Goal: Transaction & Acquisition: Book appointment/travel/reservation

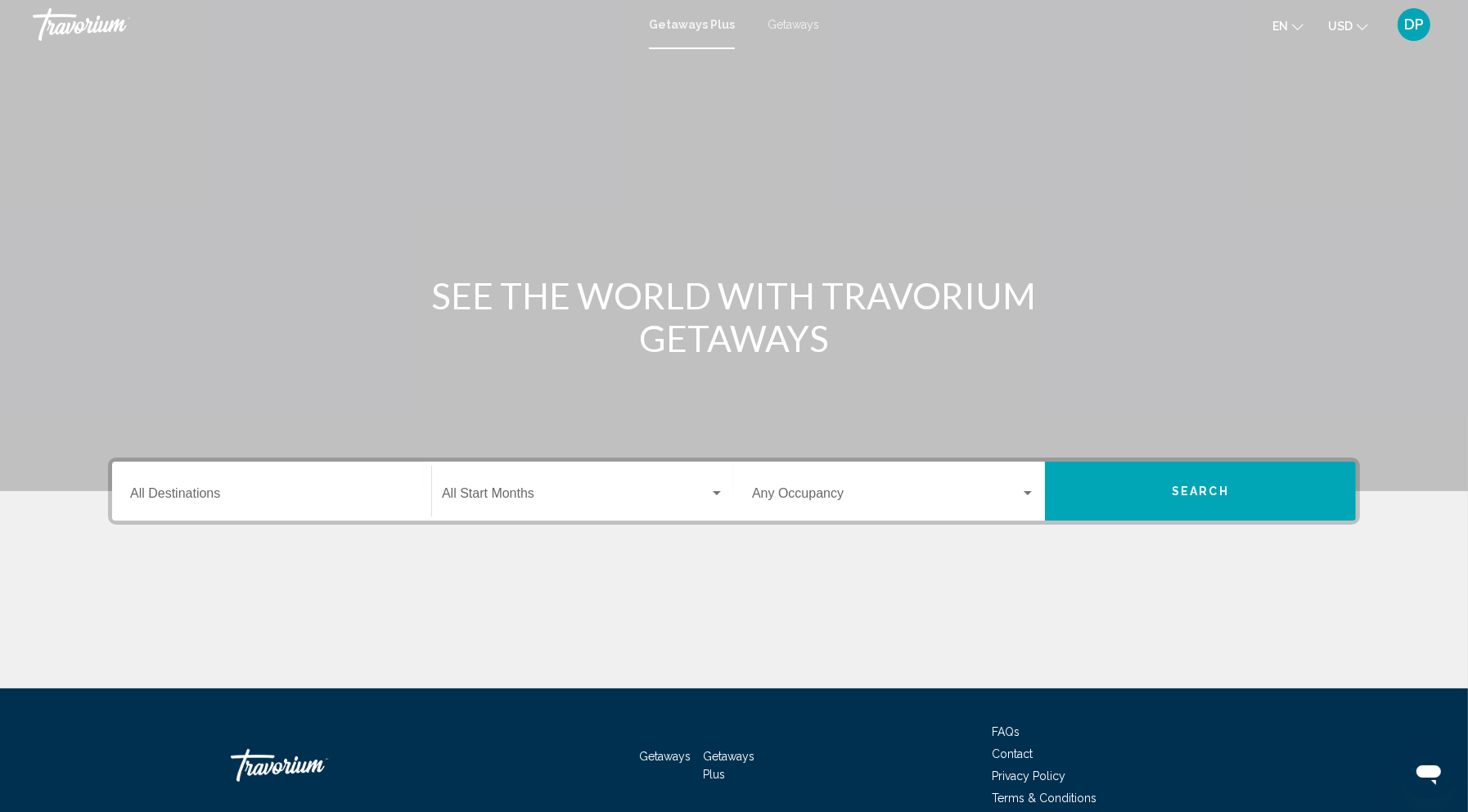
click at [820, 29] on span "Getaways" at bounding box center [793, 24] width 51 height 13
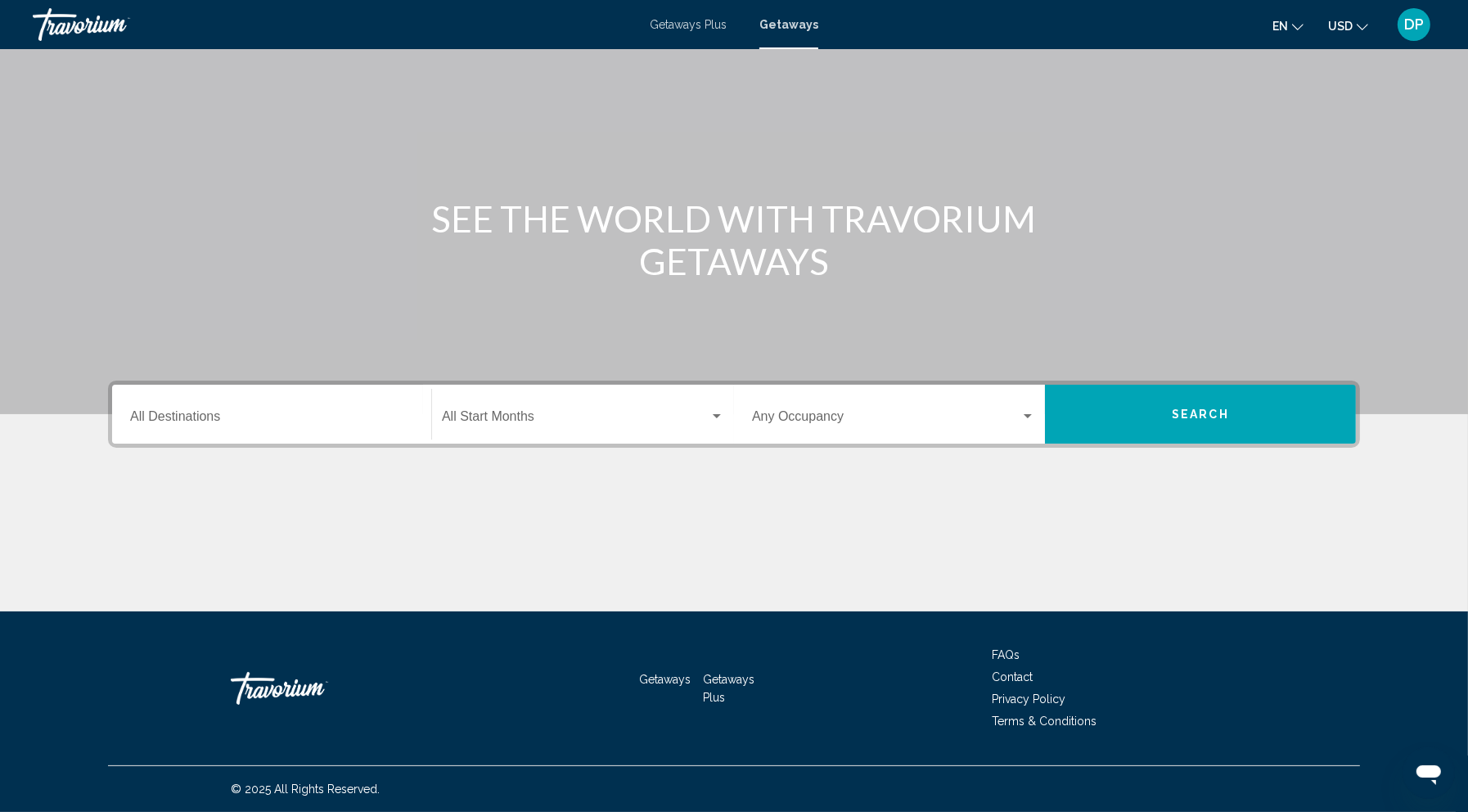
click at [187, 412] on input "Destination All Destinations" at bounding box center [272, 419] width 283 height 15
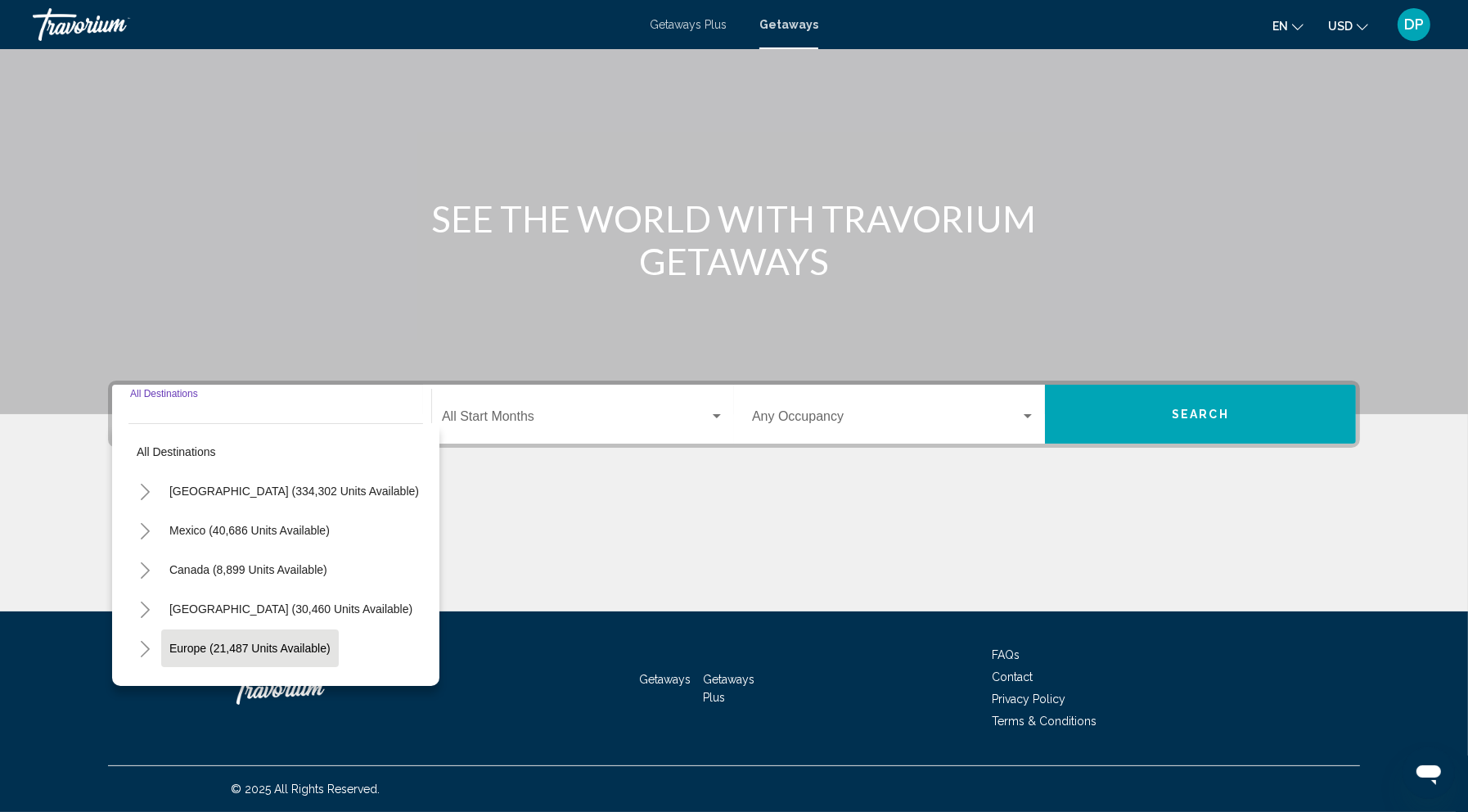
click at [169, 642] on span "Europe (21,487 units available)" at bounding box center [249, 648] width 161 height 13
type input "**********"
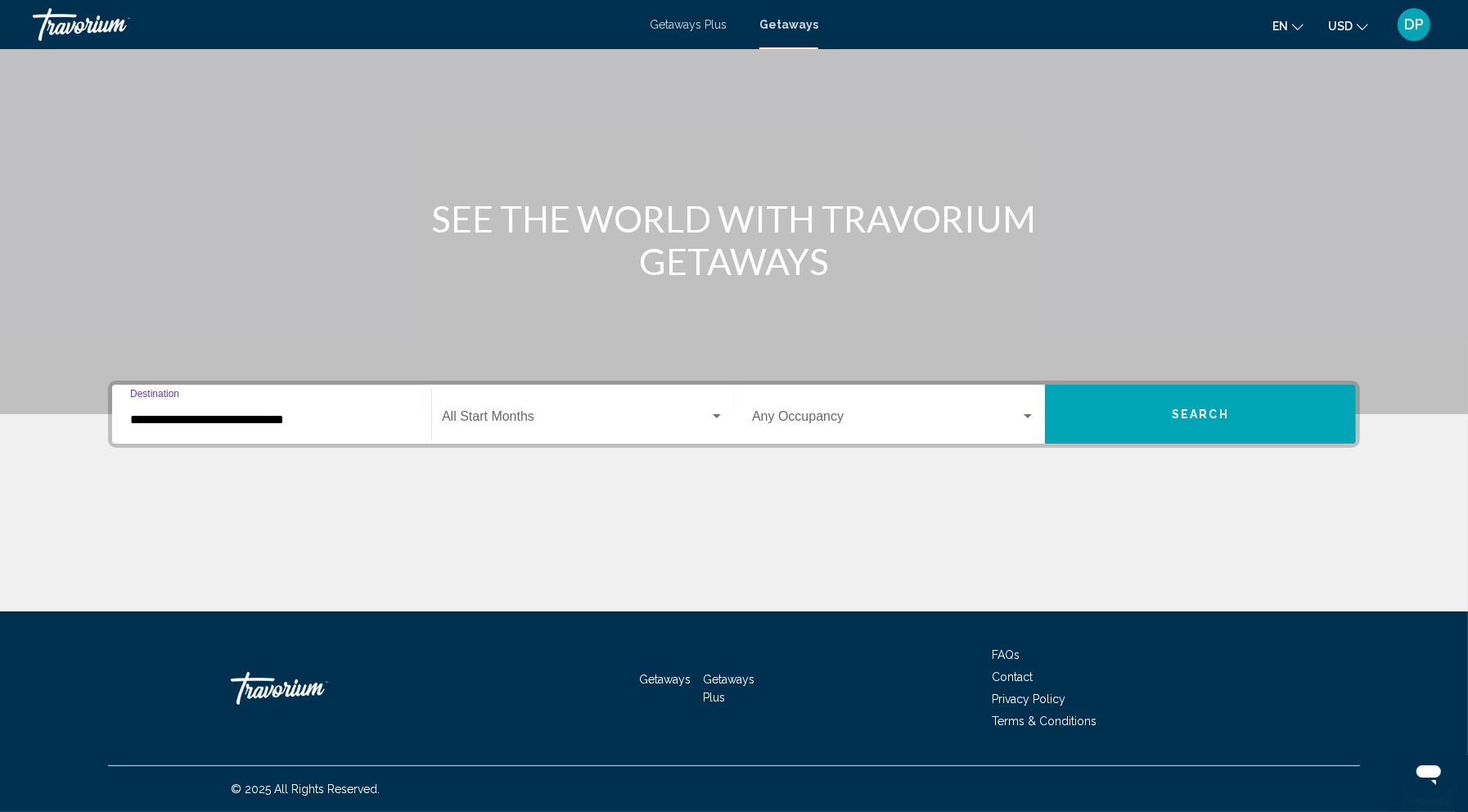
click at [222, 389] on div "**********" at bounding box center [272, 414] width 283 height 51
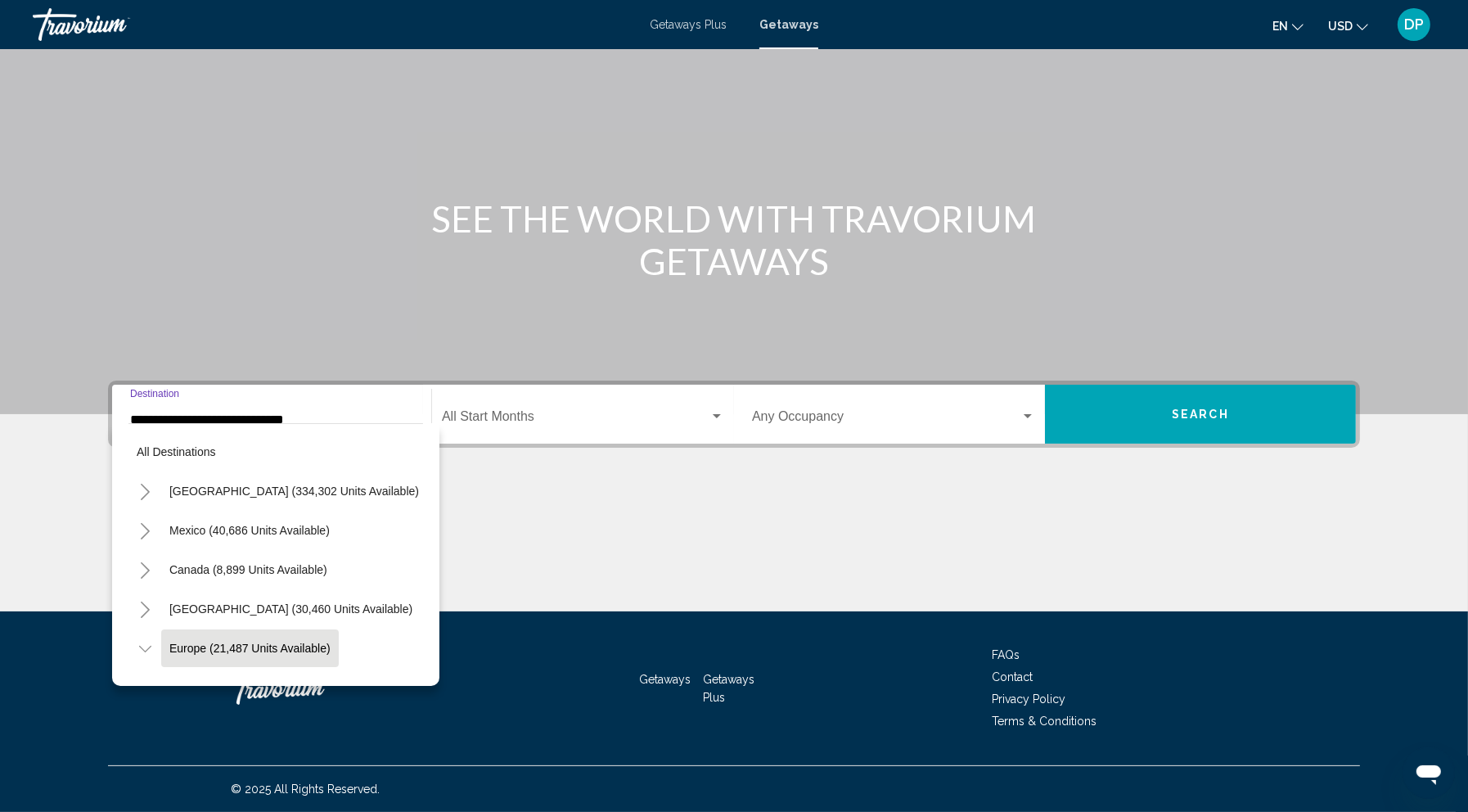
scroll to position [76, 0]
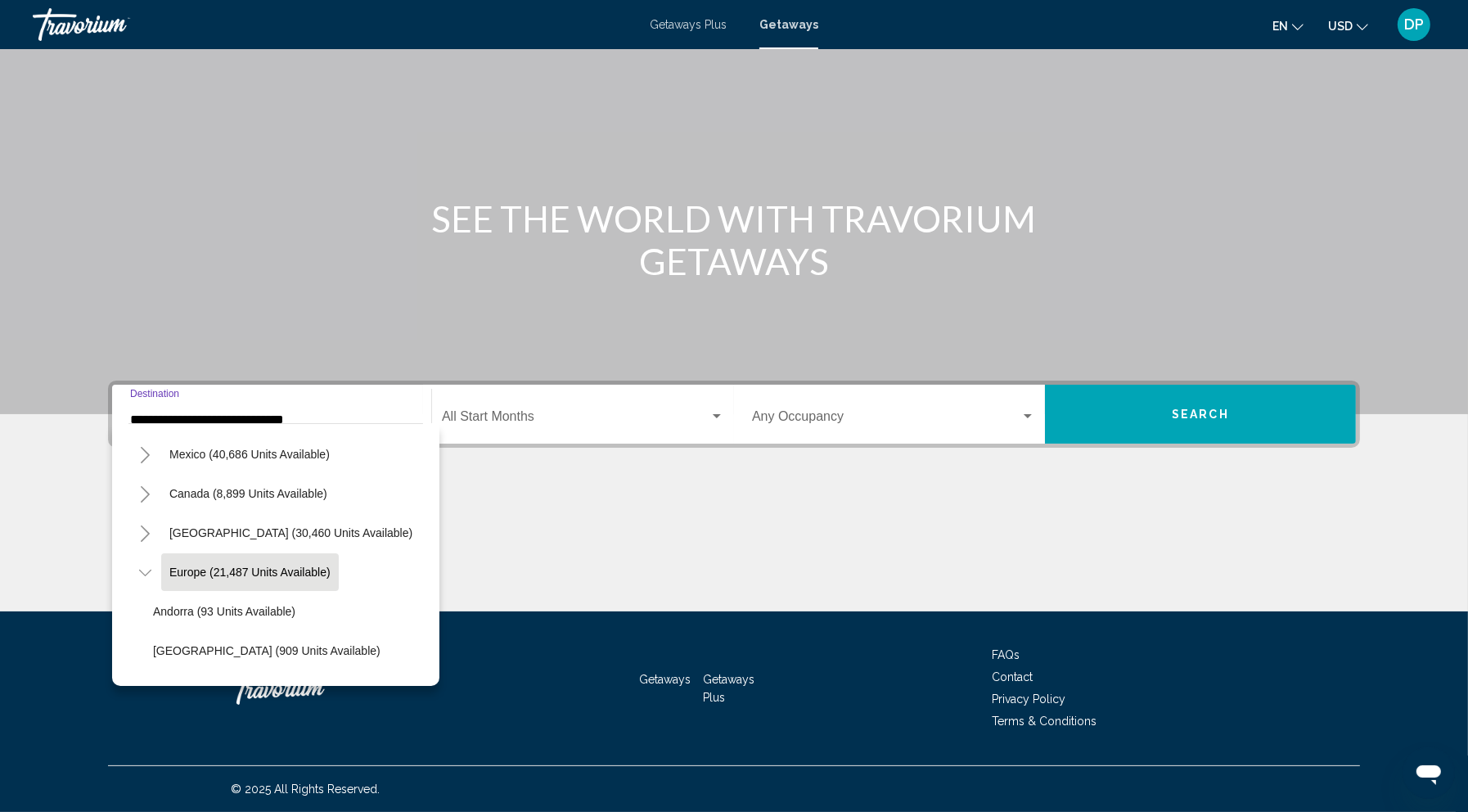
click at [239, 412] on input "**********" at bounding box center [272, 419] width 283 height 15
click at [453, 488] on div "Main content" at bounding box center [734, 550] width 1252 height 123
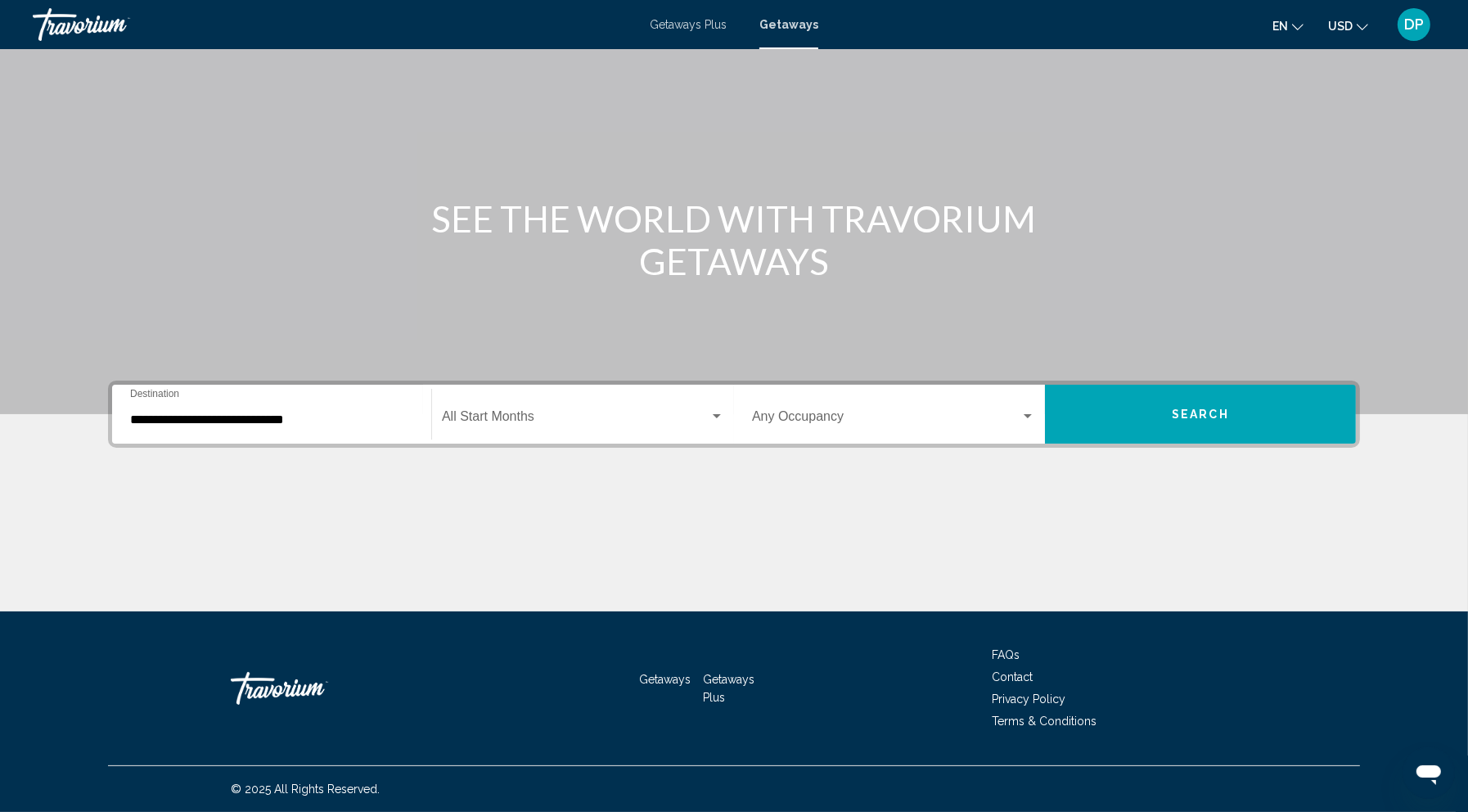
click at [1206, 385] on button "Search" at bounding box center [1201, 414] width 311 height 59
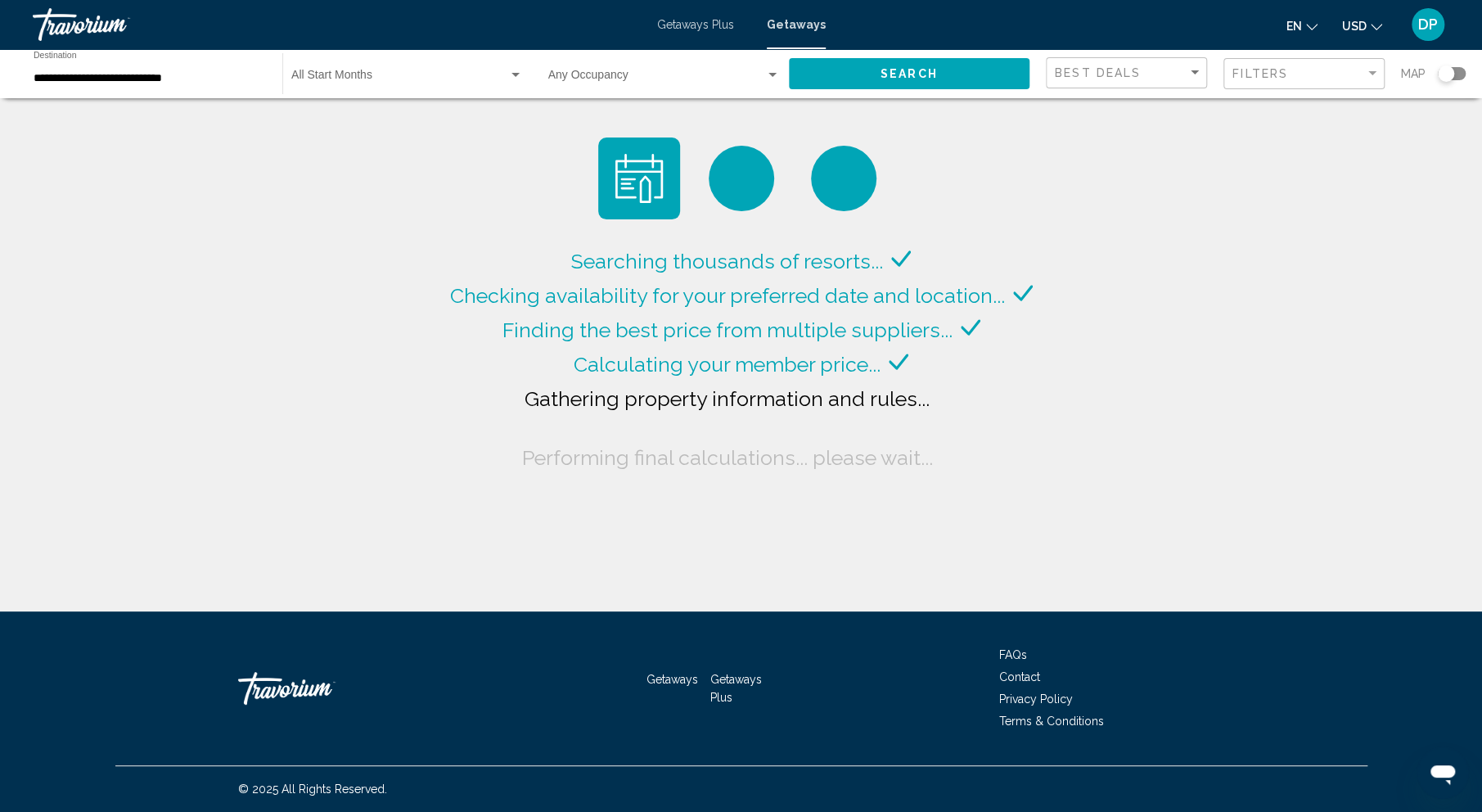
click at [1287, 37] on button "en English Español Français Italiano Português русский" at bounding box center [1302, 26] width 31 height 24
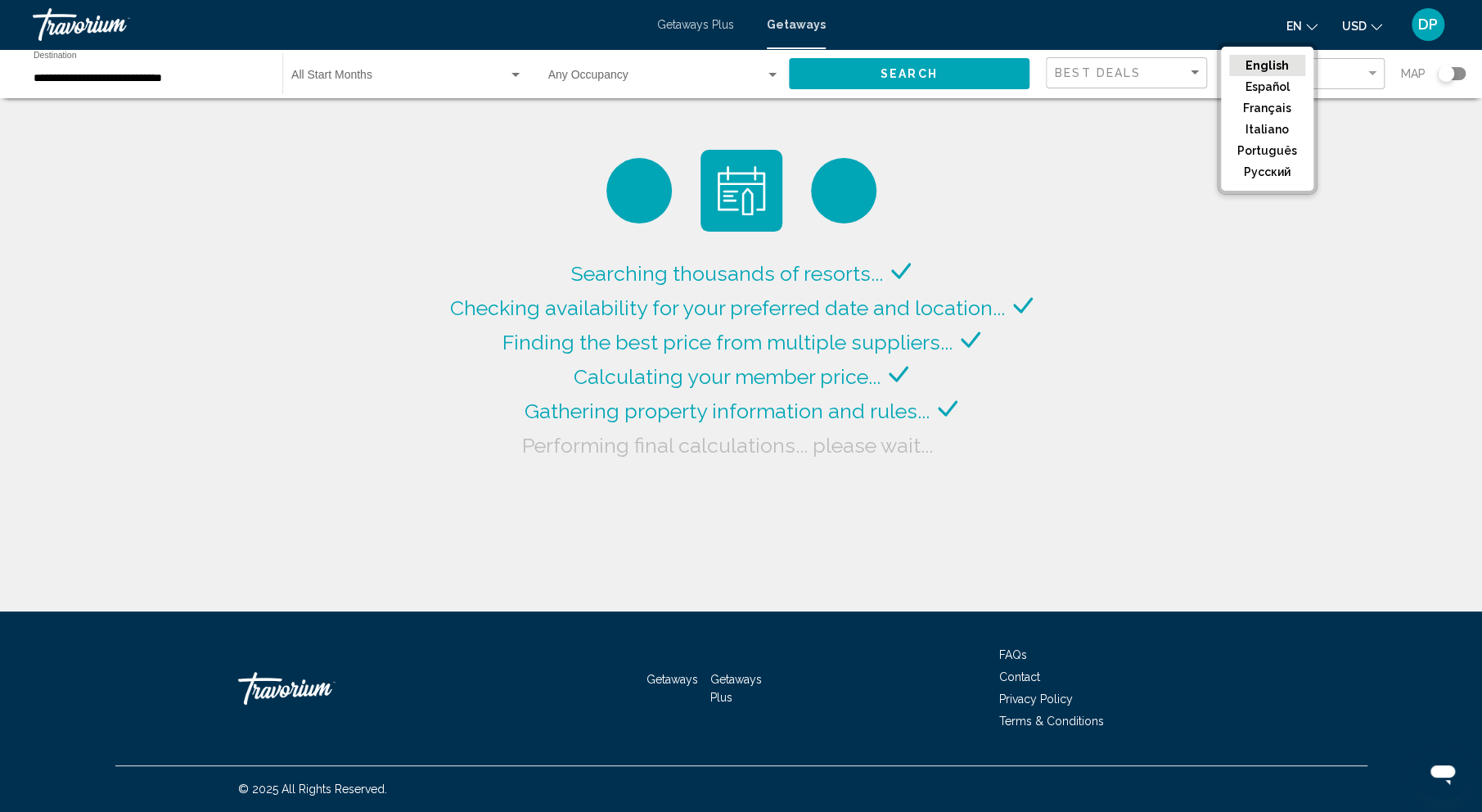
click at [1297, 296] on div "Searching thousands of resorts... Checking availability for your preferred date…" at bounding box center [741, 305] width 1482 height 611
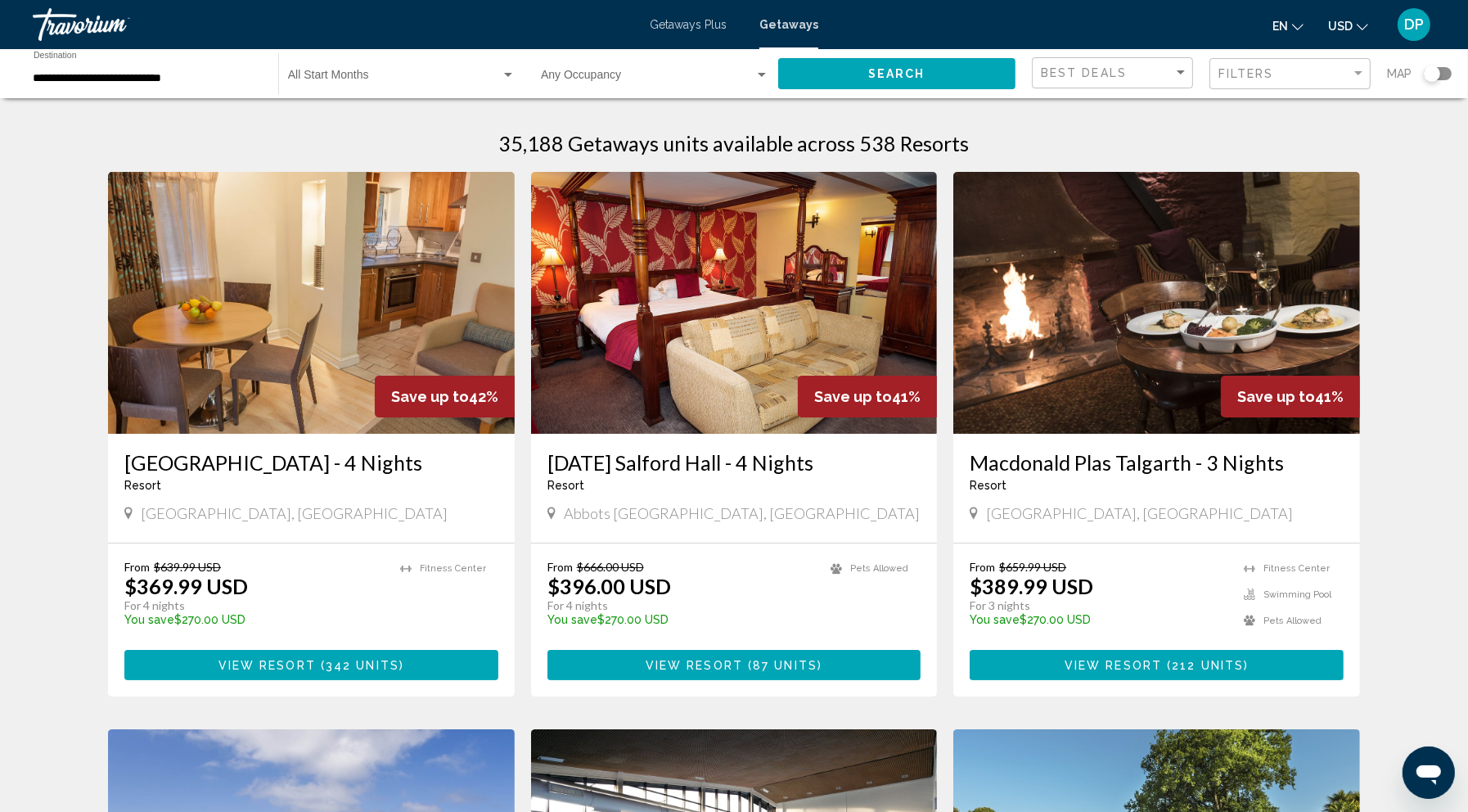
click at [660, 97] on div "Occupancy Any Occupancy" at bounding box center [655, 73] width 228 height 45
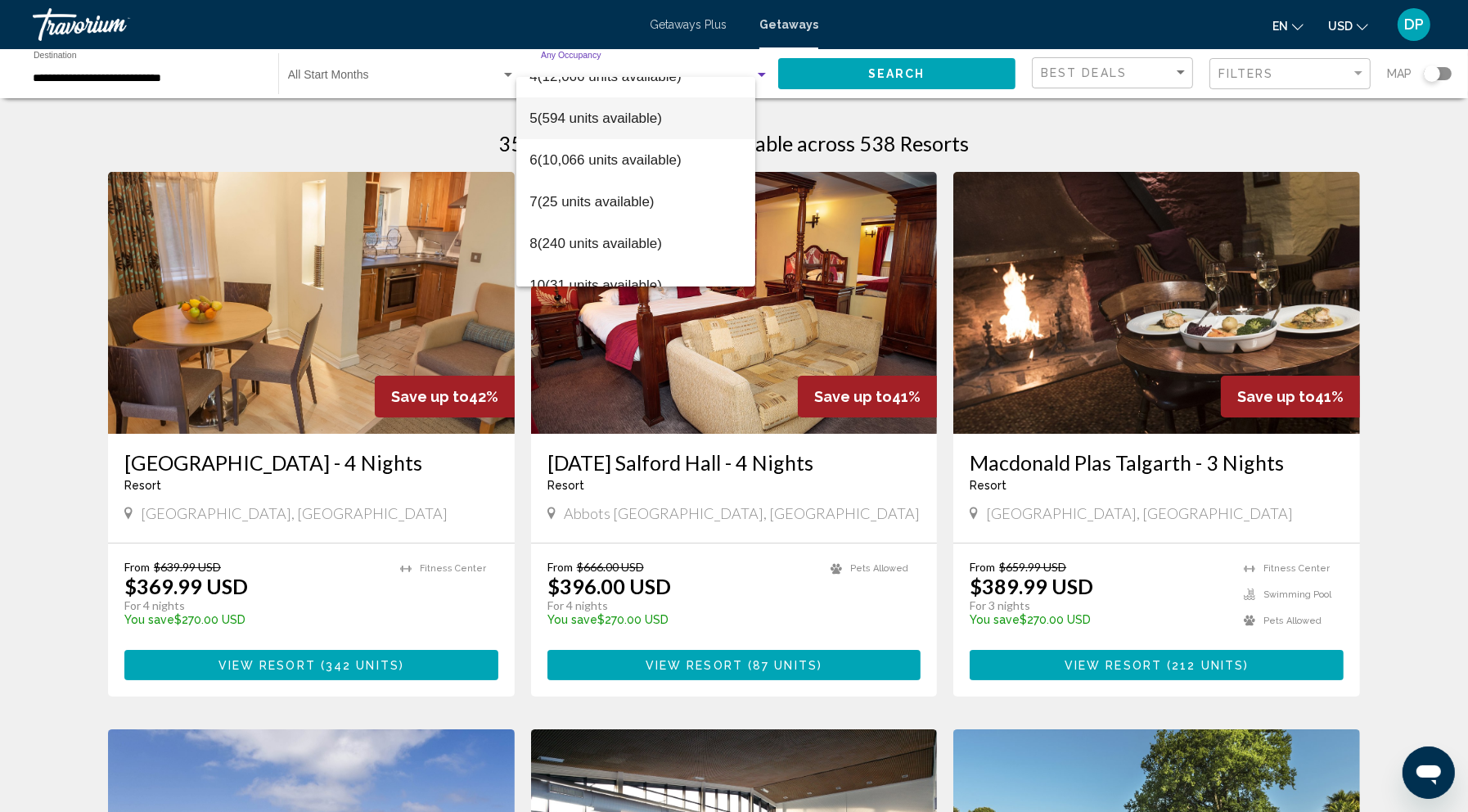
scroll to position [166, 0]
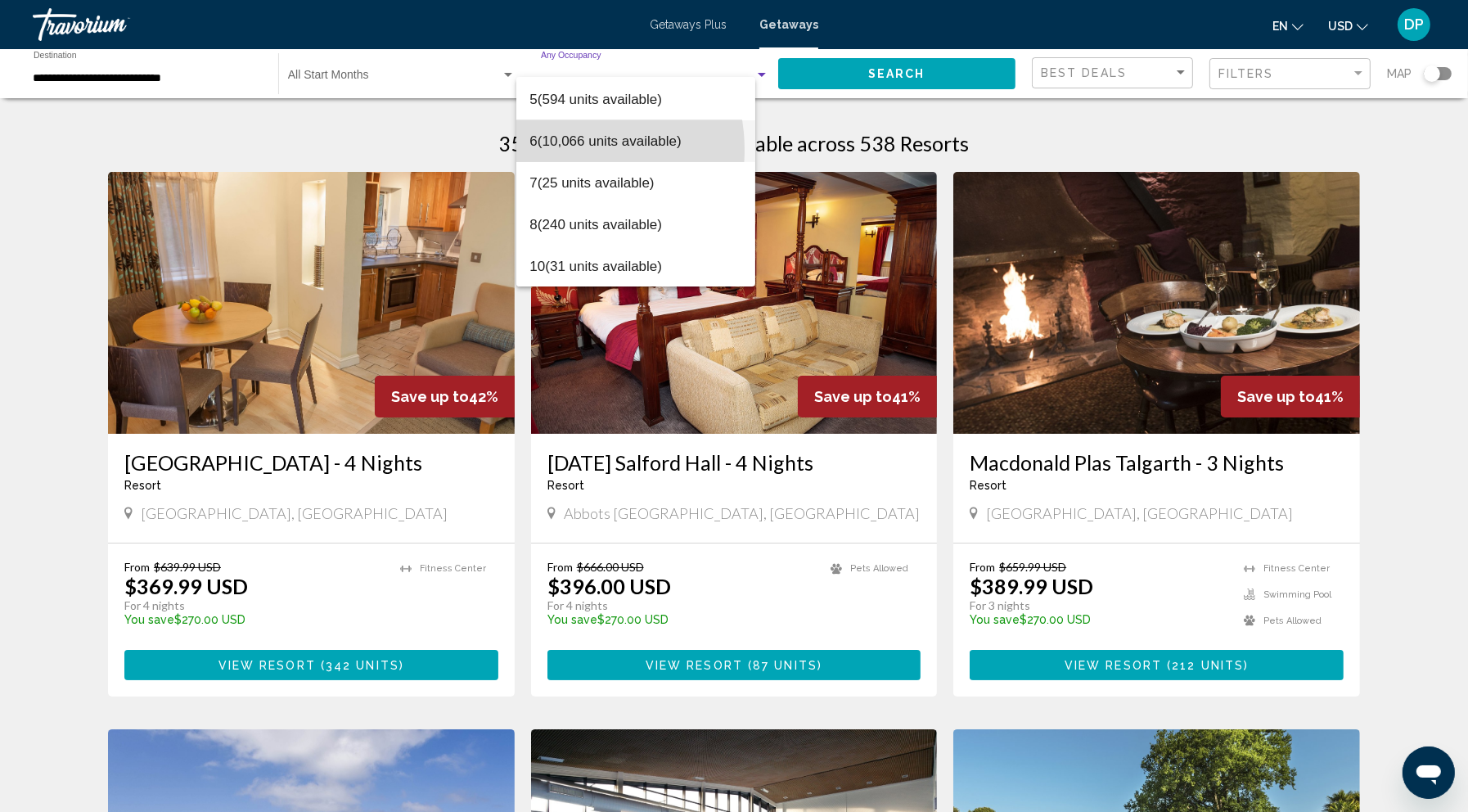
click at [554, 150] on span "6 (10,066 units available)" at bounding box center [635, 140] width 213 height 42
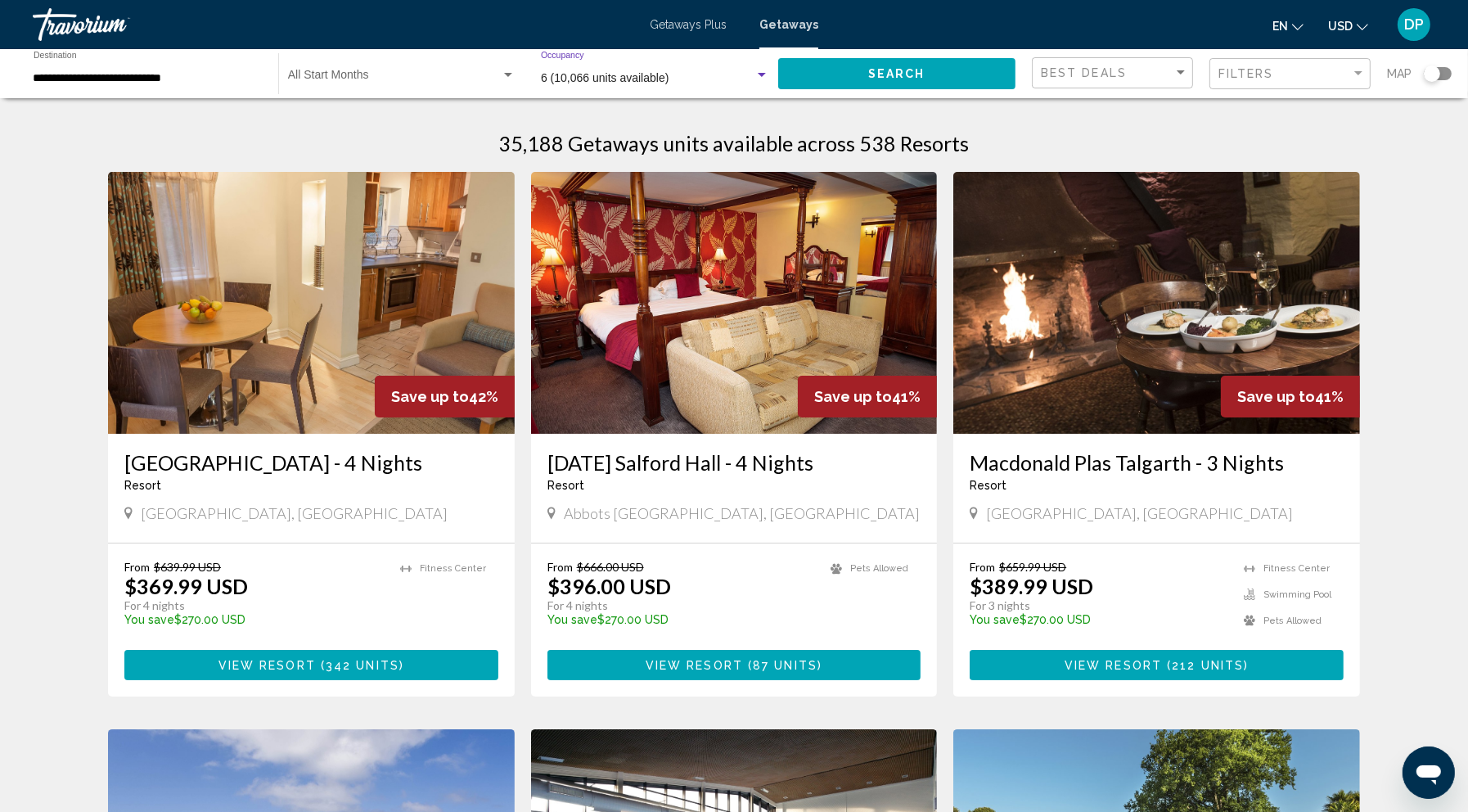
click at [869, 81] on span "Search" at bounding box center [898, 74] width 58 height 13
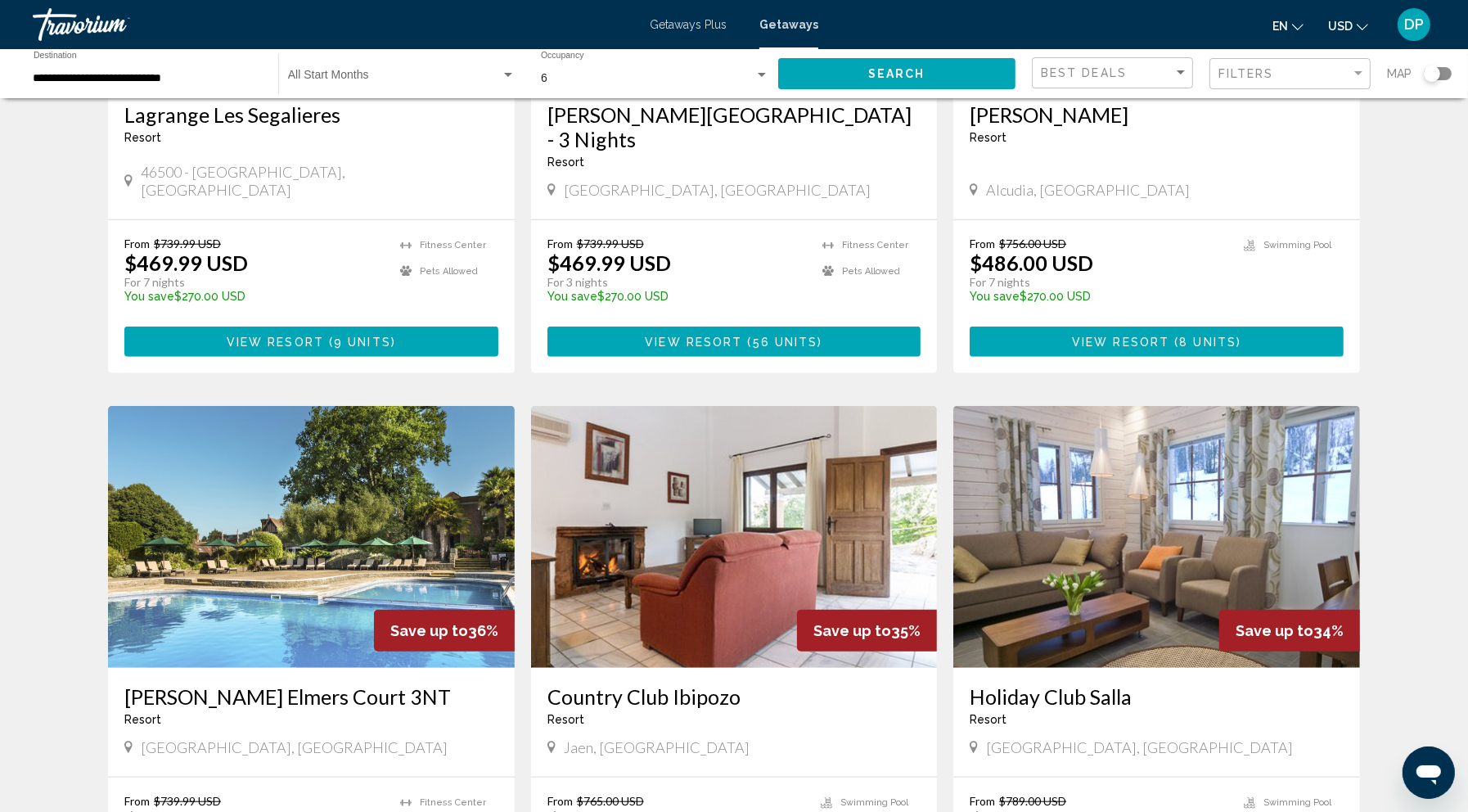
scroll to position [1455, 0]
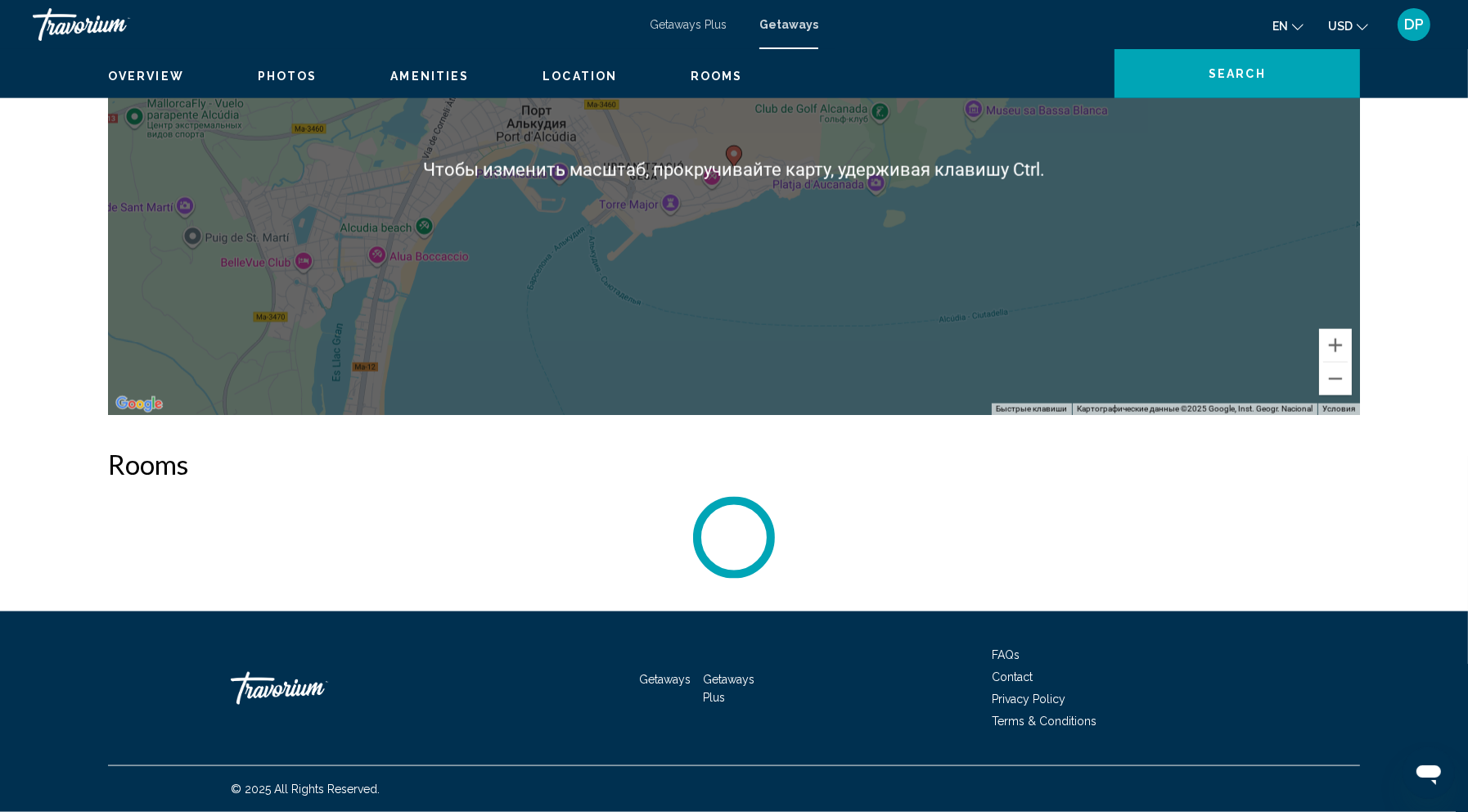
scroll to position [2818, 0]
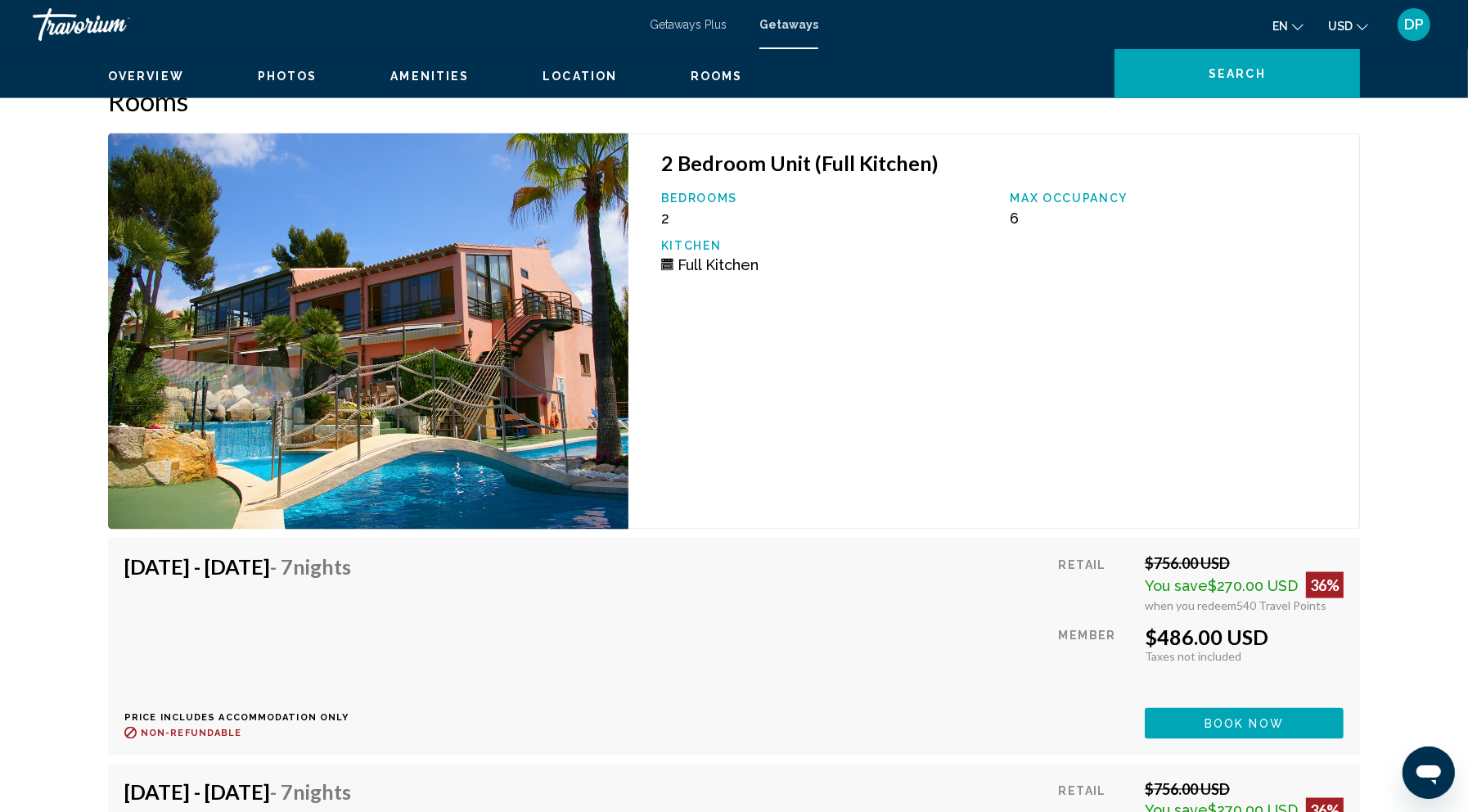
drag, startPoint x: 936, startPoint y: 271, endPoint x: 865, endPoint y: 447, distance: 189.8
drag, startPoint x: 921, startPoint y: 266, endPoint x: 861, endPoint y: 562, distance: 302.0
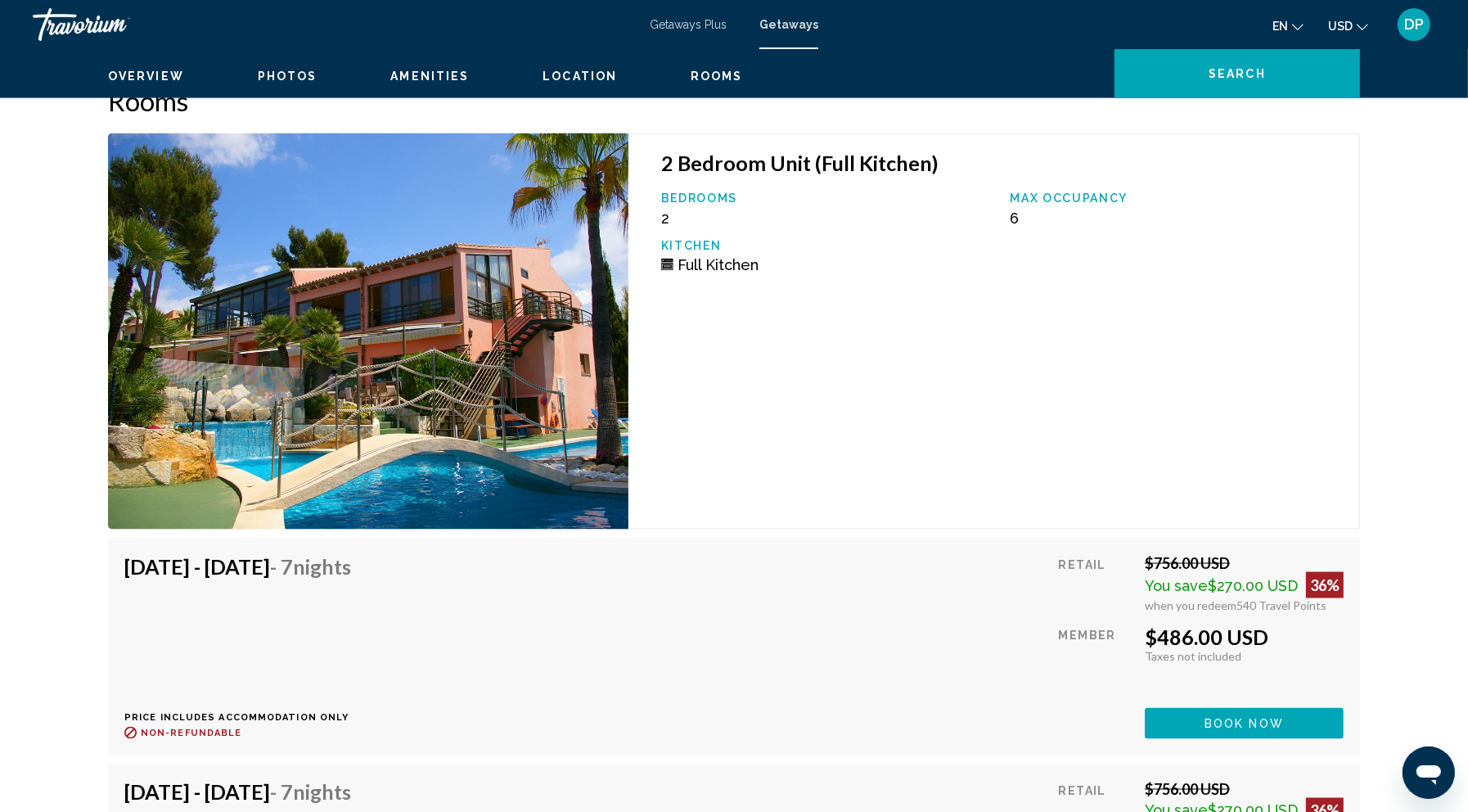
drag, startPoint x: 926, startPoint y: 354, endPoint x: 903, endPoint y: 646, distance: 292.9
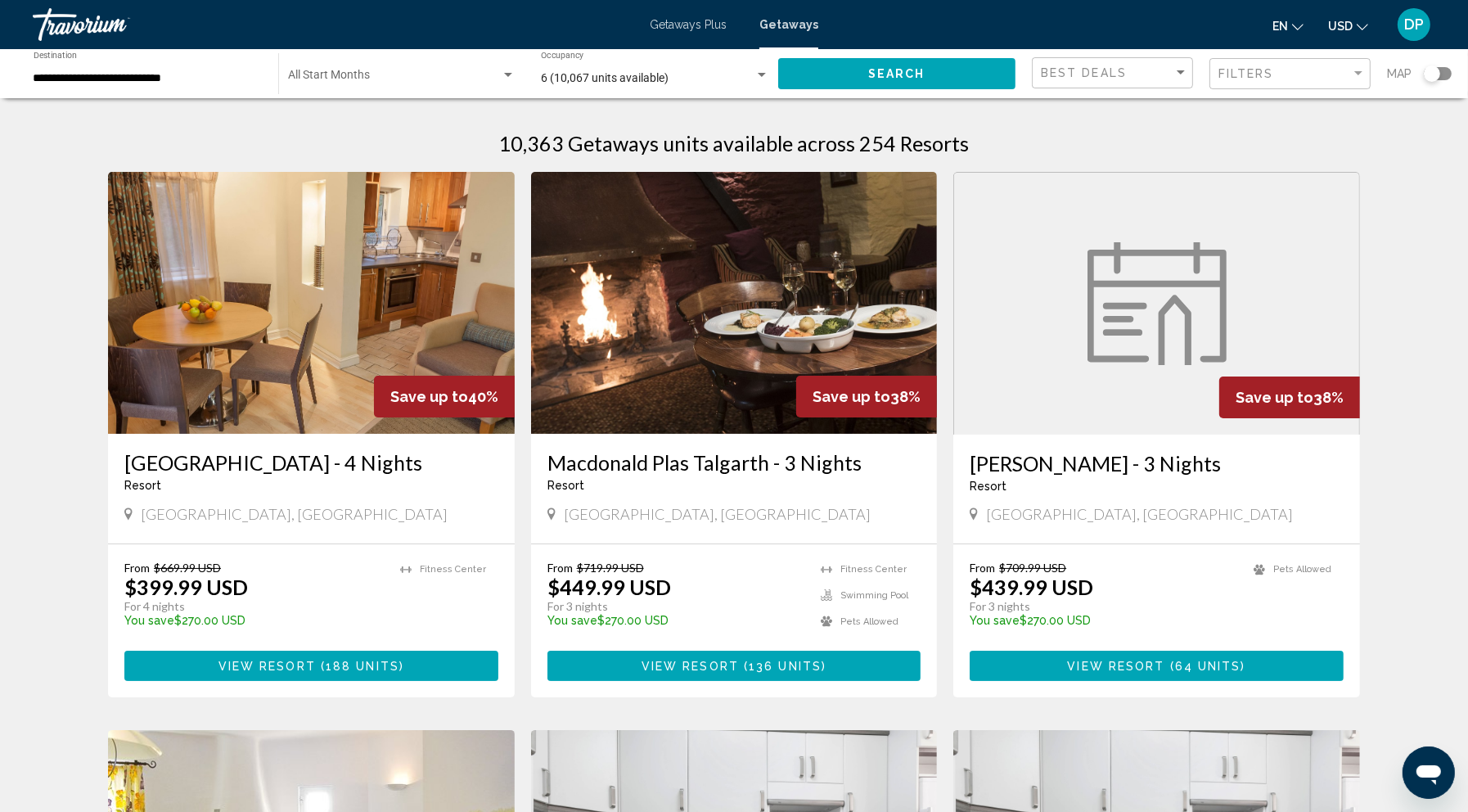
click at [45, 86] on input "**********" at bounding box center [147, 78] width 228 height 13
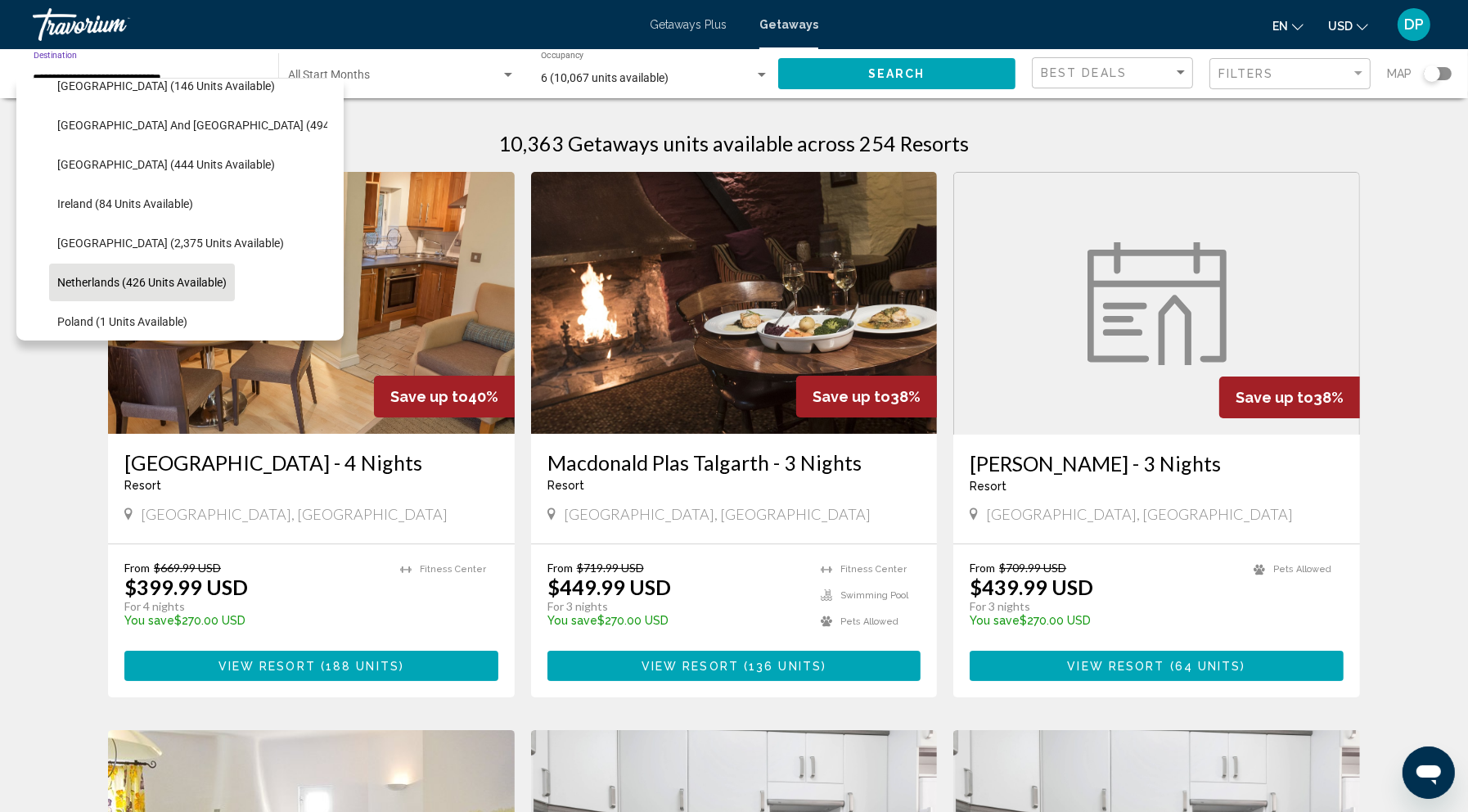
scroll to position [622, 0]
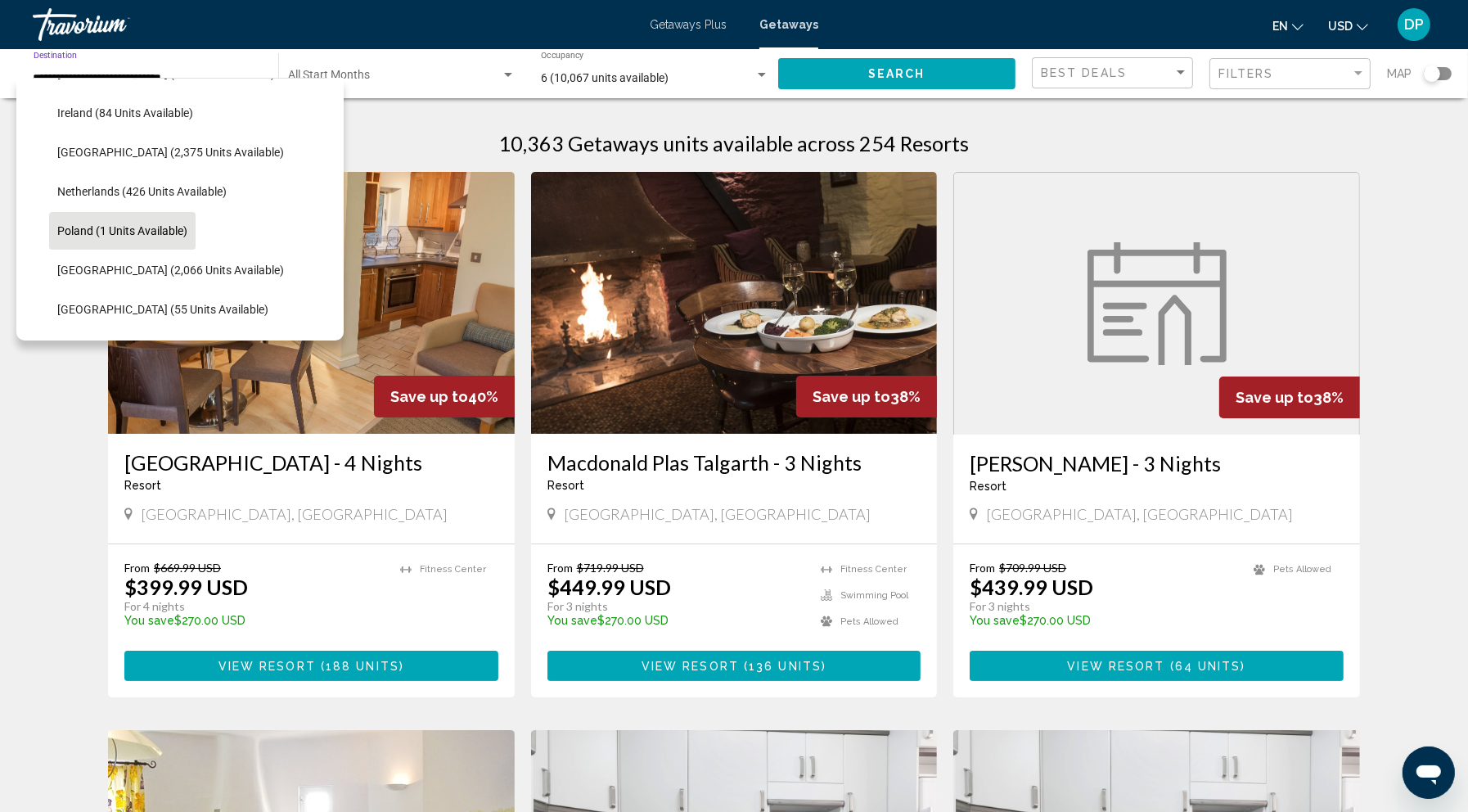
click at [119, 237] on span "Poland (1 units available)" at bounding box center [123, 231] width 130 height 13
type input "**********"
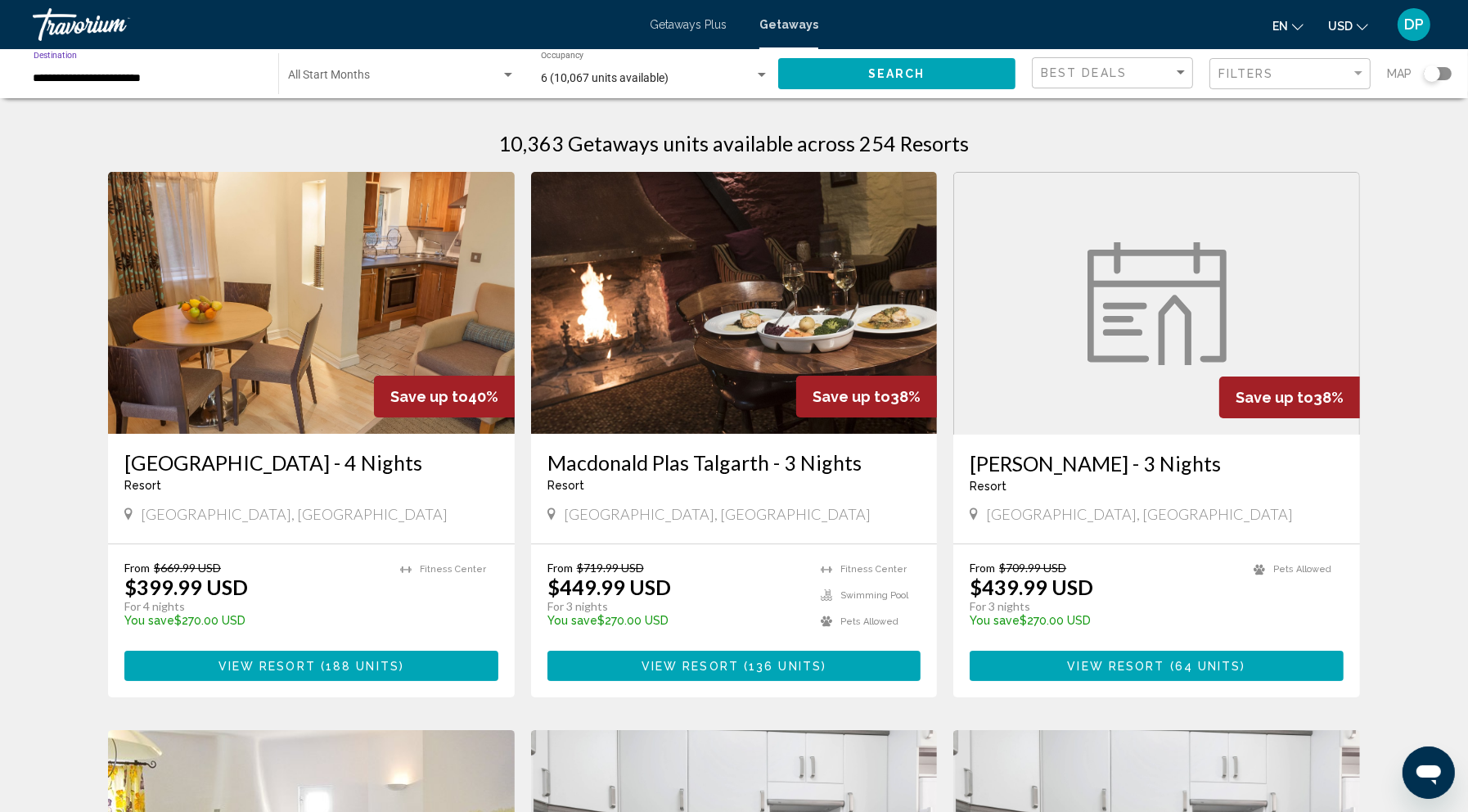
click at [805, 88] on button "Search" at bounding box center [897, 73] width 237 height 31
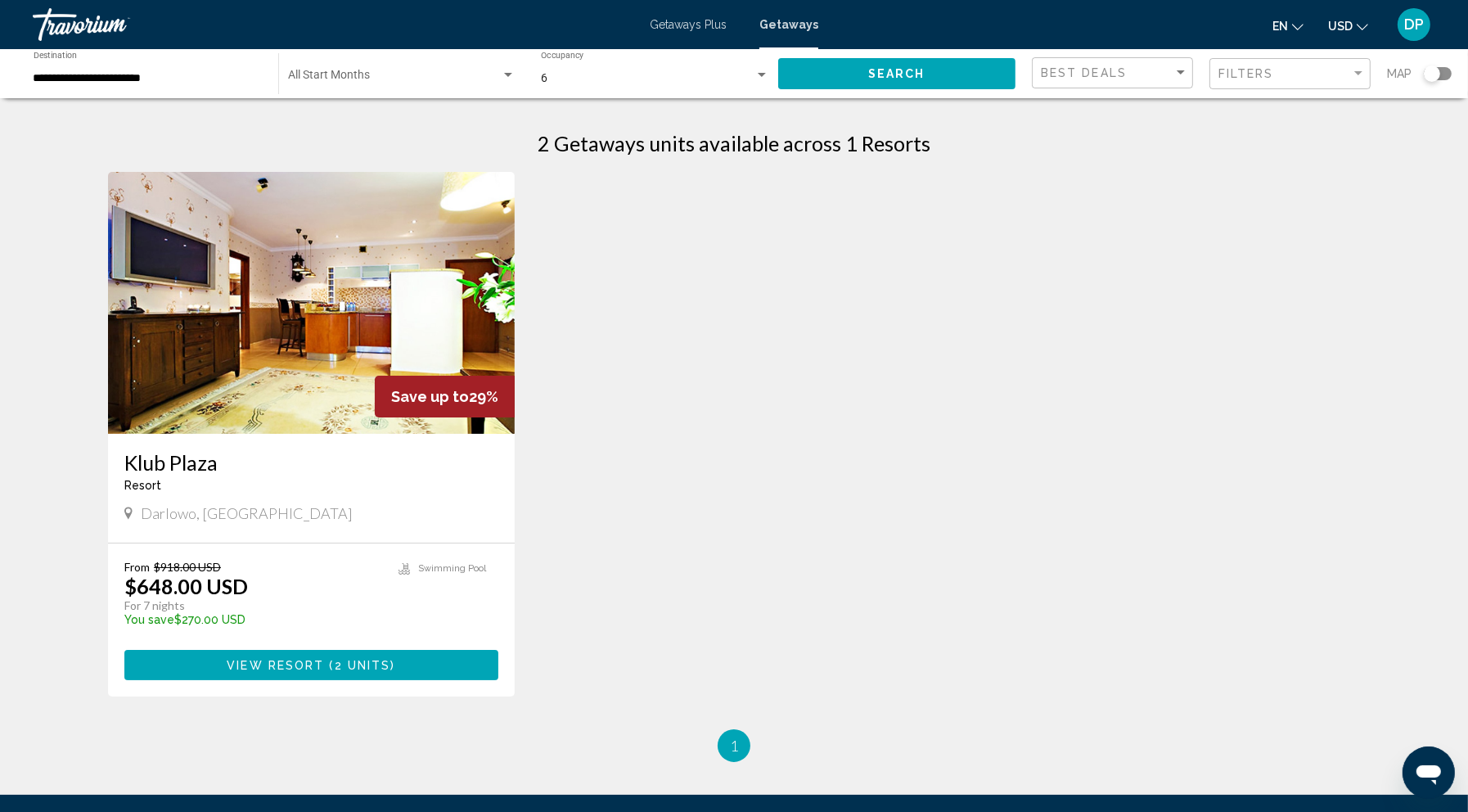
click at [262, 433] on img "Main content" at bounding box center [311, 303] width 407 height 262
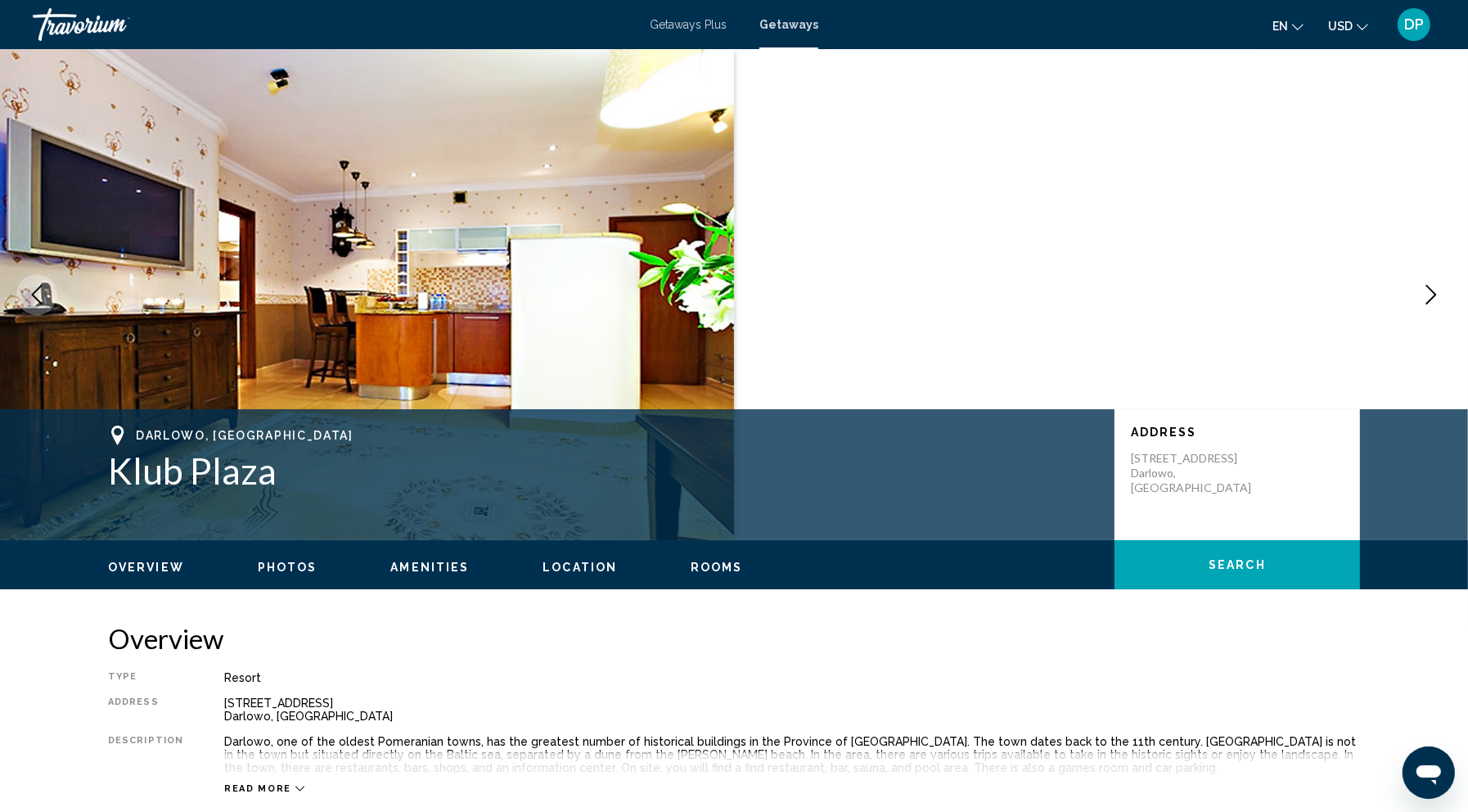
click at [1427, 304] on icon "Next image" at bounding box center [1432, 294] width 10 height 20
click at [1421, 304] on icon "Next image" at bounding box center [1431, 294] width 20 height 20
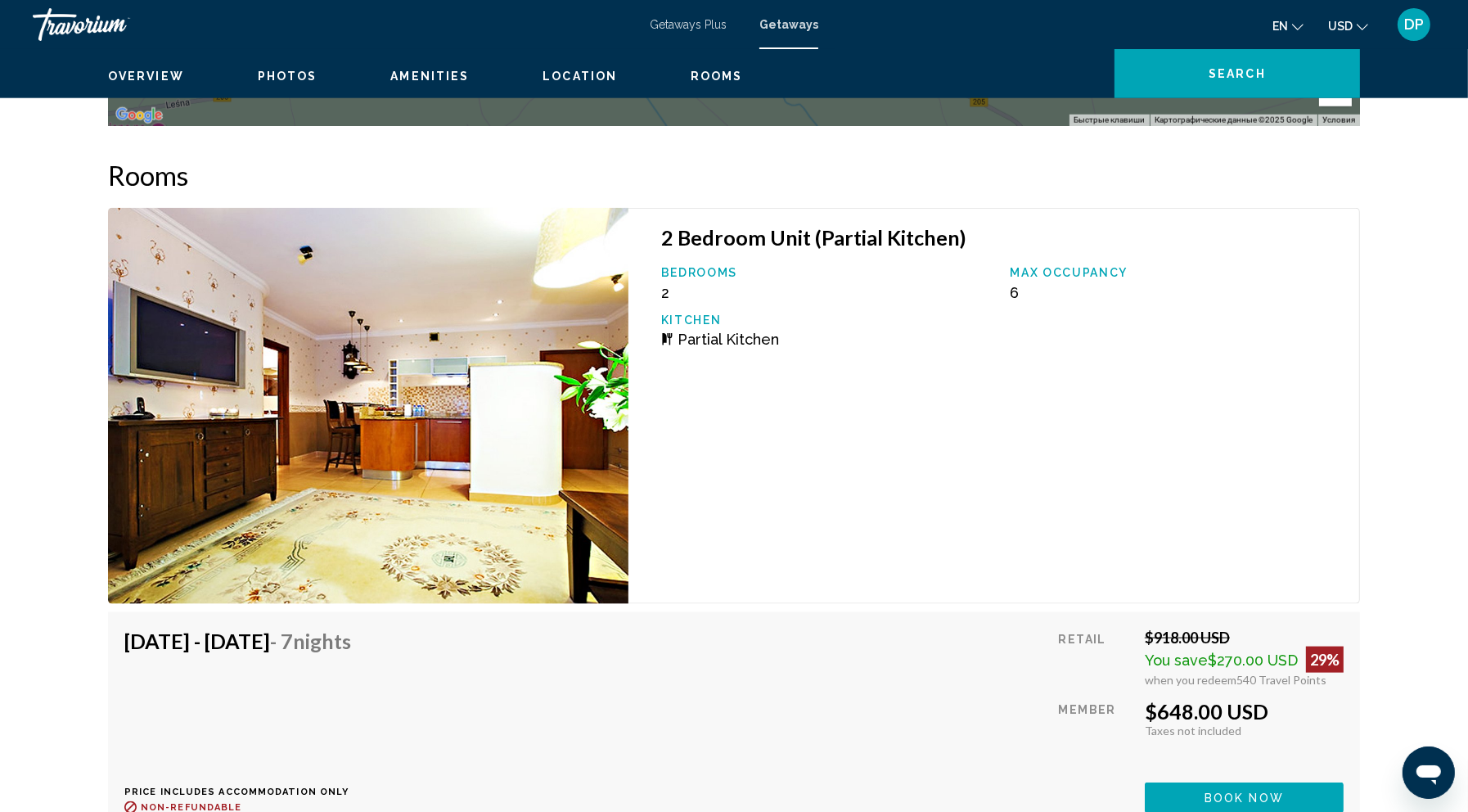
scroll to position [2000, 0]
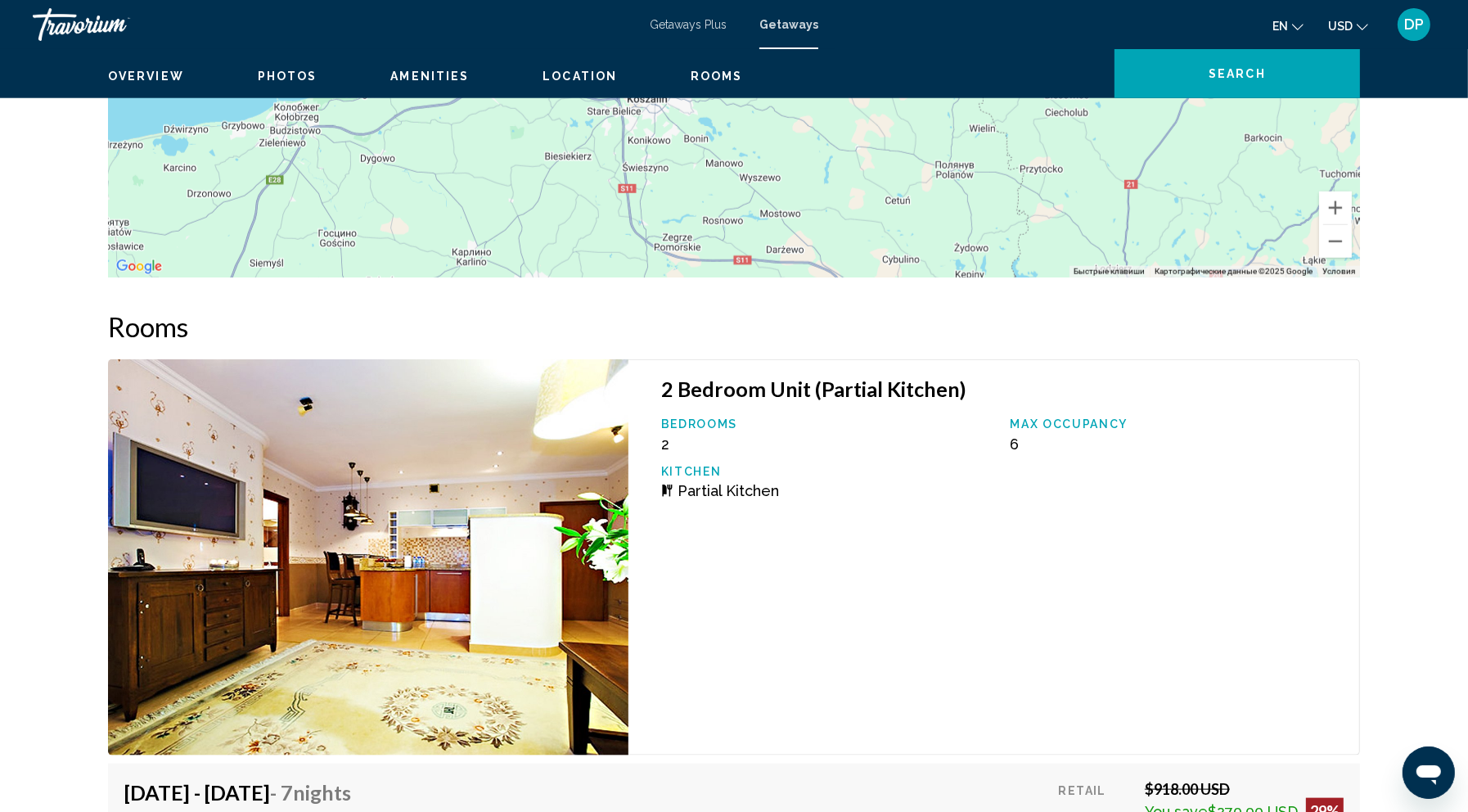
drag, startPoint x: 857, startPoint y: 384, endPoint x: 836, endPoint y: 406, distance: 30.4
click at [836, 277] on div "Чтобы активировать перетаскивание с помощью клавиатуры, нажмите Alt + Ввод. Пос…" at bounding box center [734, 32] width 1252 height 491
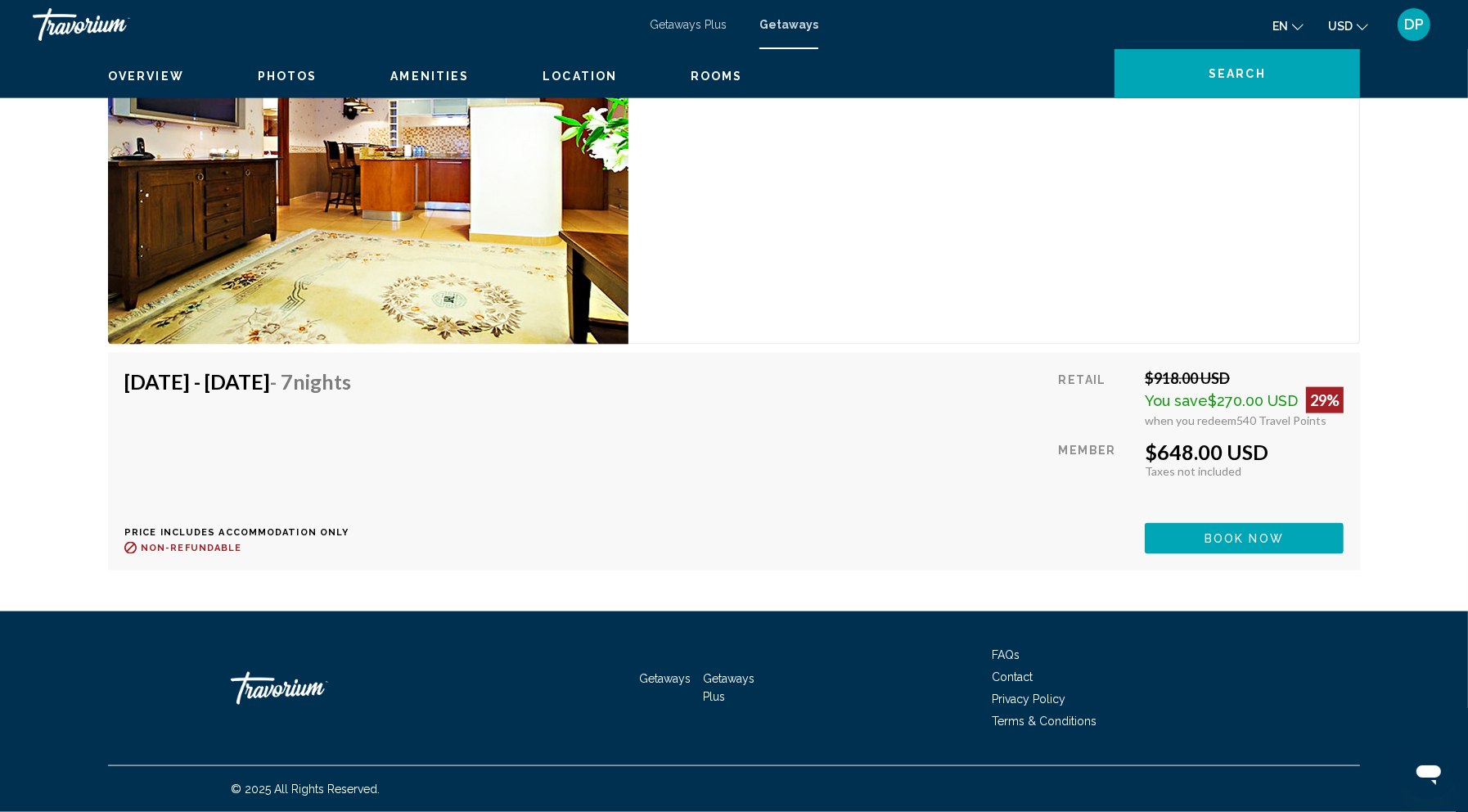
scroll to position [2514, 0]
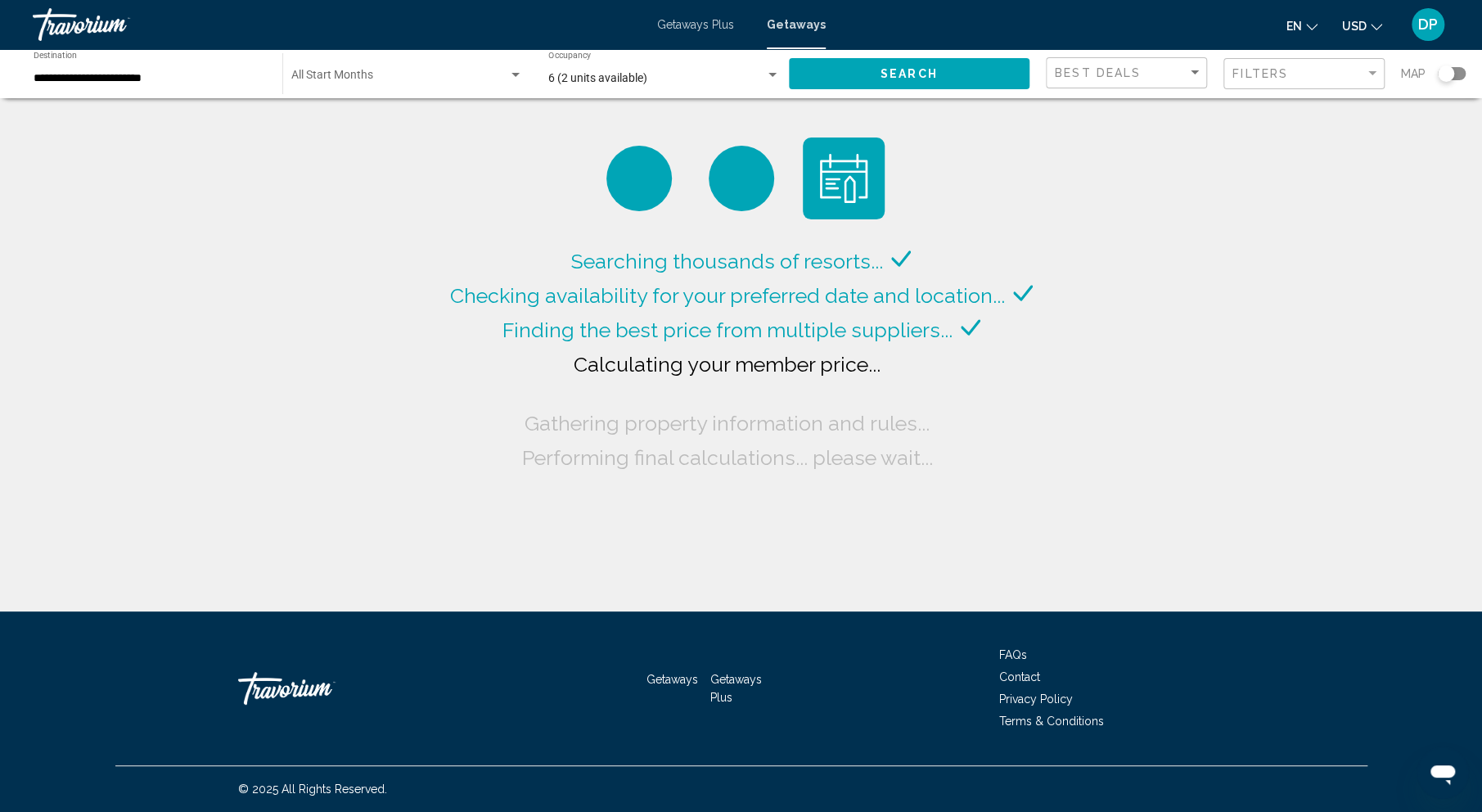
click at [648, 85] on span "6 (2 units available)" at bounding box center [598, 78] width 99 height 13
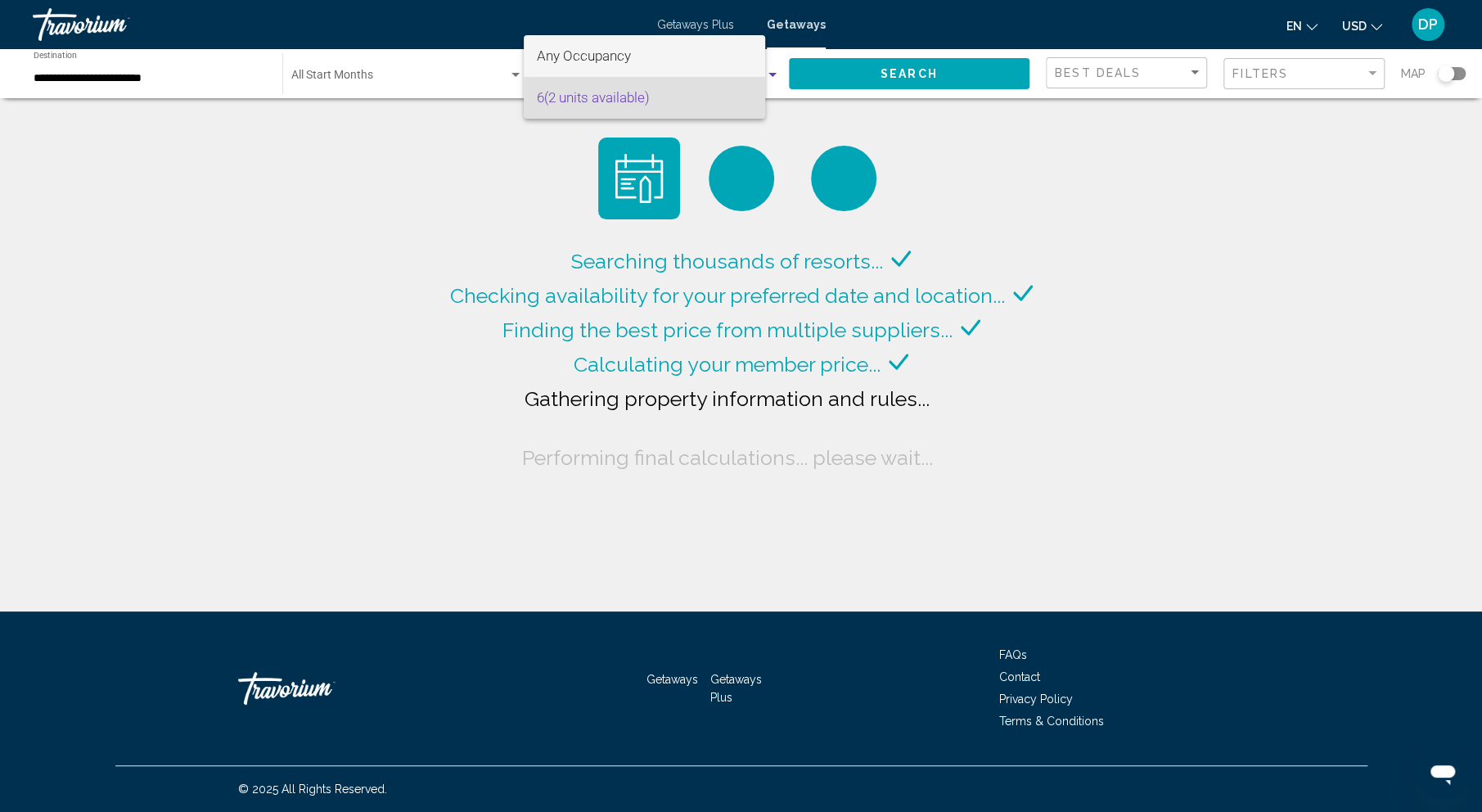
click at [627, 56] on span "Any Occupancy" at bounding box center [583, 56] width 94 height 17
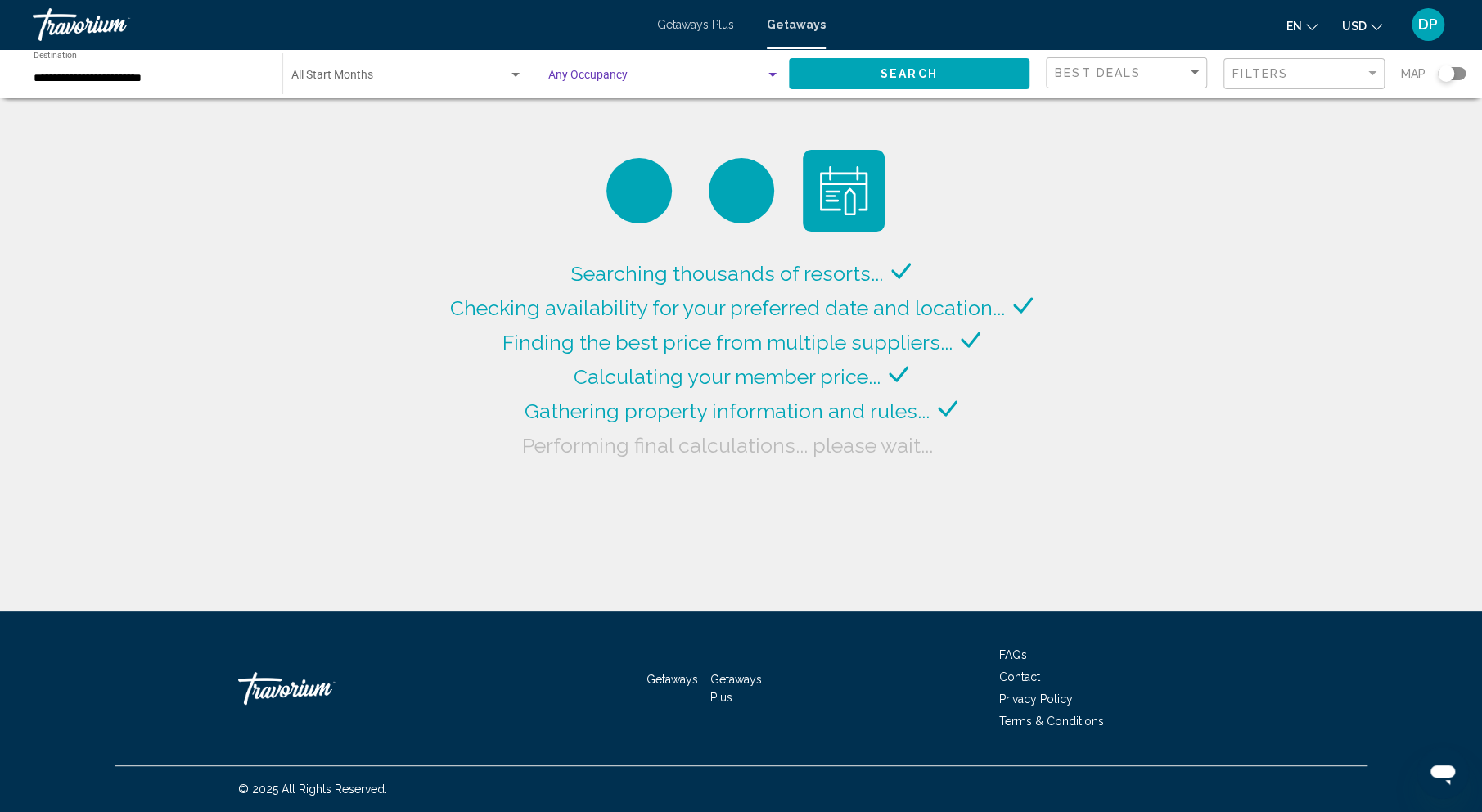
click at [881, 81] on span "Search" at bounding box center [910, 74] width 58 height 13
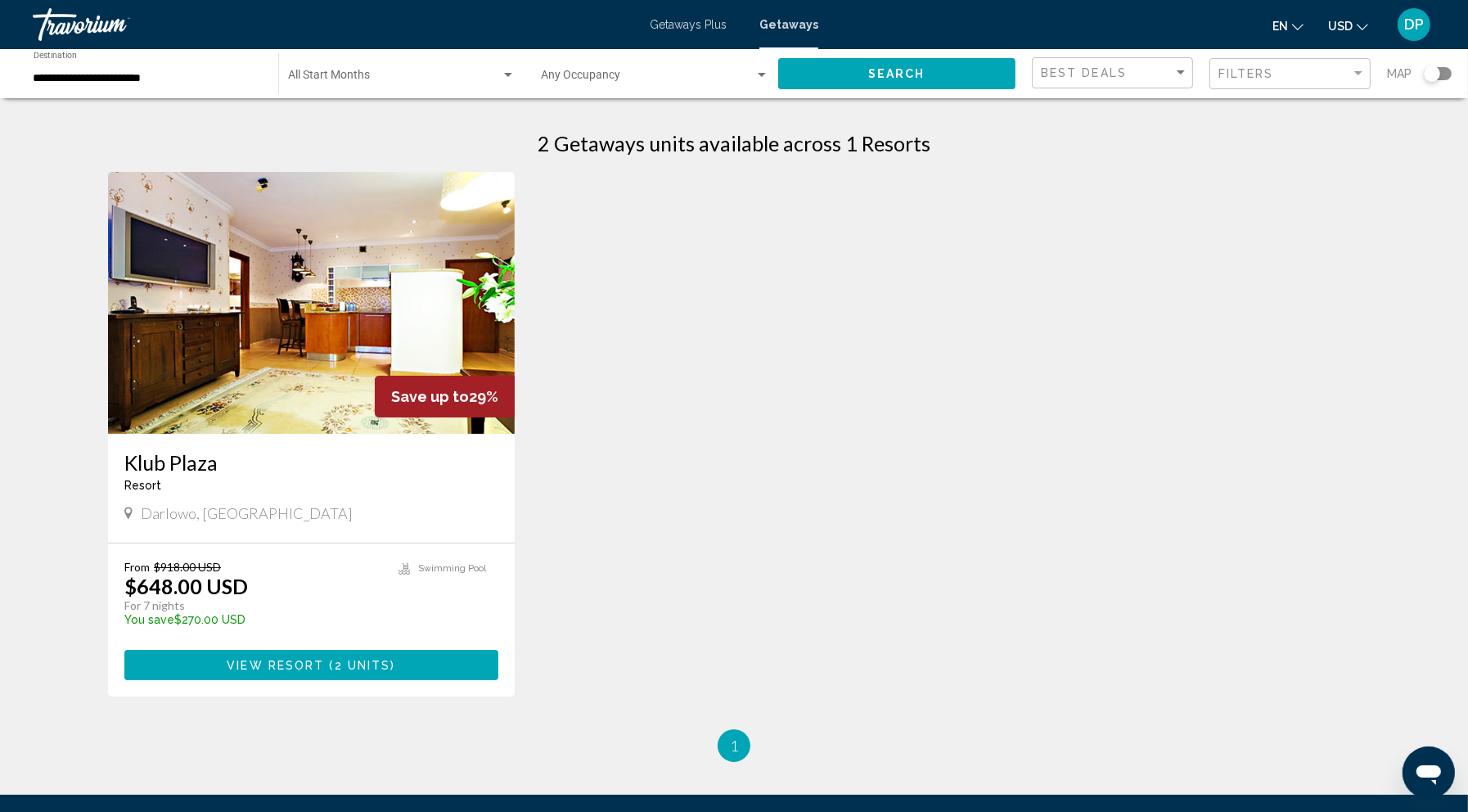
click at [869, 81] on span "Search" at bounding box center [898, 74] width 58 height 13
click at [113, 86] on div "**********" at bounding box center [147, 73] width 228 height 45
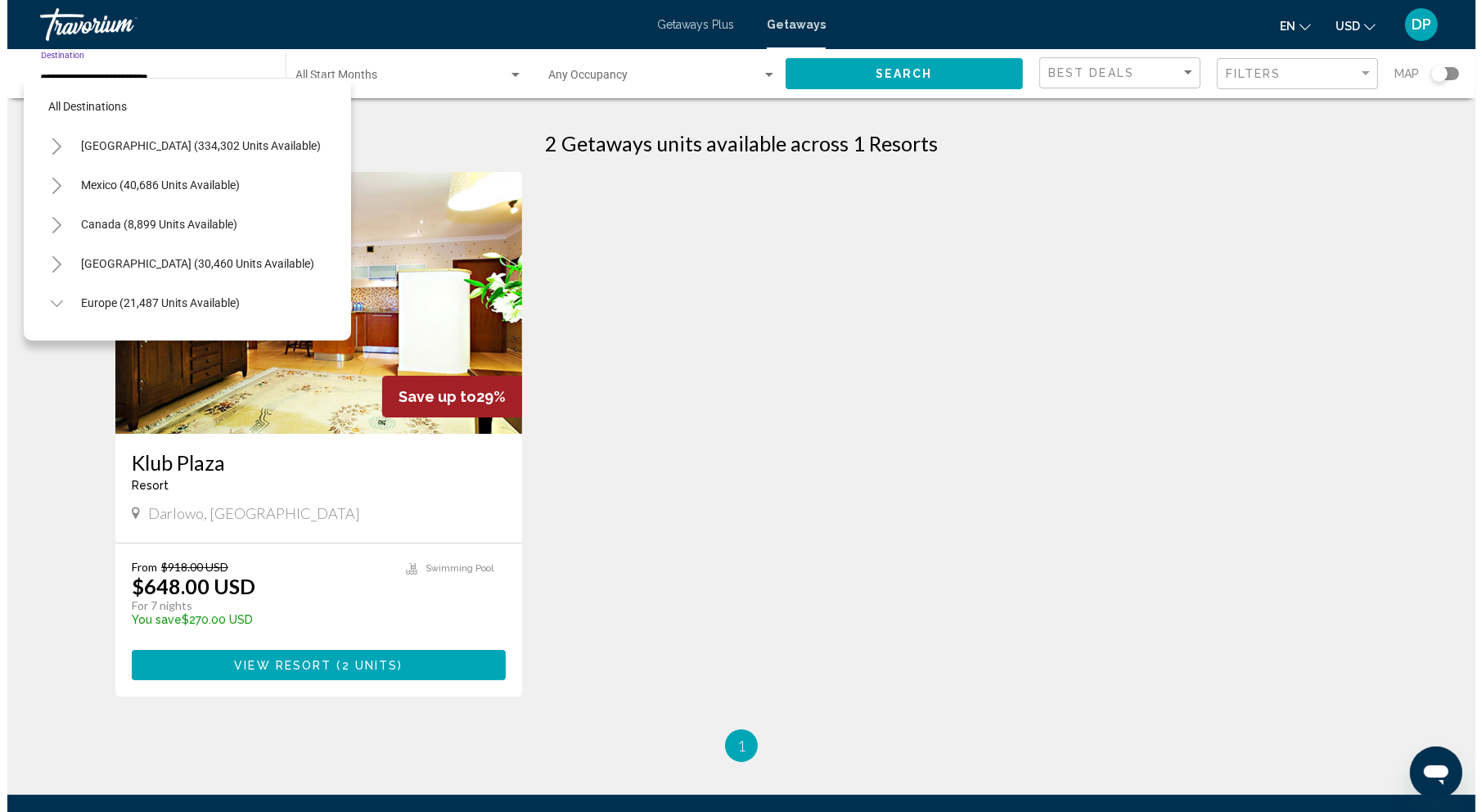
scroll to position [632, 0]
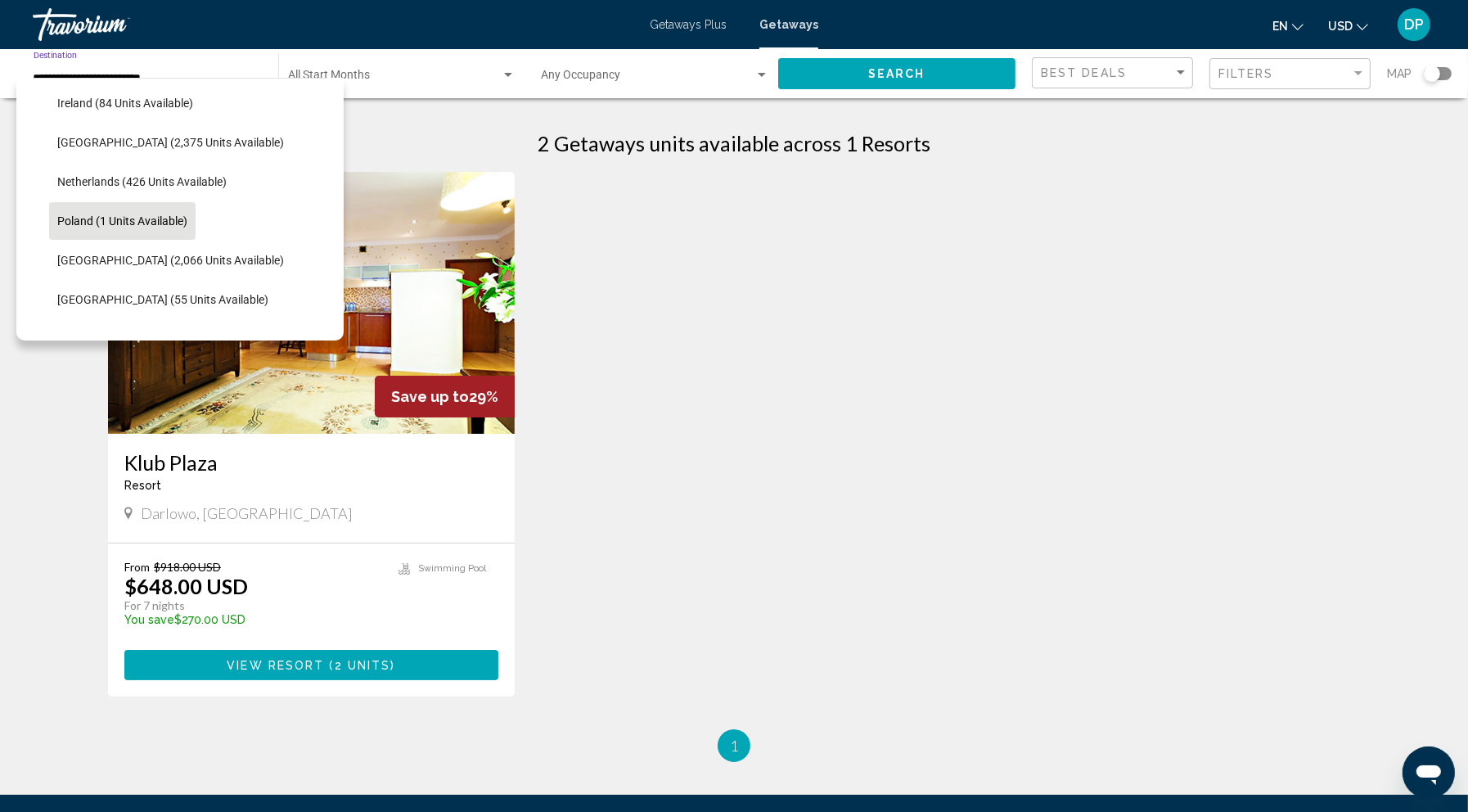
click at [480, 253] on img "Main content" at bounding box center [311, 303] width 407 height 262
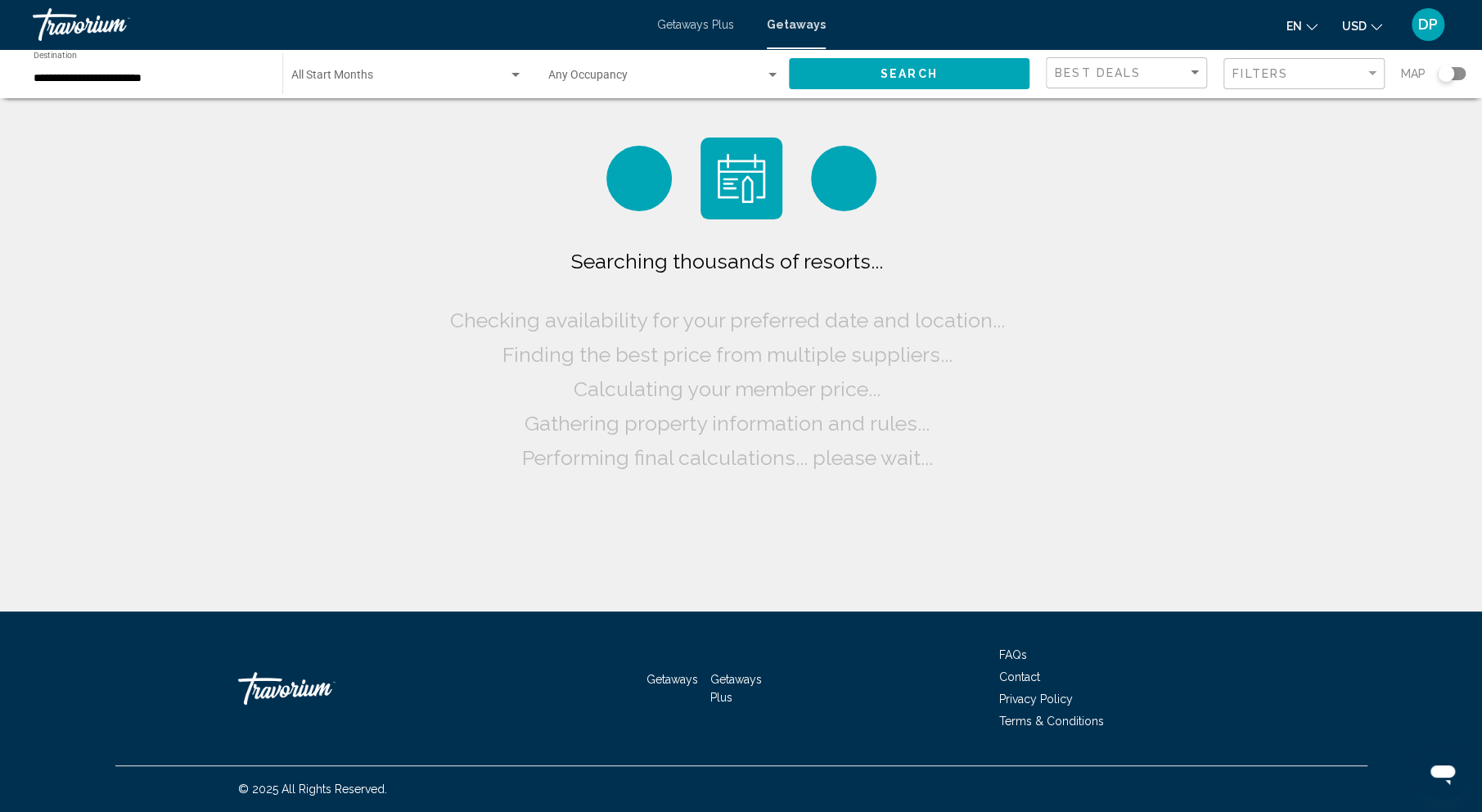
click at [123, 97] on div "**********" at bounding box center [150, 73] width 233 height 45
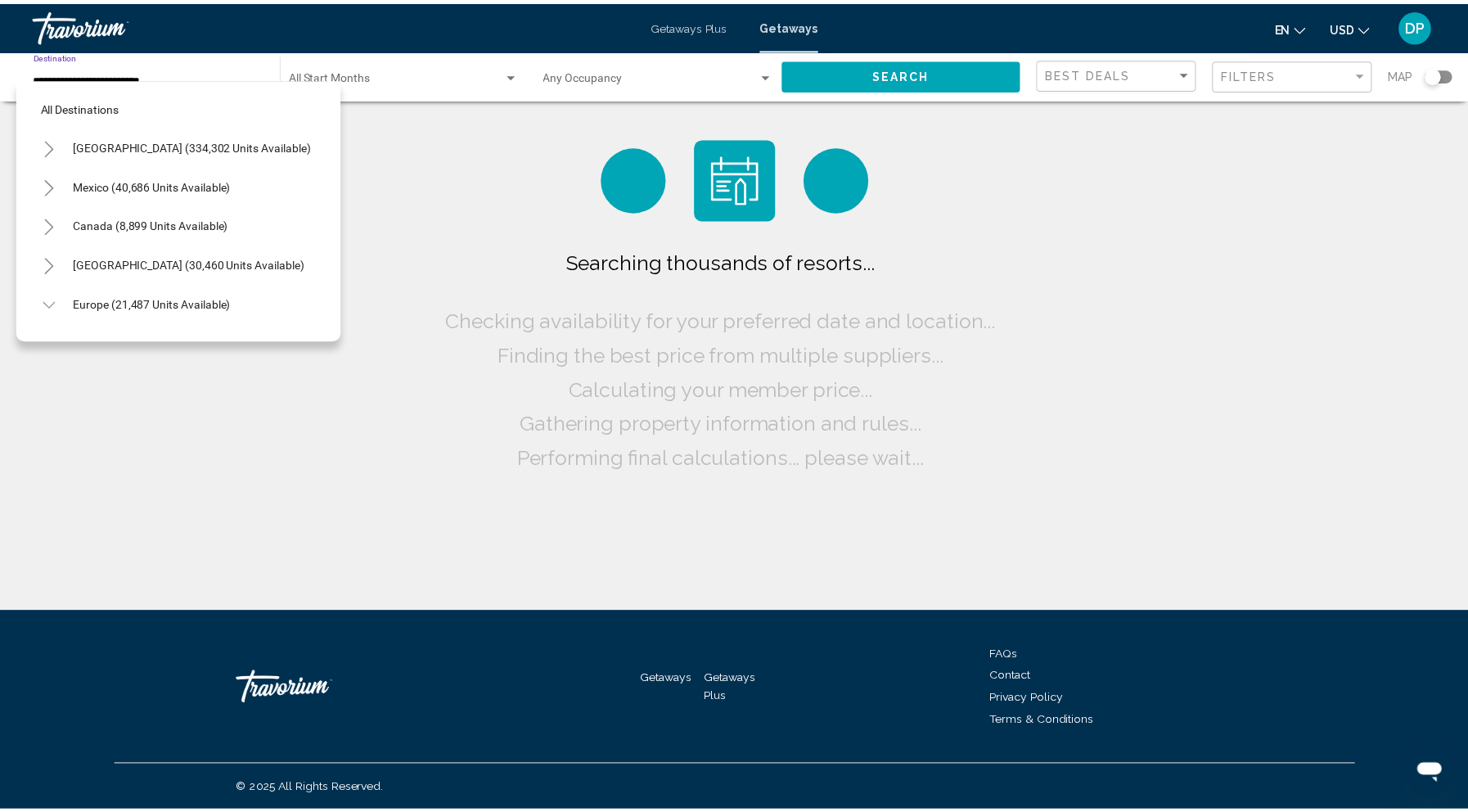
scroll to position [632, 0]
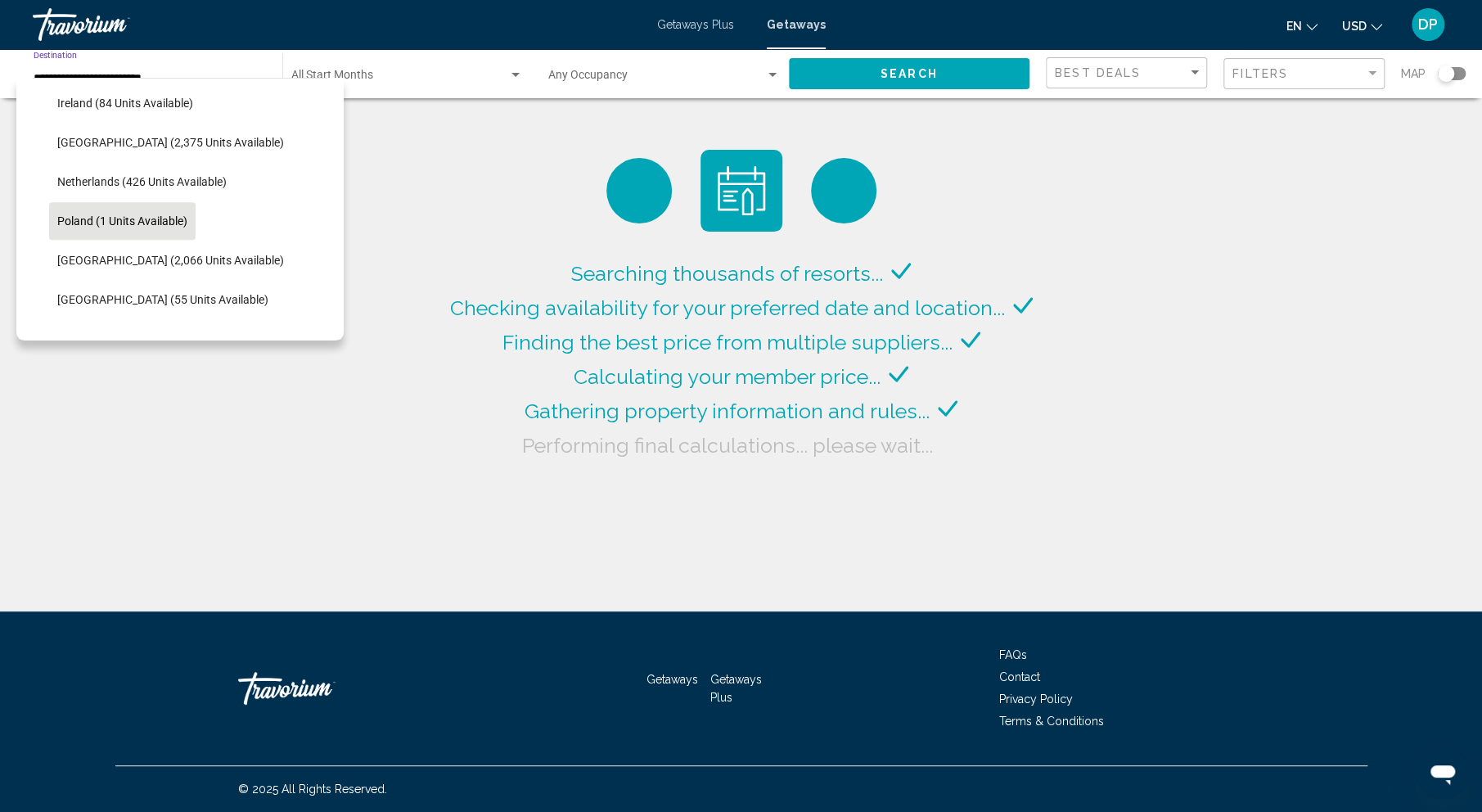
click at [450, 296] on span "Checking availability for your preferred date and location..." at bounding box center [728, 308] width 555 height 24
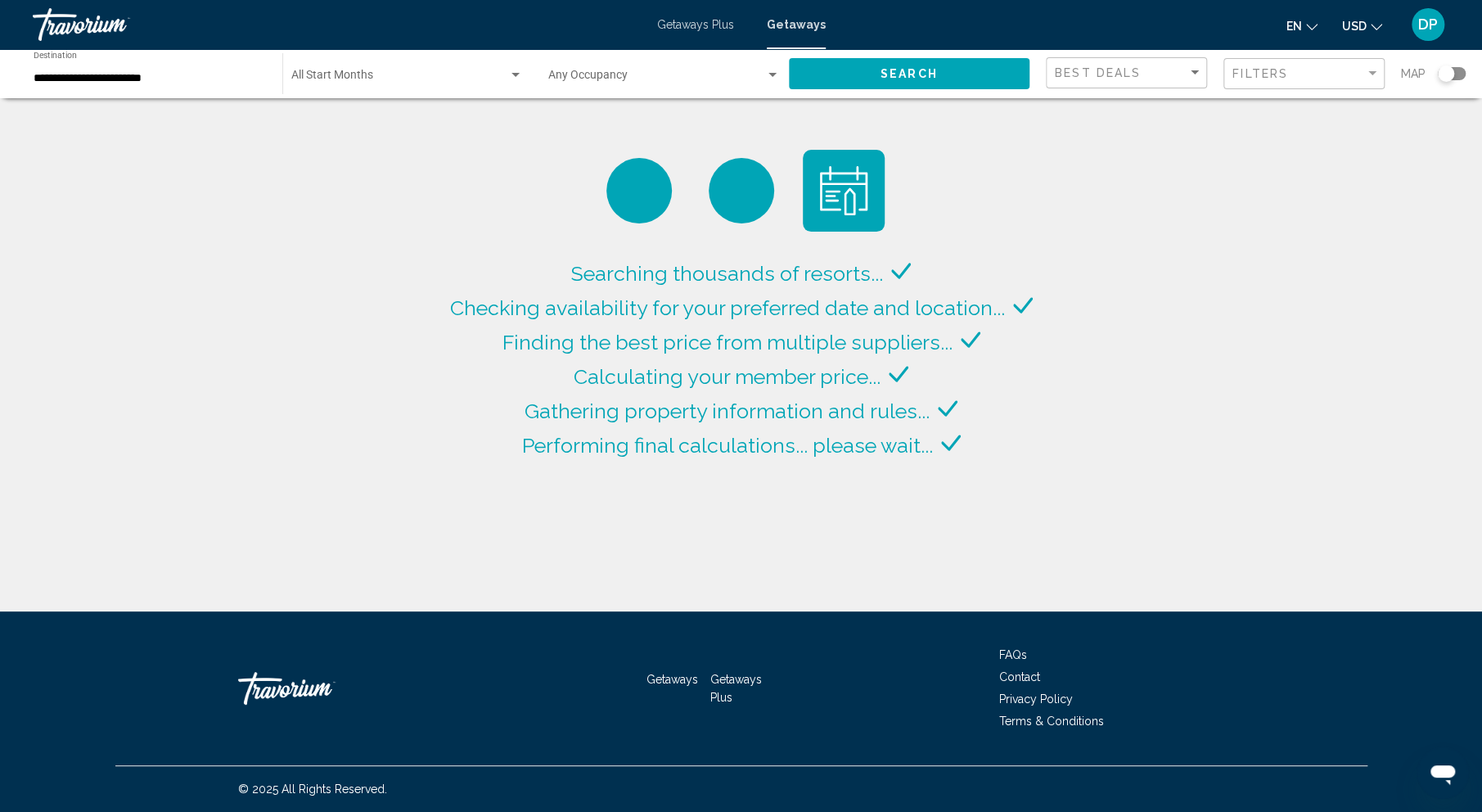
click at [368, 86] on span "Search widget" at bounding box center [399, 78] width 217 height 13
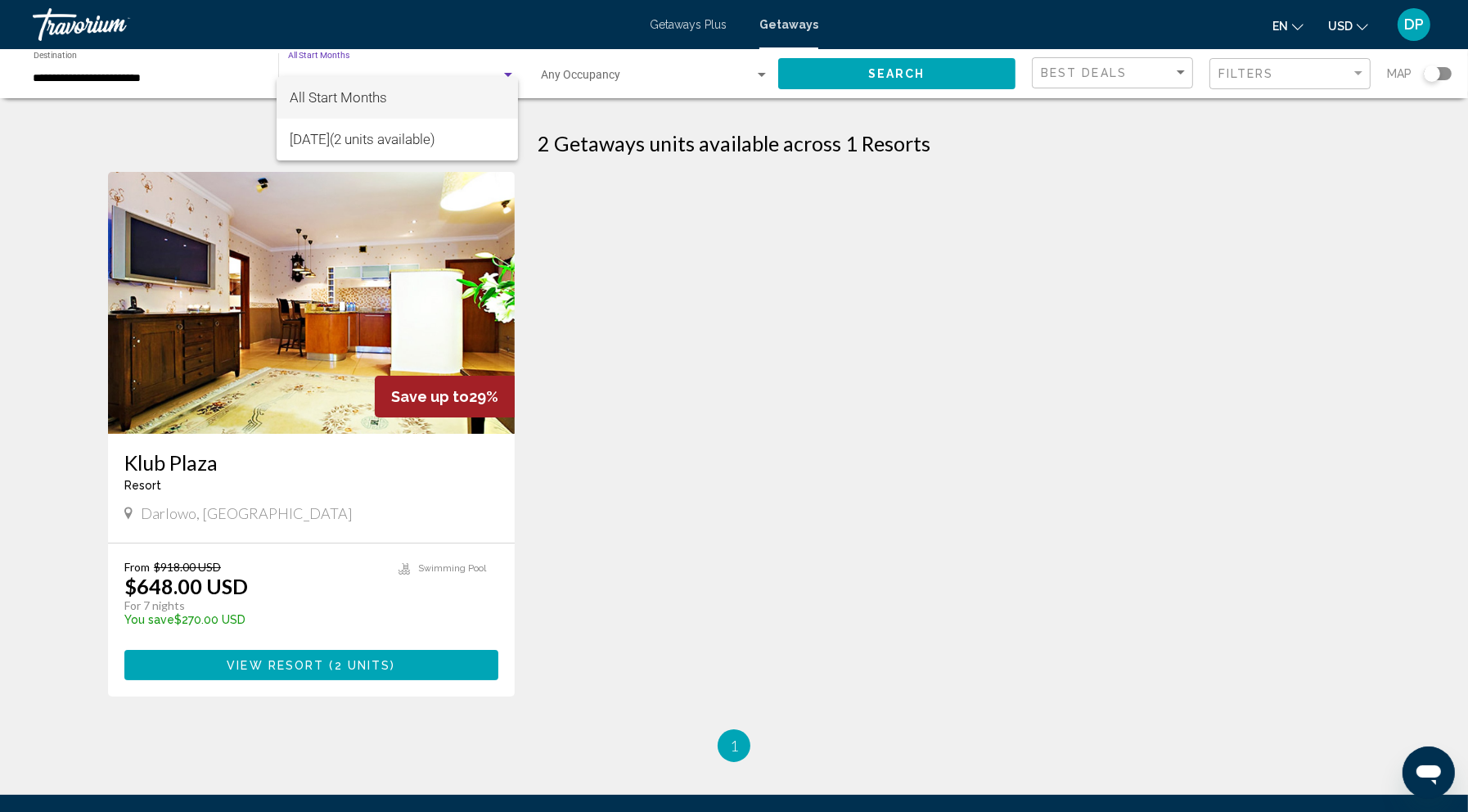
click at [607, 305] on div at bounding box center [734, 406] width 1468 height 812
click at [156, 97] on div "**********" at bounding box center [147, 73] width 228 height 45
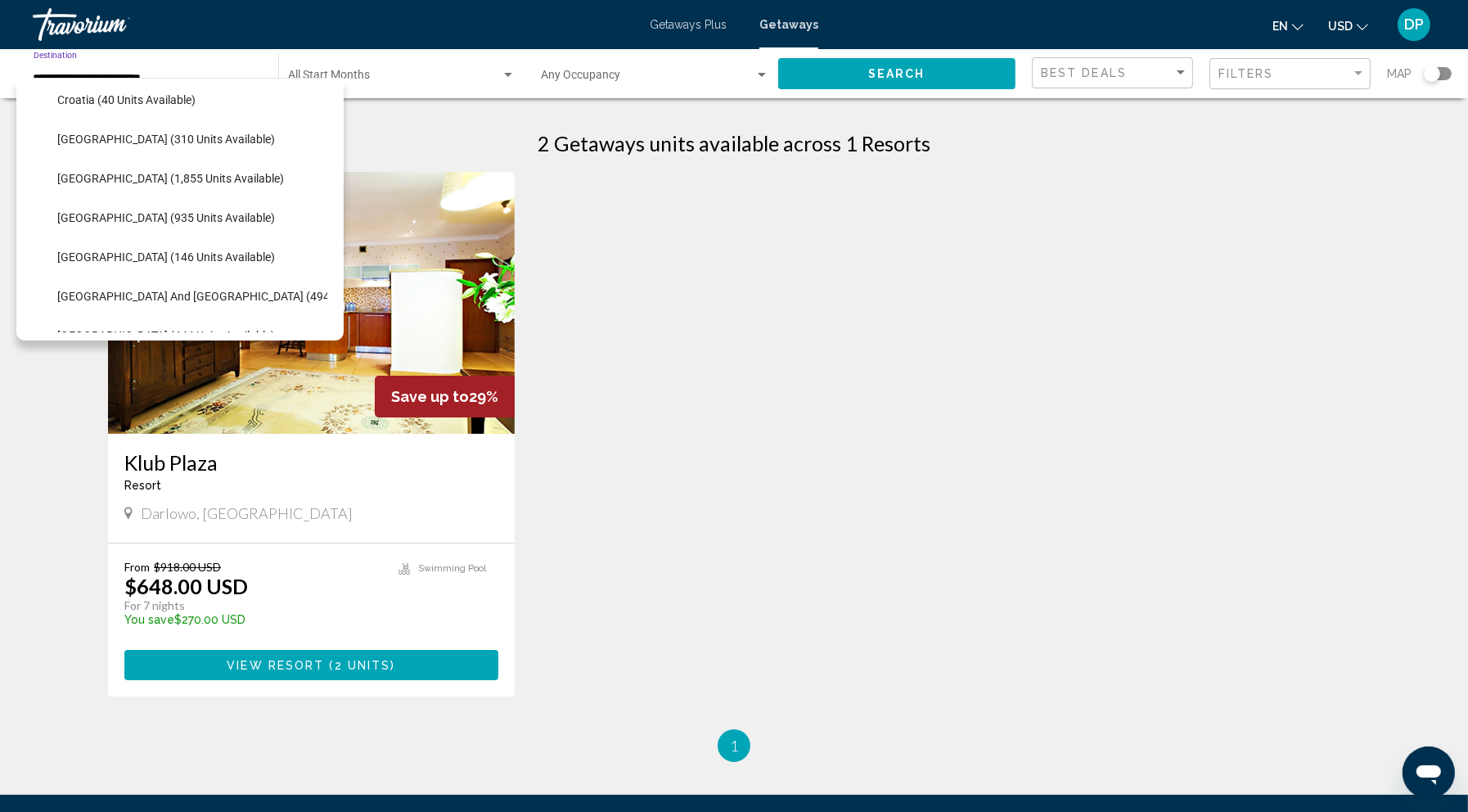
scroll to position [0, 0]
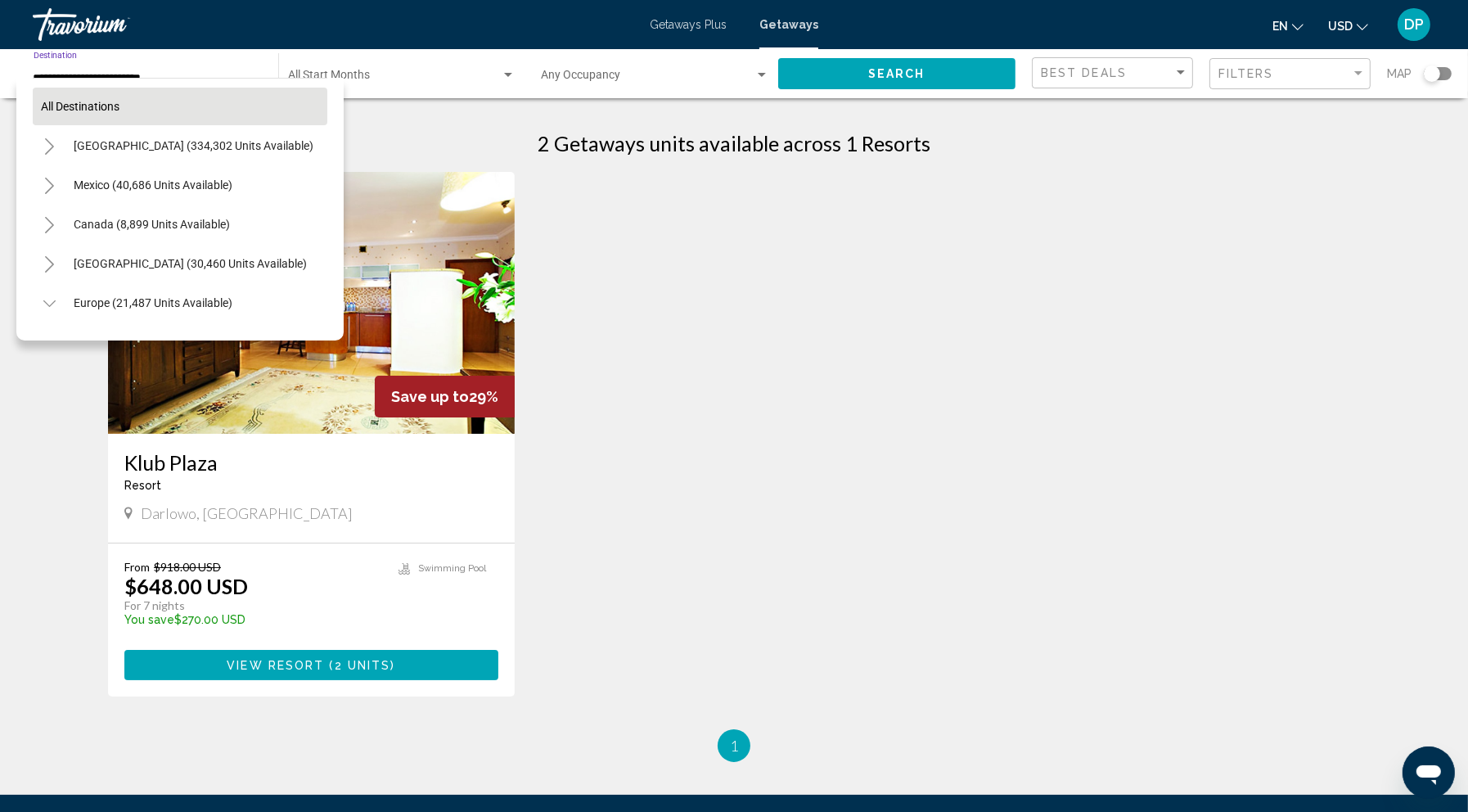
click at [143, 126] on button "All destinations" at bounding box center [180, 106] width 295 height 37
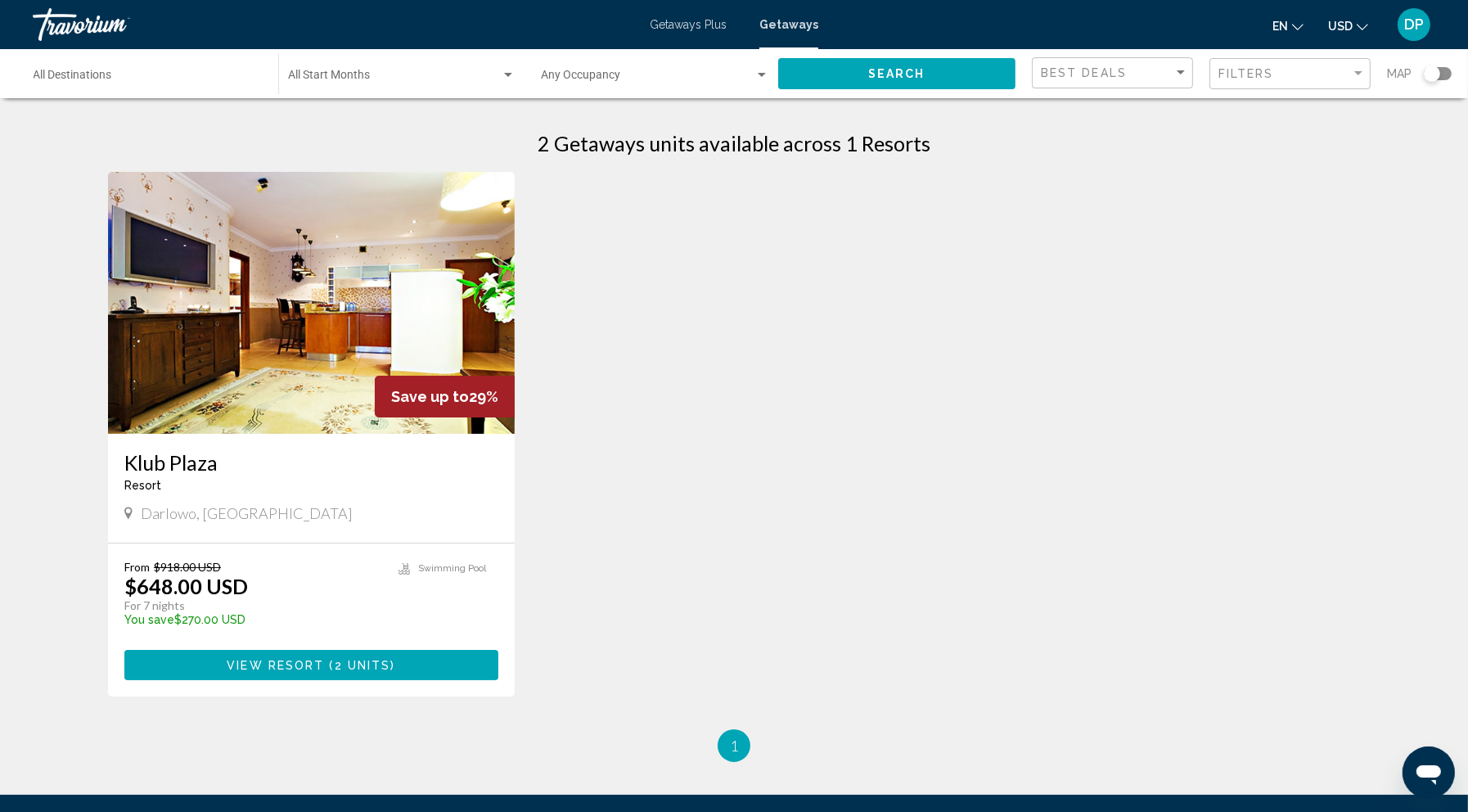
click at [869, 81] on span "Search" at bounding box center [898, 74] width 58 height 13
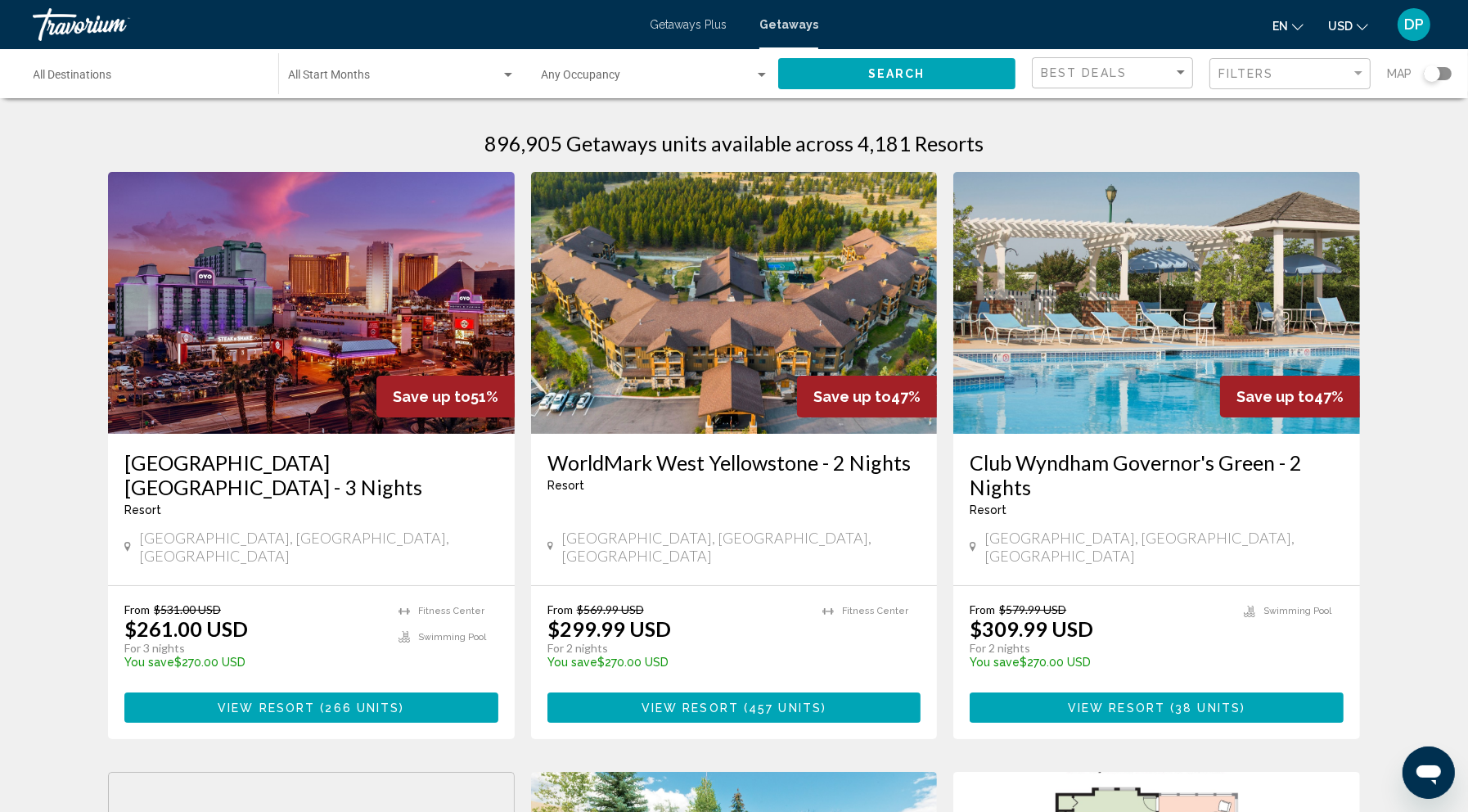
click at [129, 97] on div "Destination All Destinations" at bounding box center [147, 73] width 228 height 45
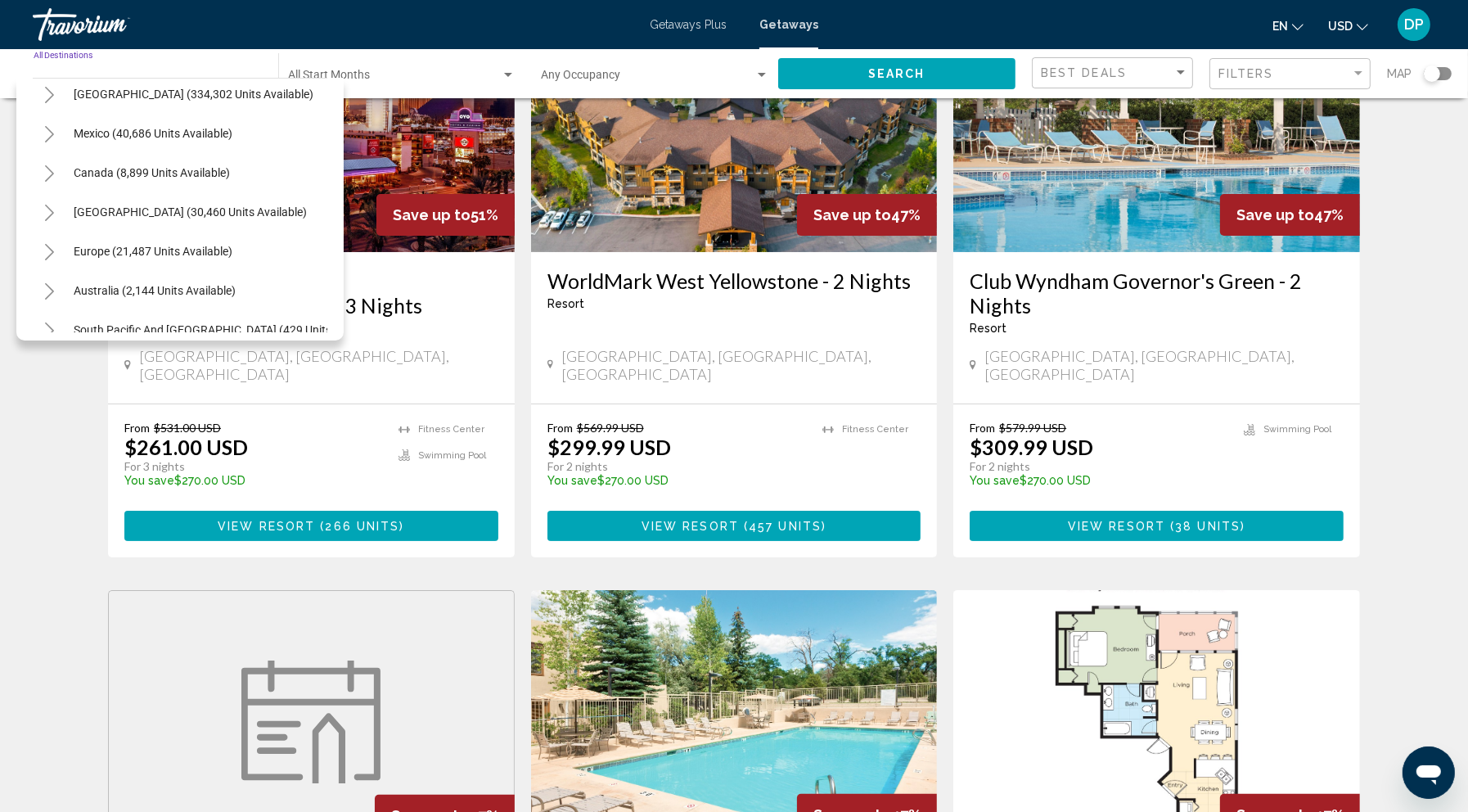
scroll to position [40, 0]
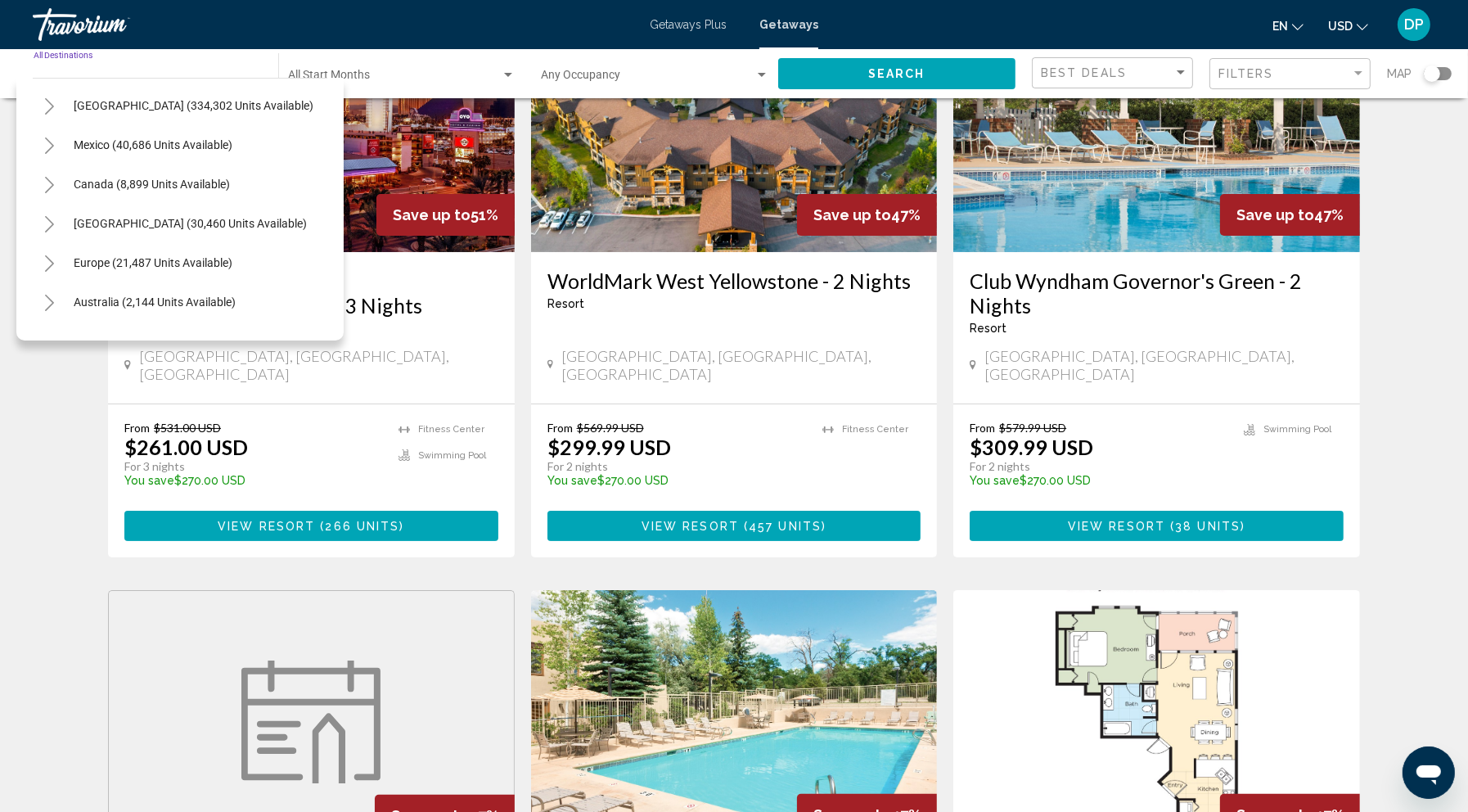
click at [56, 272] on icon "Toggle Europe (21,487 units available)" at bounding box center [49, 264] width 12 height 17
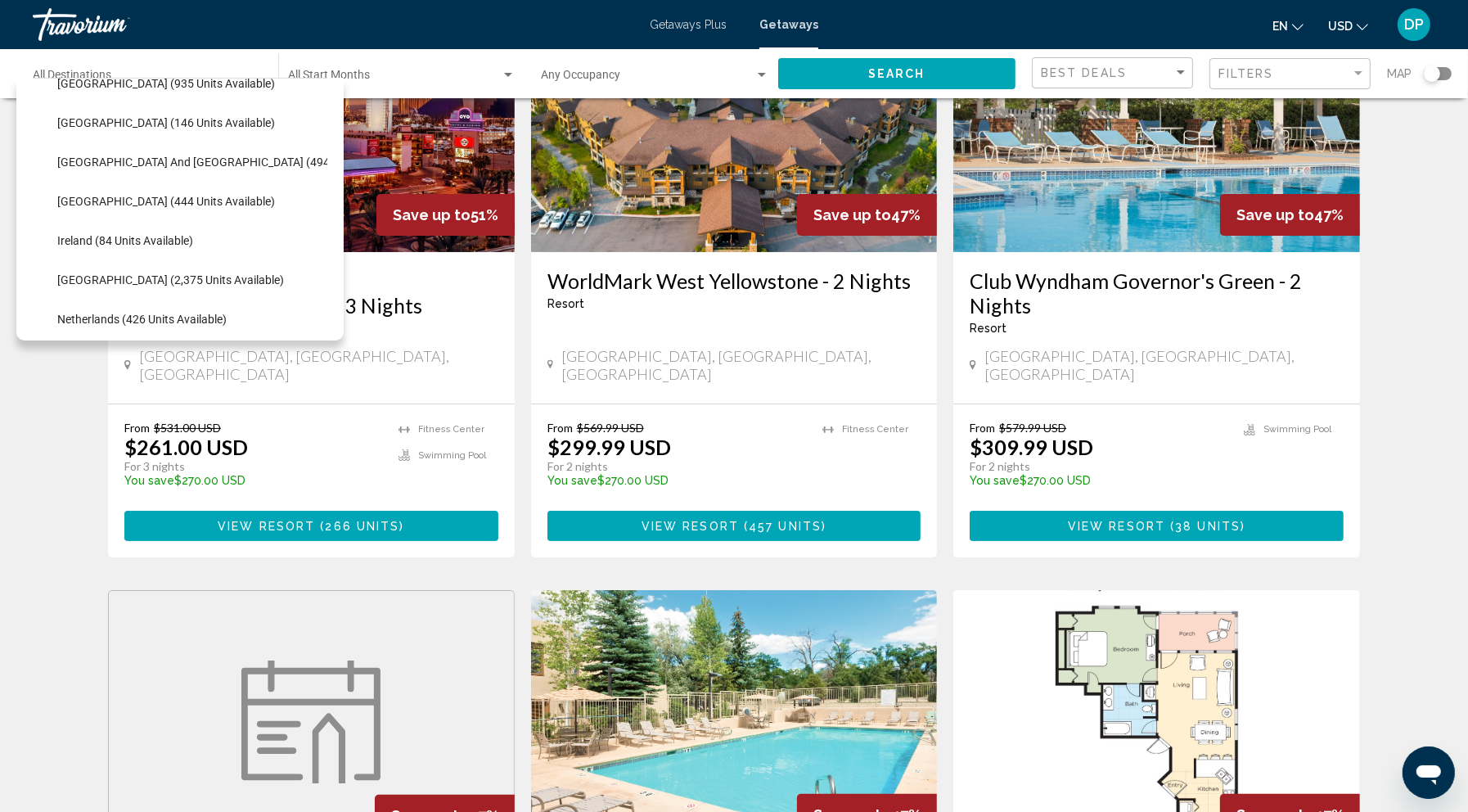
scroll to position [585, 0]
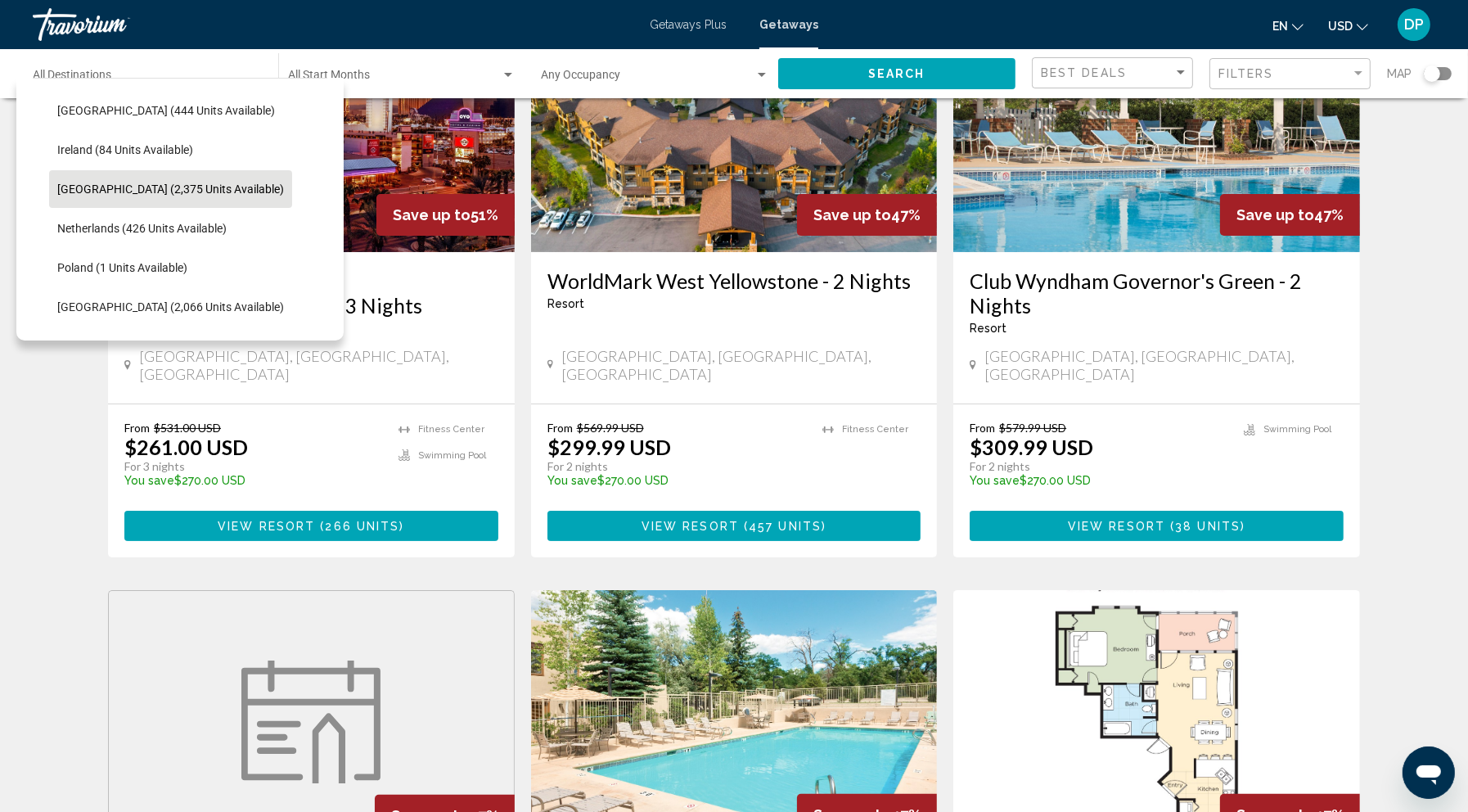
click at [168, 195] on span "[GEOGRAPHIC_DATA] (2,375 units available)" at bounding box center [171, 189] width 227 height 13
type input "**********"
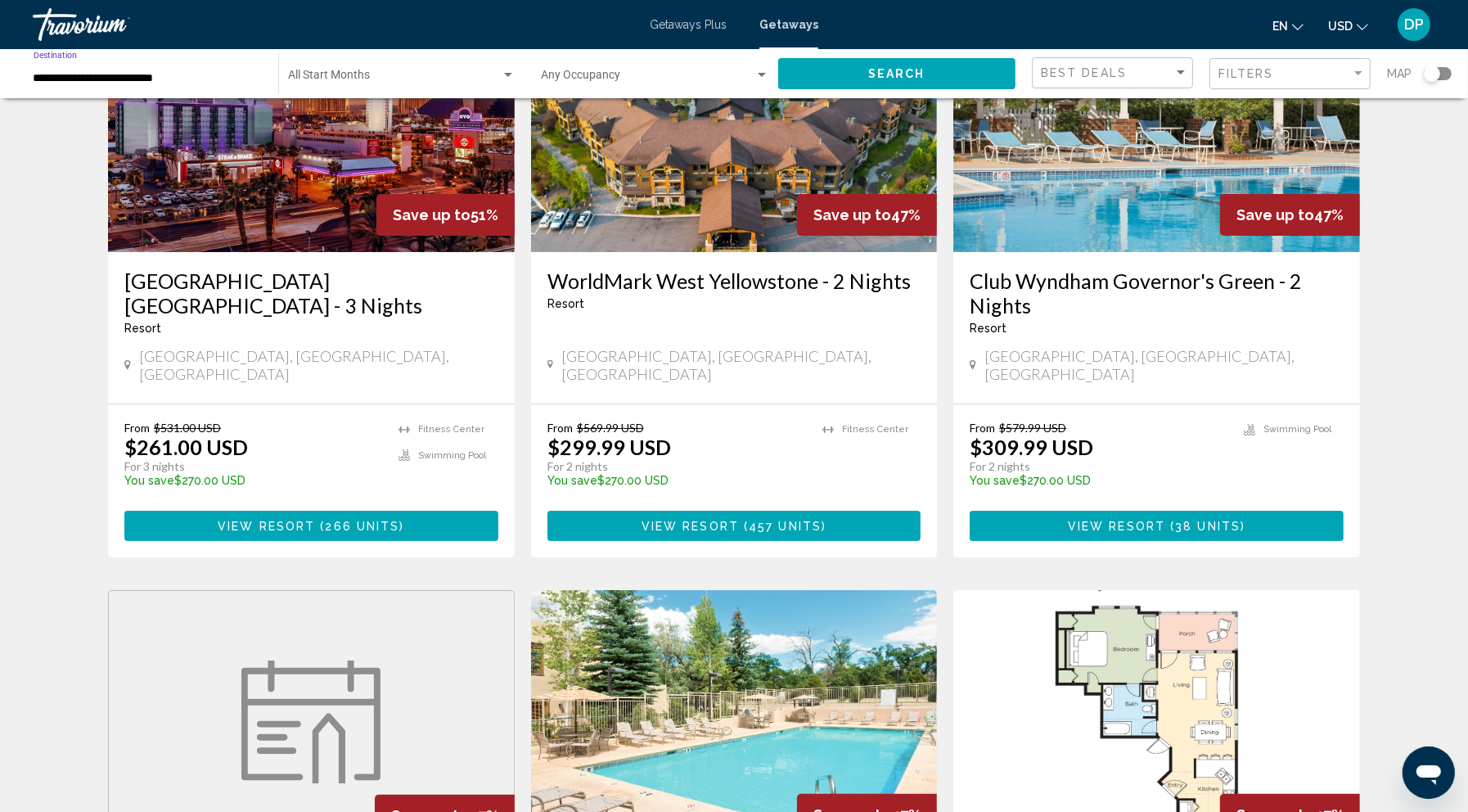
click at [869, 81] on span "Search" at bounding box center [898, 74] width 58 height 13
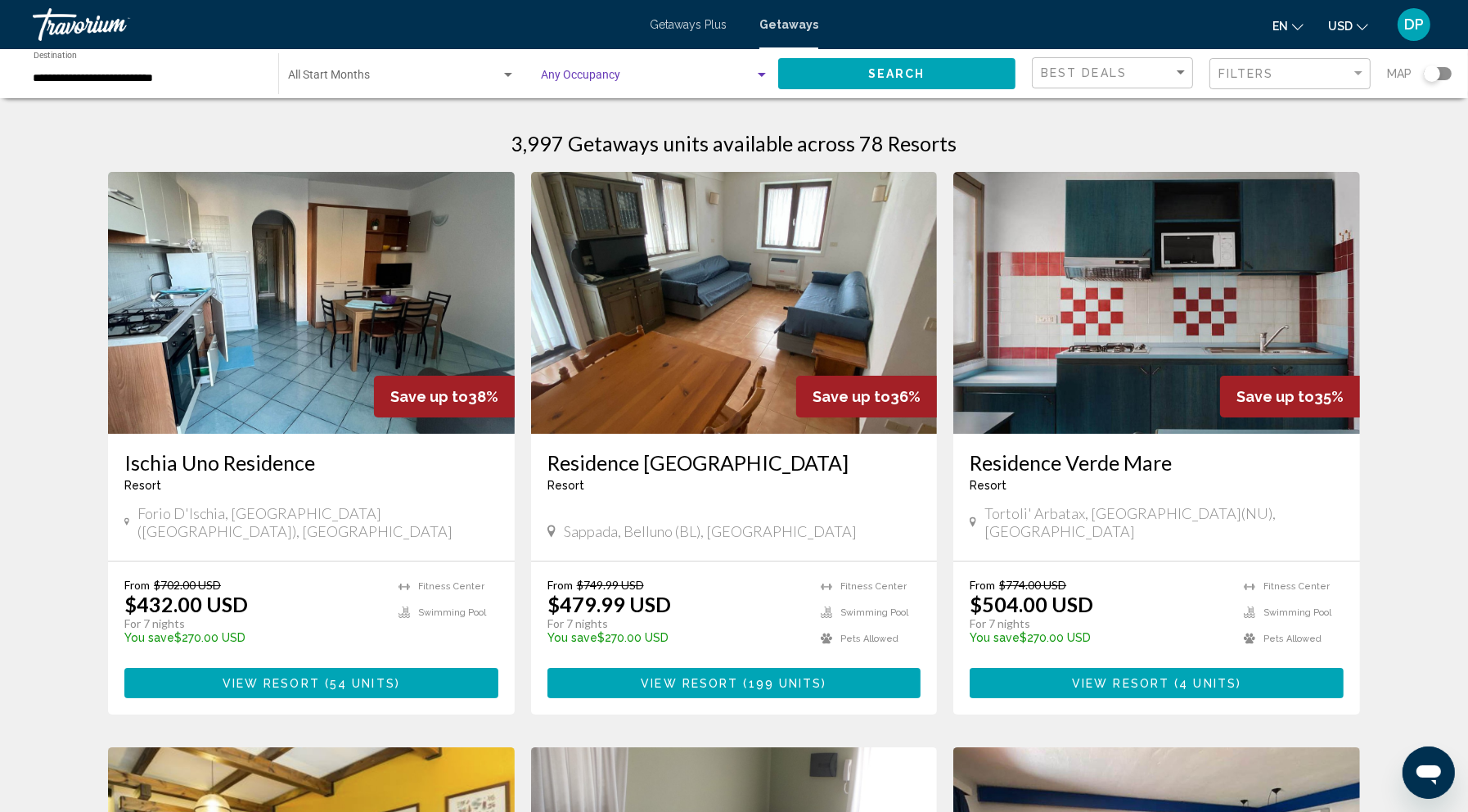
click at [693, 86] on span "Search widget" at bounding box center [648, 78] width 214 height 13
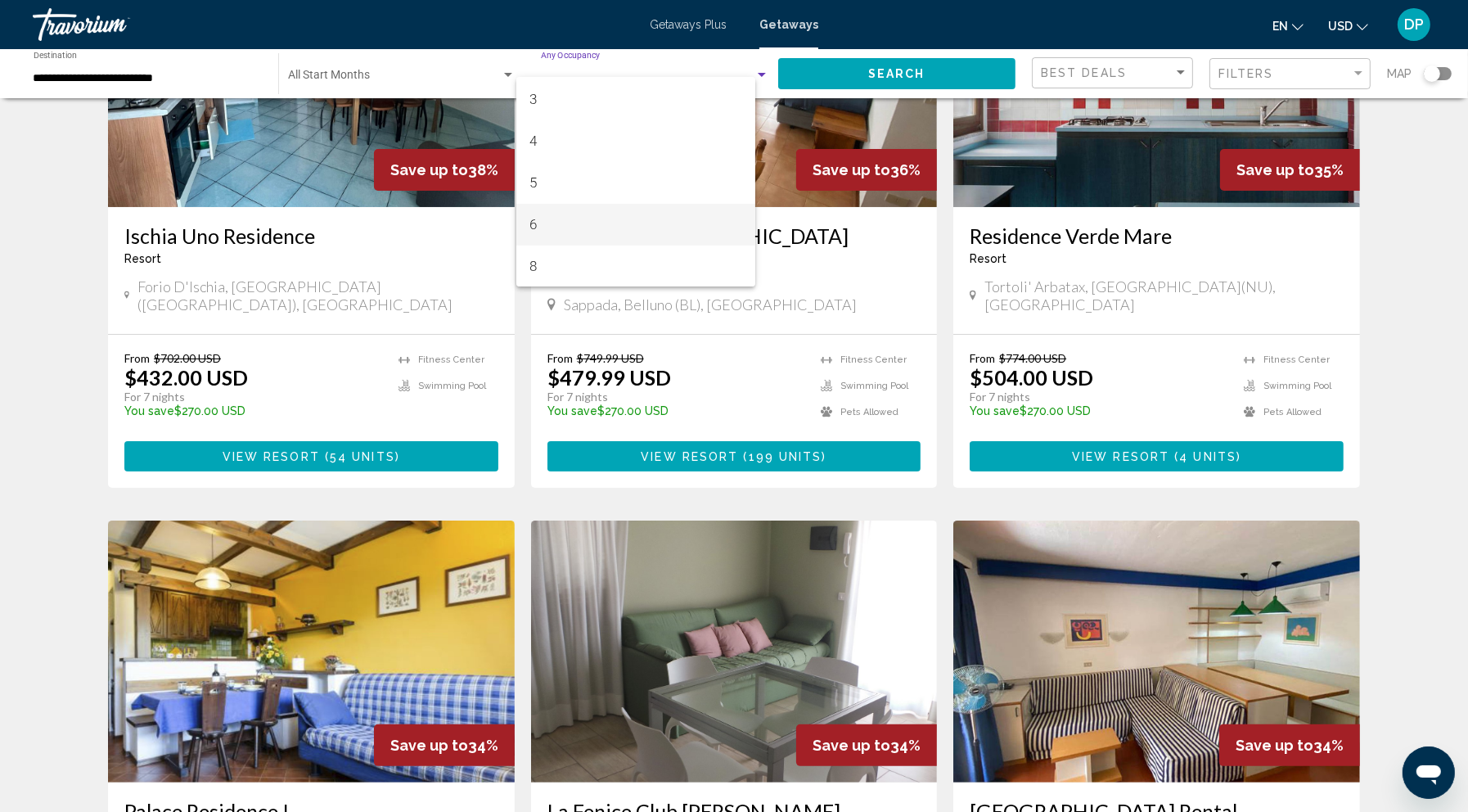
scroll to position [545, 0]
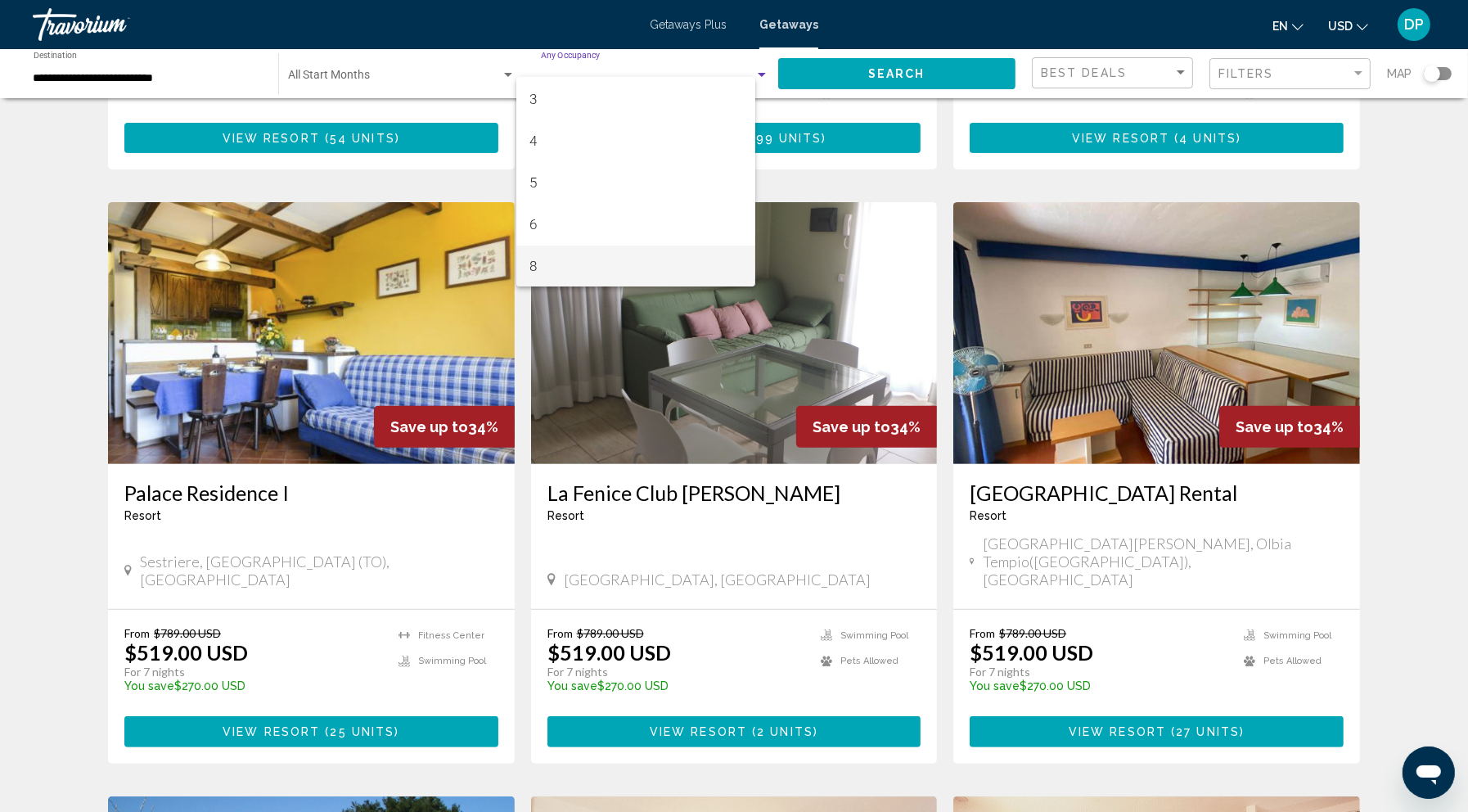
click at [588, 256] on span "8" at bounding box center [635, 266] width 213 height 42
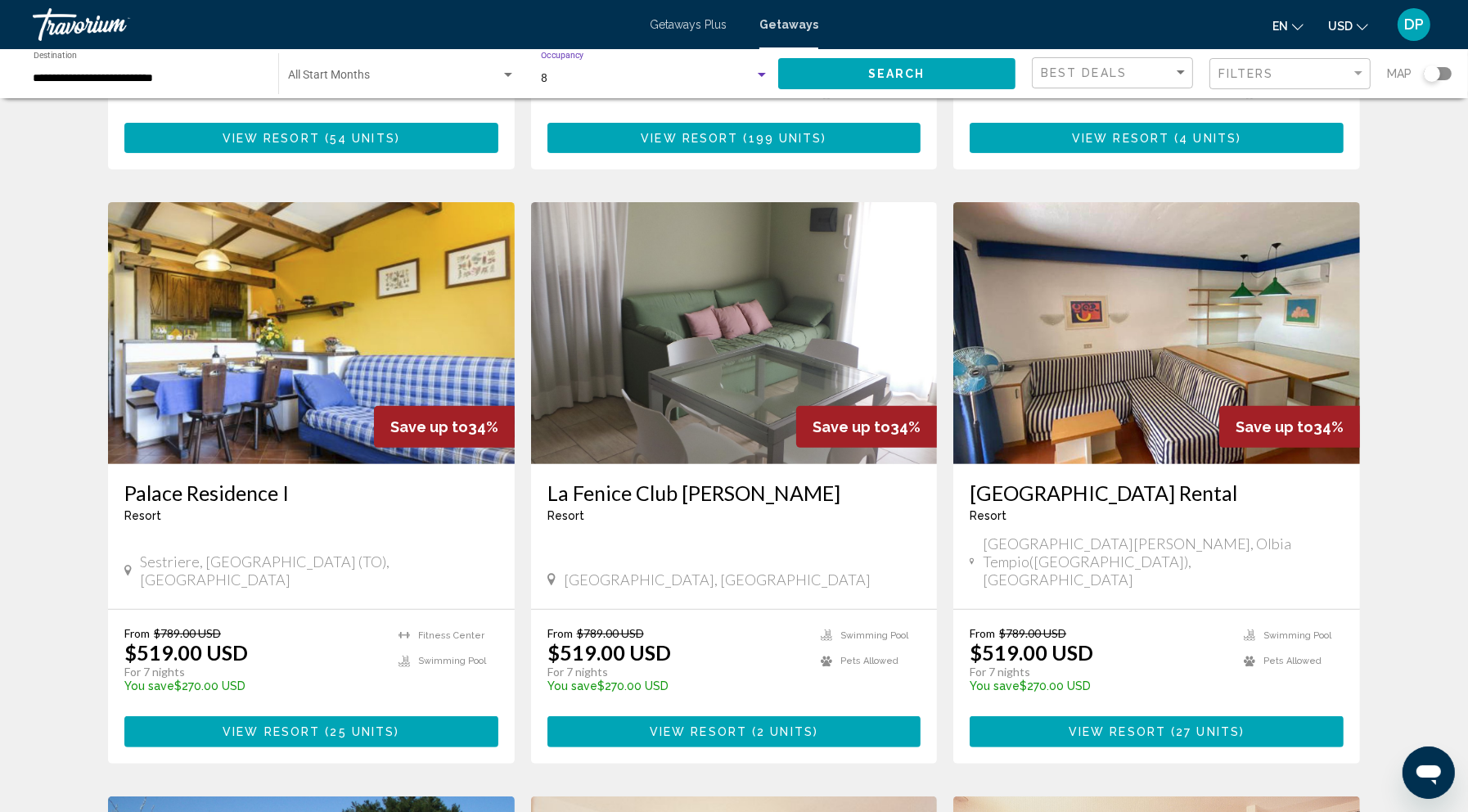
click at [880, 81] on span "Search" at bounding box center [898, 74] width 58 height 13
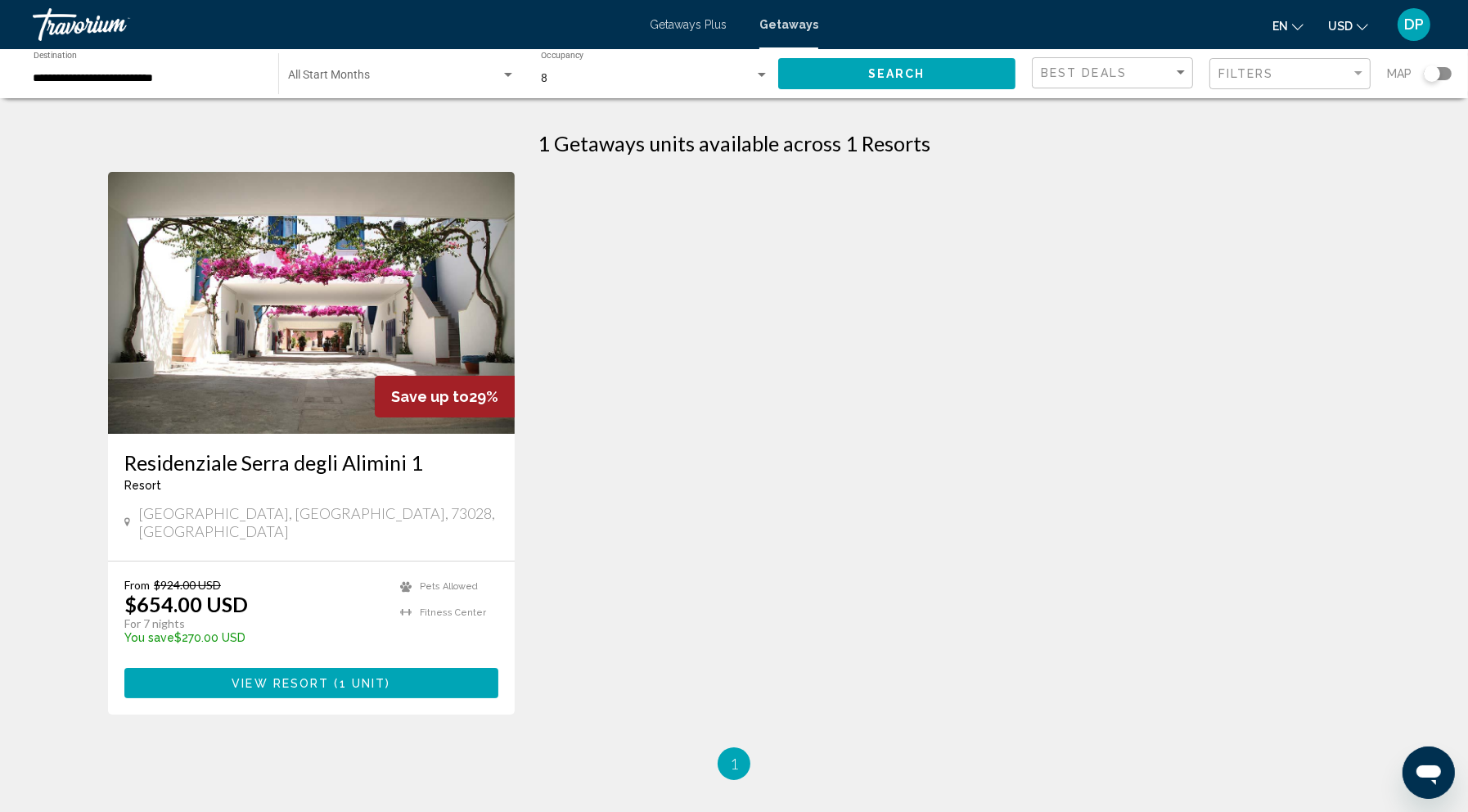
click at [214, 433] on img "Main content" at bounding box center [311, 303] width 407 height 262
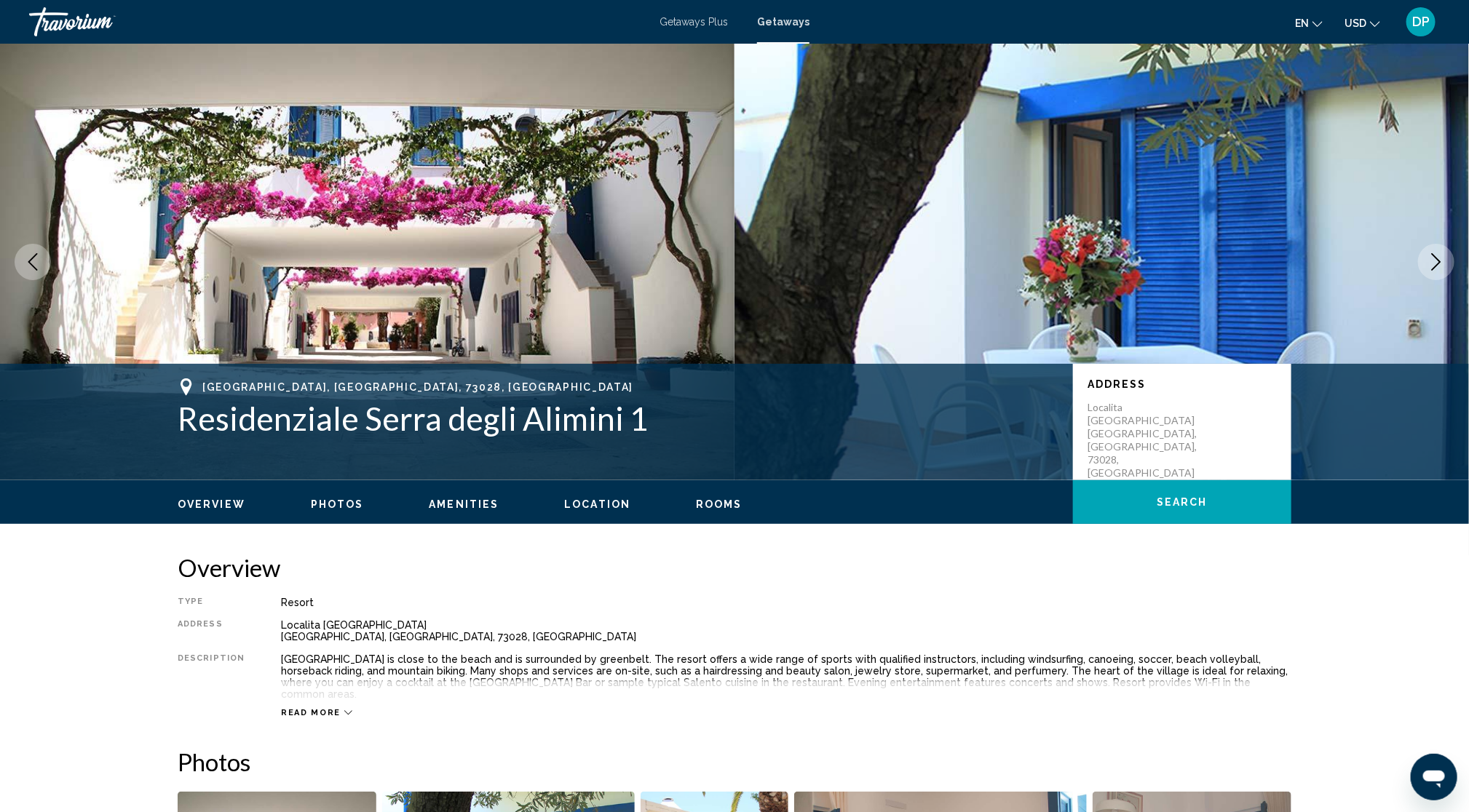
click at [524, 345] on img "Main content" at bounding box center [367, 262] width 734 height 437
click at [1233, 350] on img "Main content" at bounding box center [1102, 262] width 734 height 437
click at [1318, 270] on icon "Next image" at bounding box center [1435, 261] width 17 height 17
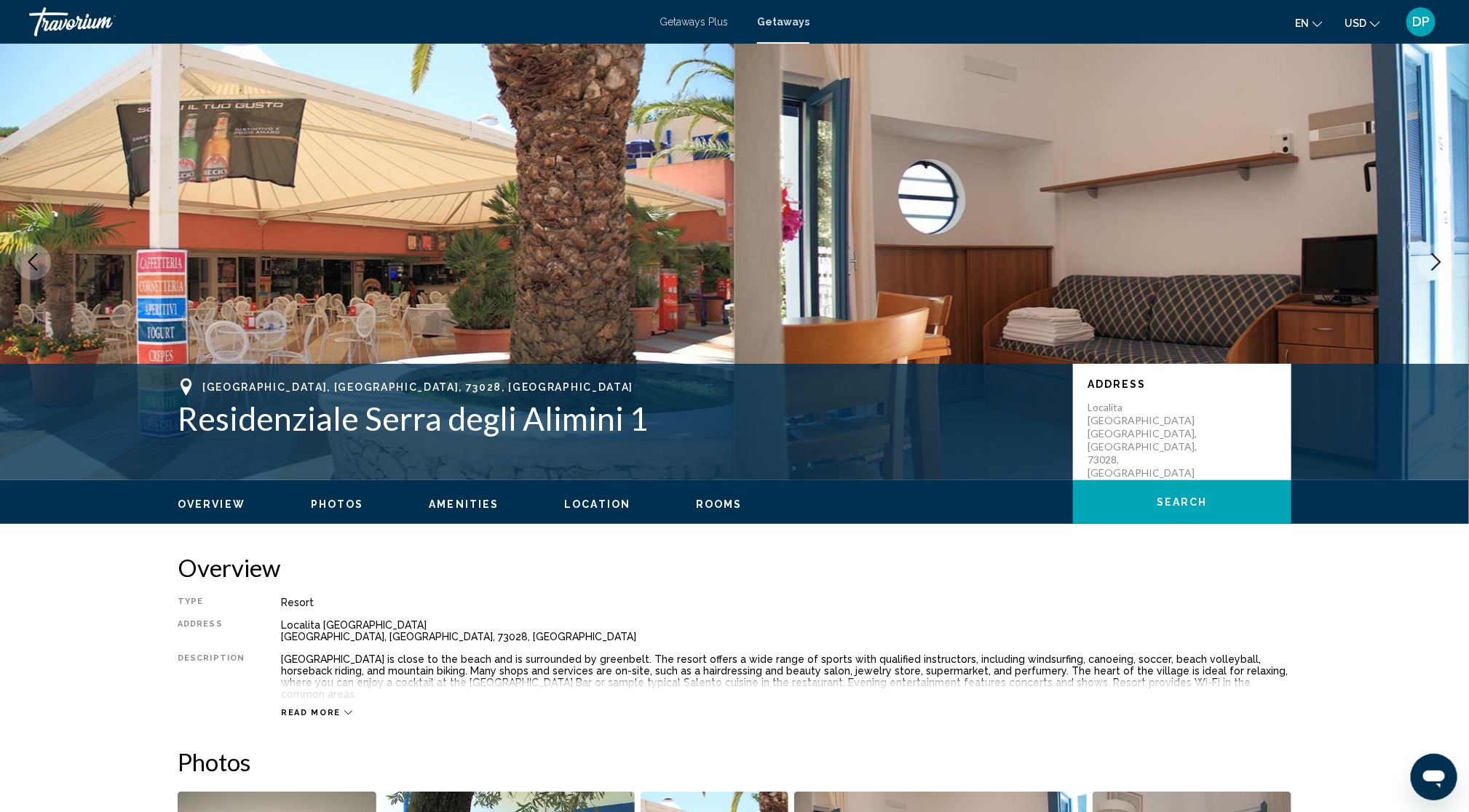
click at [1318, 270] on icon "Next image" at bounding box center [1435, 261] width 17 height 17
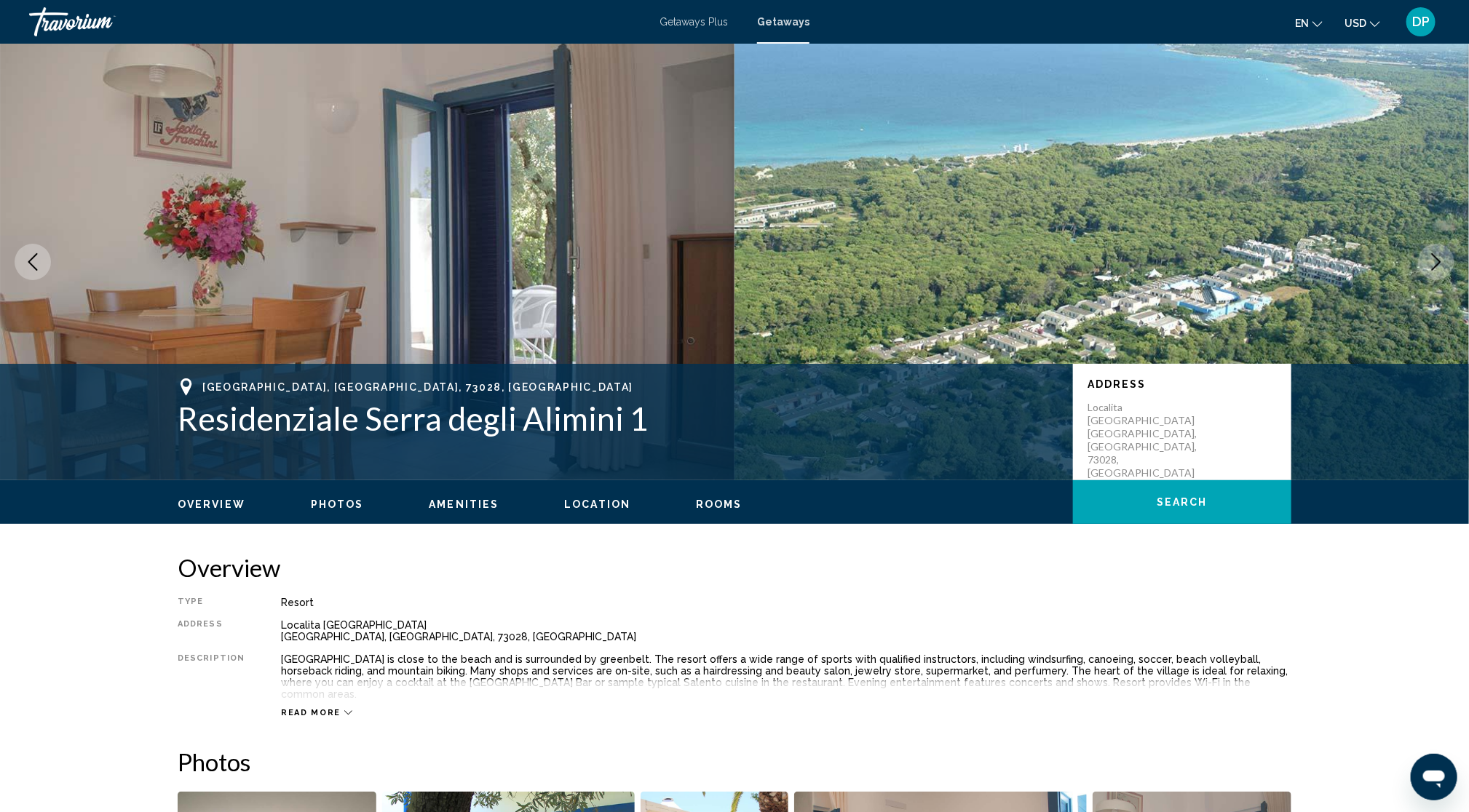
click at [1318, 270] on icon "Next image" at bounding box center [1435, 261] width 17 height 17
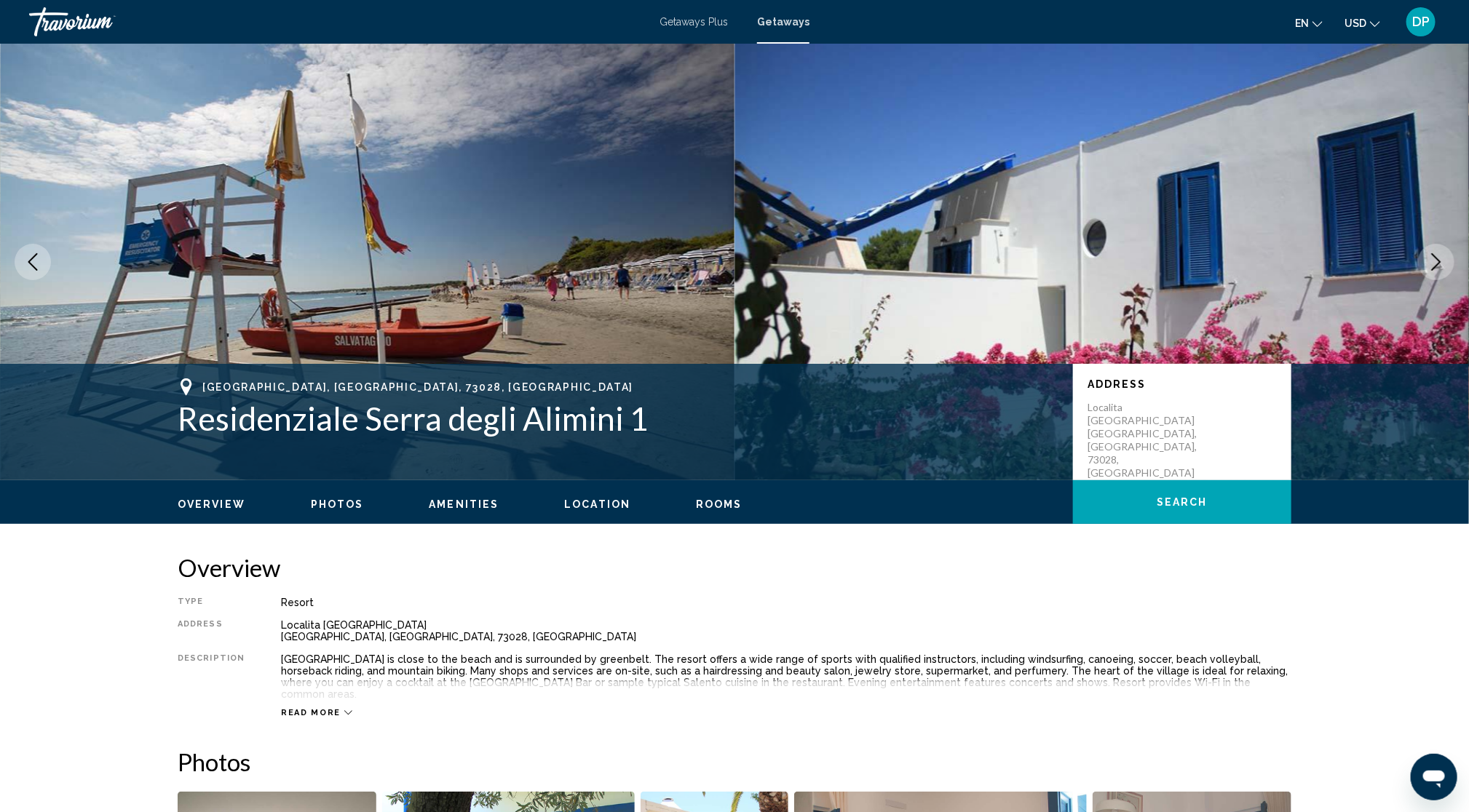
click at [1318, 270] on icon "Next image" at bounding box center [1435, 261] width 17 height 17
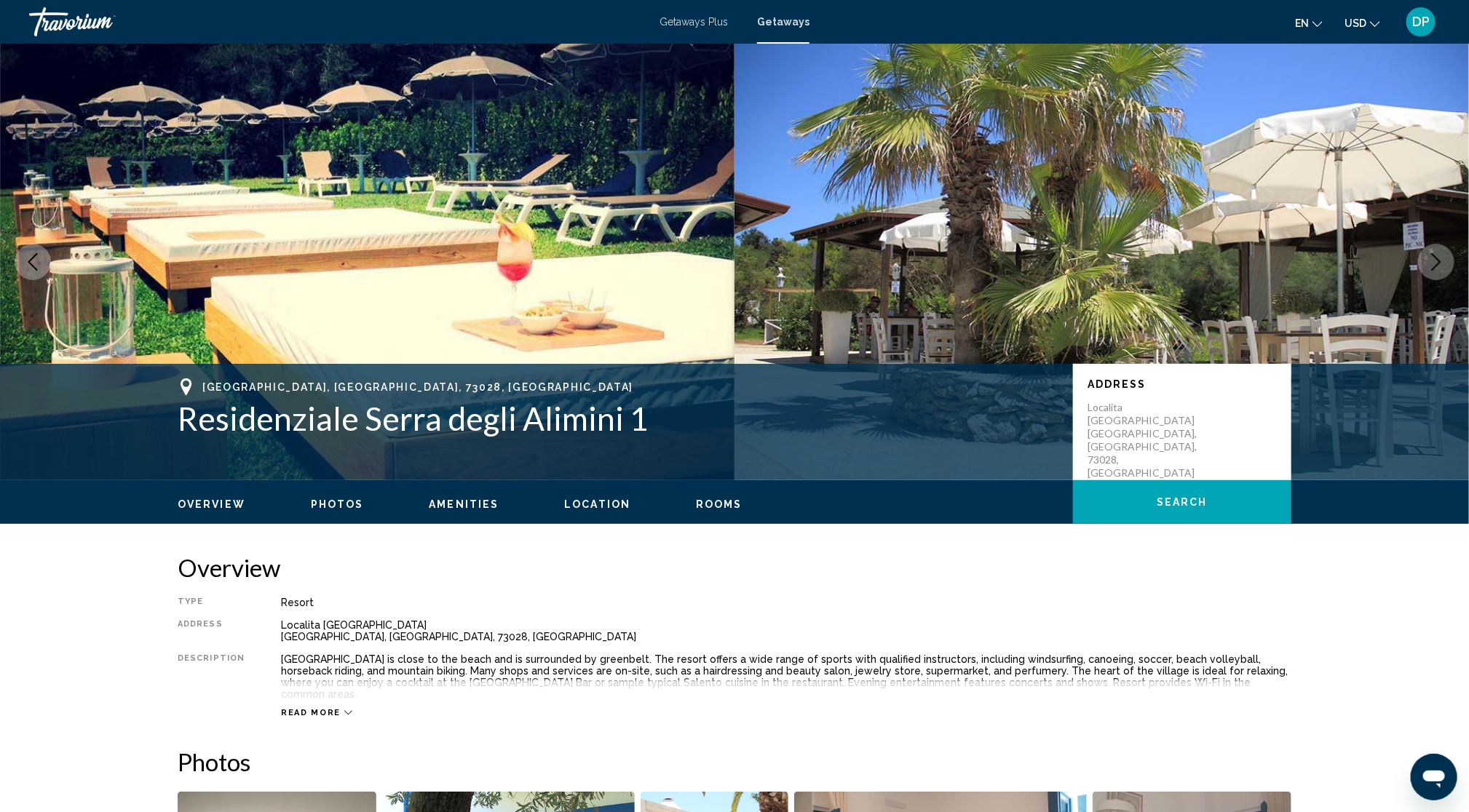
click at [1318, 270] on icon "Next image" at bounding box center [1435, 261] width 17 height 17
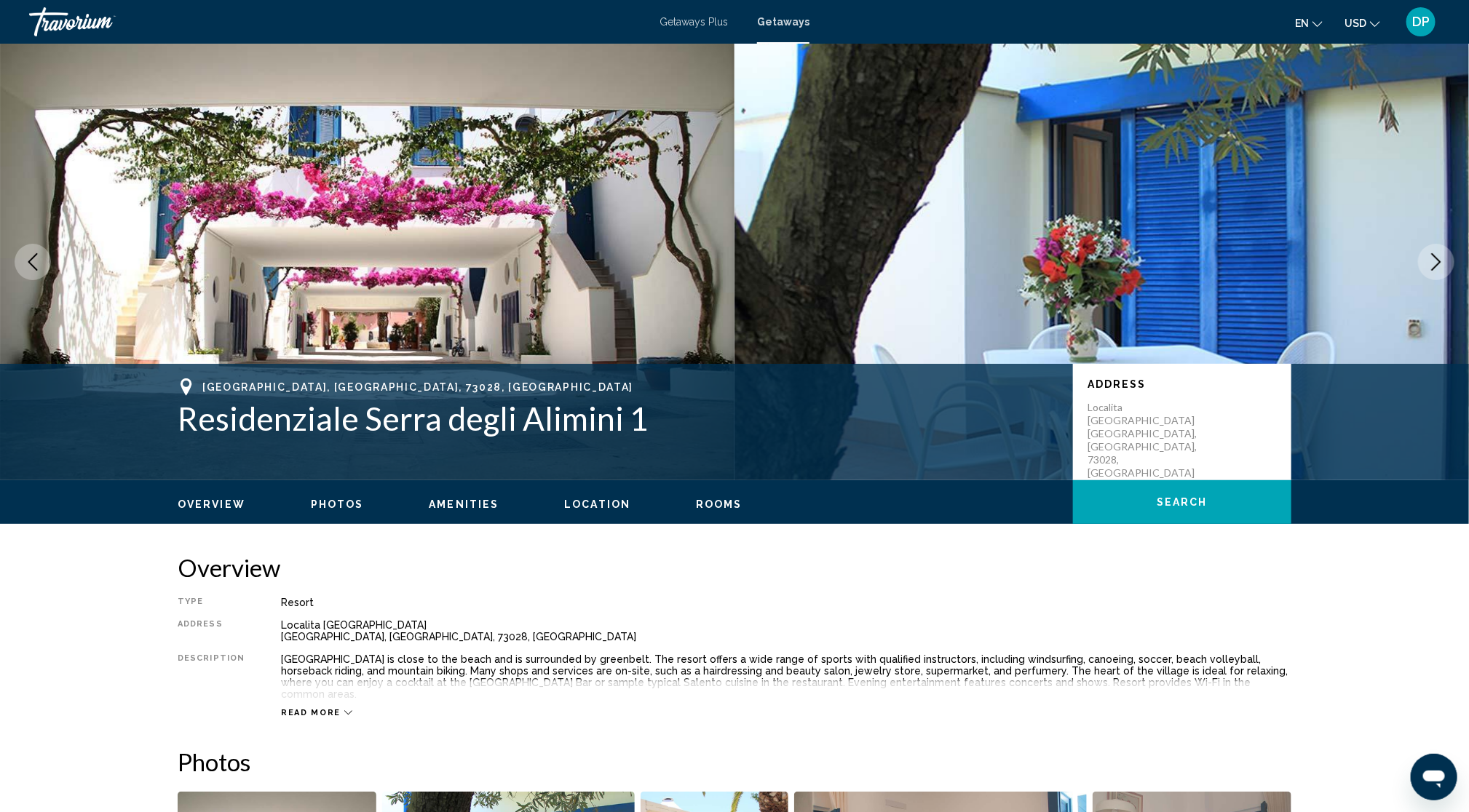
click at [1318, 270] on icon "Next image" at bounding box center [1435, 261] width 17 height 17
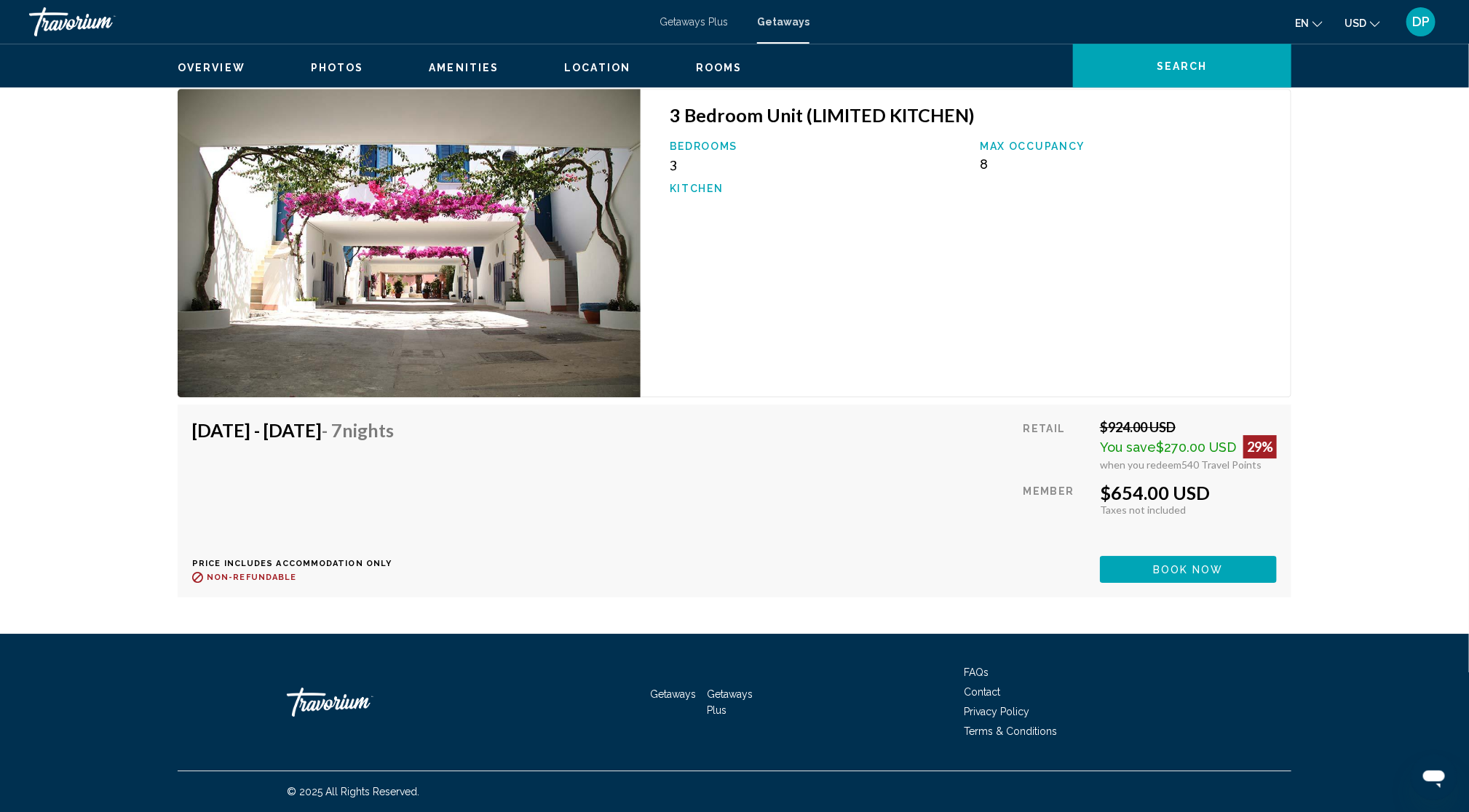
scroll to position [2741, 0]
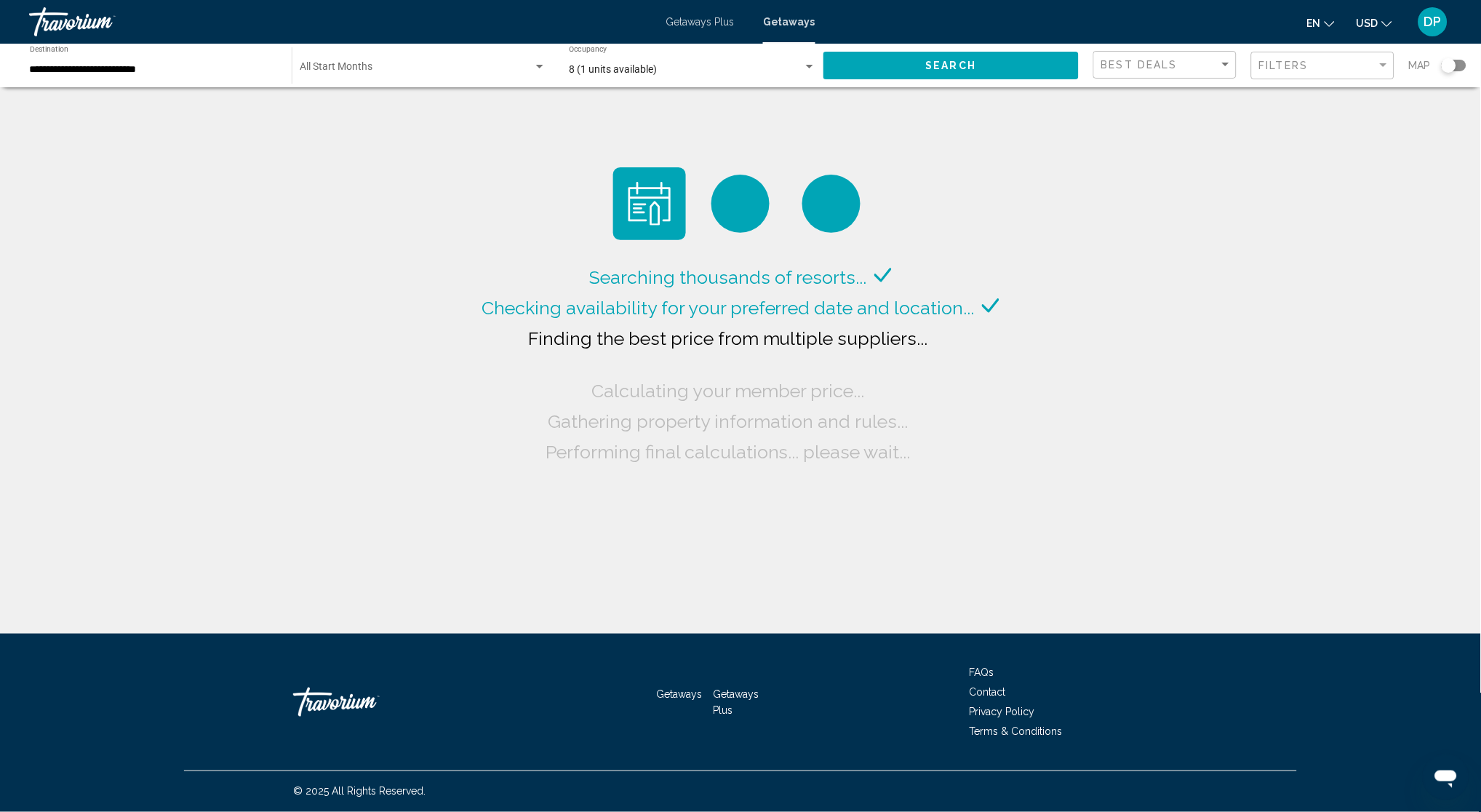
click at [694, 86] on div "8 (1 units available) Occupancy Any Occupancy" at bounding box center [692, 65] width 247 height 40
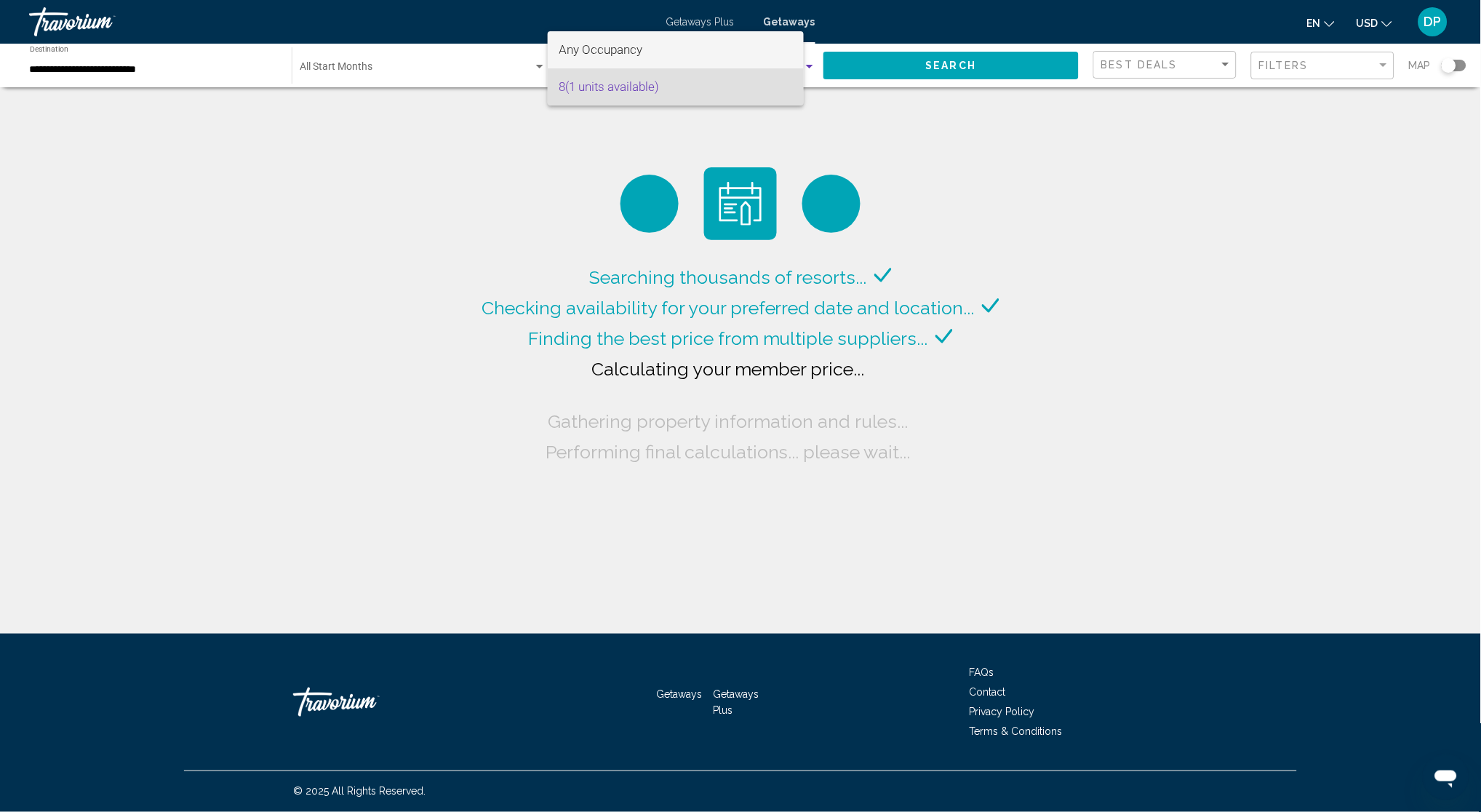
click at [685, 60] on span "Any Occupancy" at bounding box center [676, 50] width 233 height 37
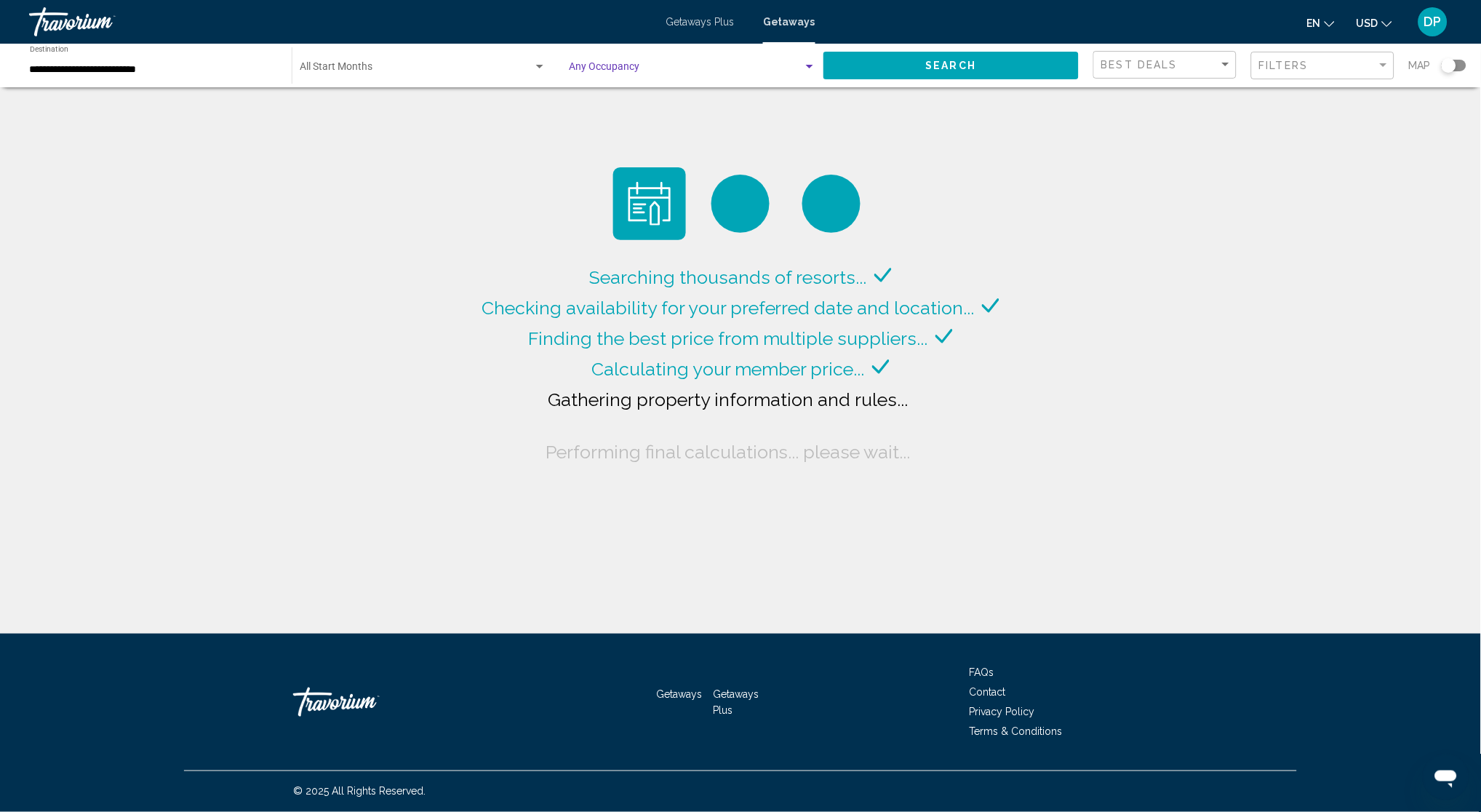
click at [943, 72] on span "Search" at bounding box center [952, 66] width 51 height 12
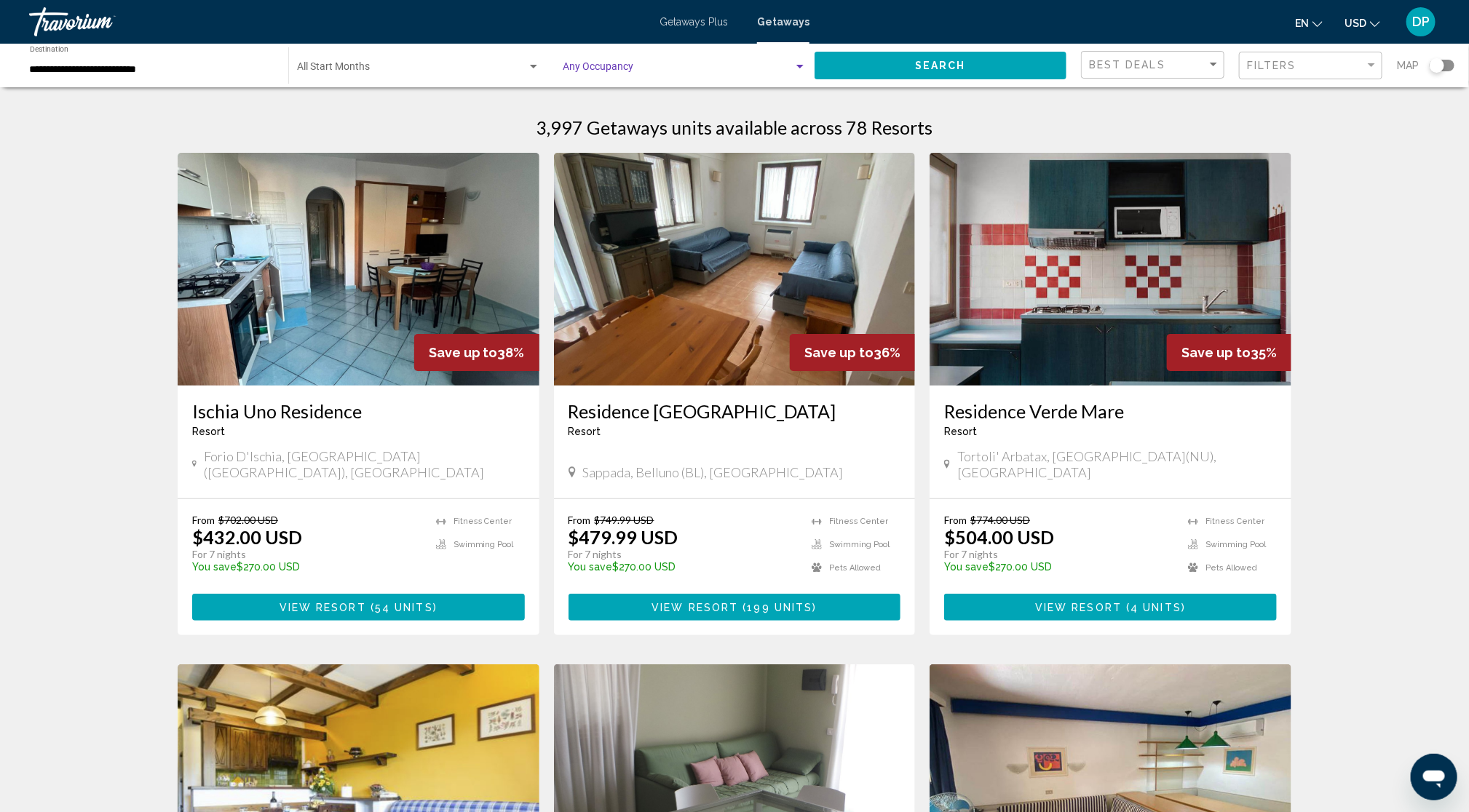
click at [658, 76] on span "Search widget" at bounding box center [677, 69] width 231 height 12
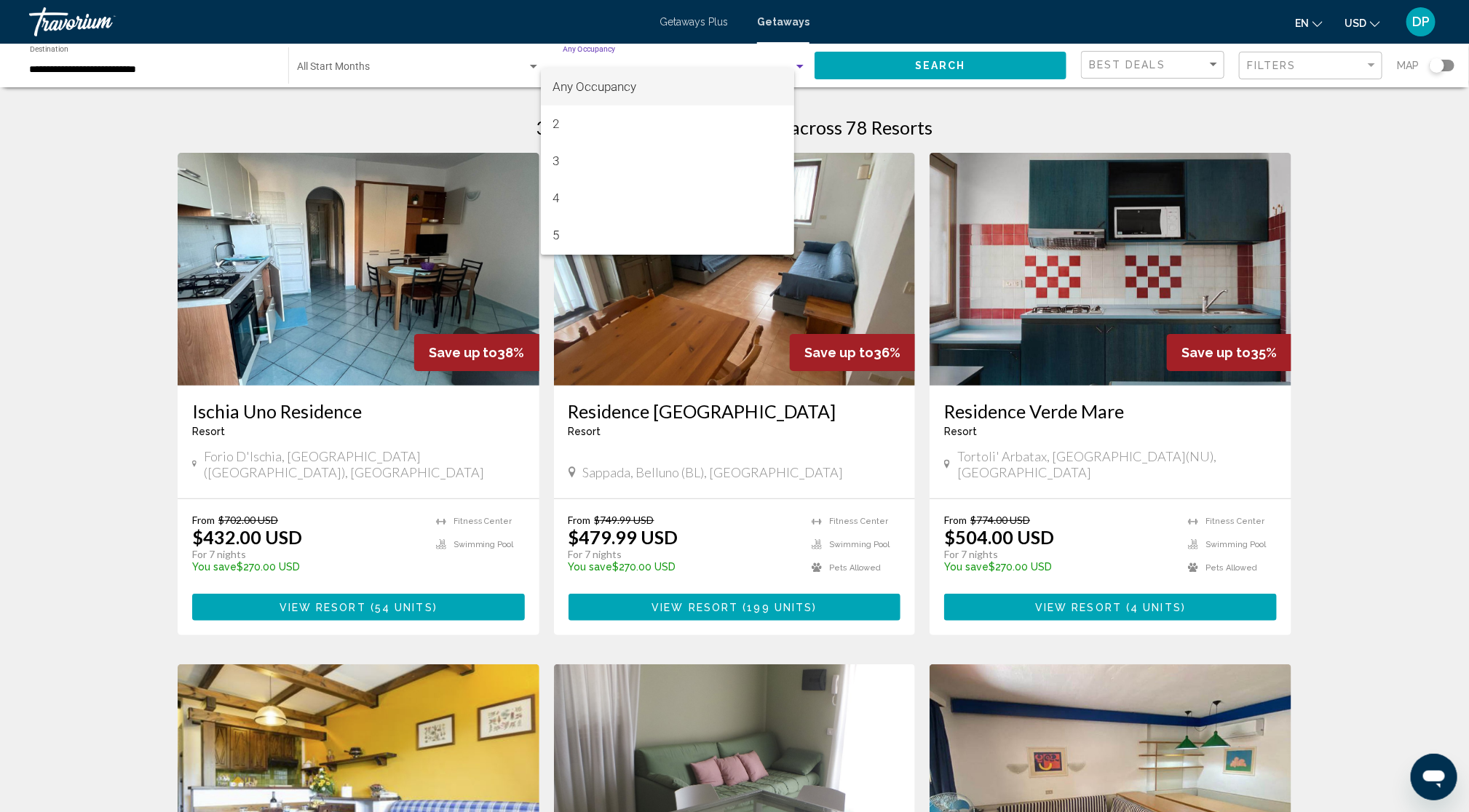
click at [303, 152] on div at bounding box center [734, 406] width 1469 height 812
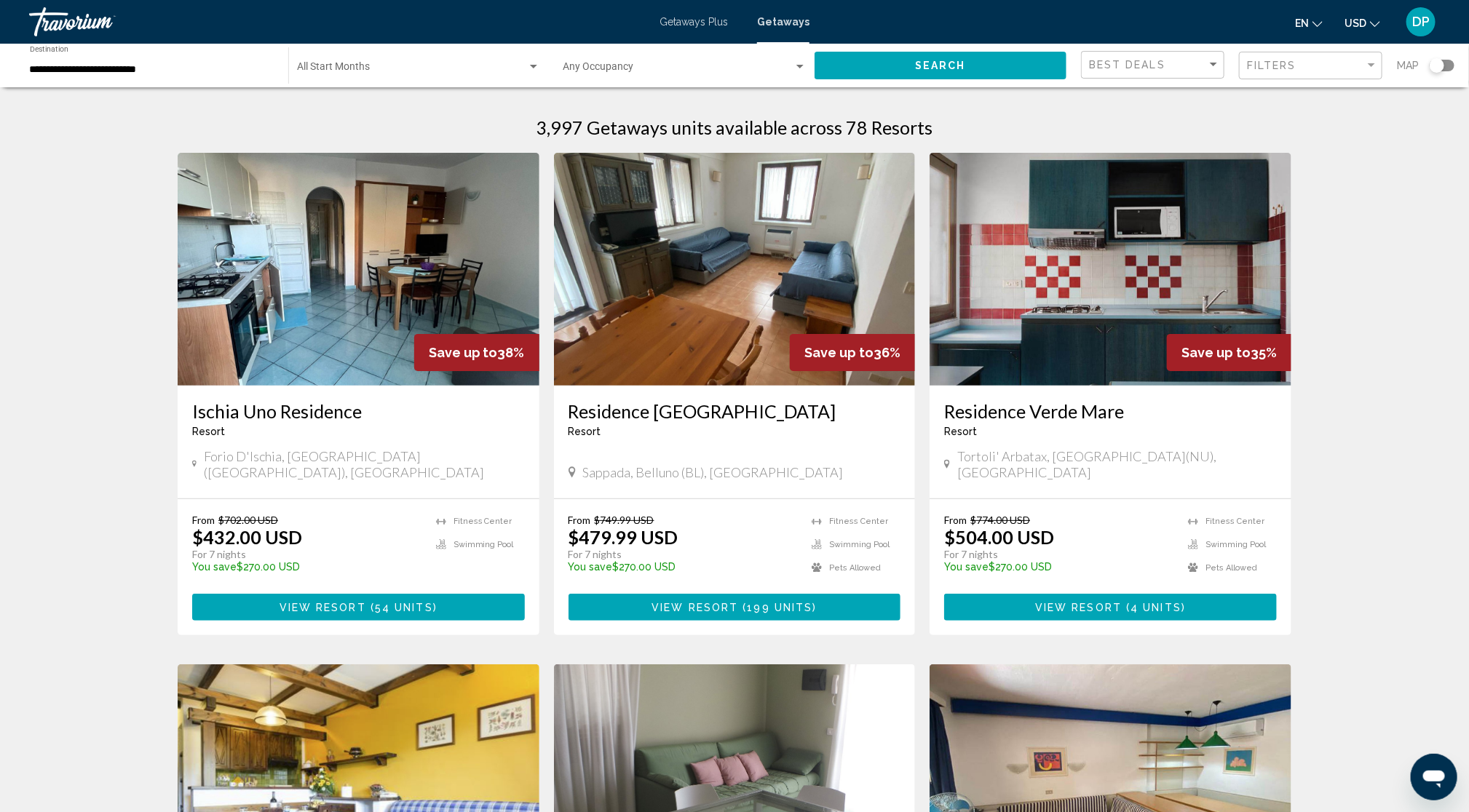
click at [136, 76] on input "**********" at bounding box center [151, 69] width 244 height 12
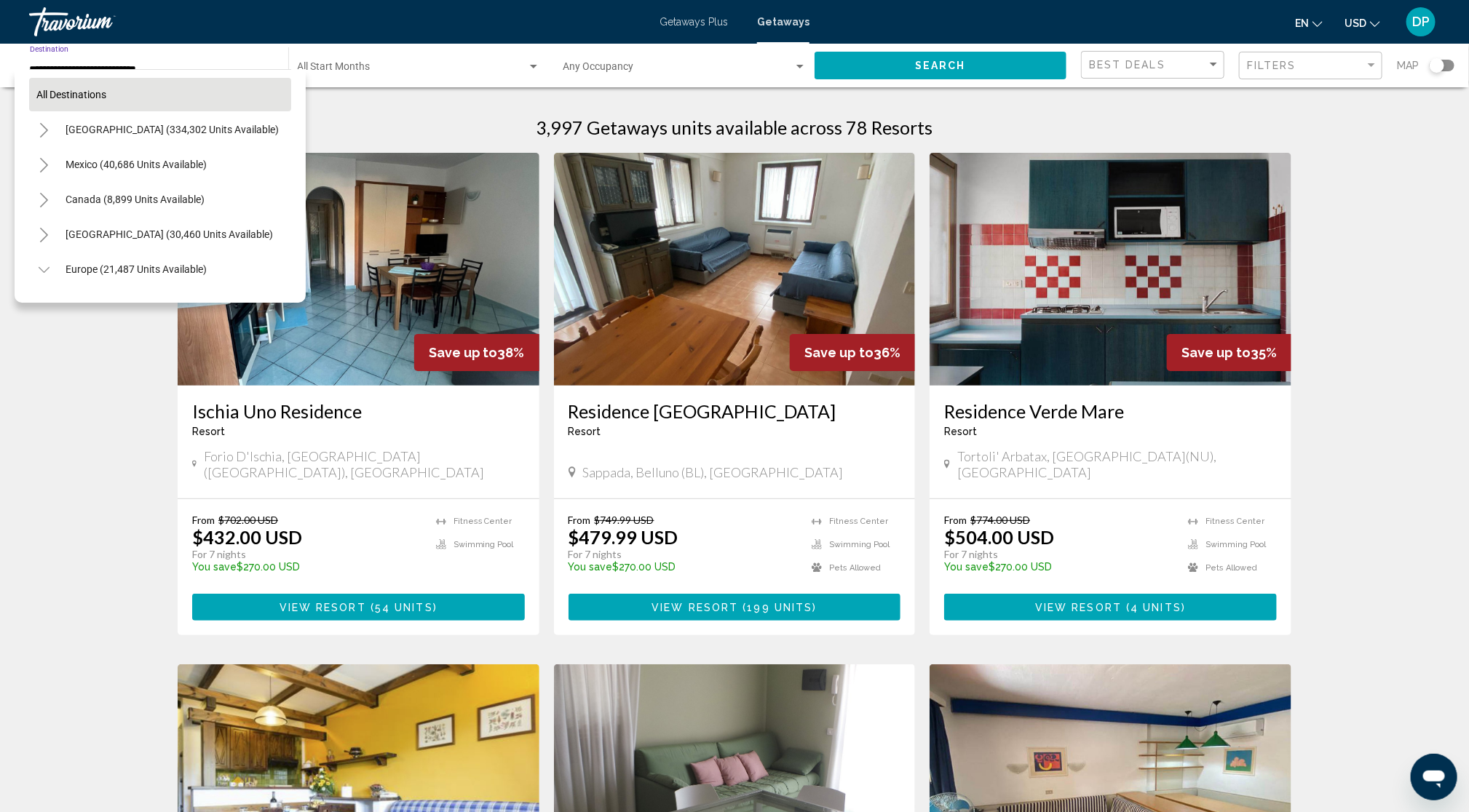
click at [102, 100] on span "All destinations" at bounding box center [71, 94] width 69 height 12
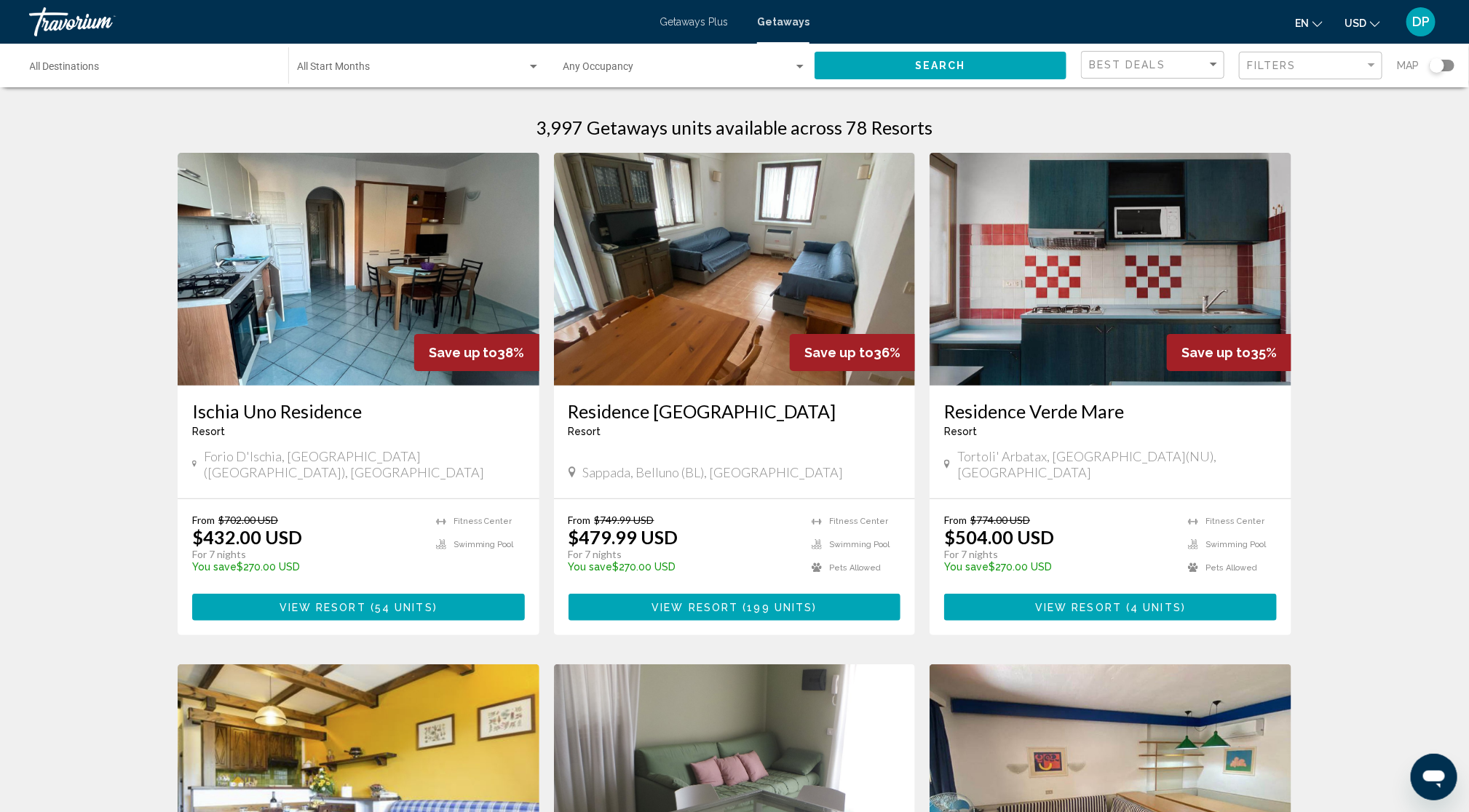
click at [924, 79] on button "Search" at bounding box center [940, 64] width 251 height 27
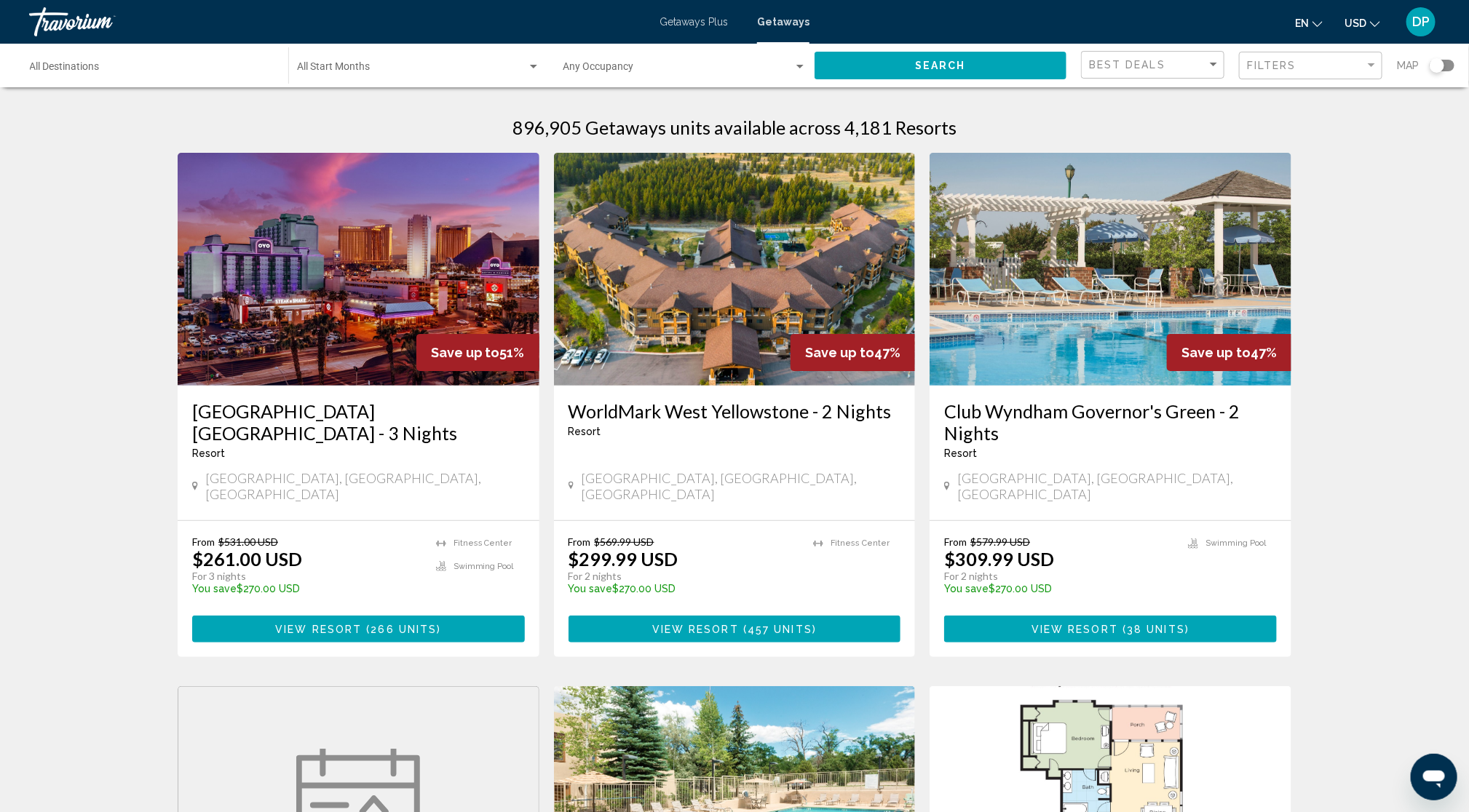
click at [922, 79] on button "Search" at bounding box center [940, 64] width 251 height 27
click at [709, 76] on span "Search widget" at bounding box center [677, 69] width 231 height 12
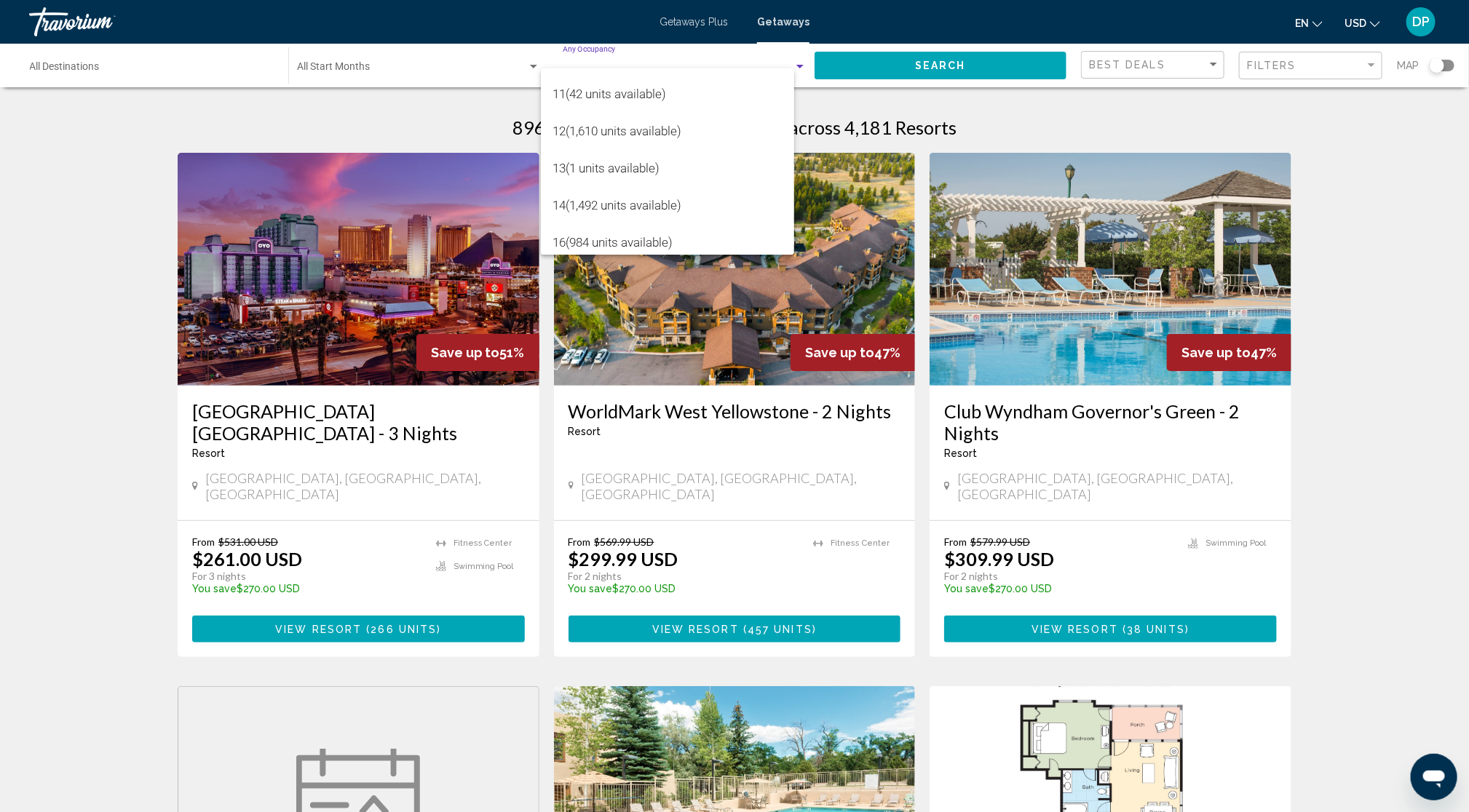
scroll to position [370, 0]
click at [633, 227] on span "16 (984 units available)" at bounding box center [668, 236] width 230 height 37
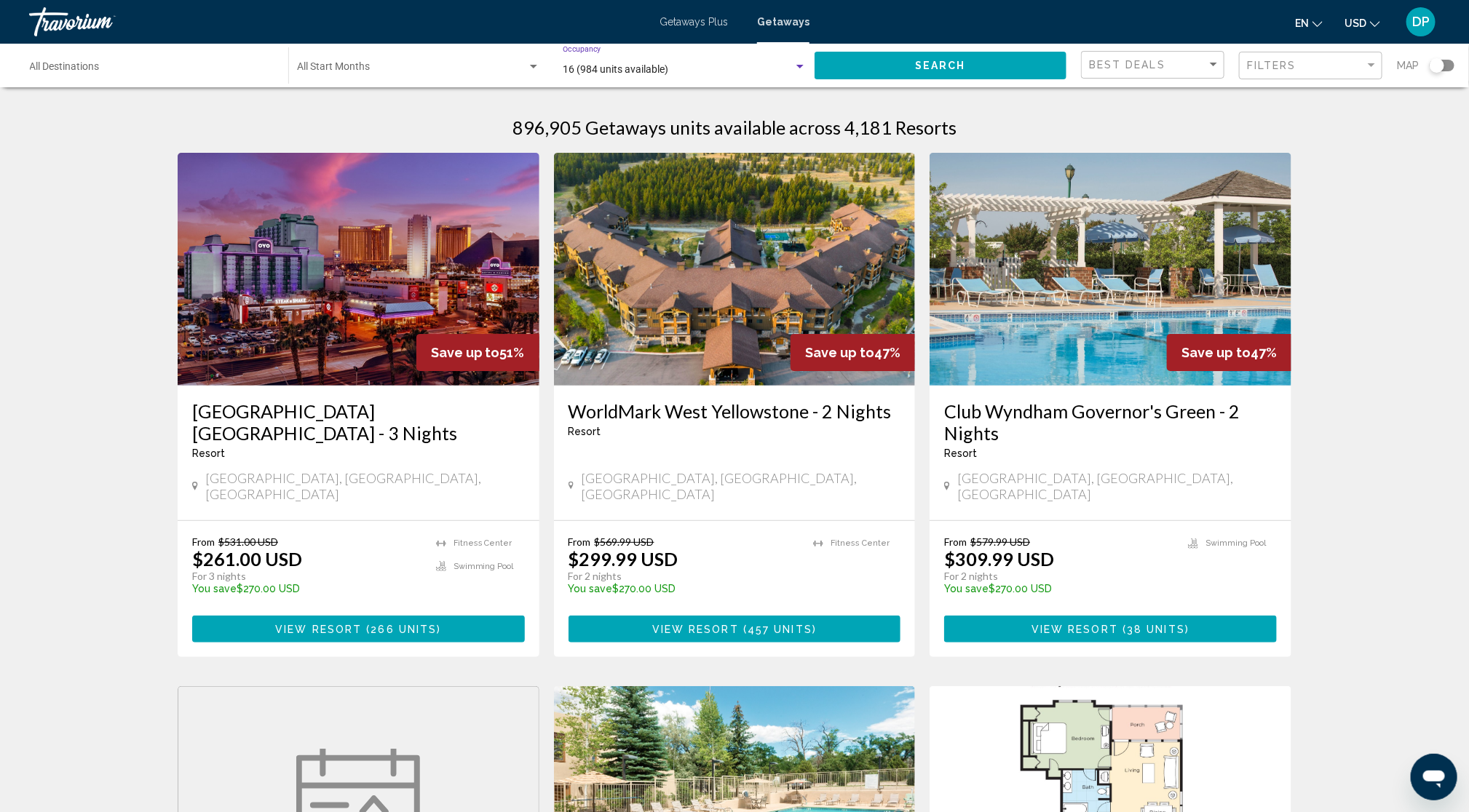
click at [915, 72] on span "Search" at bounding box center [940, 66] width 51 height 12
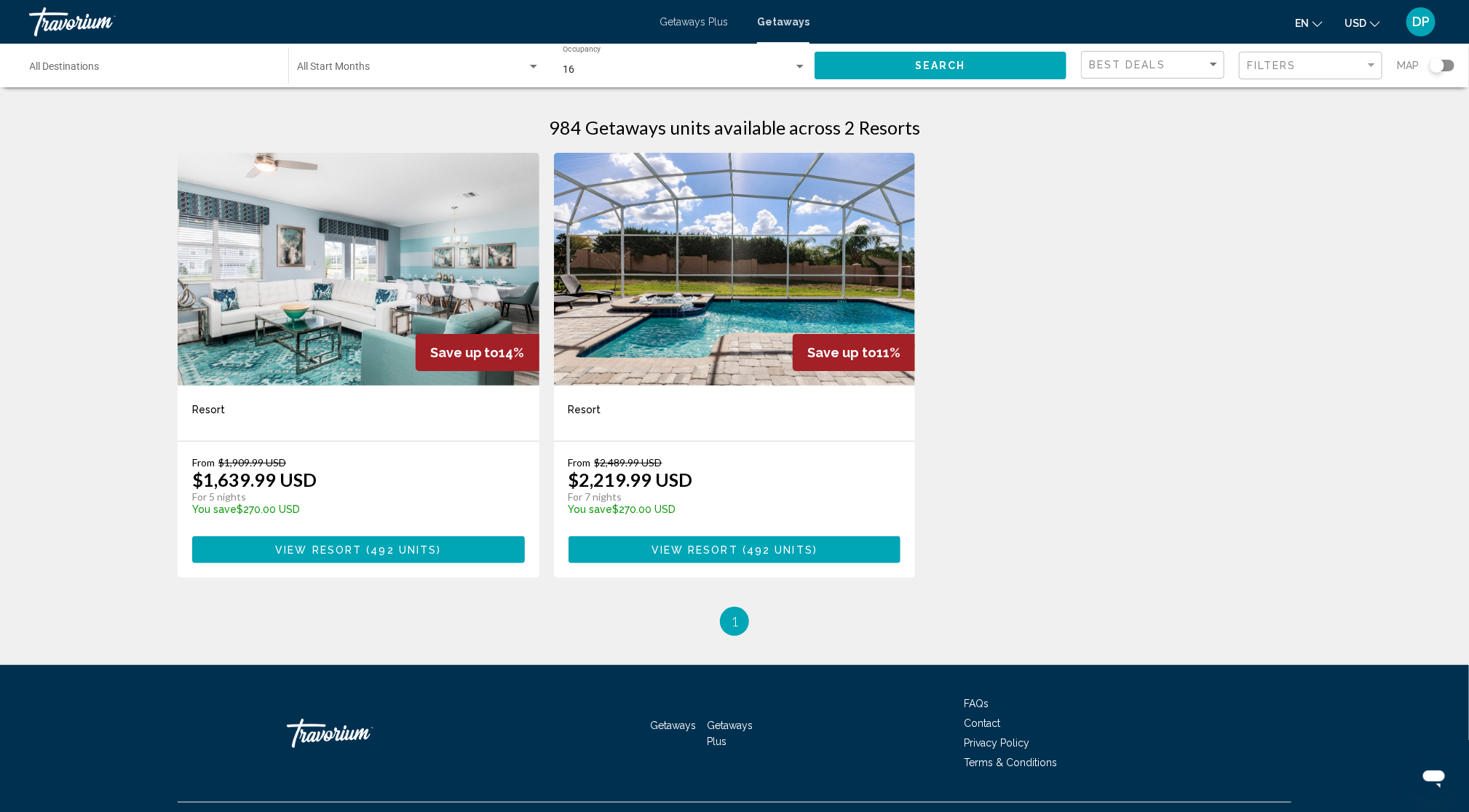
click at [289, 385] on img "Main content" at bounding box center [358, 270] width 361 height 233
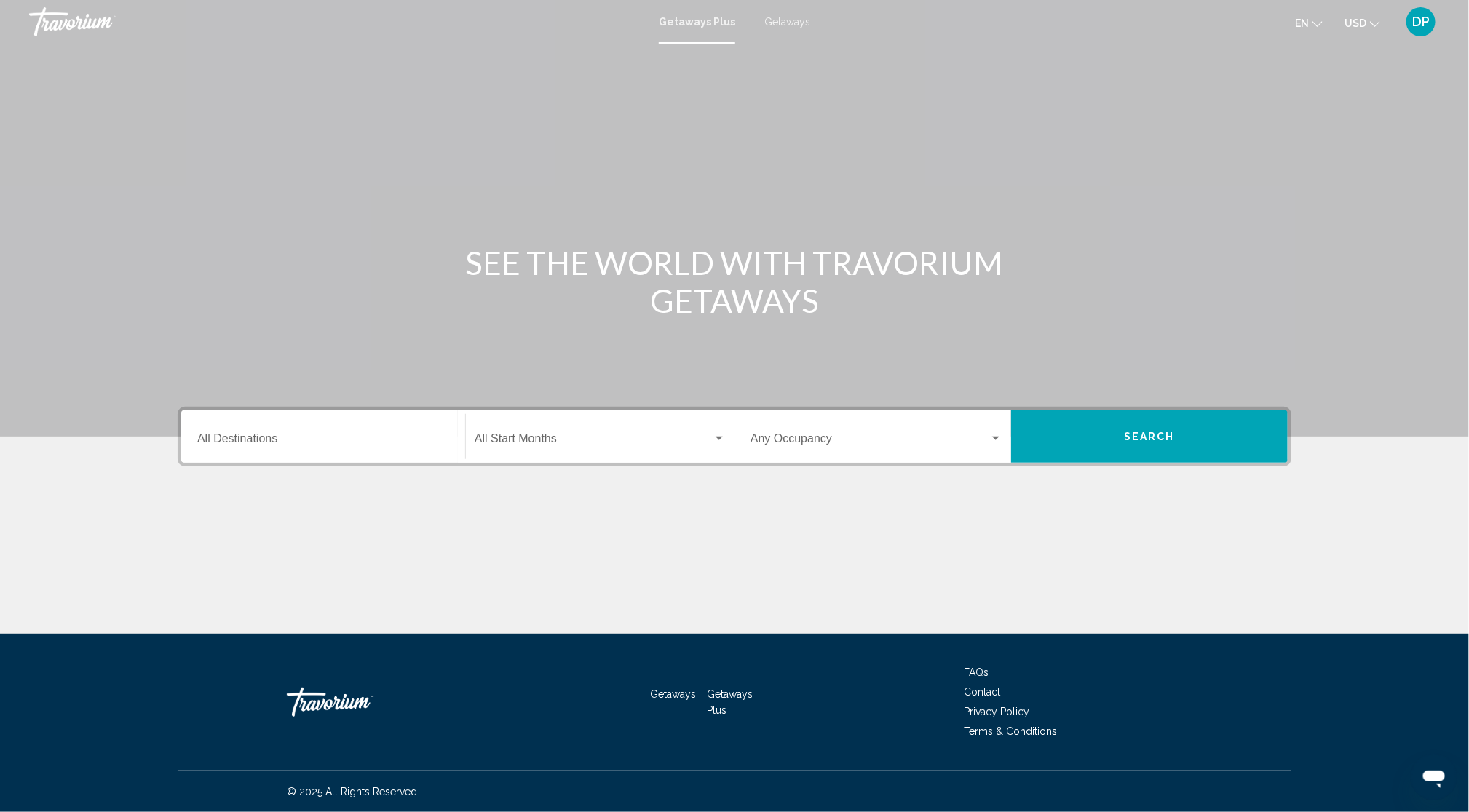
click at [927, 460] on div "Occupancy Any Occupancy" at bounding box center [876, 437] width 251 height 45
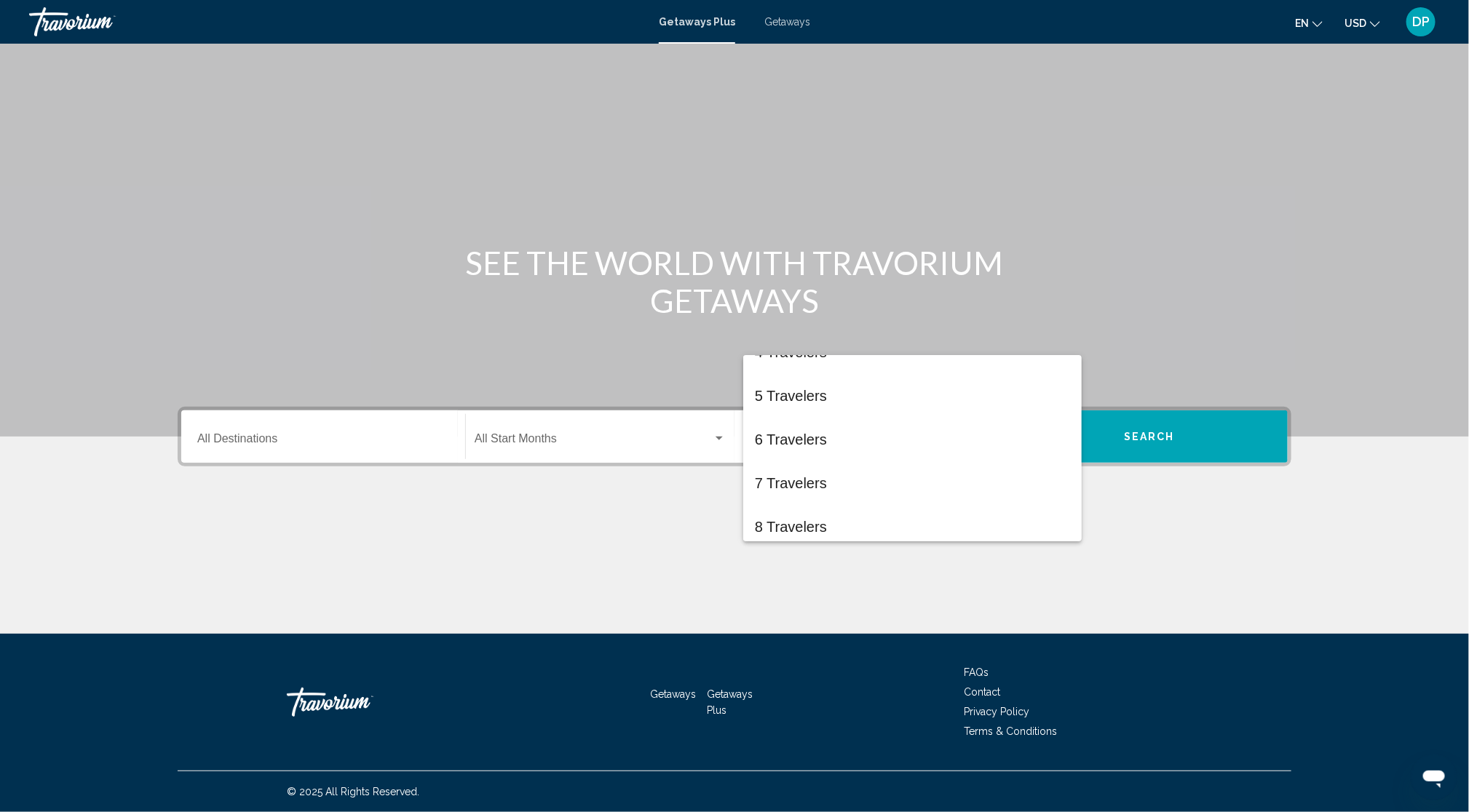
scroll to position [250, 0]
click at [567, 453] on div at bounding box center [734, 406] width 1469 height 812
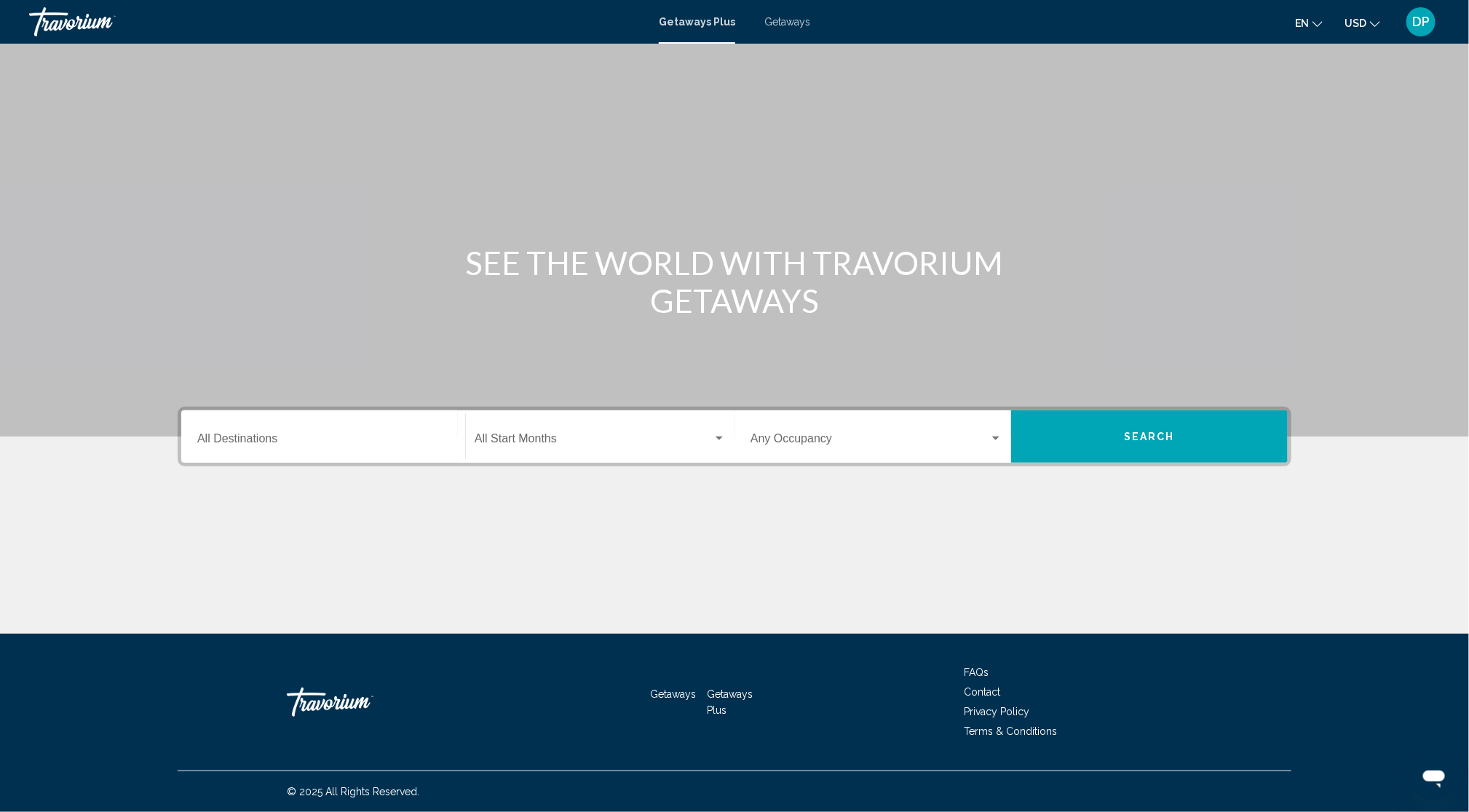
click at [207, 414] on div "Destination All Destinations" at bounding box center [323, 437] width 251 height 45
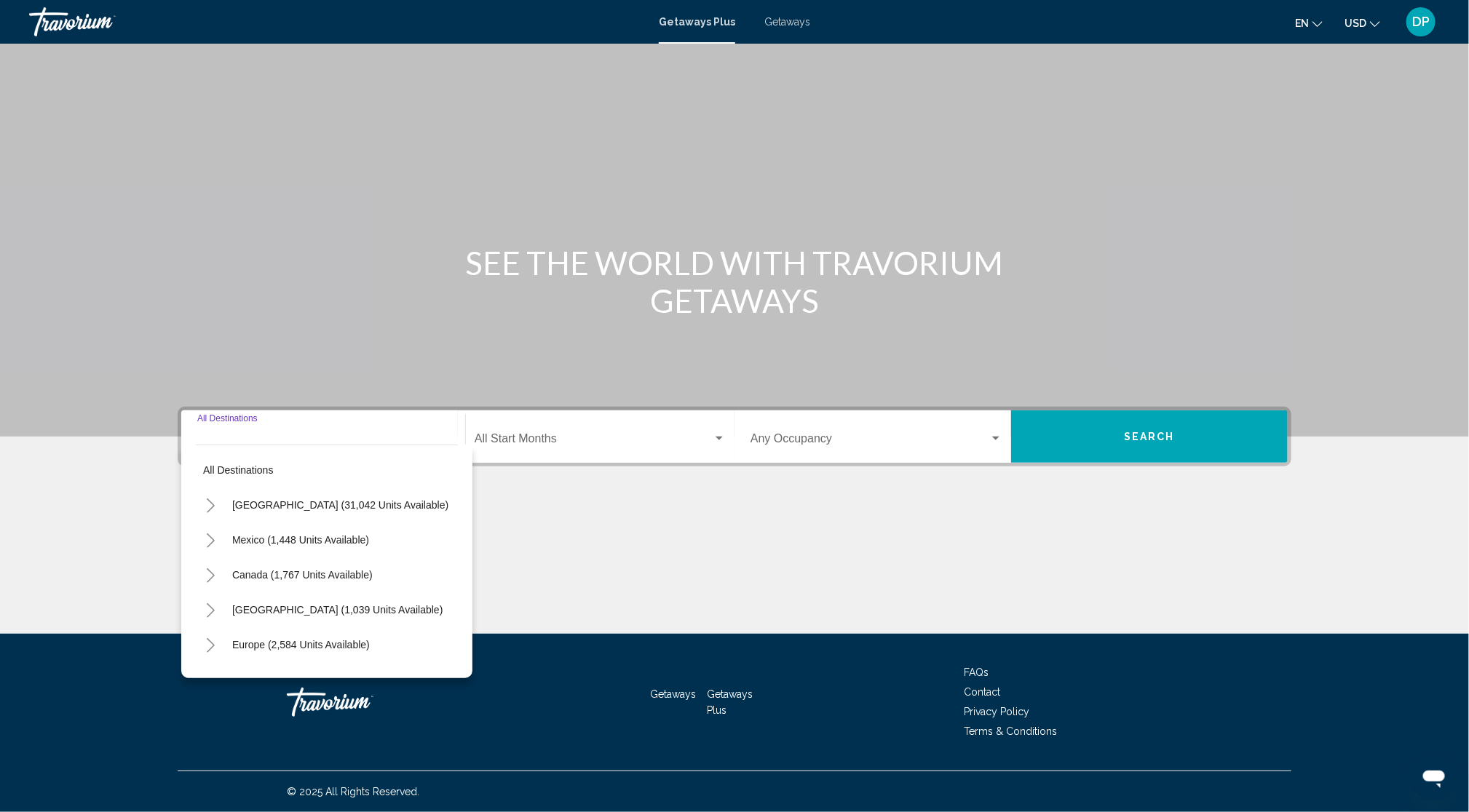
click at [256, 414] on div "Destination All Destinations" at bounding box center [323, 437] width 251 height 45
click at [196, 453] on button "All destinations" at bounding box center [327, 470] width 262 height 33
type input "**********"
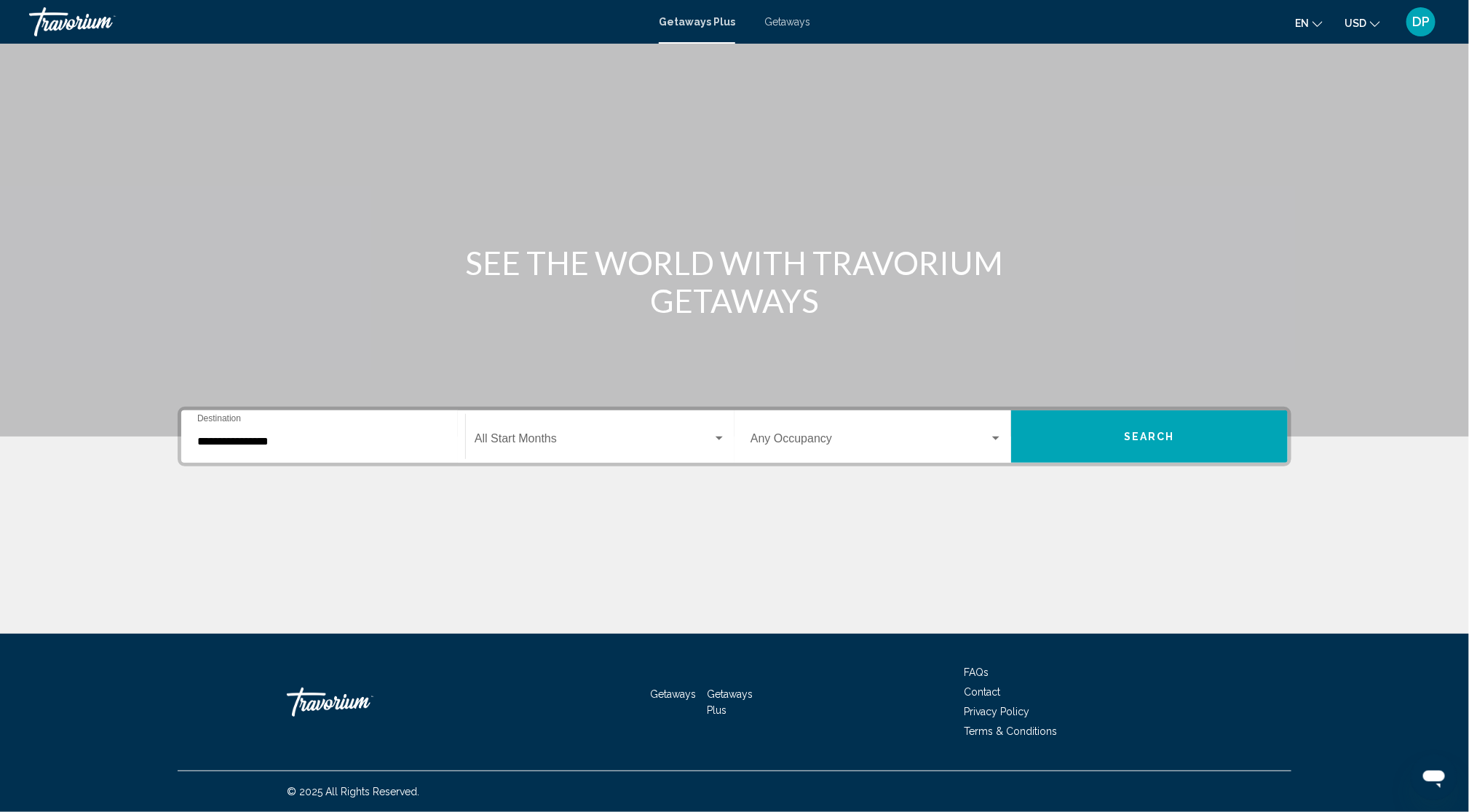
click at [536, 435] on span "Search widget" at bounding box center [594, 442] width 238 height 13
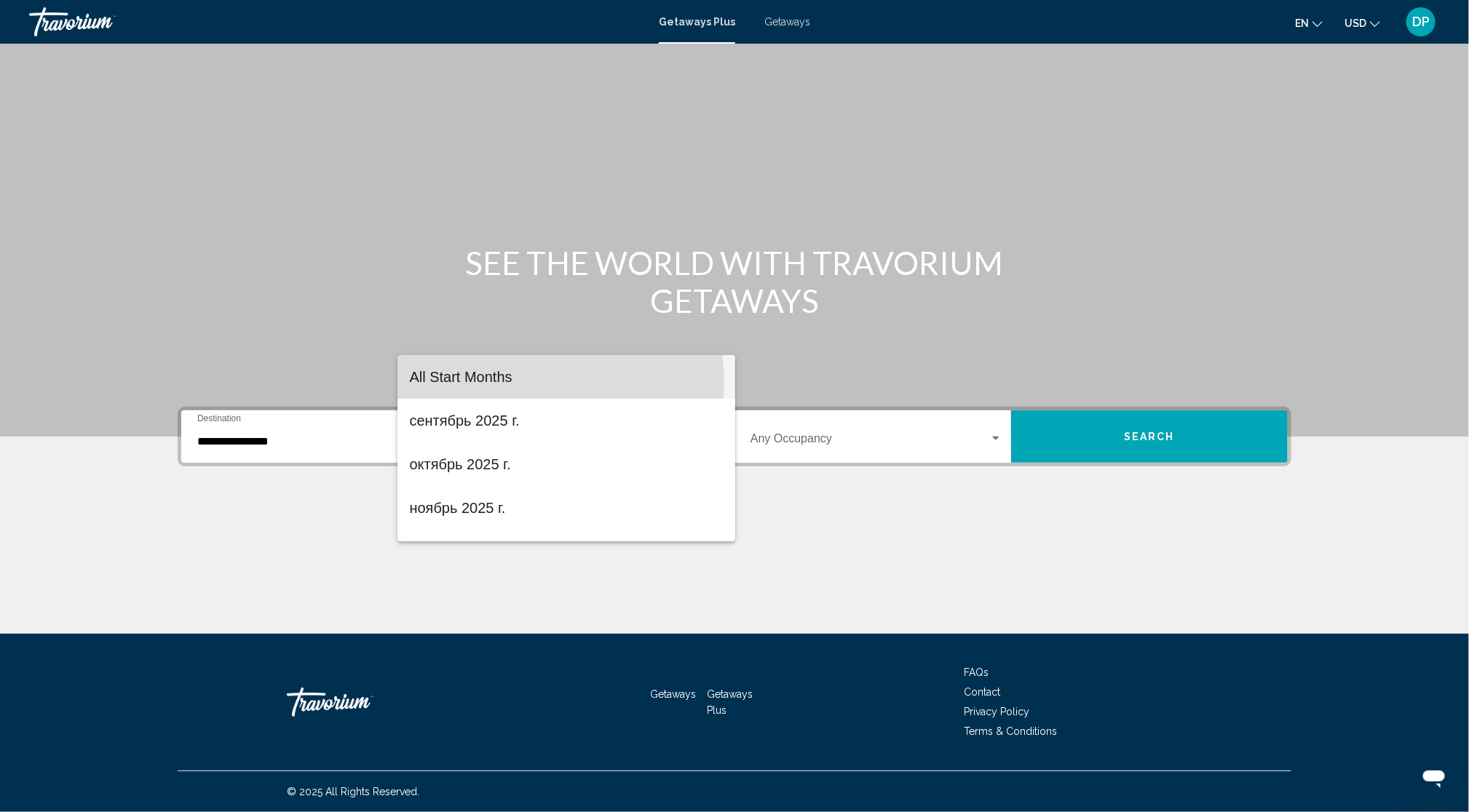
click at [543, 382] on span "All Start Months" at bounding box center [566, 376] width 314 height 44
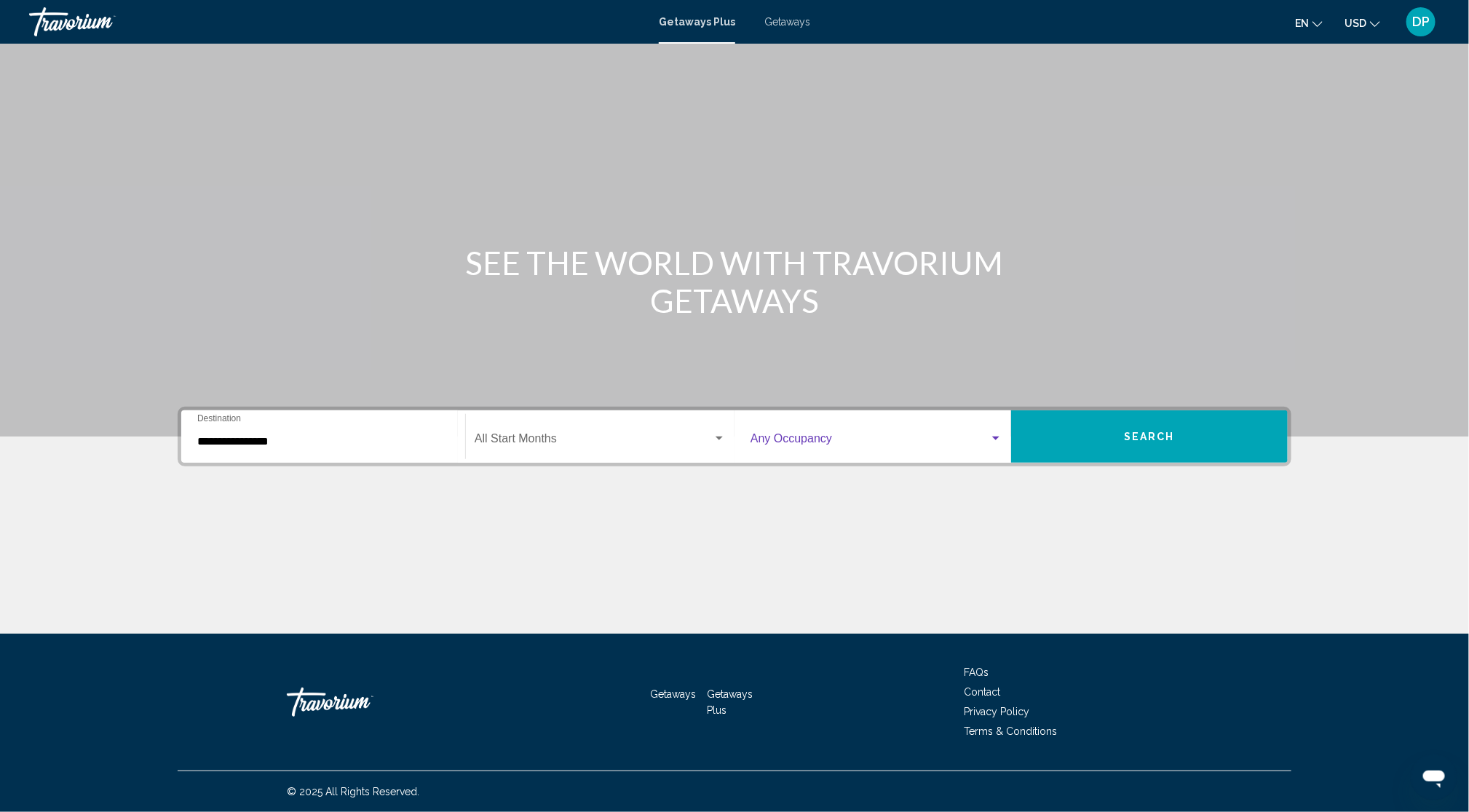
click at [899, 435] on span "Search widget" at bounding box center [869, 442] width 239 height 13
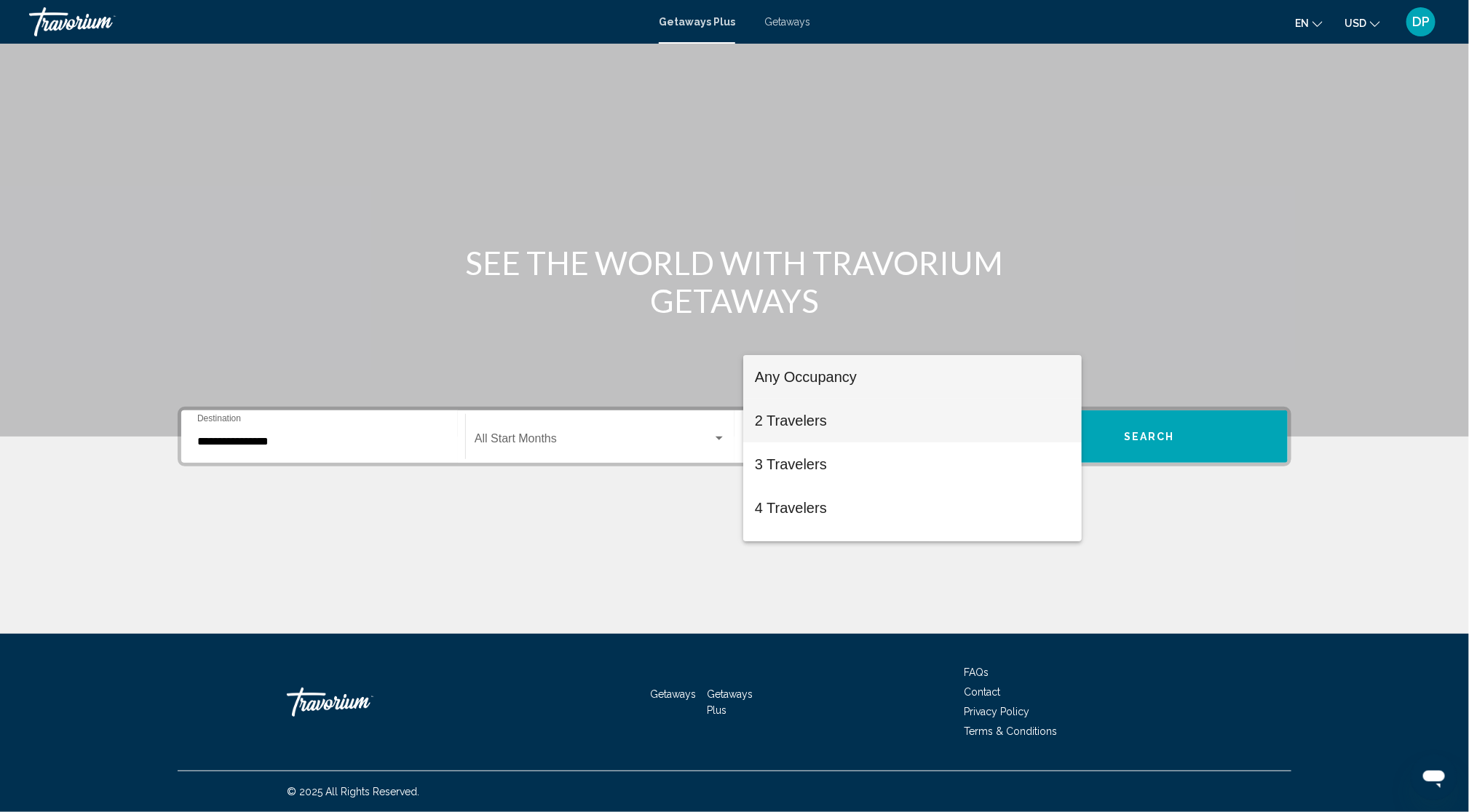
click at [915, 399] on span "2 Travelers" at bounding box center [912, 420] width 315 height 44
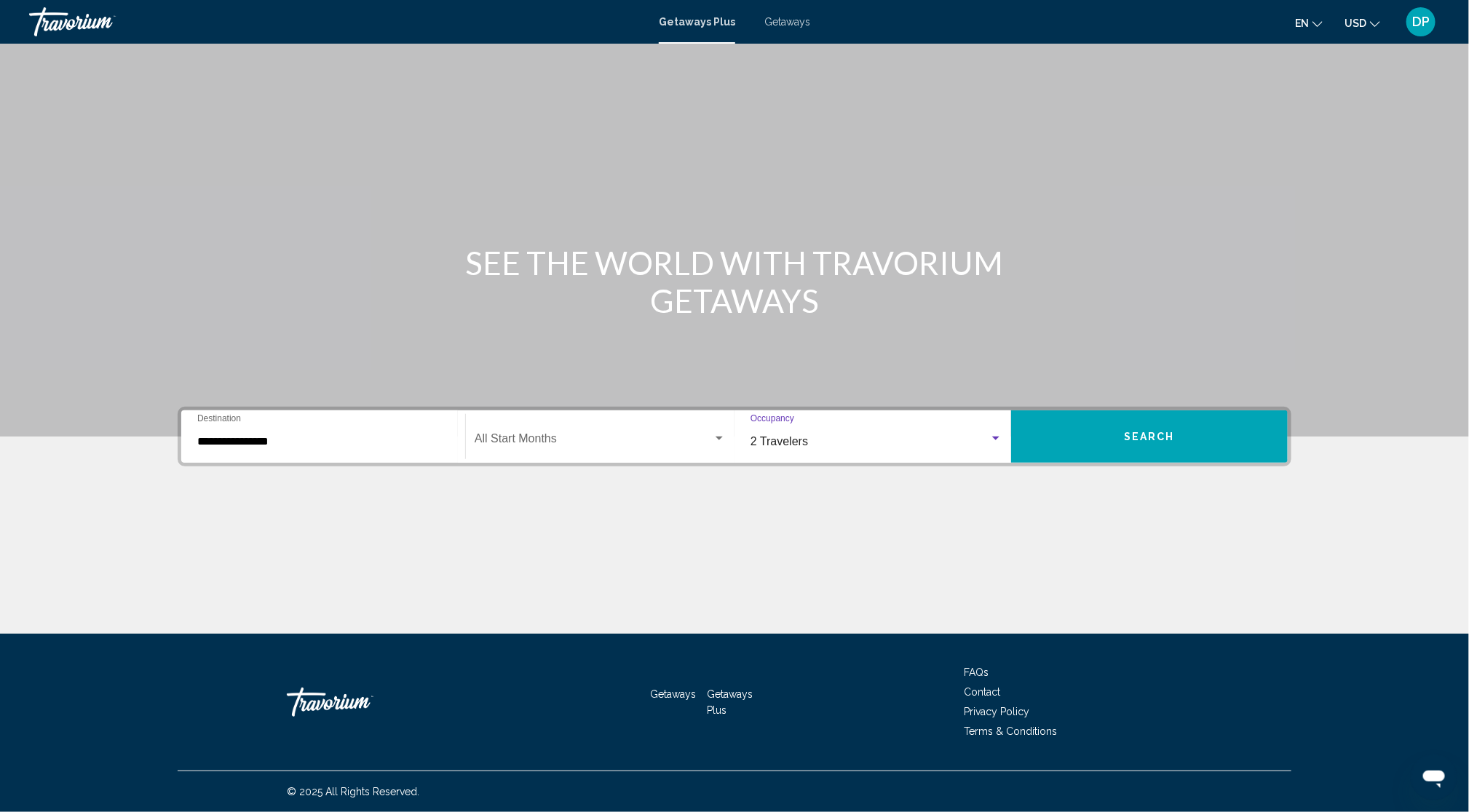
click at [981, 435] on div "2 Travelers" at bounding box center [869, 442] width 239 height 13
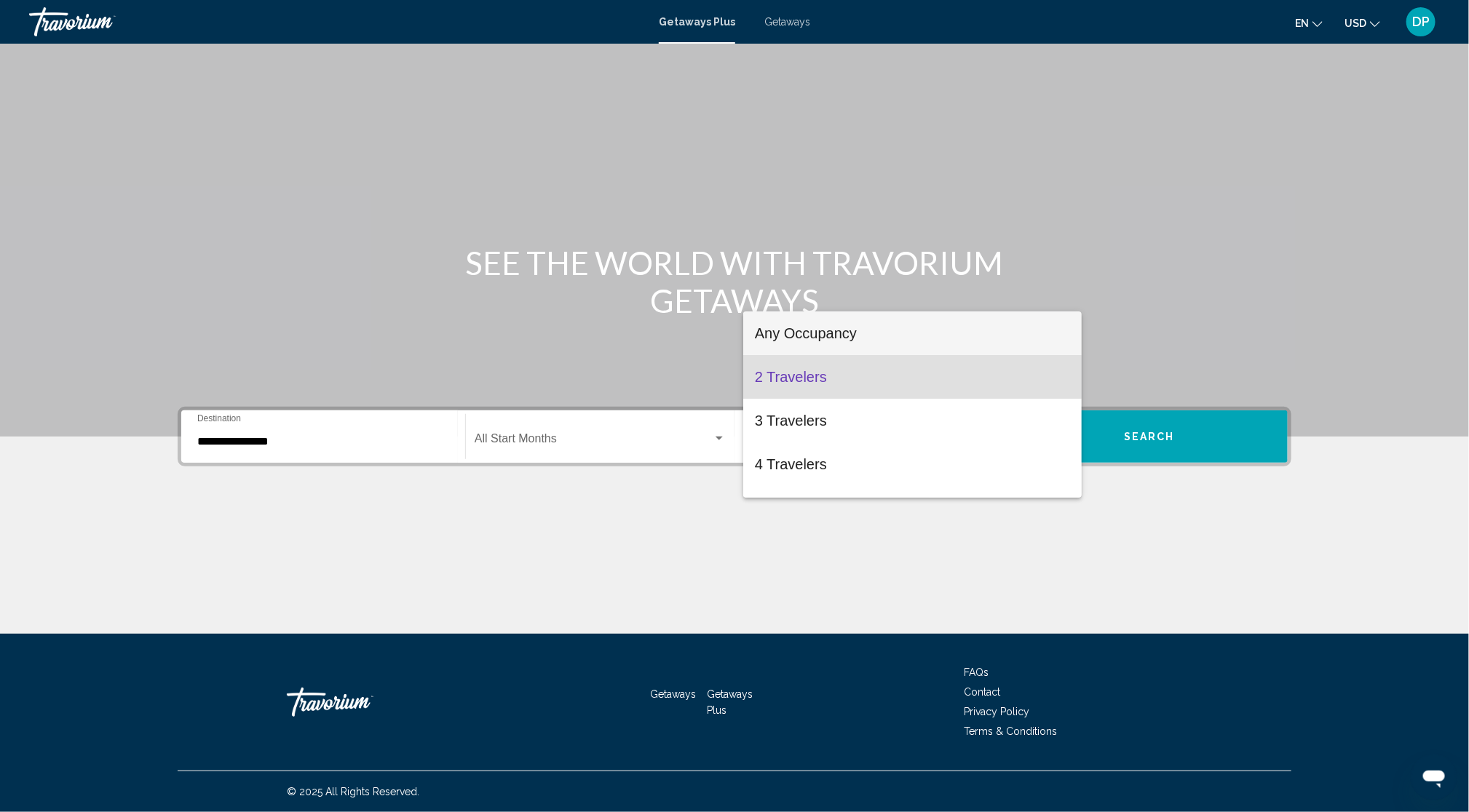
click at [967, 338] on span "Any Occupancy" at bounding box center [912, 333] width 315 height 44
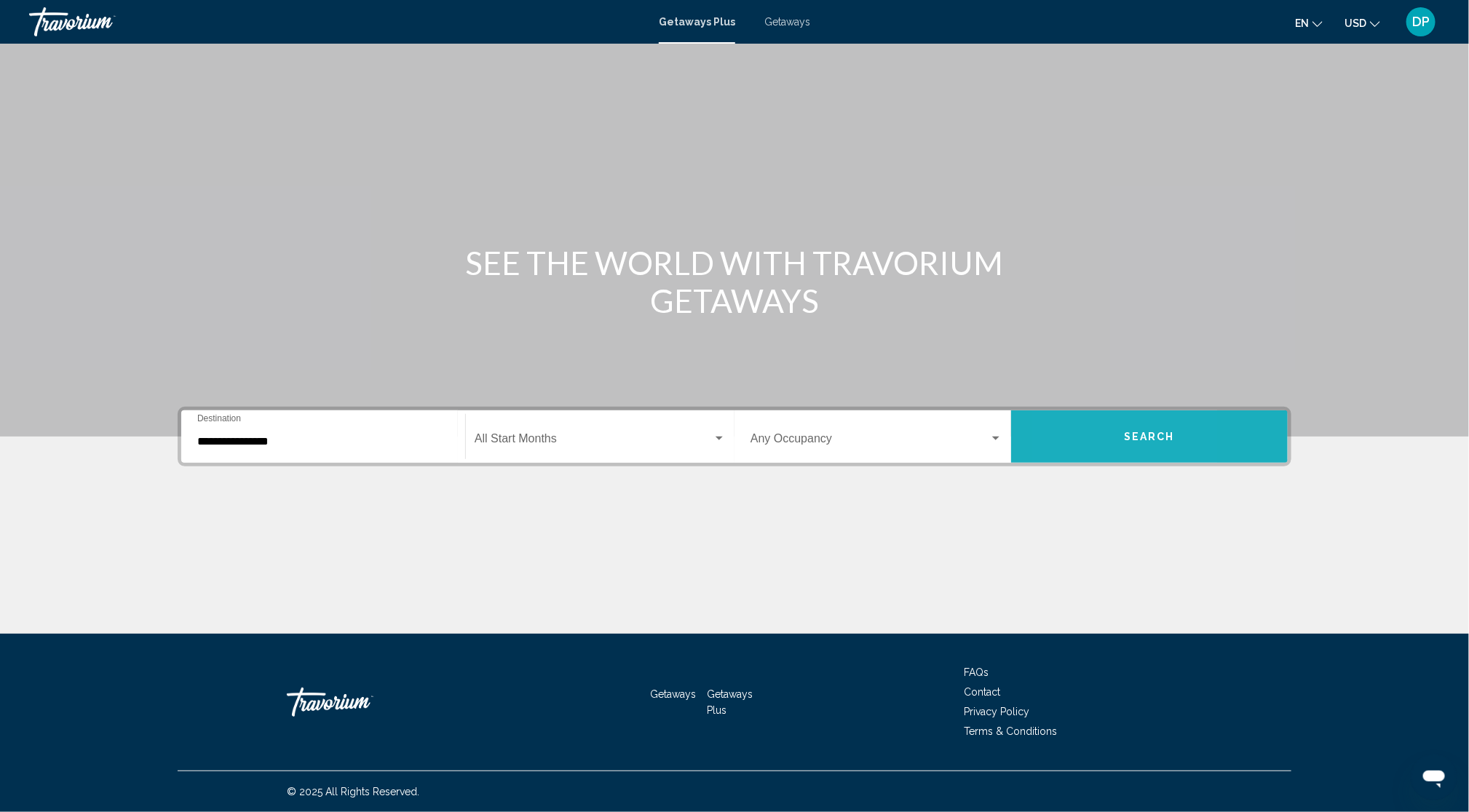
click at [1172, 410] on button "Search" at bounding box center [1149, 436] width 276 height 52
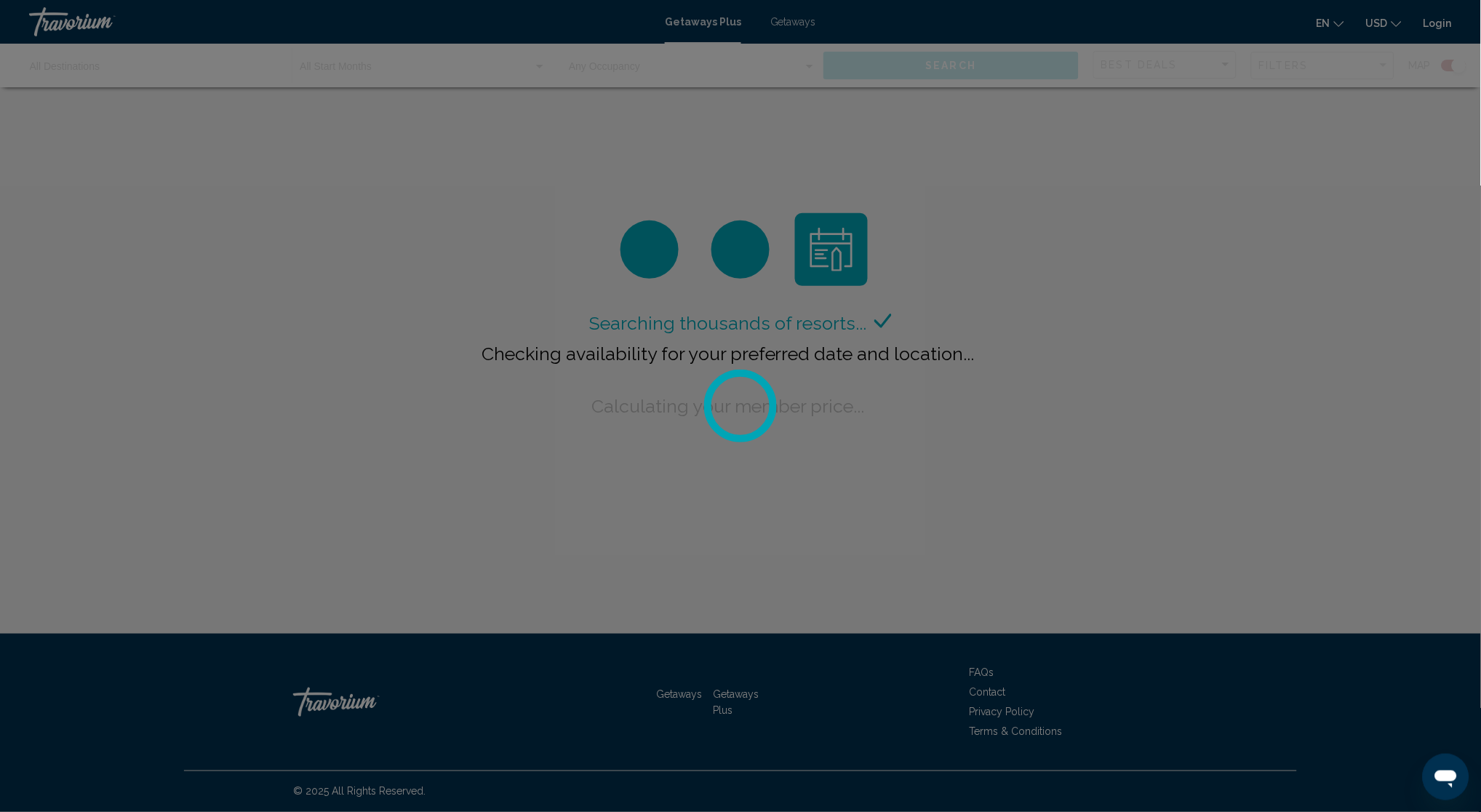
click at [800, 45] on div at bounding box center [740, 406] width 1481 height 812
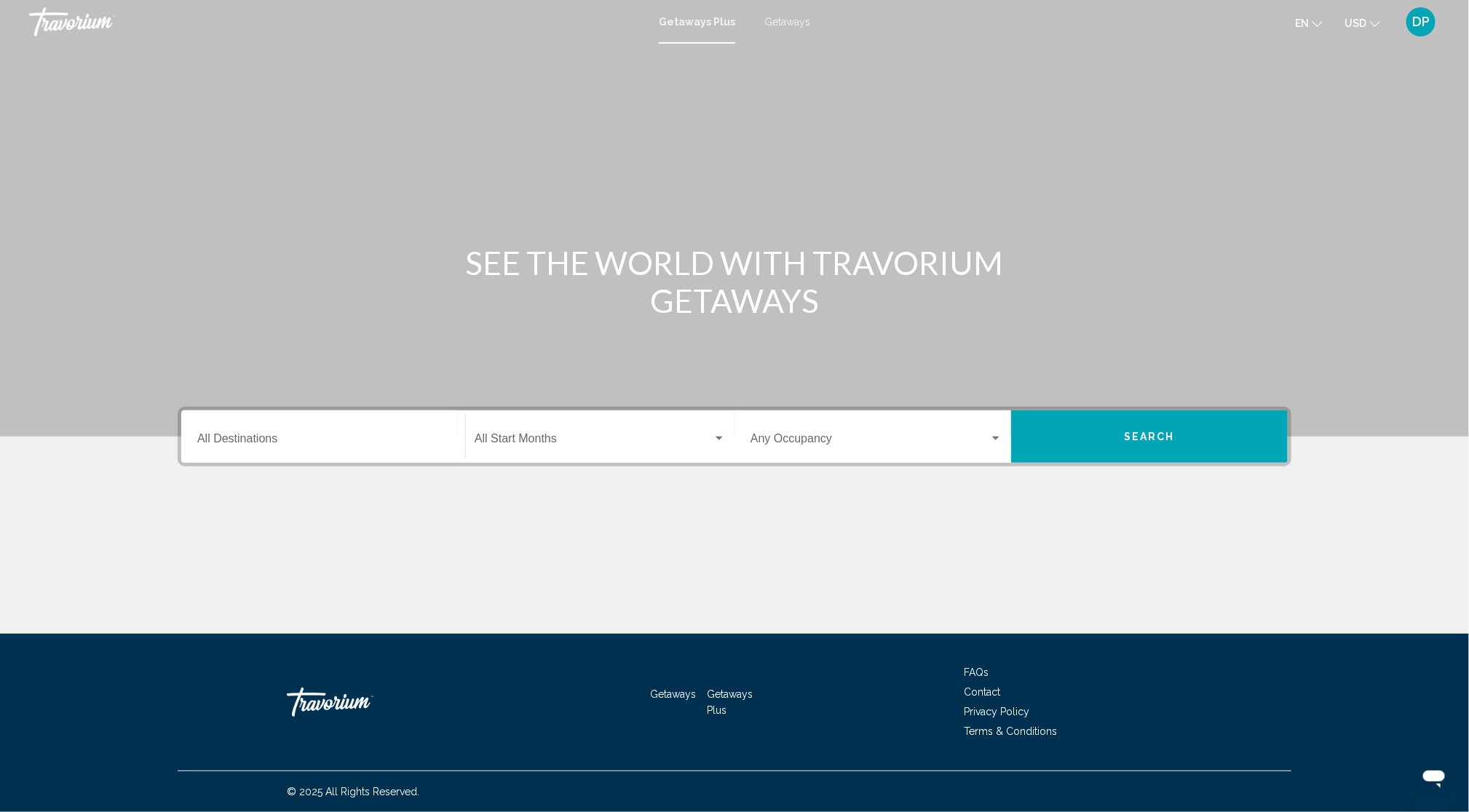
click at [803, 37] on div "Getaways Plus Getaways en English Español Français Italiano Português русский U…" at bounding box center [734, 21] width 1469 height 31
click at [802, 27] on span "Getaways" at bounding box center [787, 21] width 45 height 12
click at [903, 448] on span "Search widget" at bounding box center [869, 442] width 239 height 13
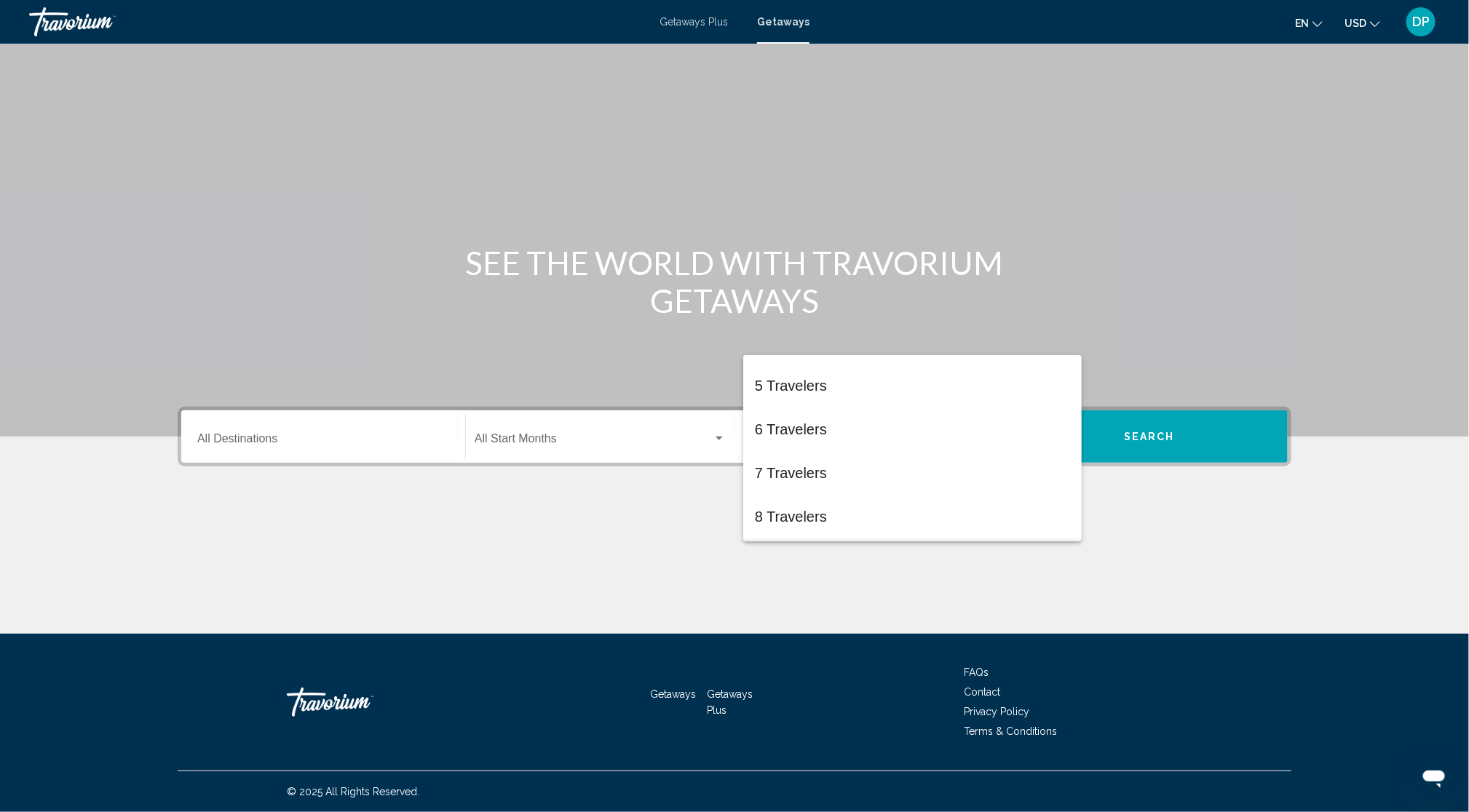
scroll to position [250, 0]
click at [196, 377] on div at bounding box center [734, 406] width 1469 height 812
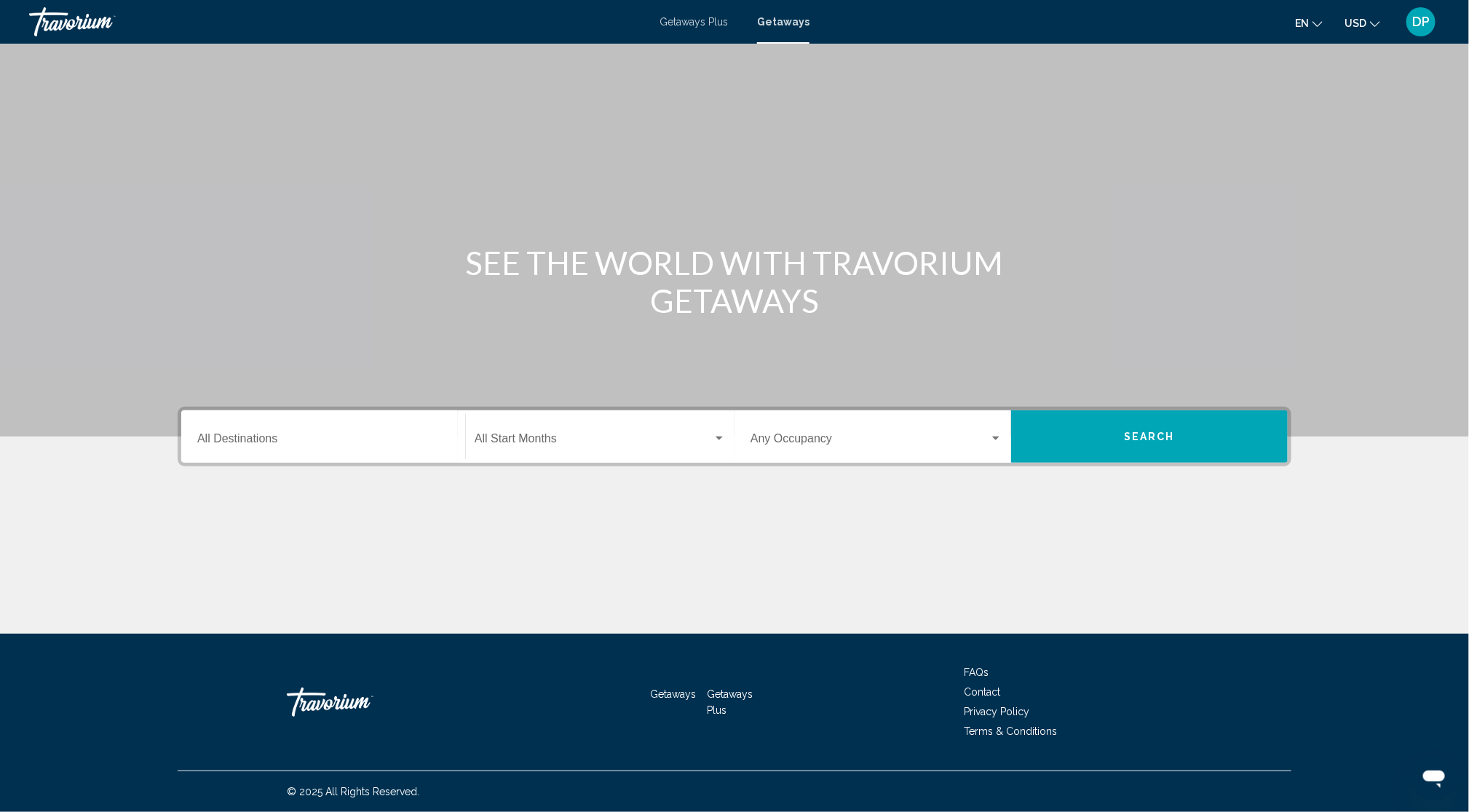
click at [197, 435] on input "Destination All Destinations" at bounding box center [323, 442] width 251 height 13
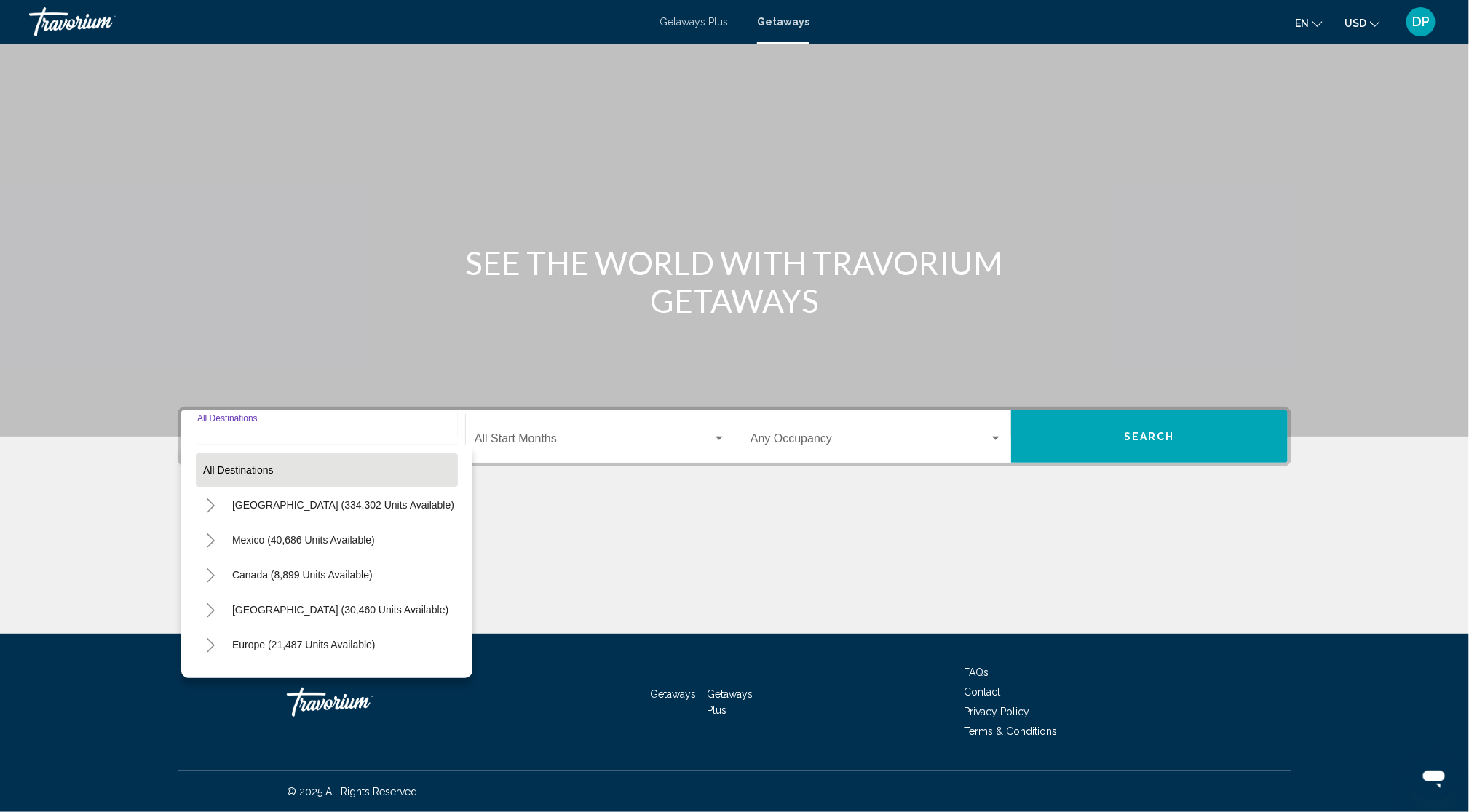
click at [222, 453] on button "All destinations" at bounding box center [327, 470] width 262 height 33
type input "**********"
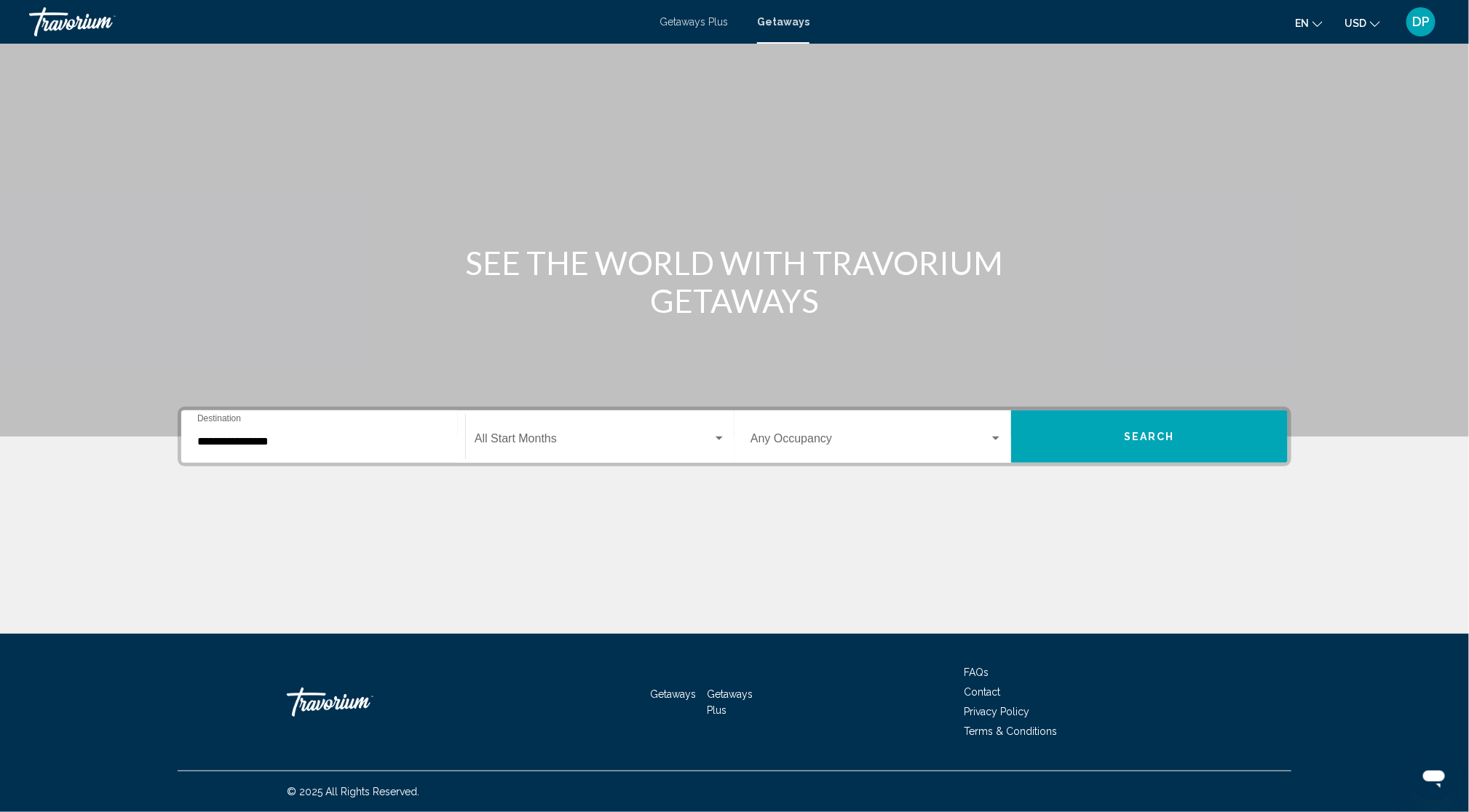
click at [1245, 410] on button "Search" at bounding box center [1149, 436] width 276 height 52
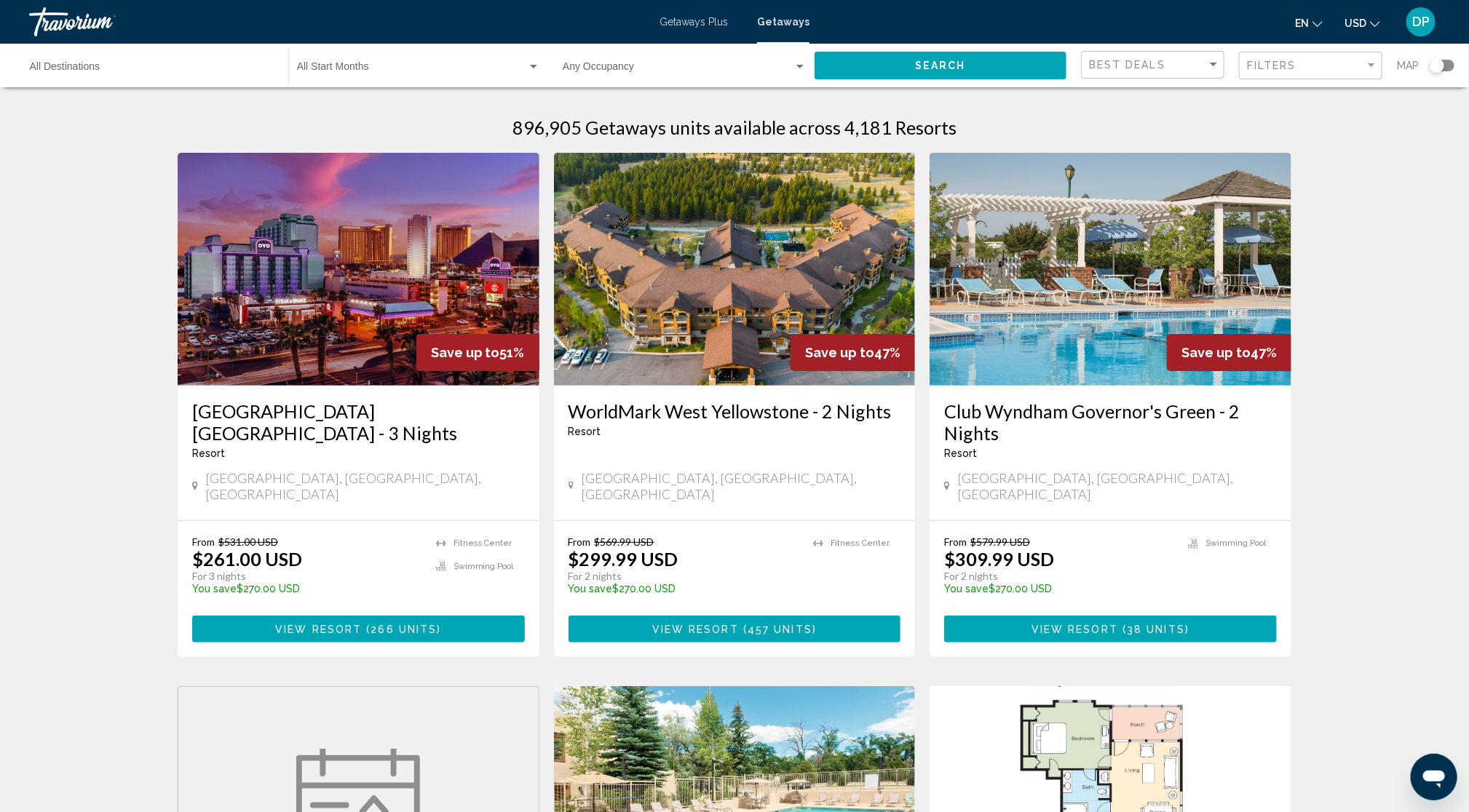
click at [706, 76] on span "Search widget" at bounding box center [677, 69] width 231 height 12
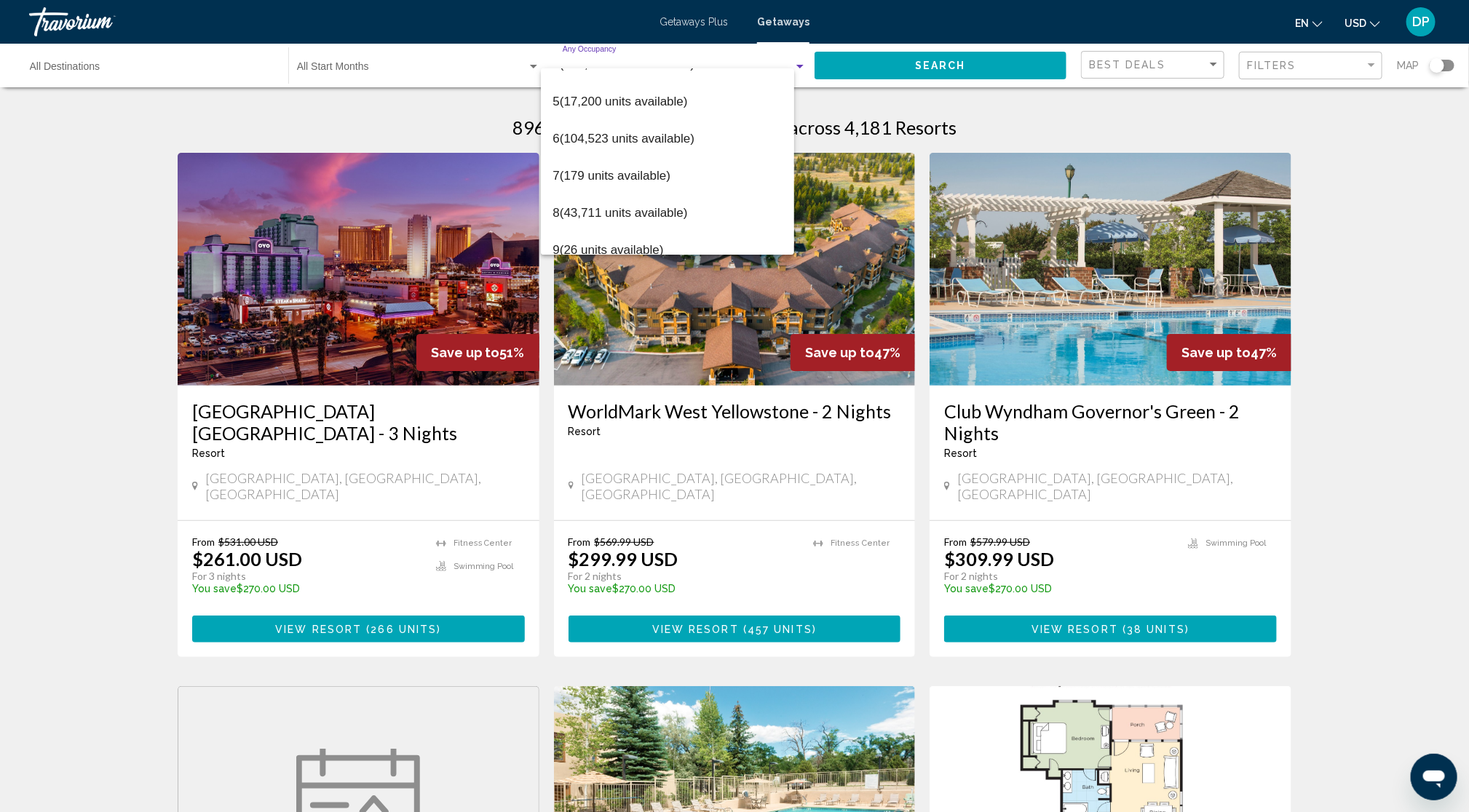
scroll to position [370, 0]
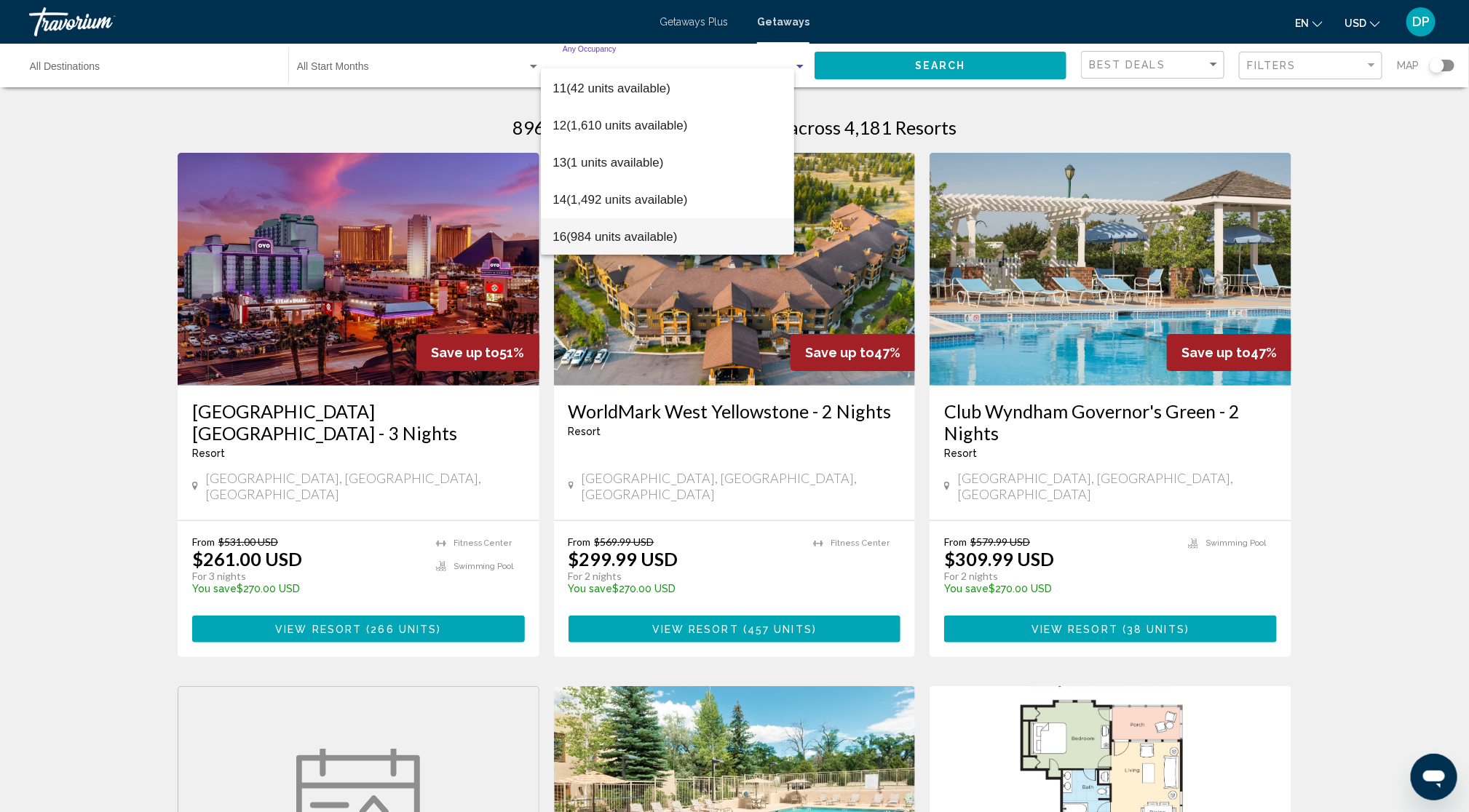
click at [634, 231] on span "16 (984 units available)" at bounding box center [668, 236] width 230 height 37
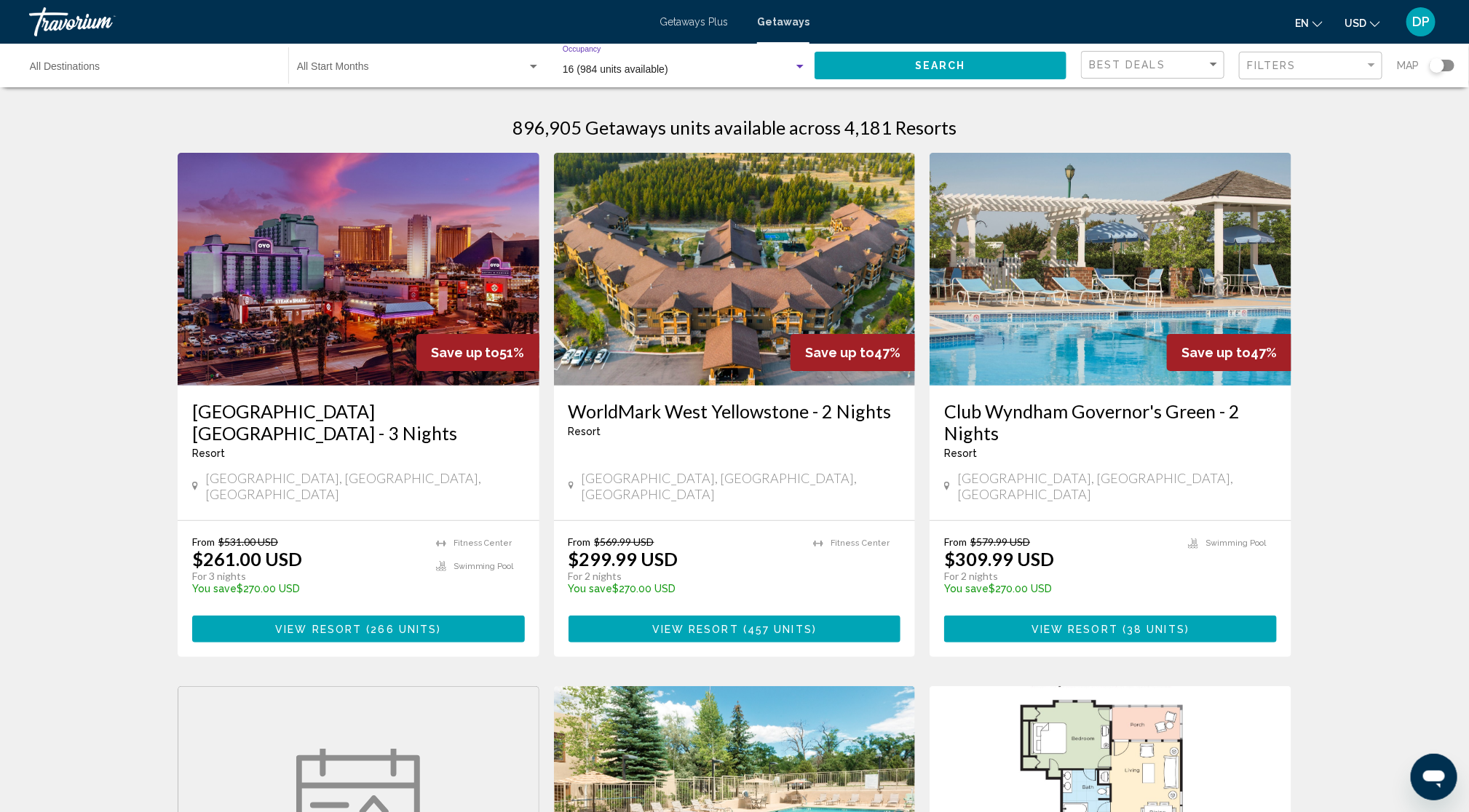
click at [915, 72] on span "Search" at bounding box center [940, 66] width 51 height 12
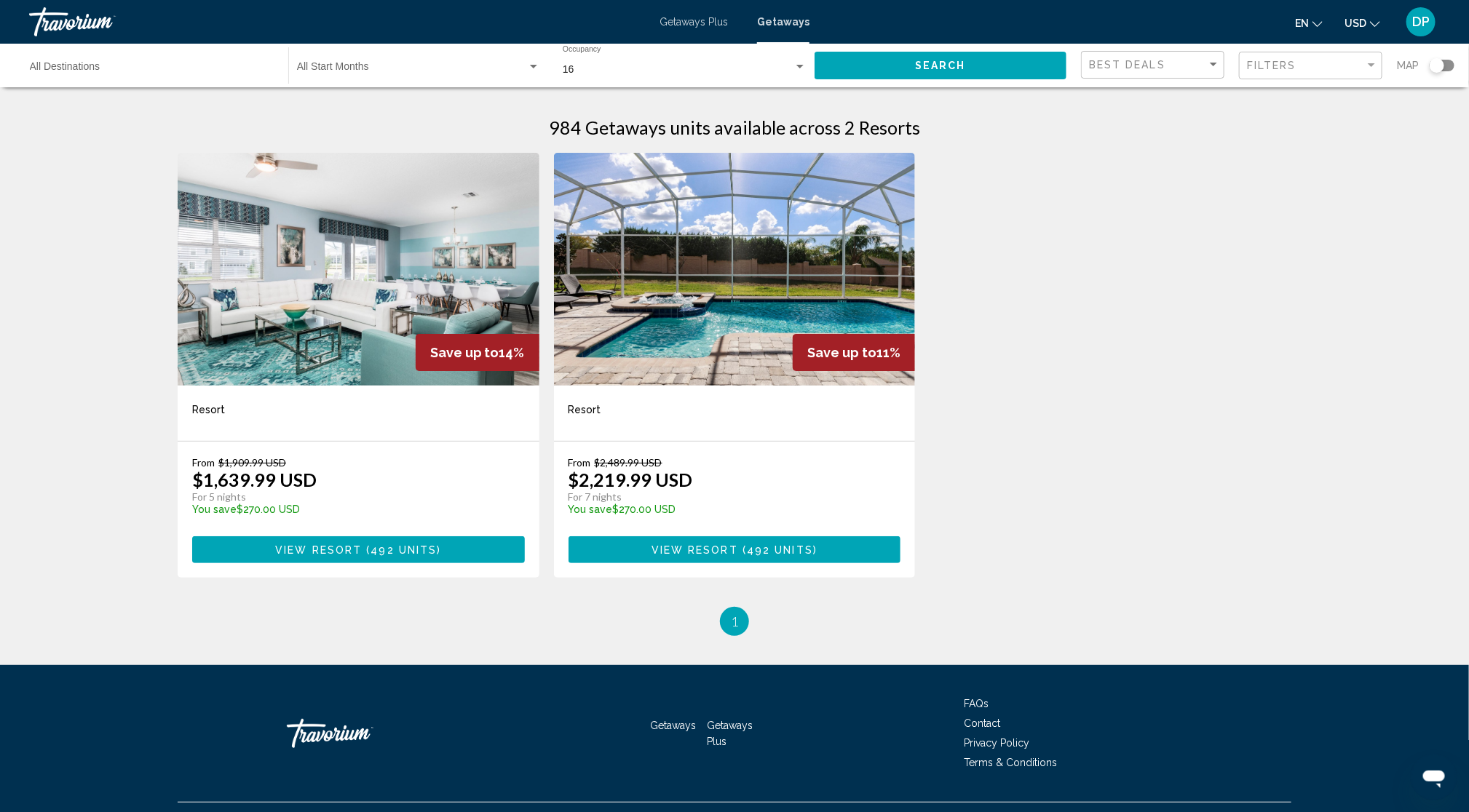
click at [262, 385] on img "Main content" at bounding box center [358, 270] width 361 height 233
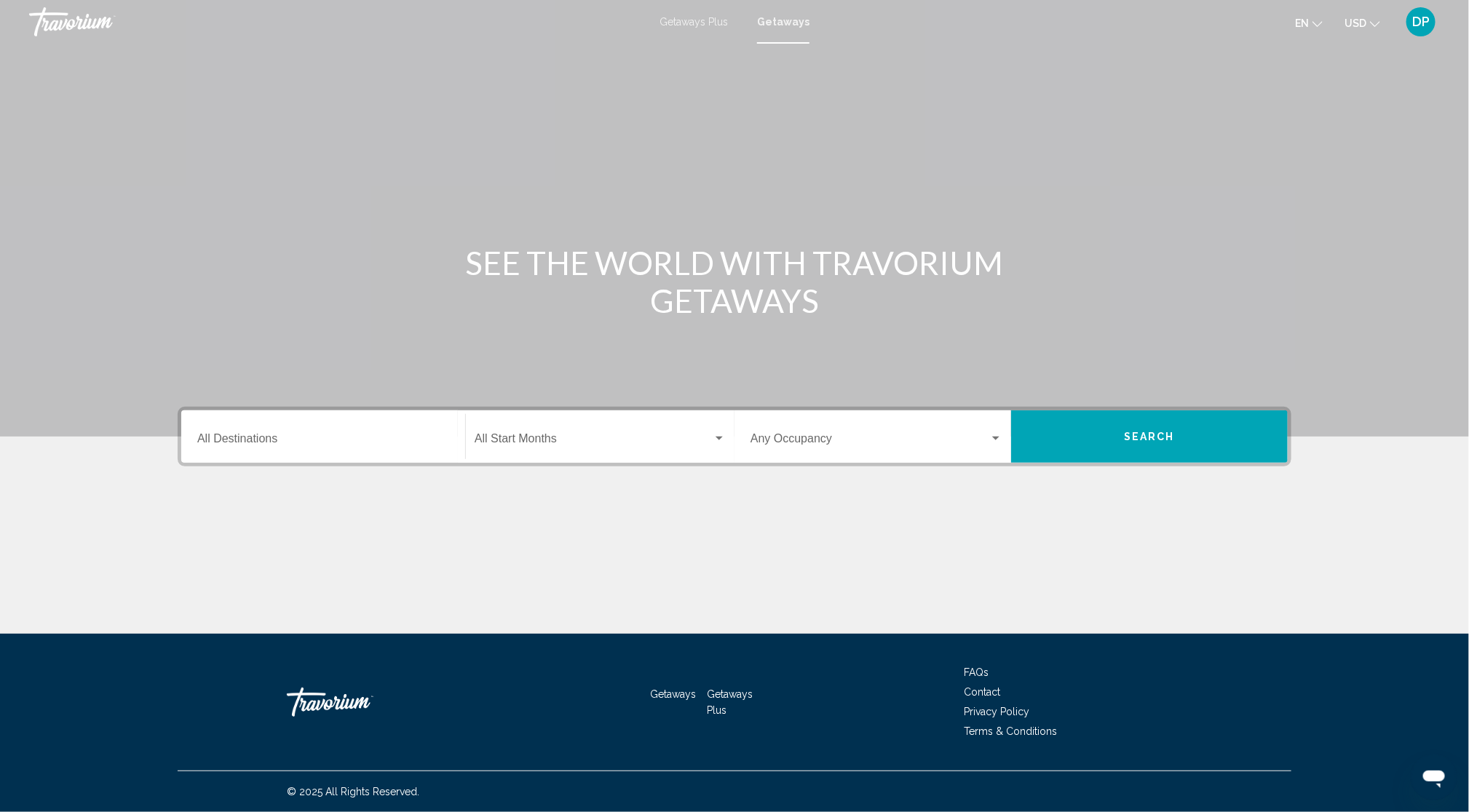
scroll to position [174, 0]
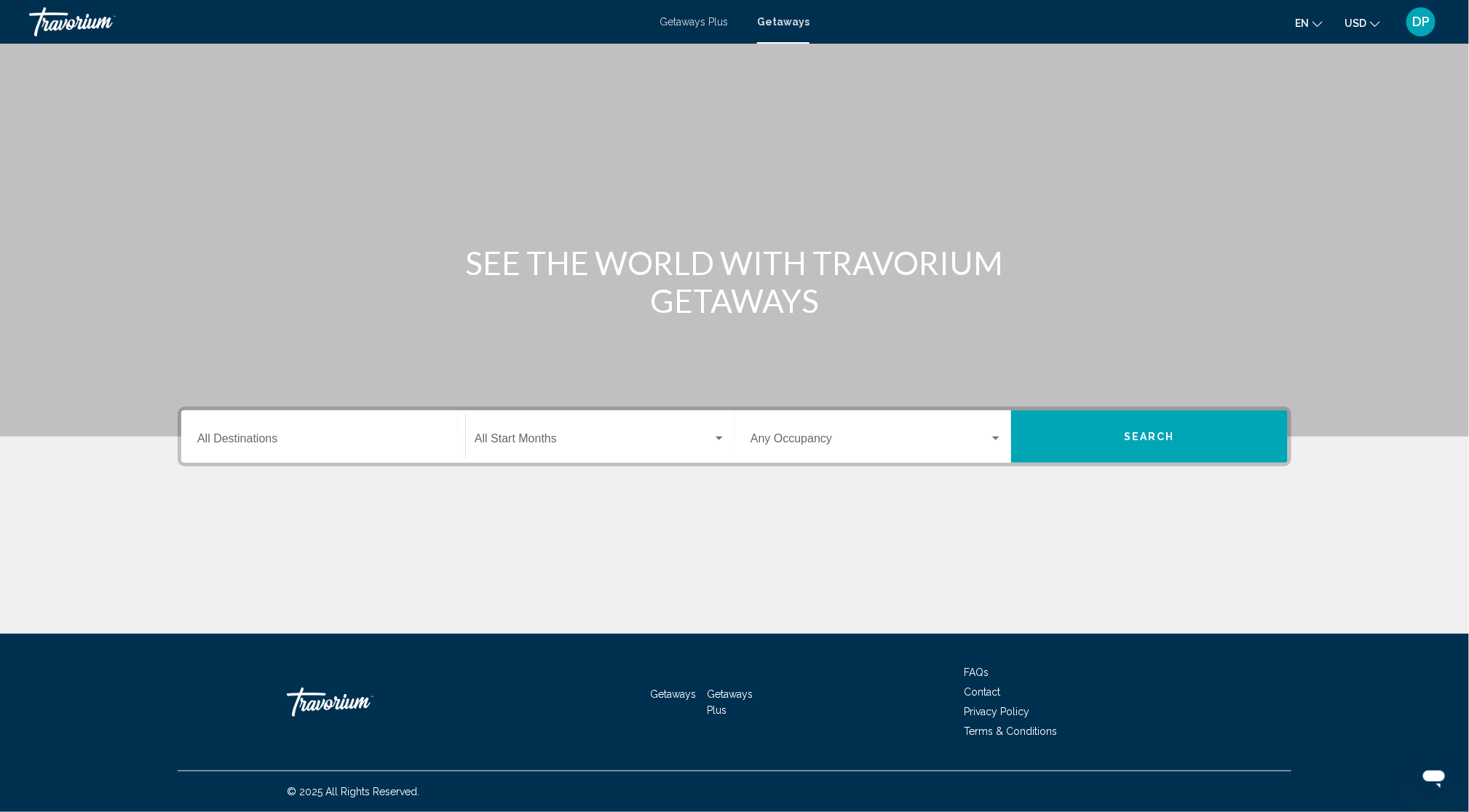
click at [995, 414] on div "Occupancy Any Occupancy" at bounding box center [876, 437] width 251 height 45
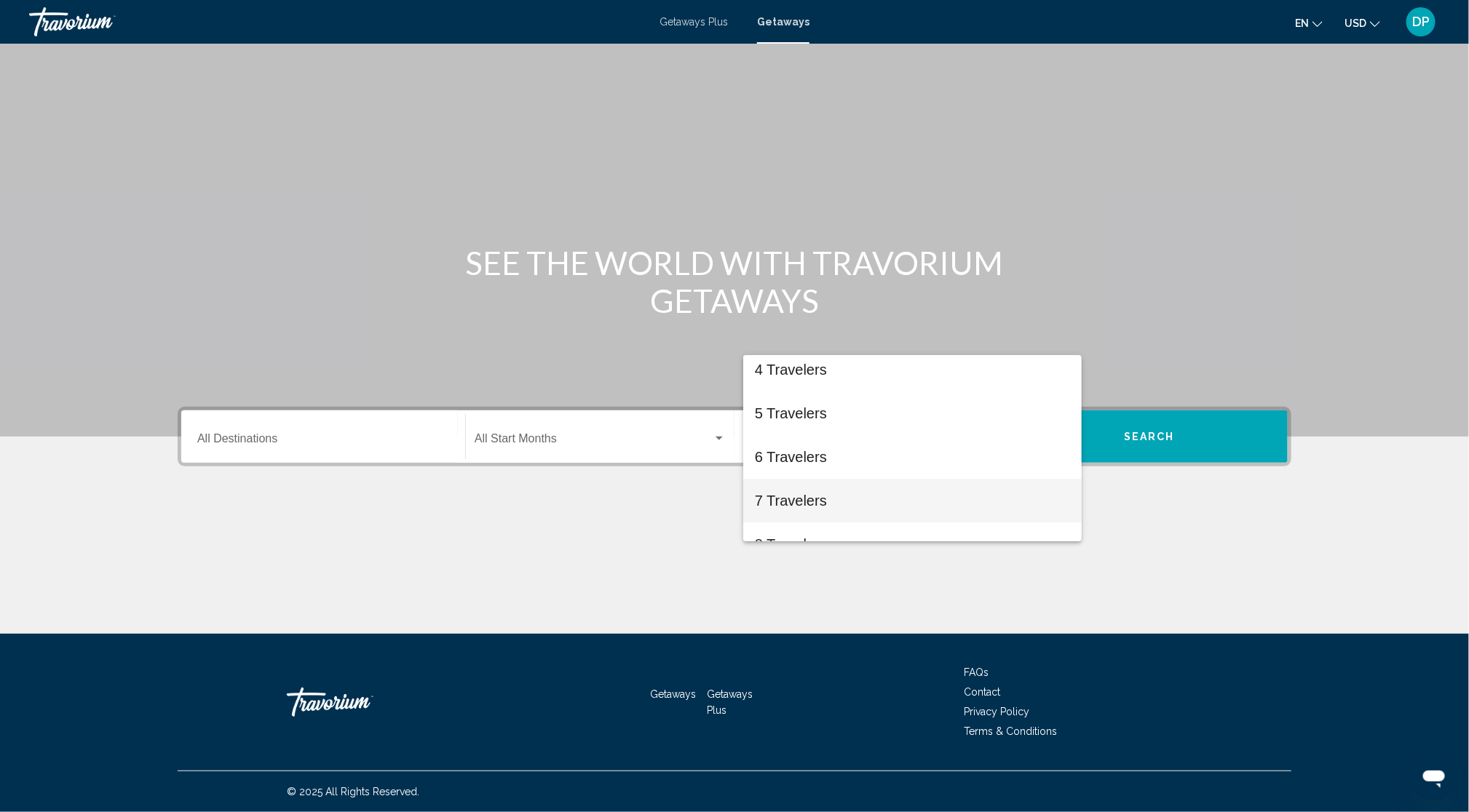
scroll to position [250, 0]
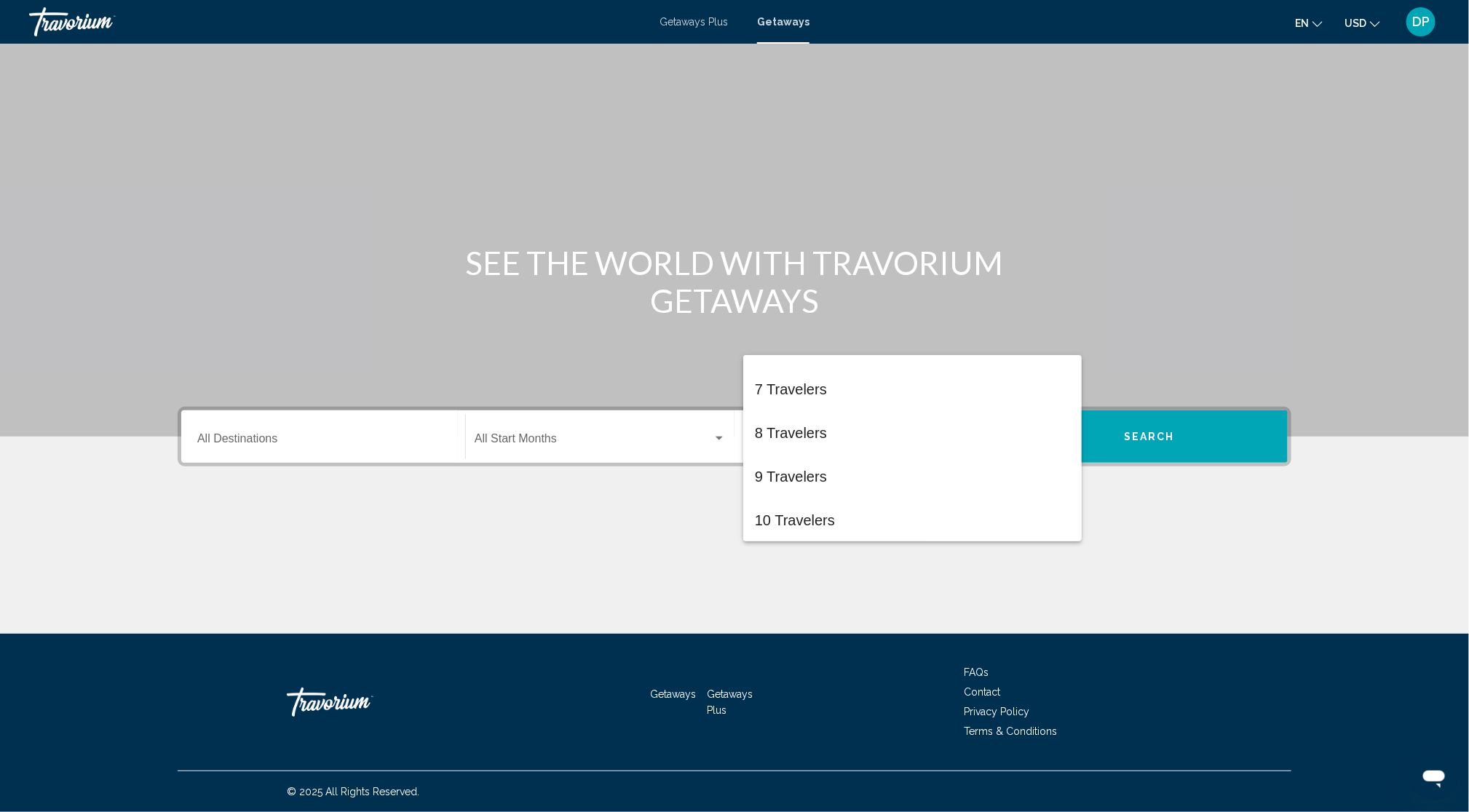
click at [663, 478] on div at bounding box center [734, 406] width 1469 height 812
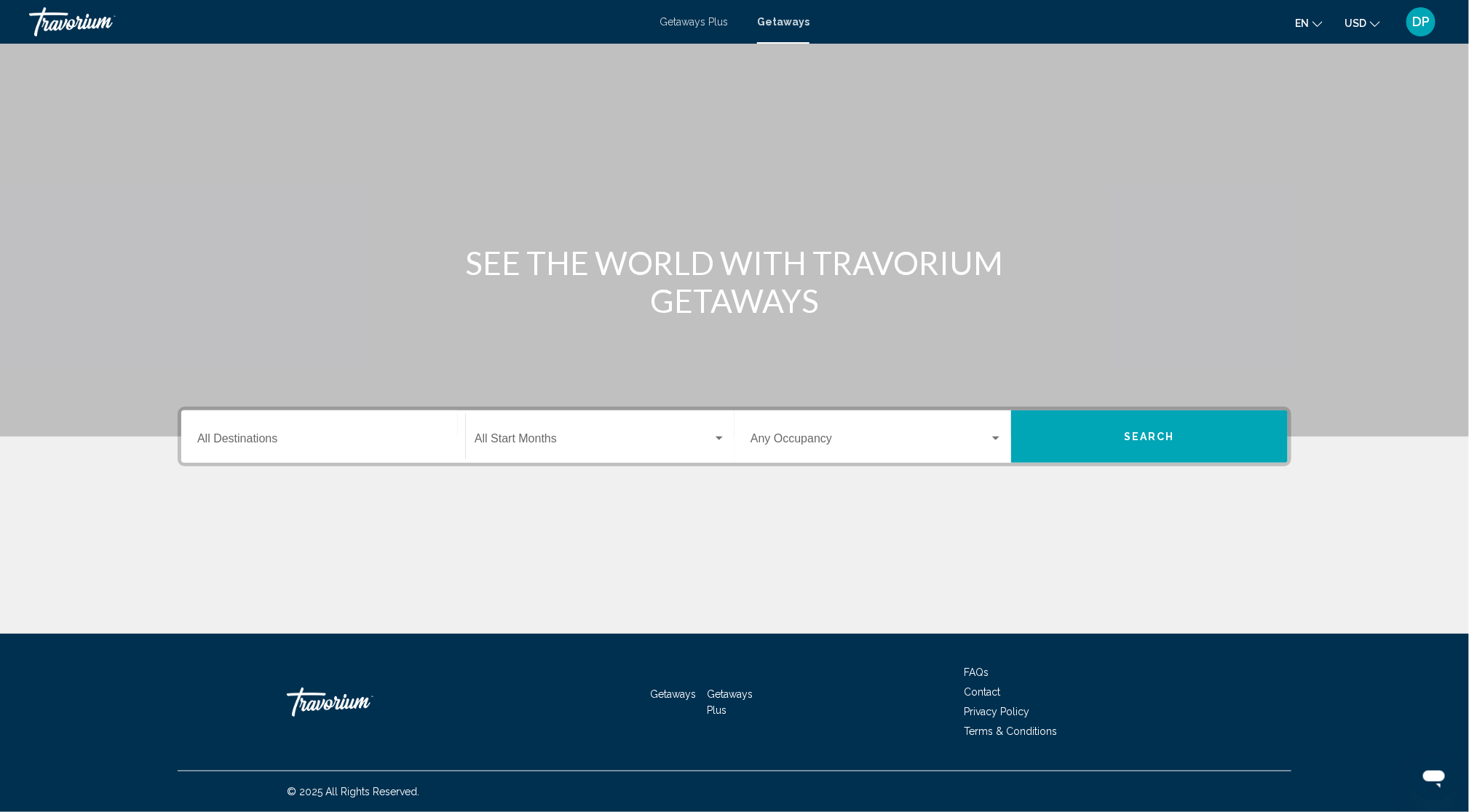
click at [804, 27] on span "Getaways" at bounding box center [782, 21] width 52 height 12
click at [1175, 432] on span "Search" at bounding box center [1150, 437] width 51 height 12
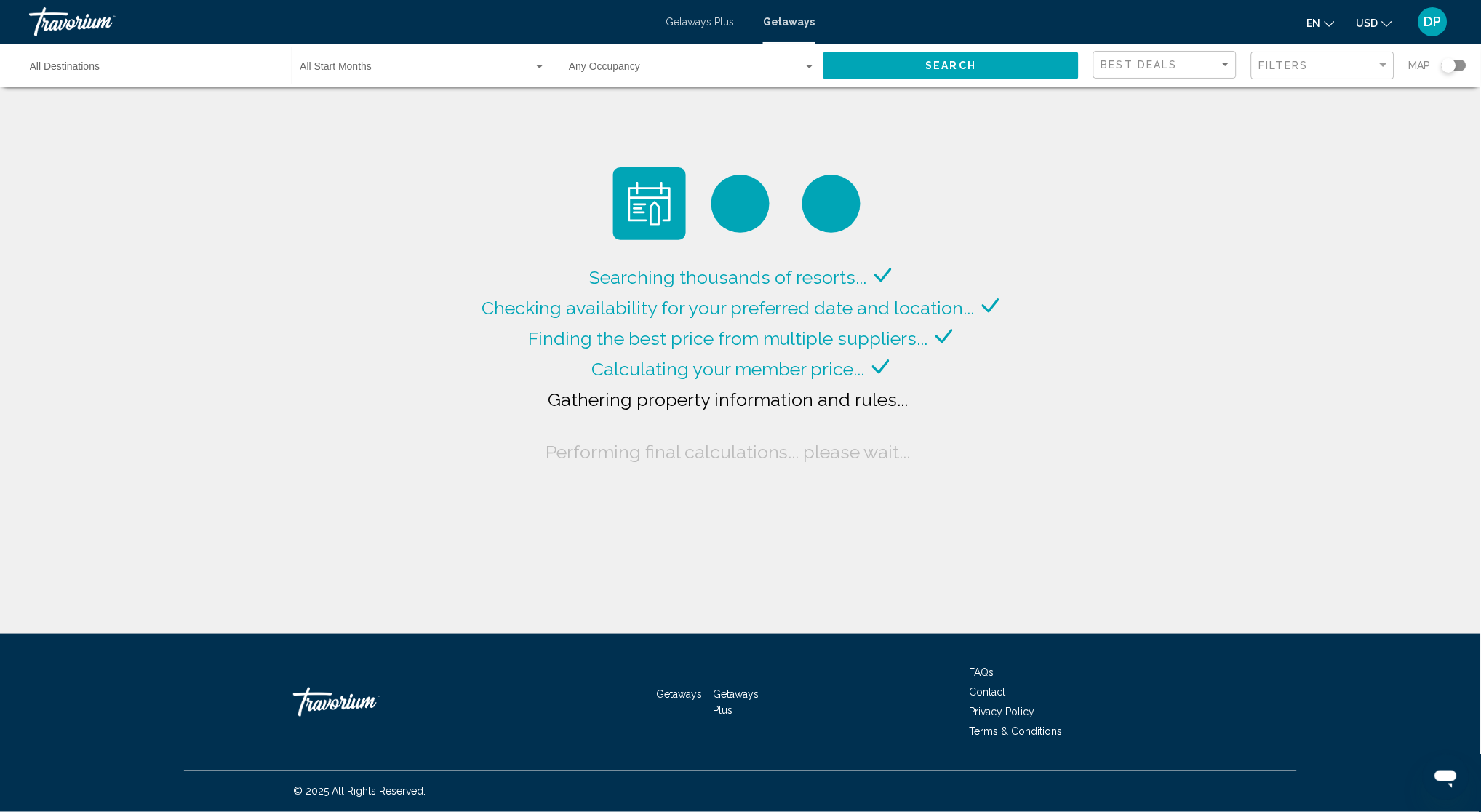
click at [752, 76] on span "Search widget" at bounding box center [686, 69] width 234 height 12
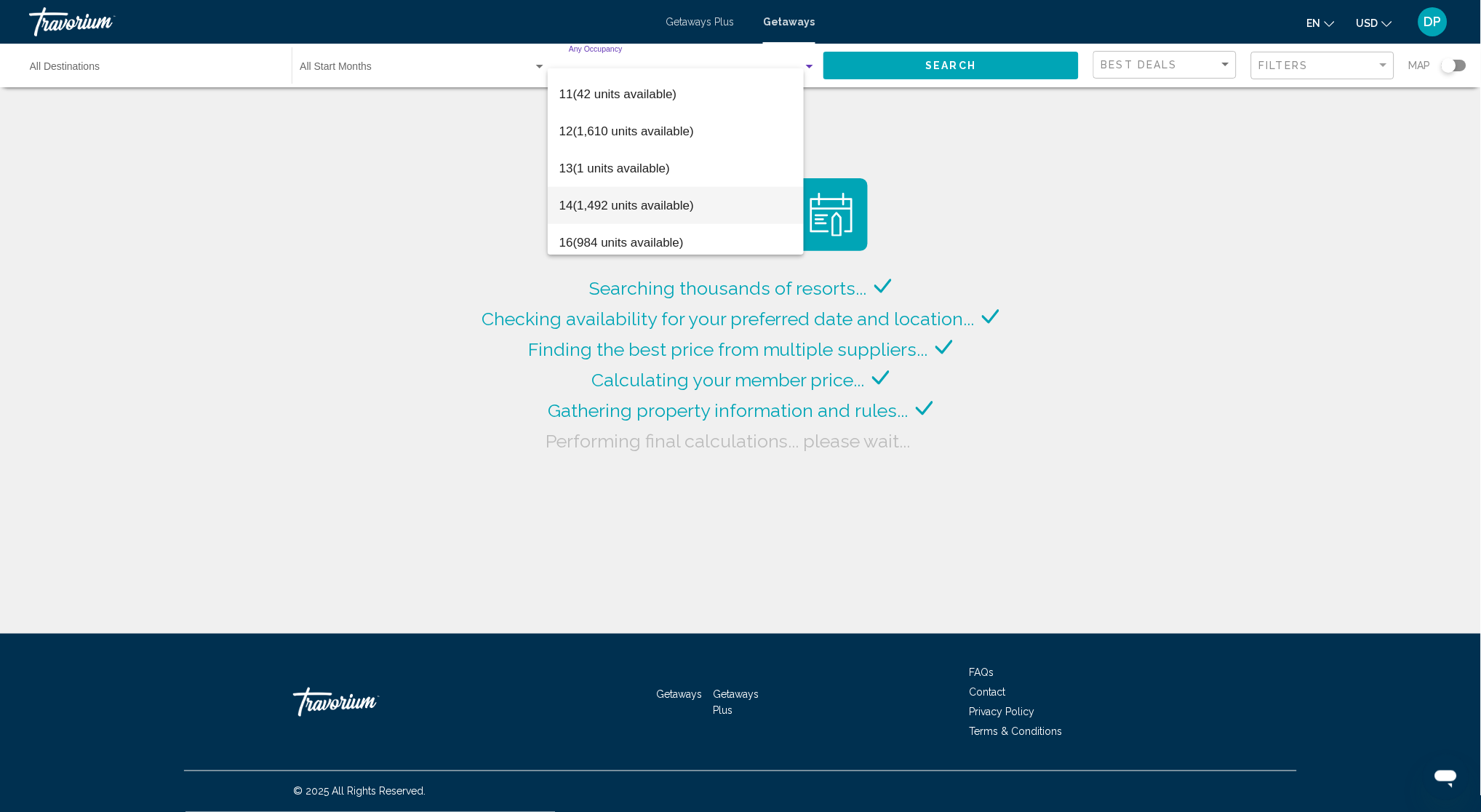
scroll to position [370, 0]
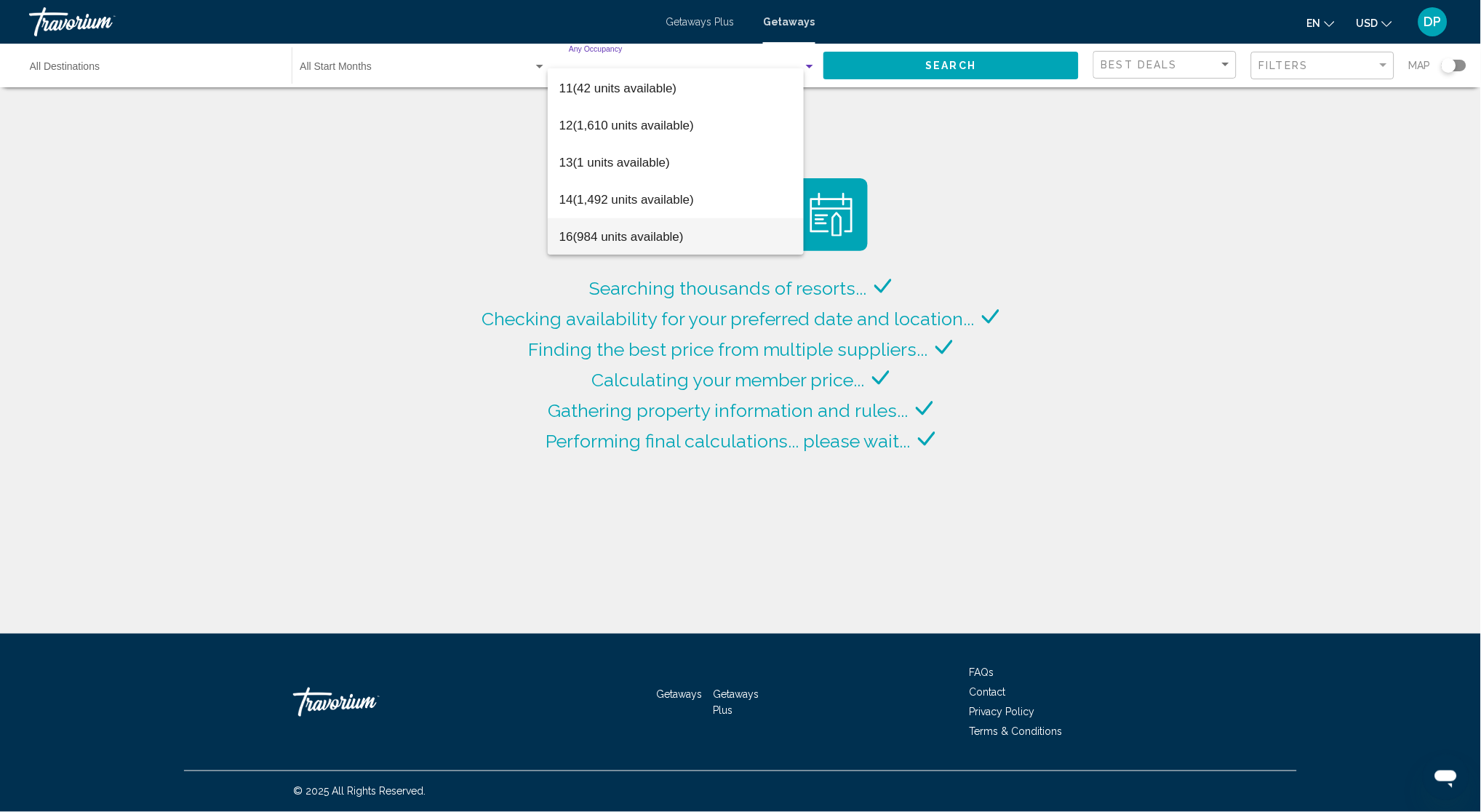
click at [652, 232] on span "16 (984 units available)" at bounding box center [676, 236] width 233 height 37
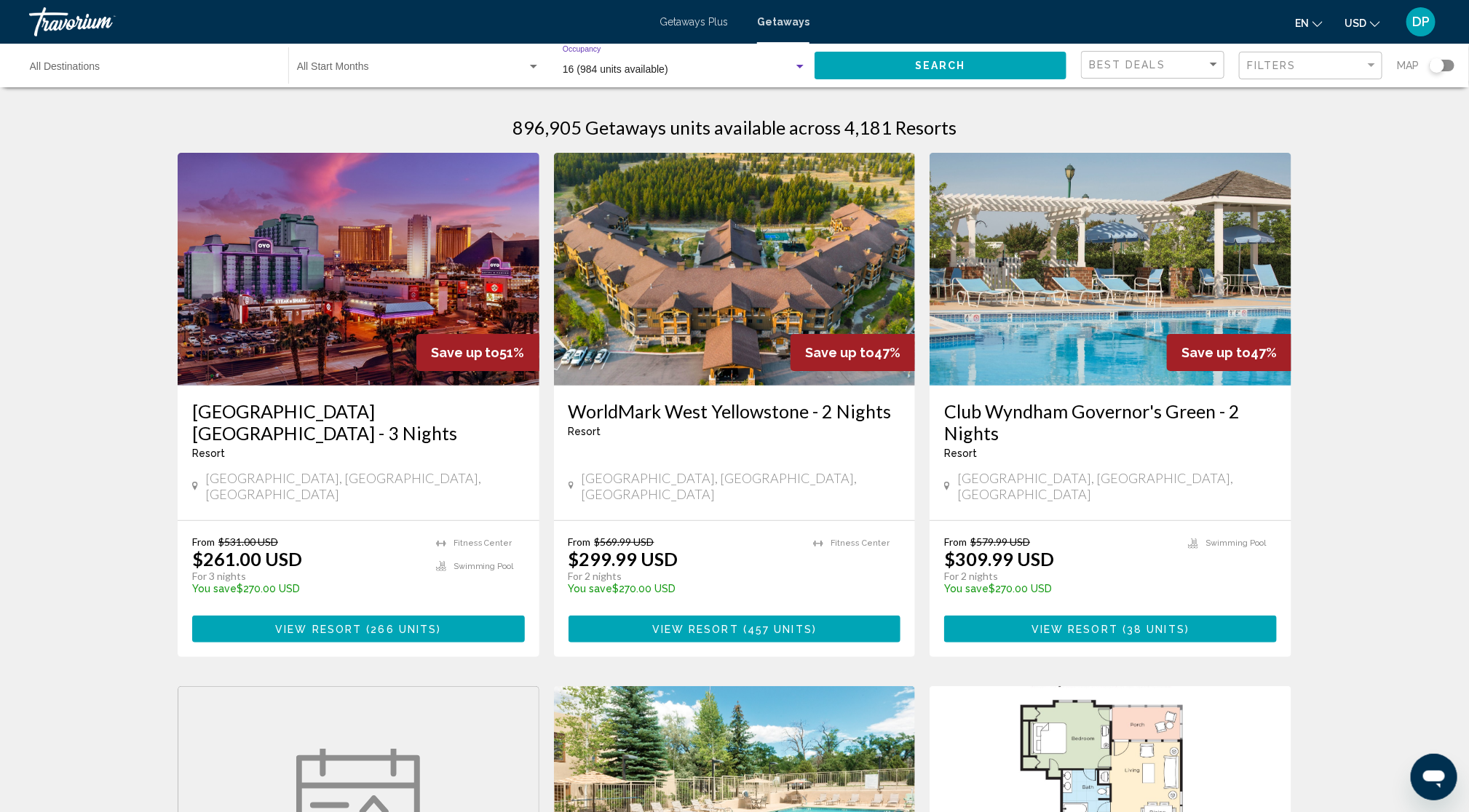
click at [933, 72] on span "Search" at bounding box center [940, 66] width 51 height 12
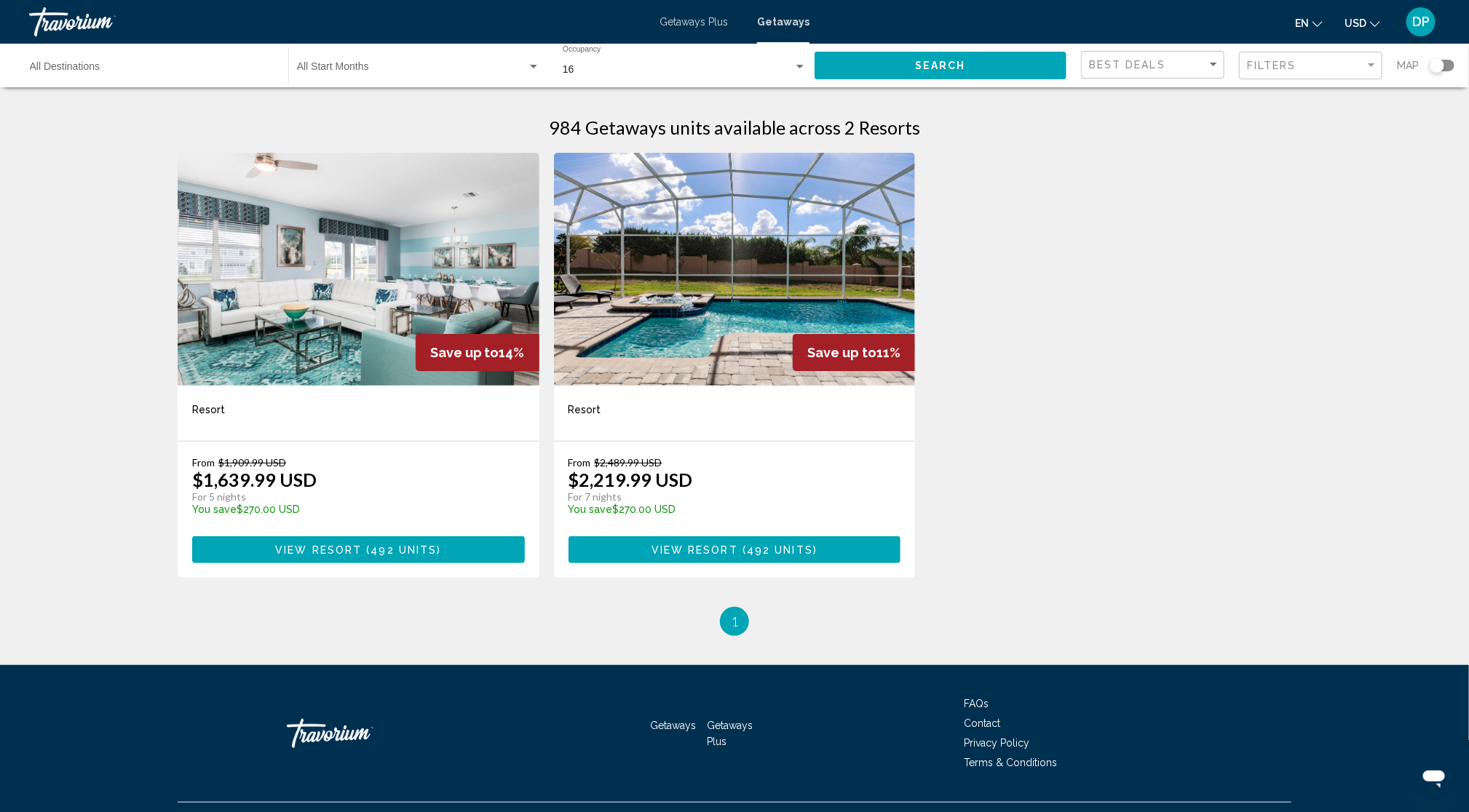
click at [752, 385] on img "Main content" at bounding box center [734, 270] width 361 height 233
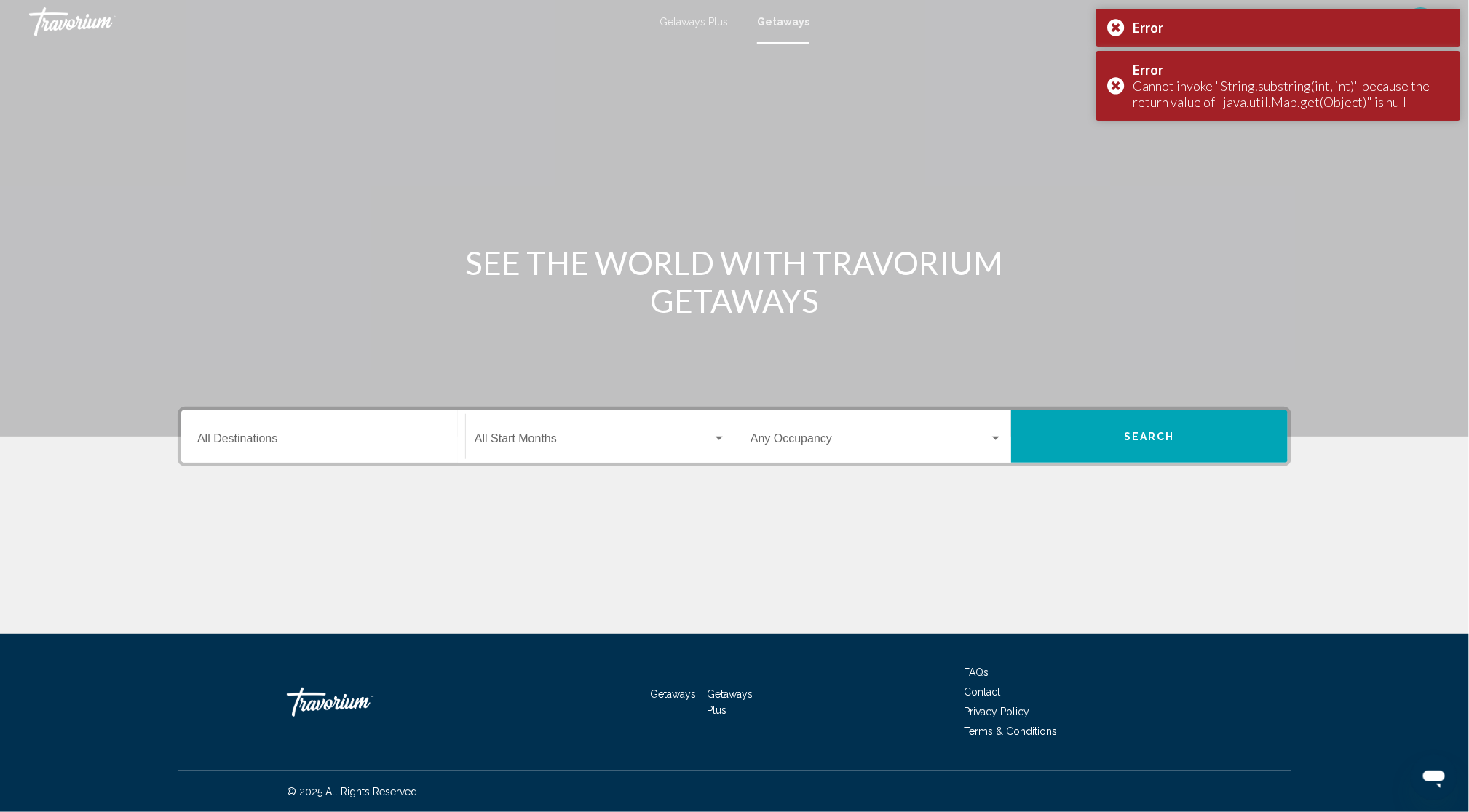
click at [1175, 443] on span "Search" at bounding box center [1150, 437] width 51 height 12
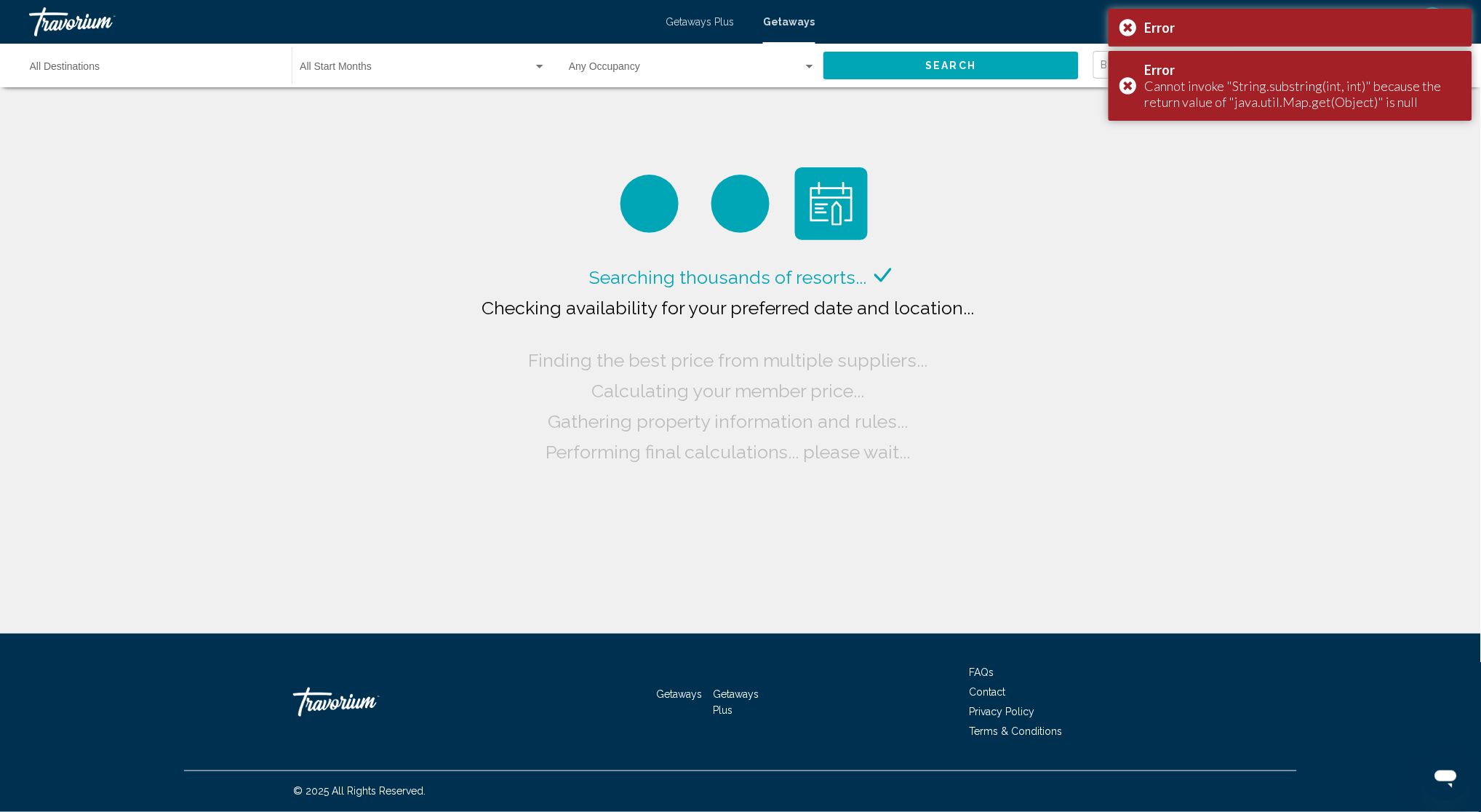
click at [745, 76] on div "Occupancy Any Occupancy" at bounding box center [692, 65] width 247 height 40
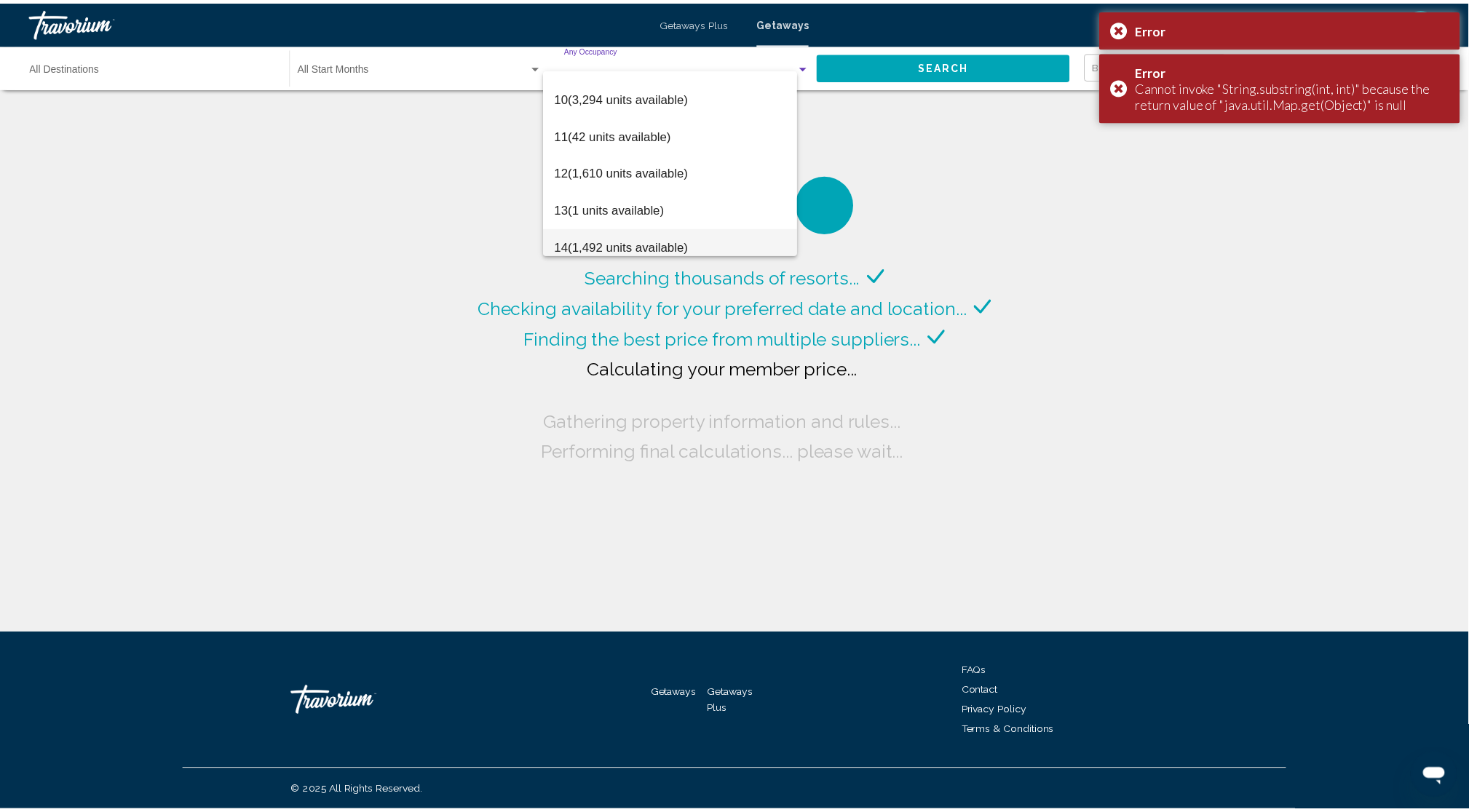
scroll to position [370, 0]
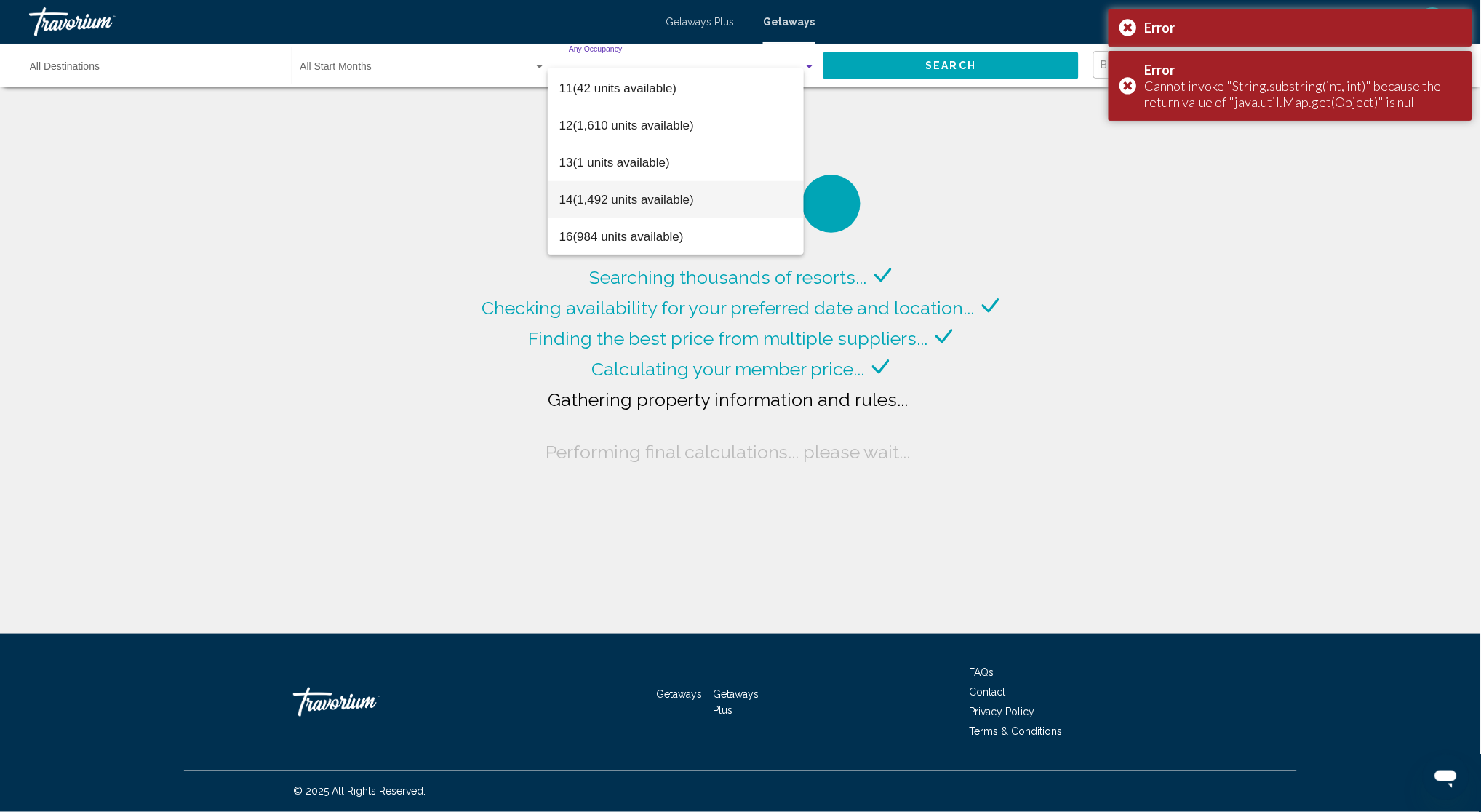
click at [676, 196] on span "14 (1,492 units available)" at bounding box center [676, 199] width 233 height 37
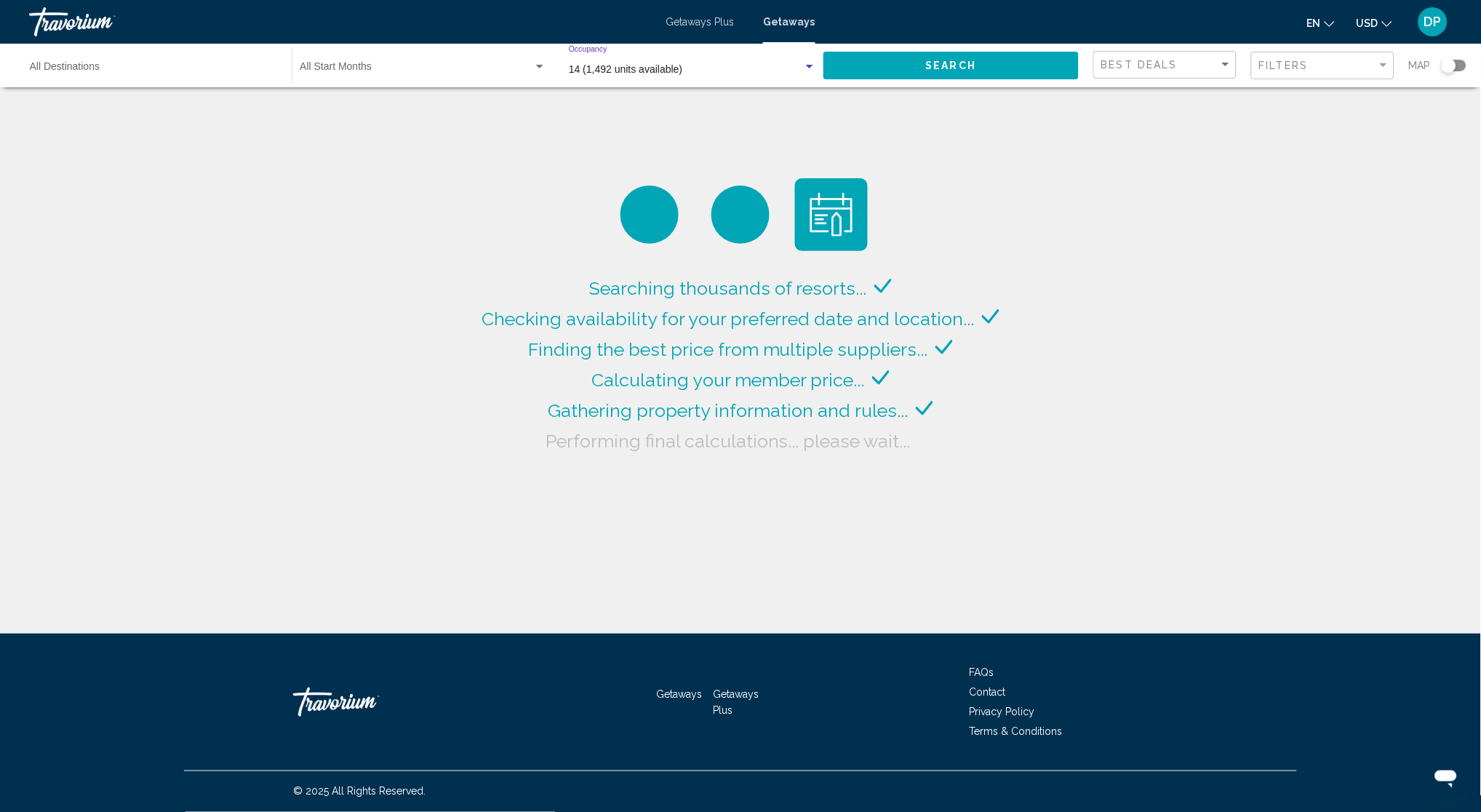
click at [926, 72] on span "Search" at bounding box center [952, 66] width 51 height 12
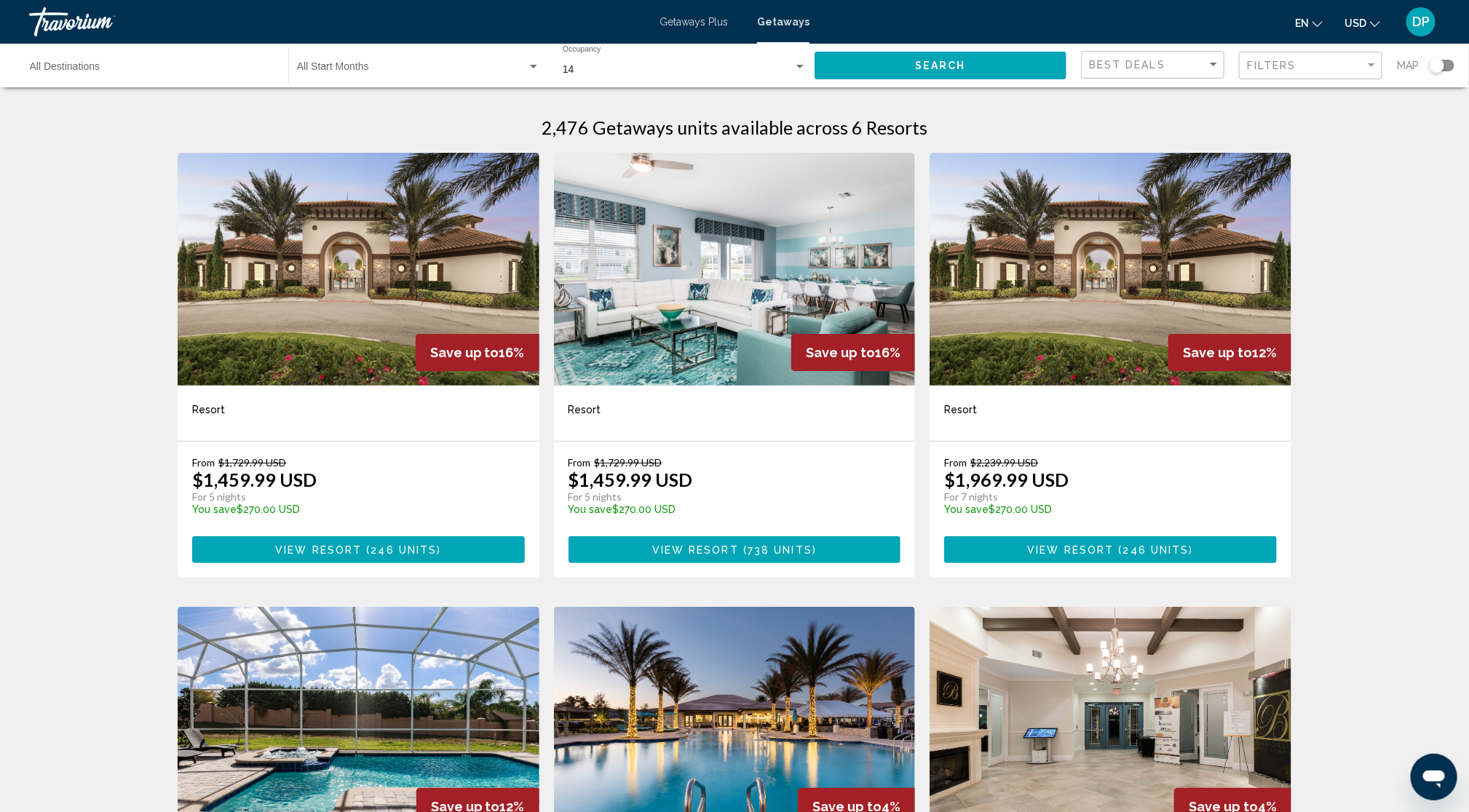
click at [313, 384] on img "Main content" at bounding box center [358, 270] width 361 height 233
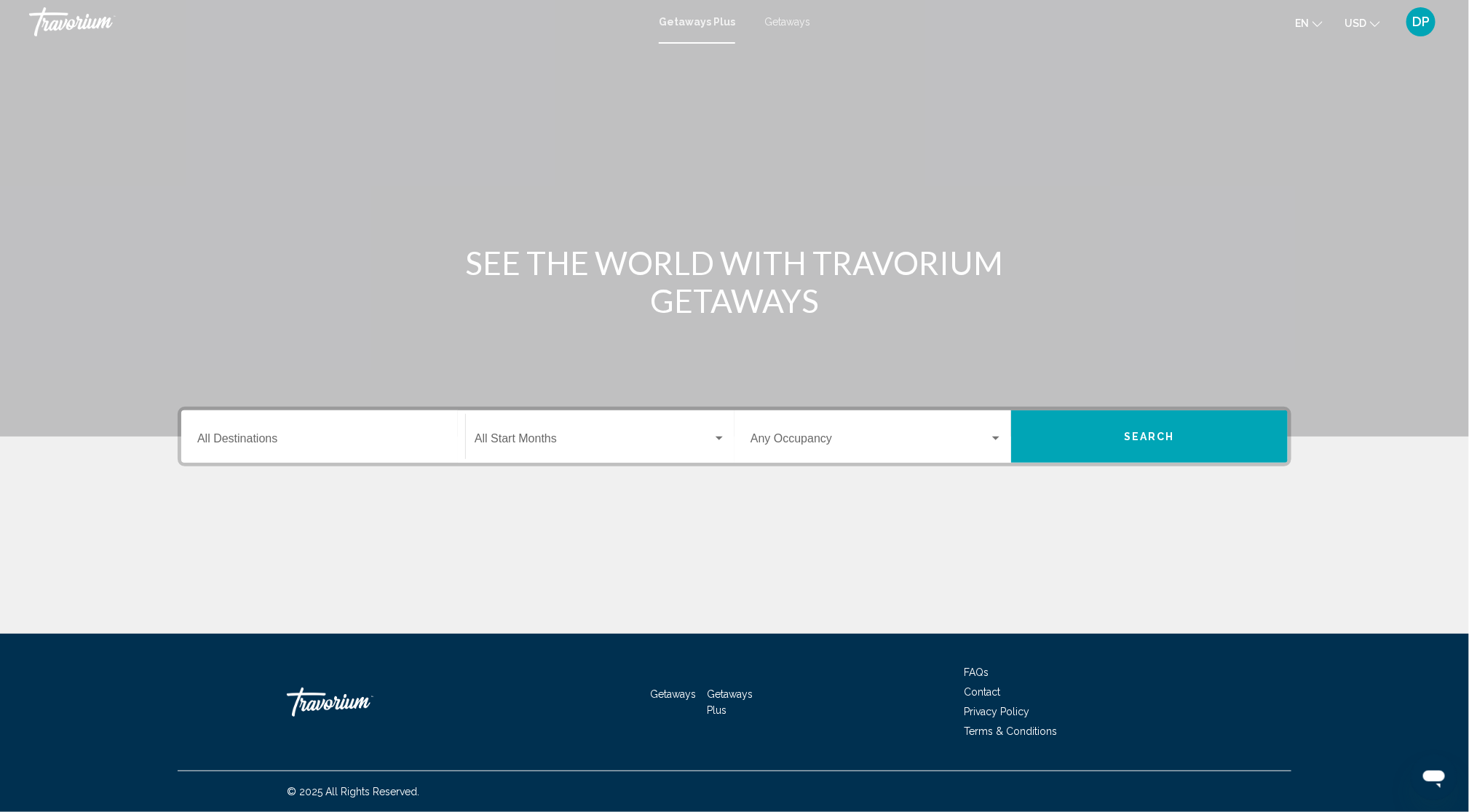
click at [788, 27] on span "Getaways" at bounding box center [787, 21] width 45 height 12
click at [917, 460] on div "Occupancy Any Occupancy" at bounding box center [876, 437] width 251 height 45
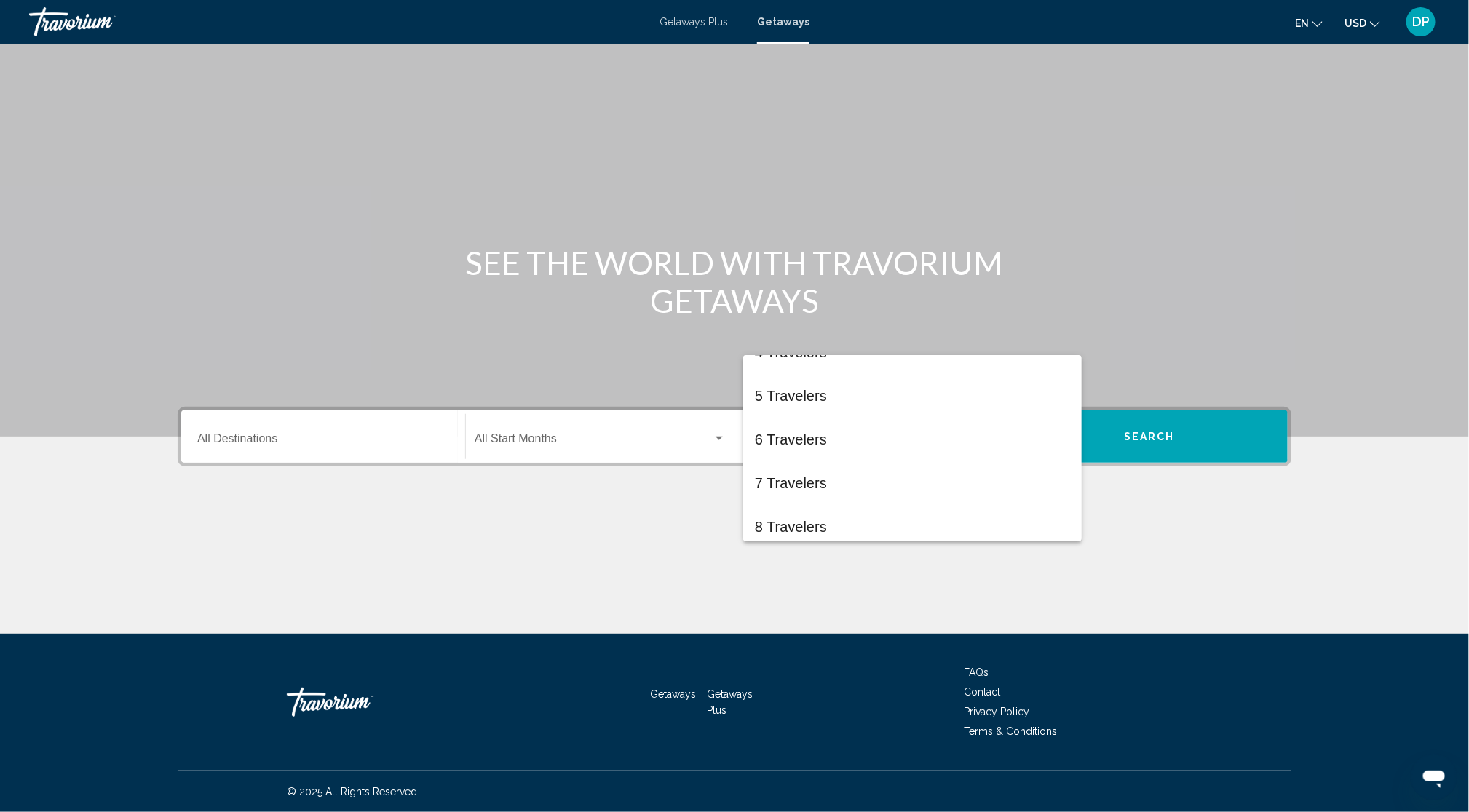
scroll to position [250, 0]
click at [832, 519] on span "10 Travelers" at bounding box center [912, 520] width 315 height 44
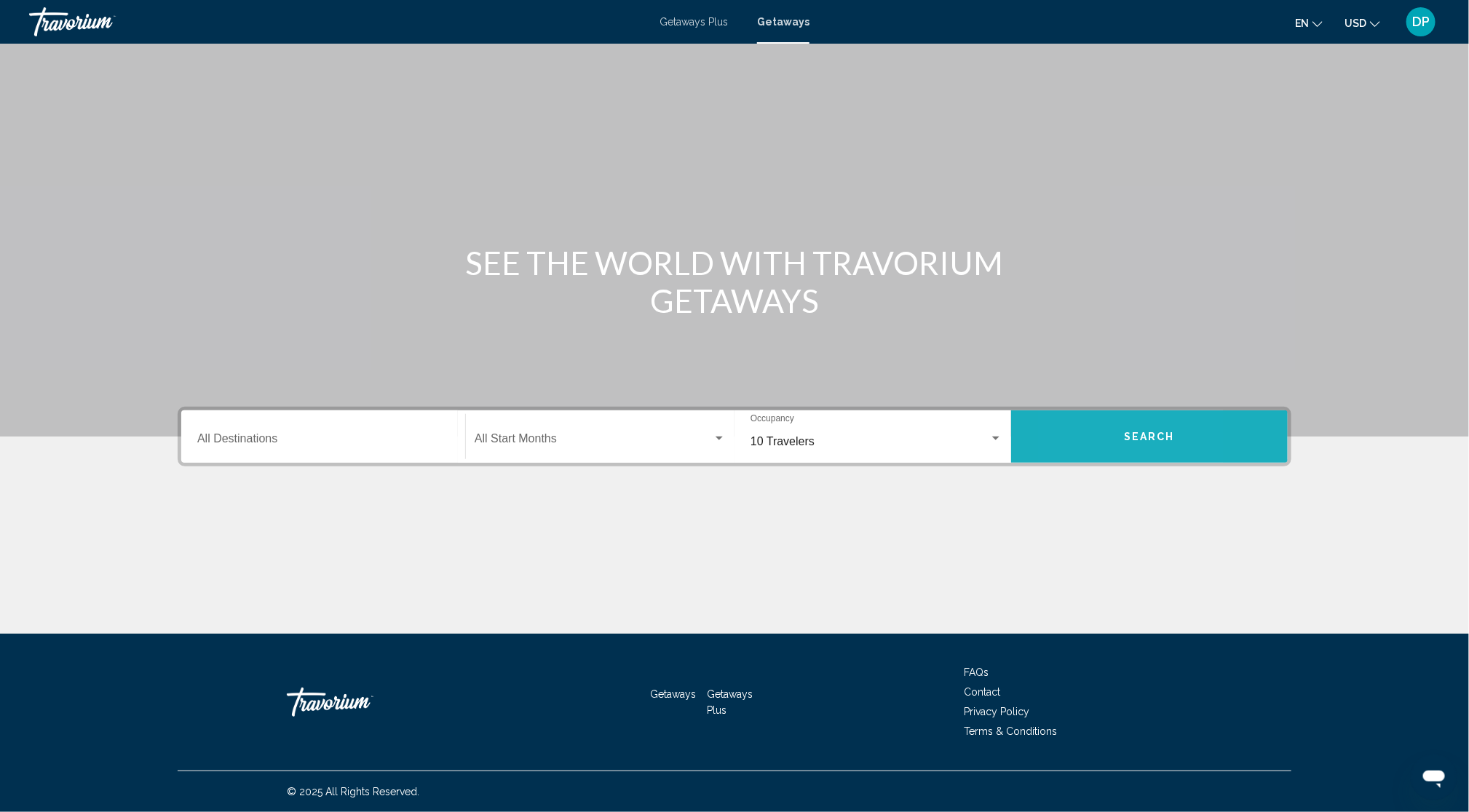
click at [1177, 410] on button "Search" at bounding box center [1149, 436] width 276 height 52
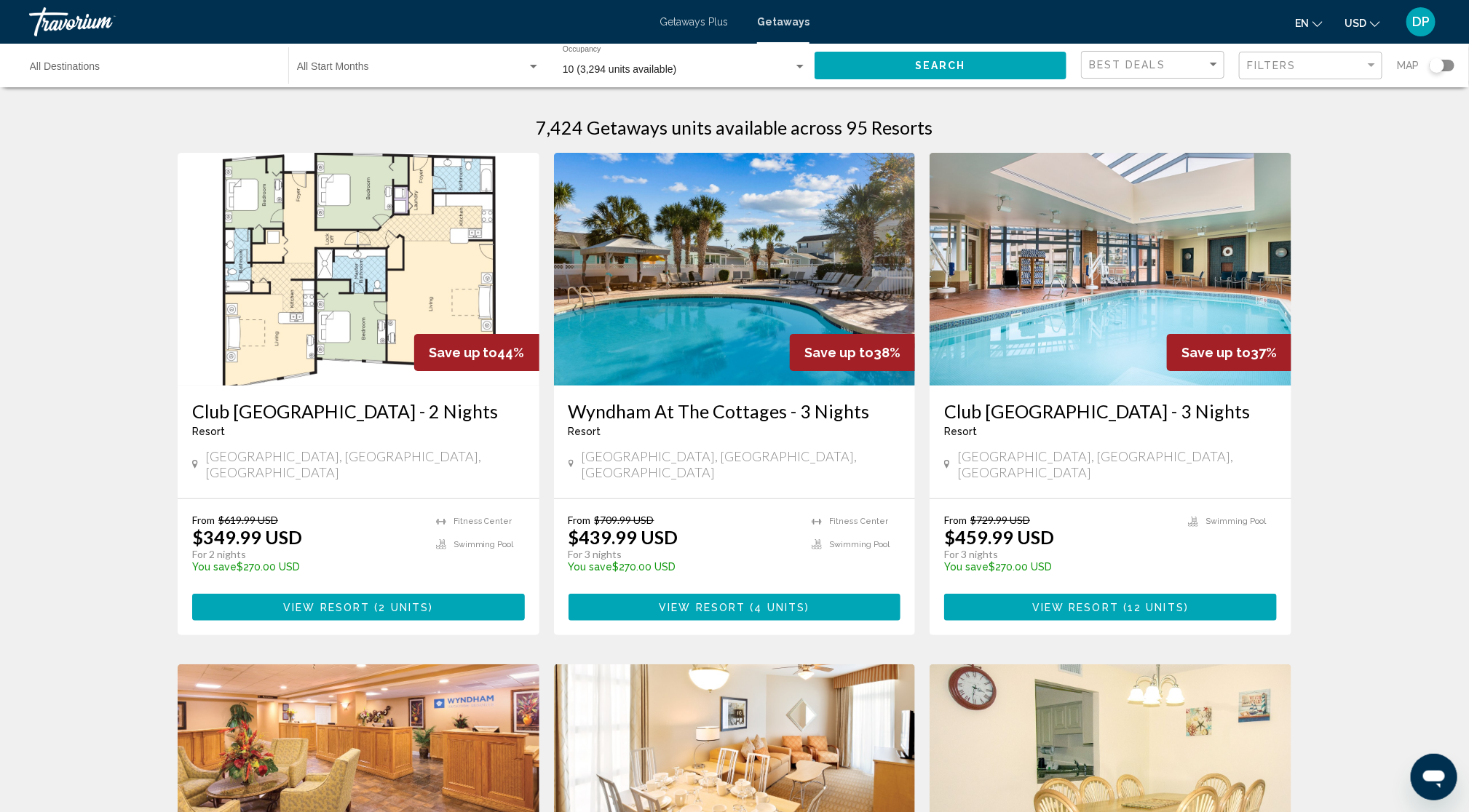
click at [714, 76] on div "10 (3,294 units available)" at bounding box center [677, 69] width 231 height 12
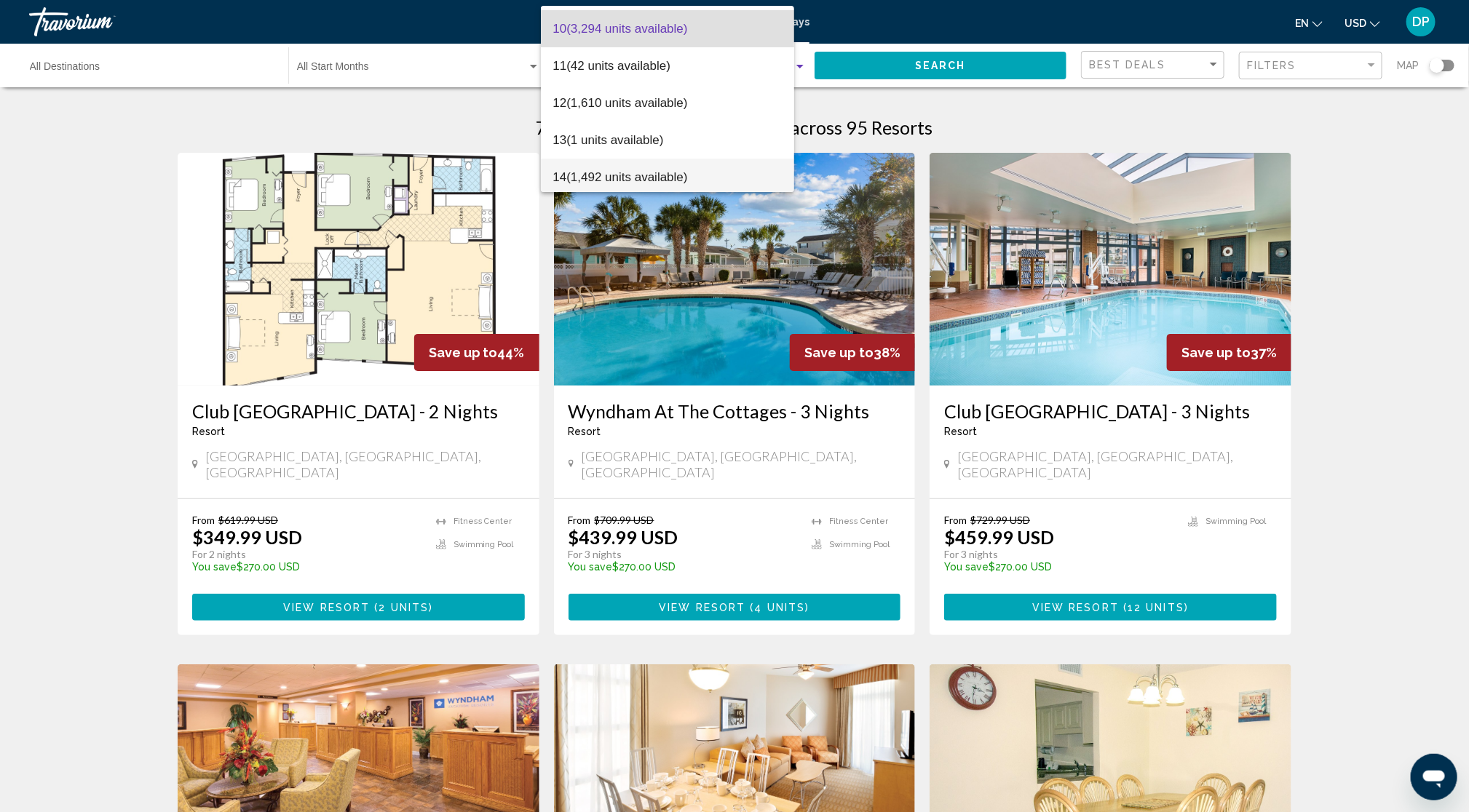
scroll to position [103, 0]
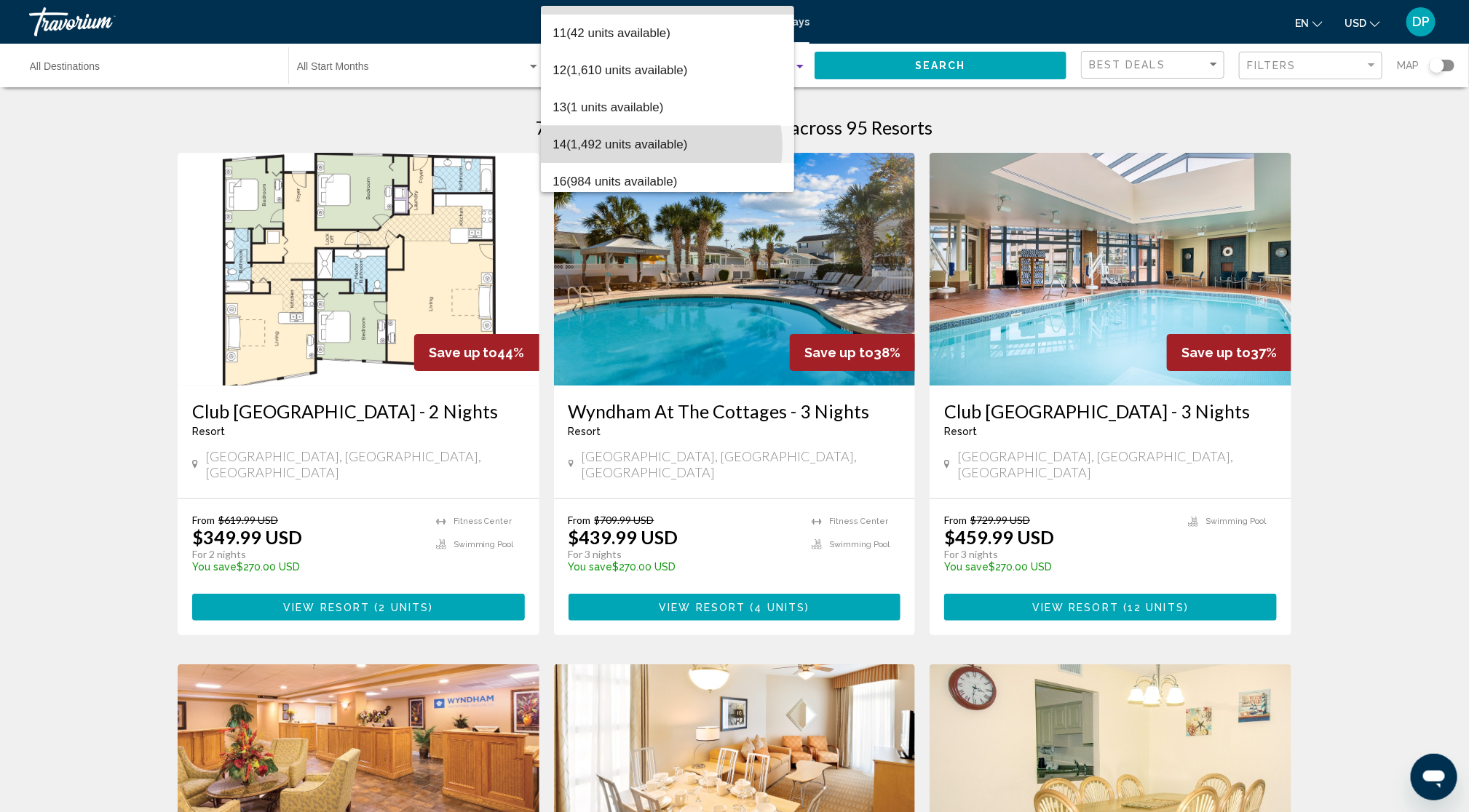
click at [658, 146] on span "14 (1,492 units available)" at bounding box center [668, 144] width 230 height 37
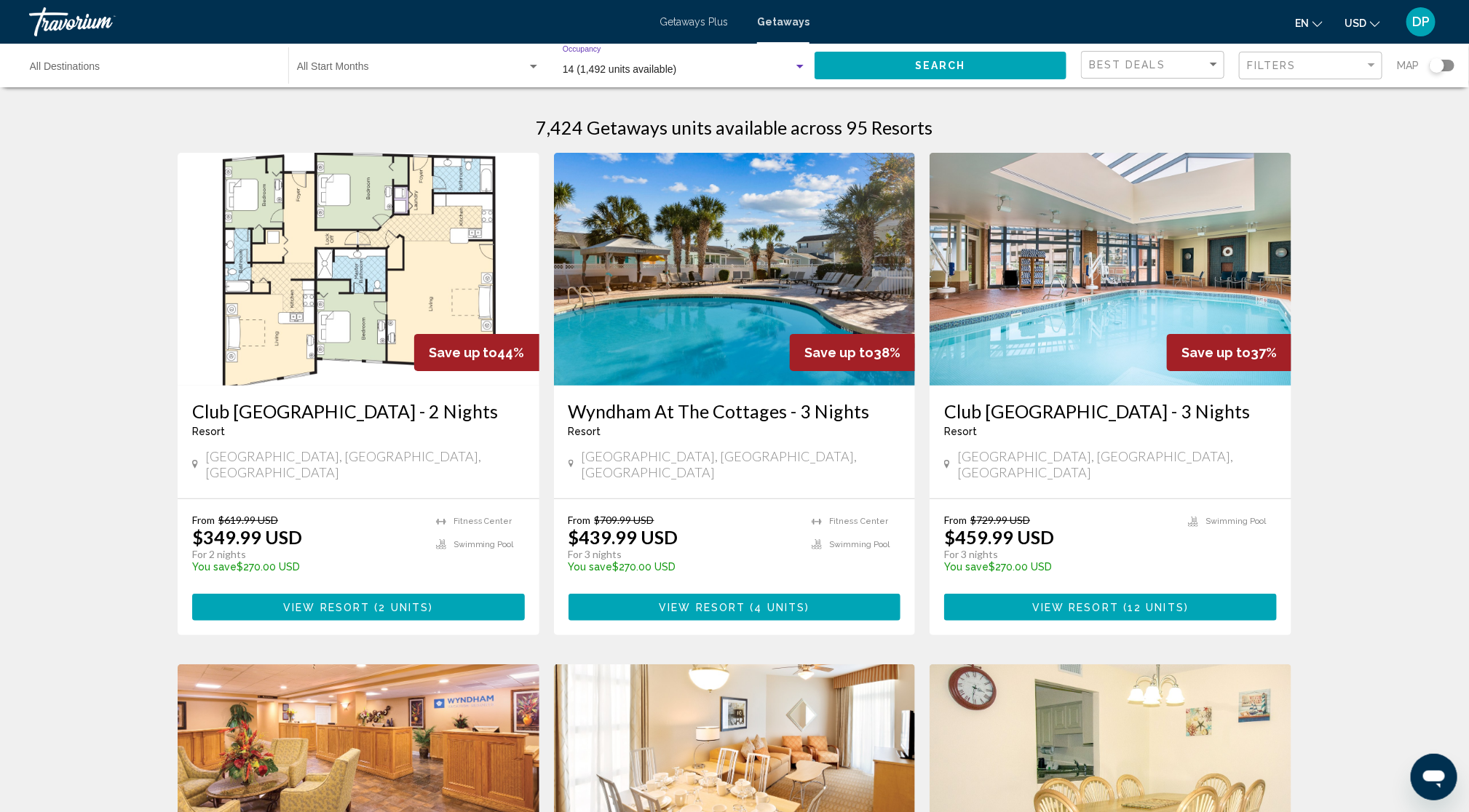
click at [915, 72] on span "Search" at bounding box center [940, 66] width 51 height 12
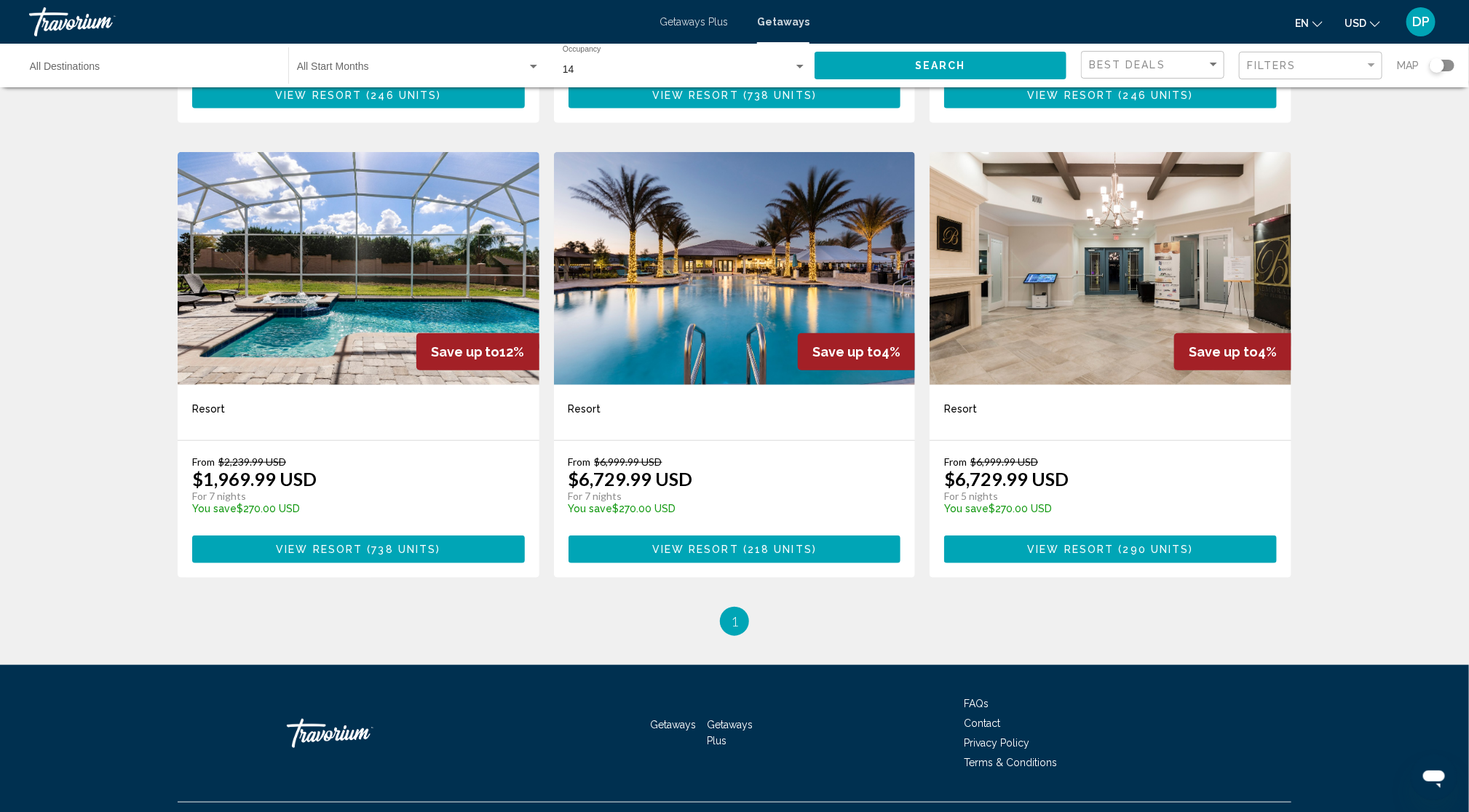
scroll to position [546, 0]
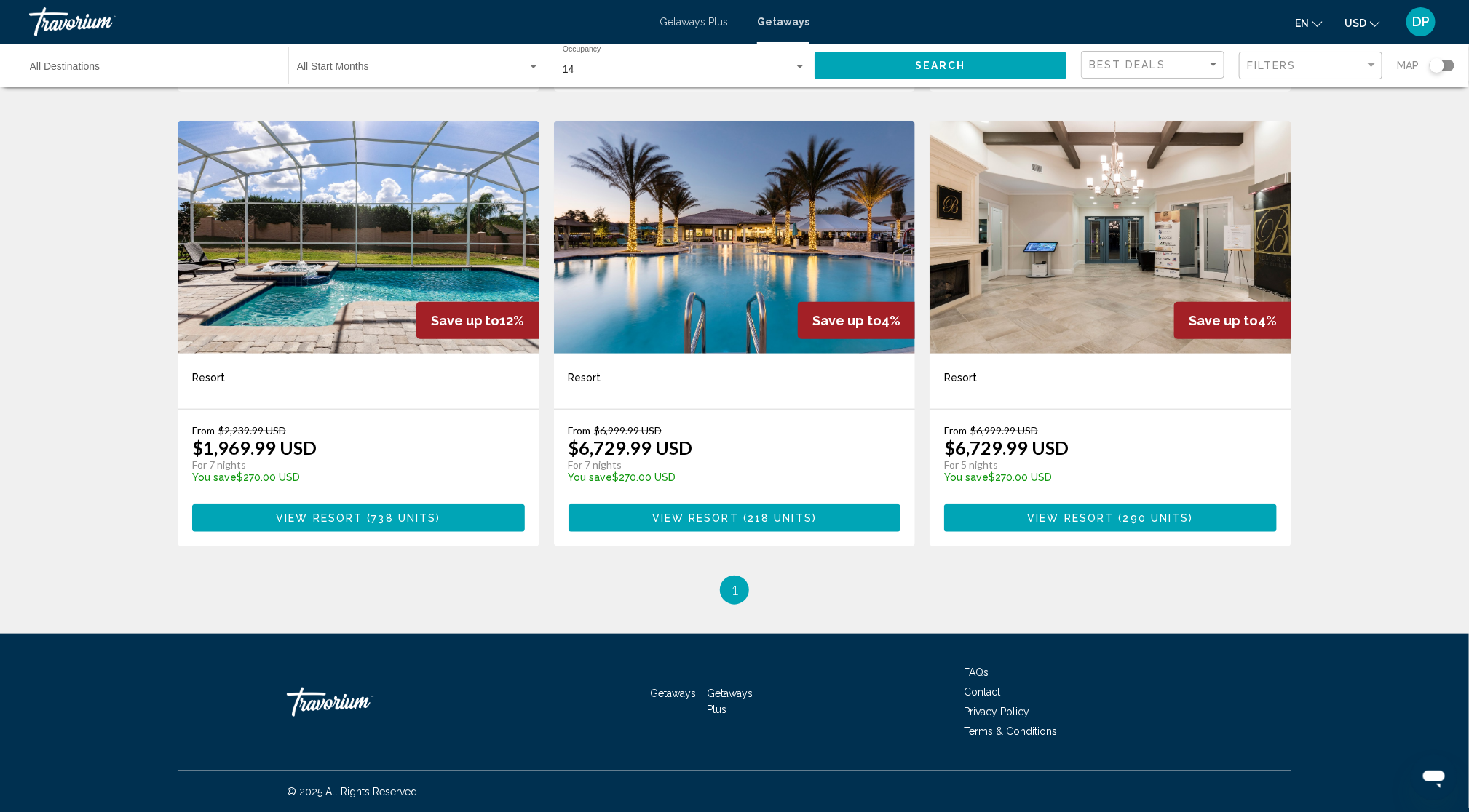
click at [725, 354] on img "Main content" at bounding box center [734, 237] width 361 height 233
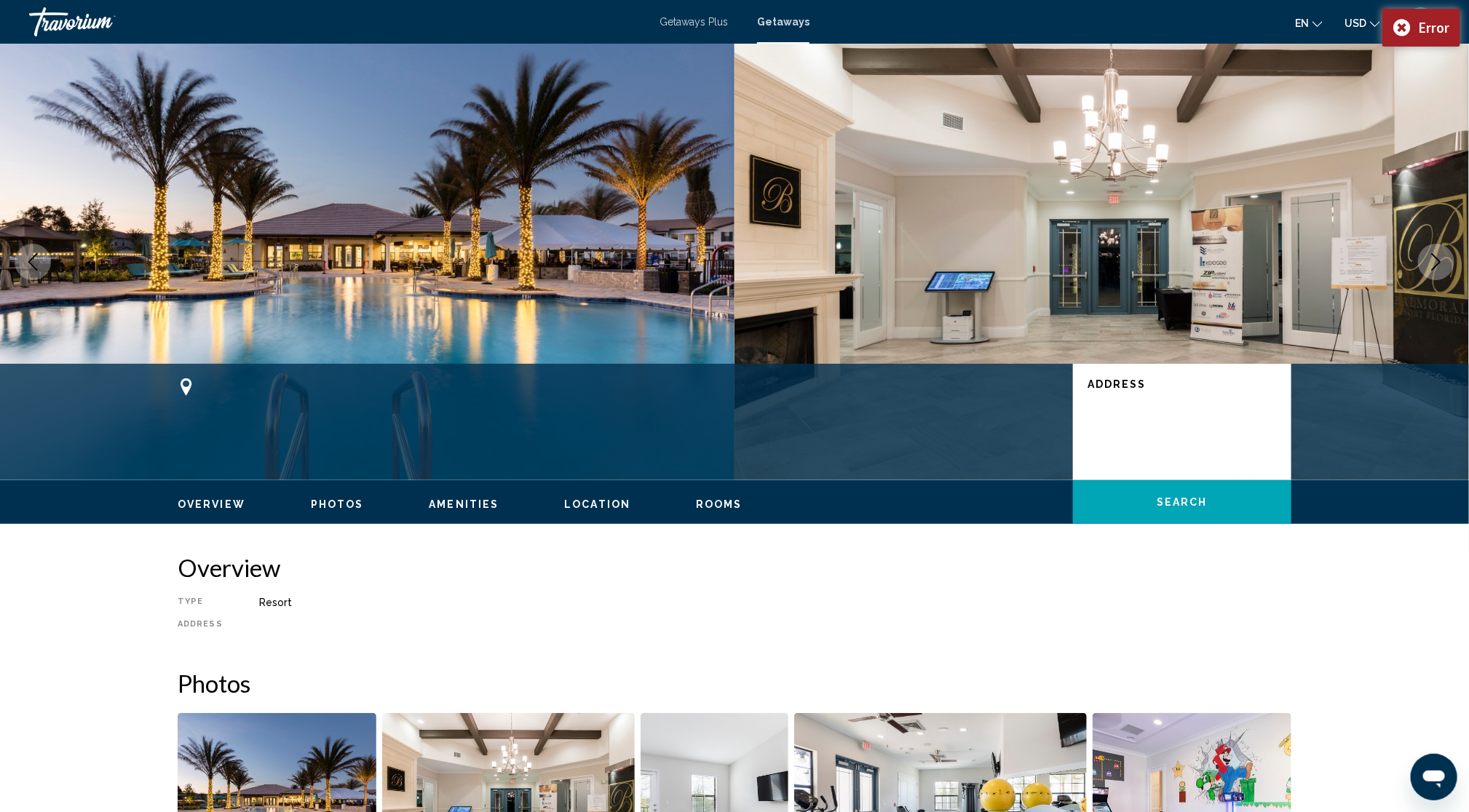
scroll to position [685, 0]
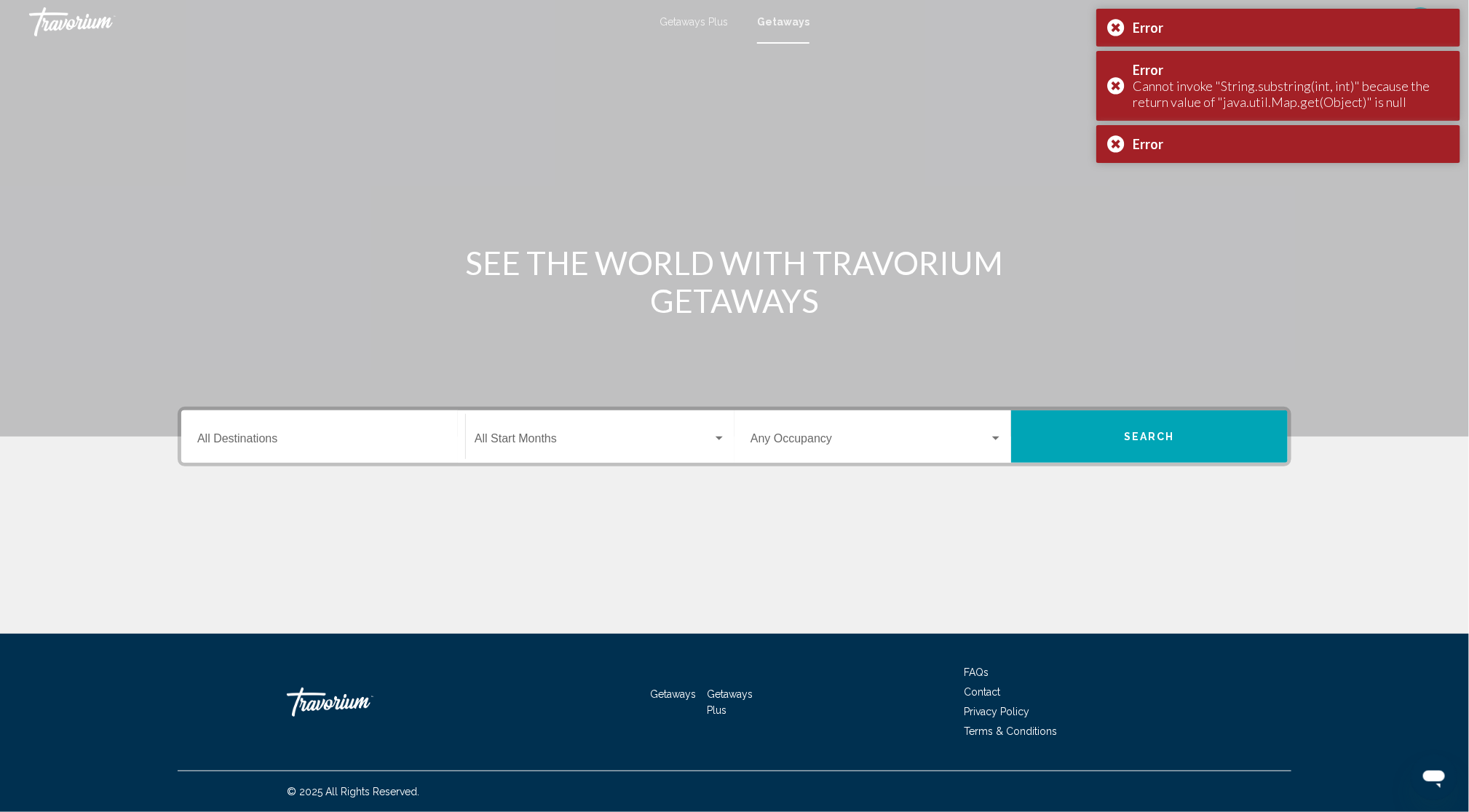
click at [893, 448] on span "Search widget" at bounding box center [869, 442] width 239 height 13
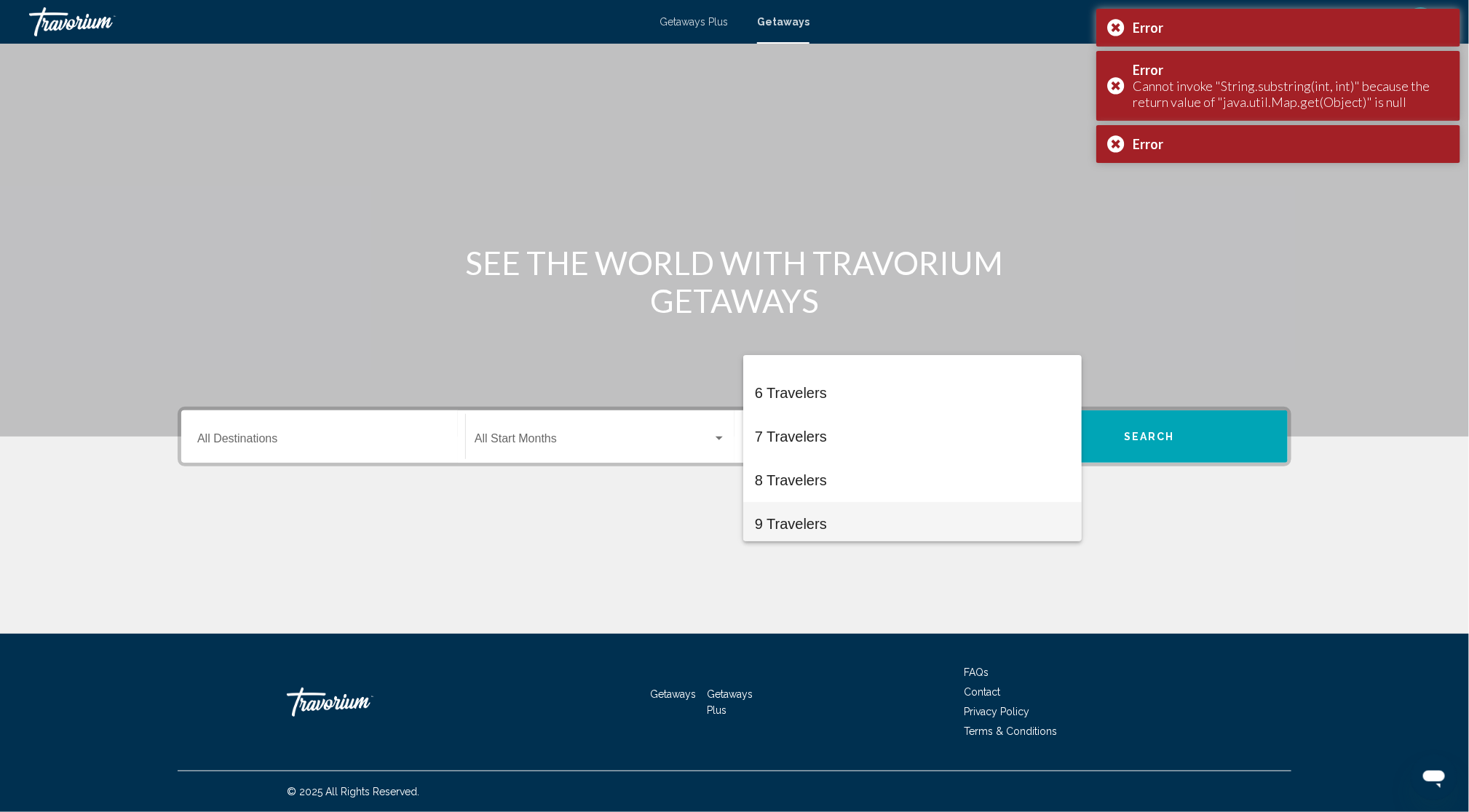
scroll to position [250, 0]
click at [828, 522] on span "10 Travelers" at bounding box center [912, 520] width 315 height 44
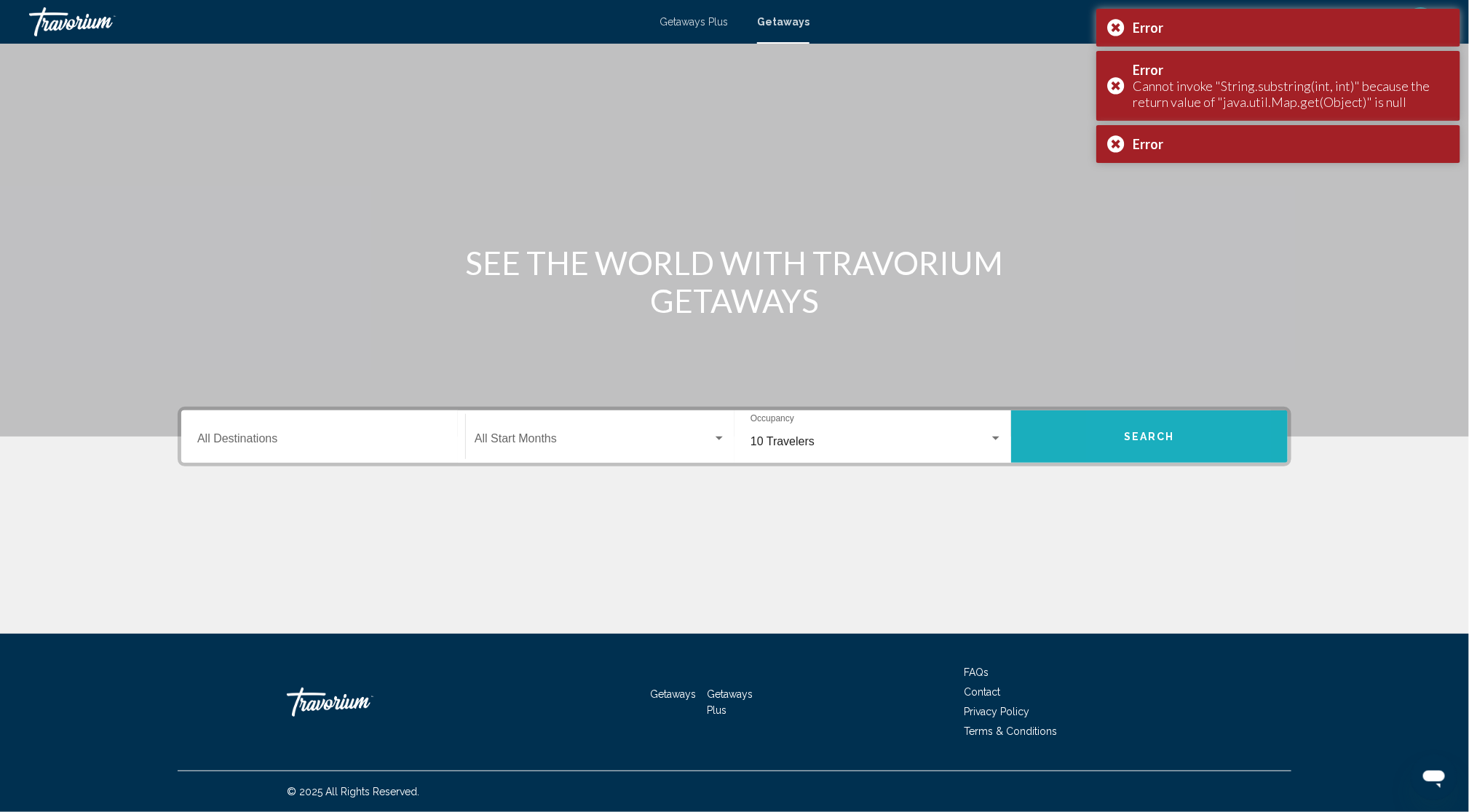
click at [1199, 410] on button "Search" at bounding box center [1149, 436] width 276 height 52
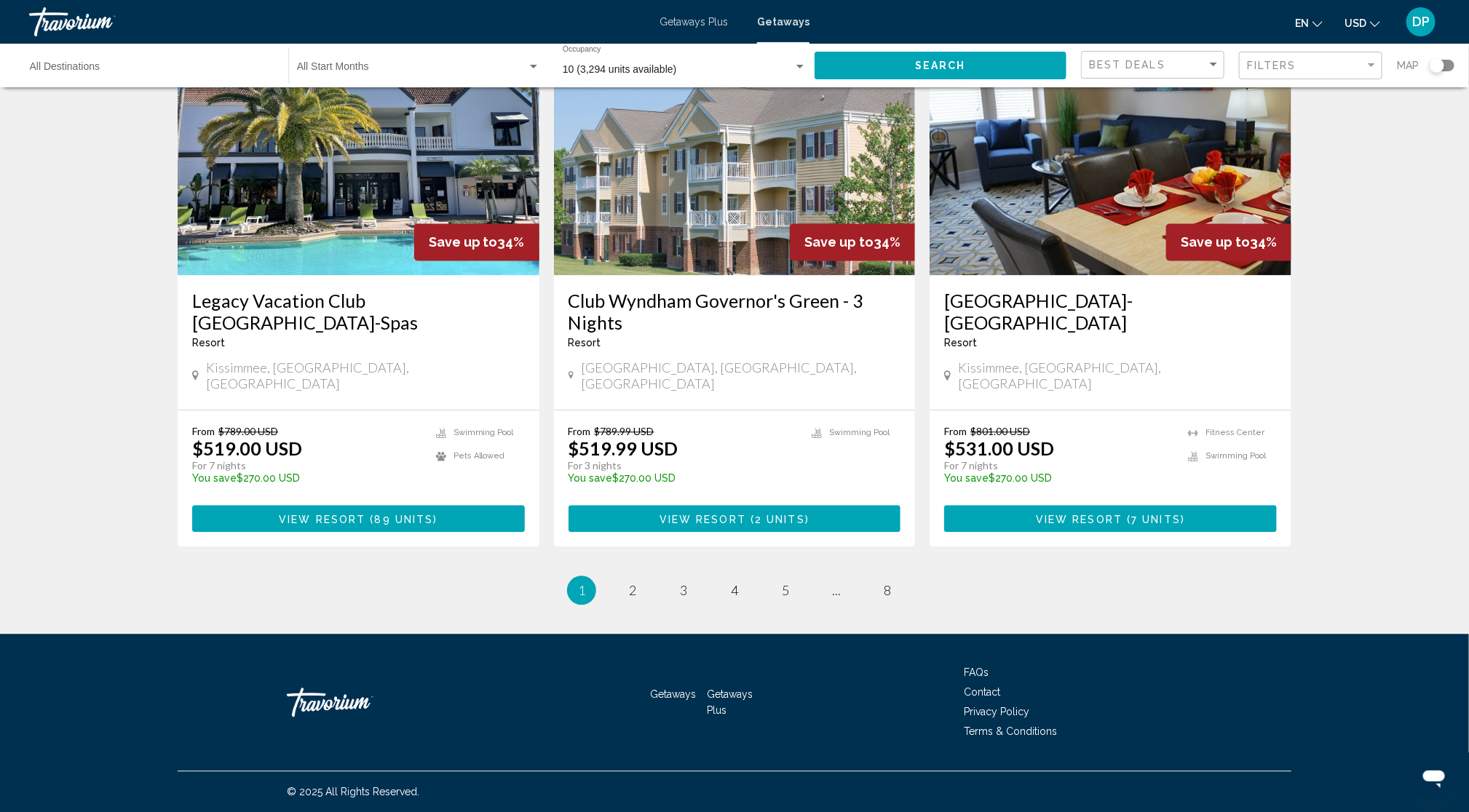
scroll to position [2001, 0]
click at [233, 268] on img "Main content" at bounding box center [358, 159] width 361 height 233
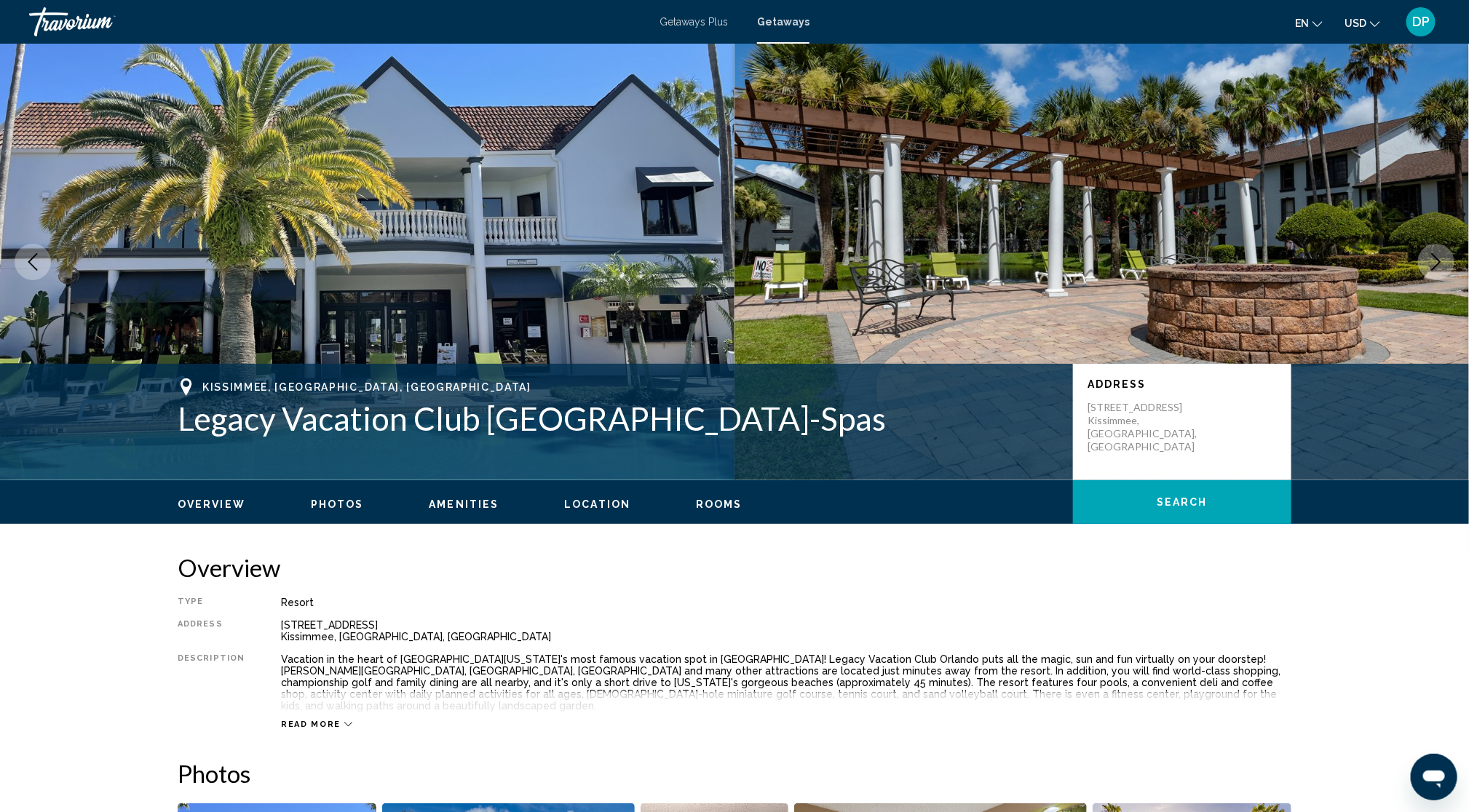
click at [1418, 280] on button "Next image" at bounding box center [1436, 262] width 36 height 36
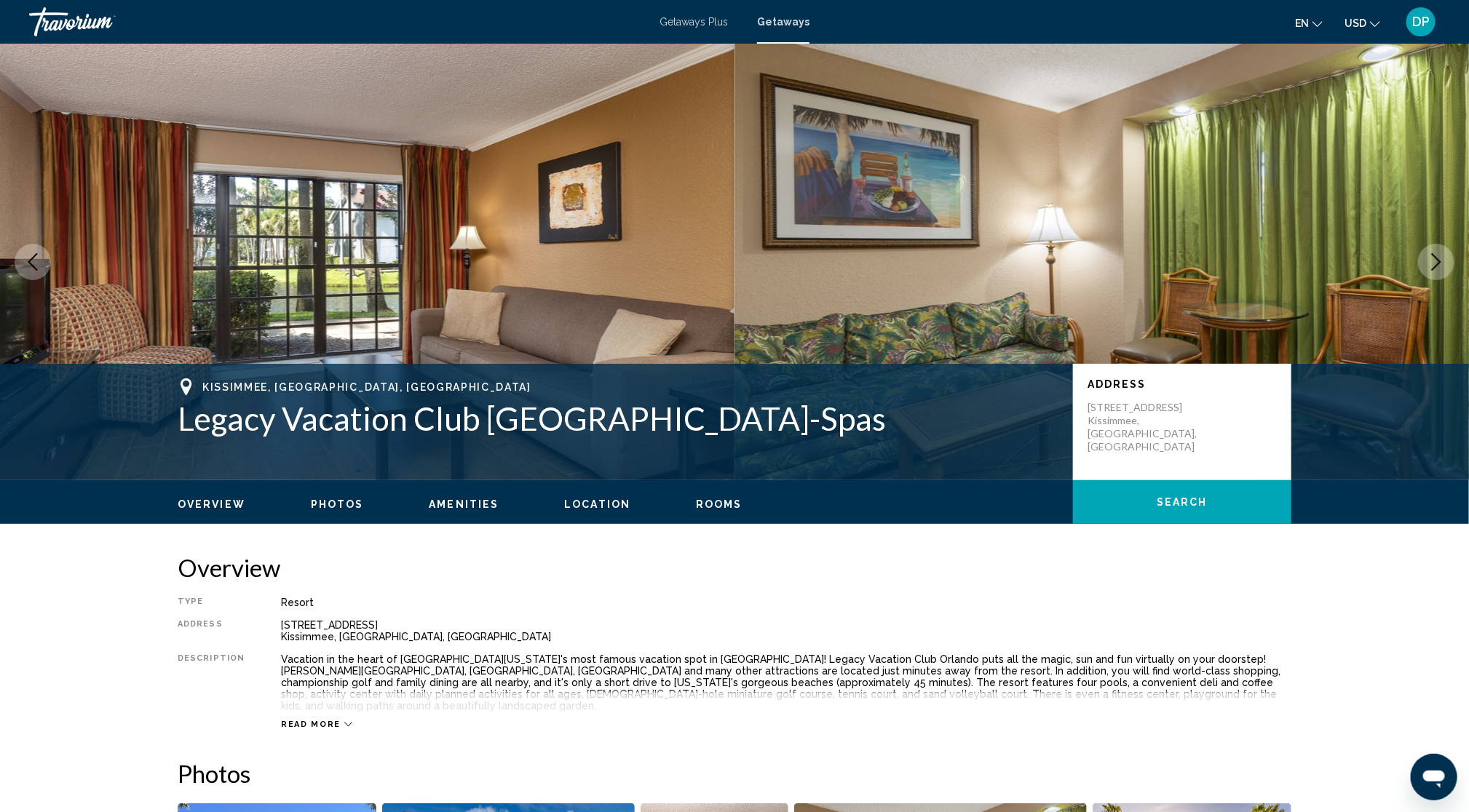
click at [1418, 280] on button "Next image" at bounding box center [1436, 262] width 36 height 36
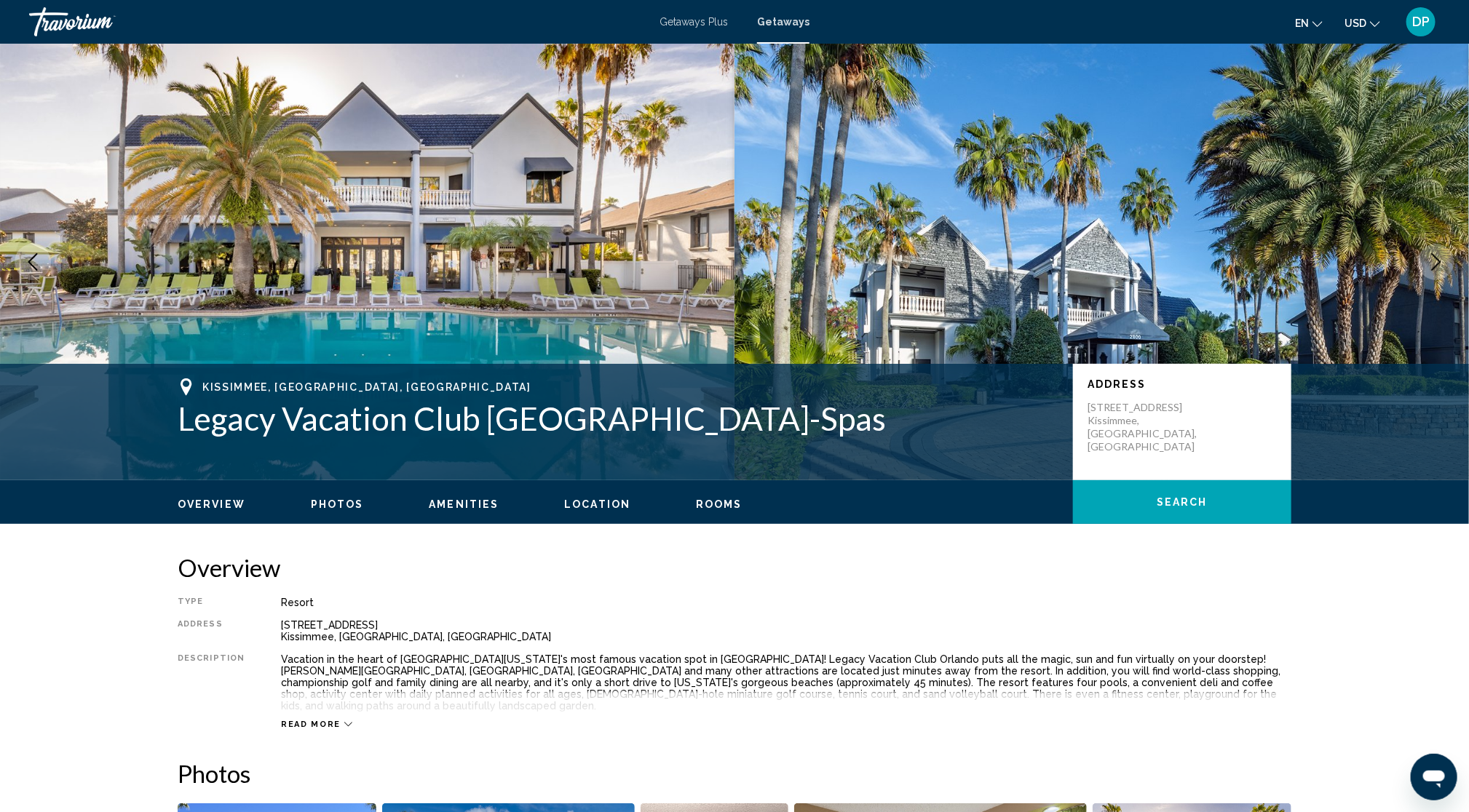
click at [1418, 280] on button "Next image" at bounding box center [1436, 262] width 36 height 36
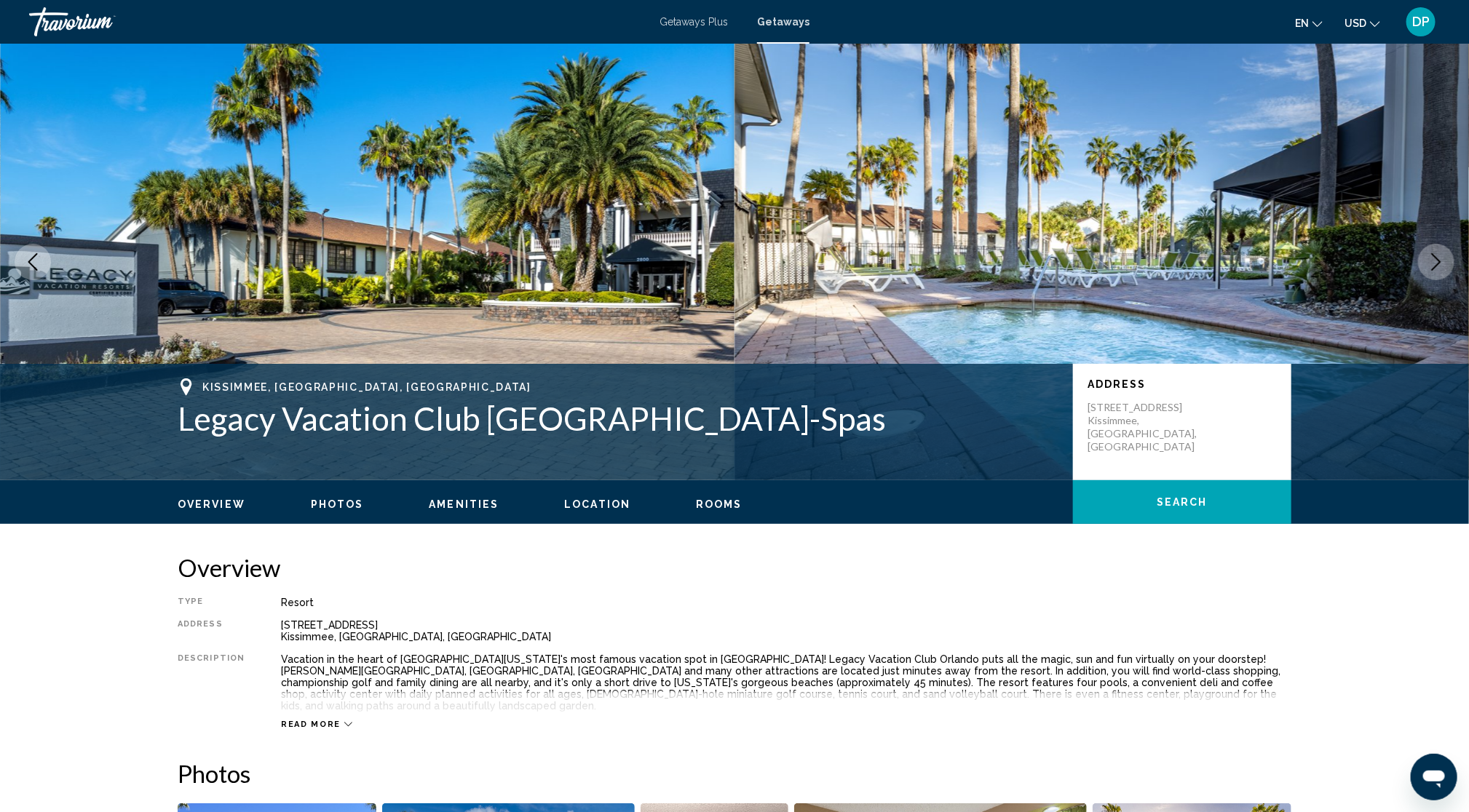
click at [1418, 280] on button "Next image" at bounding box center [1436, 262] width 36 height 36
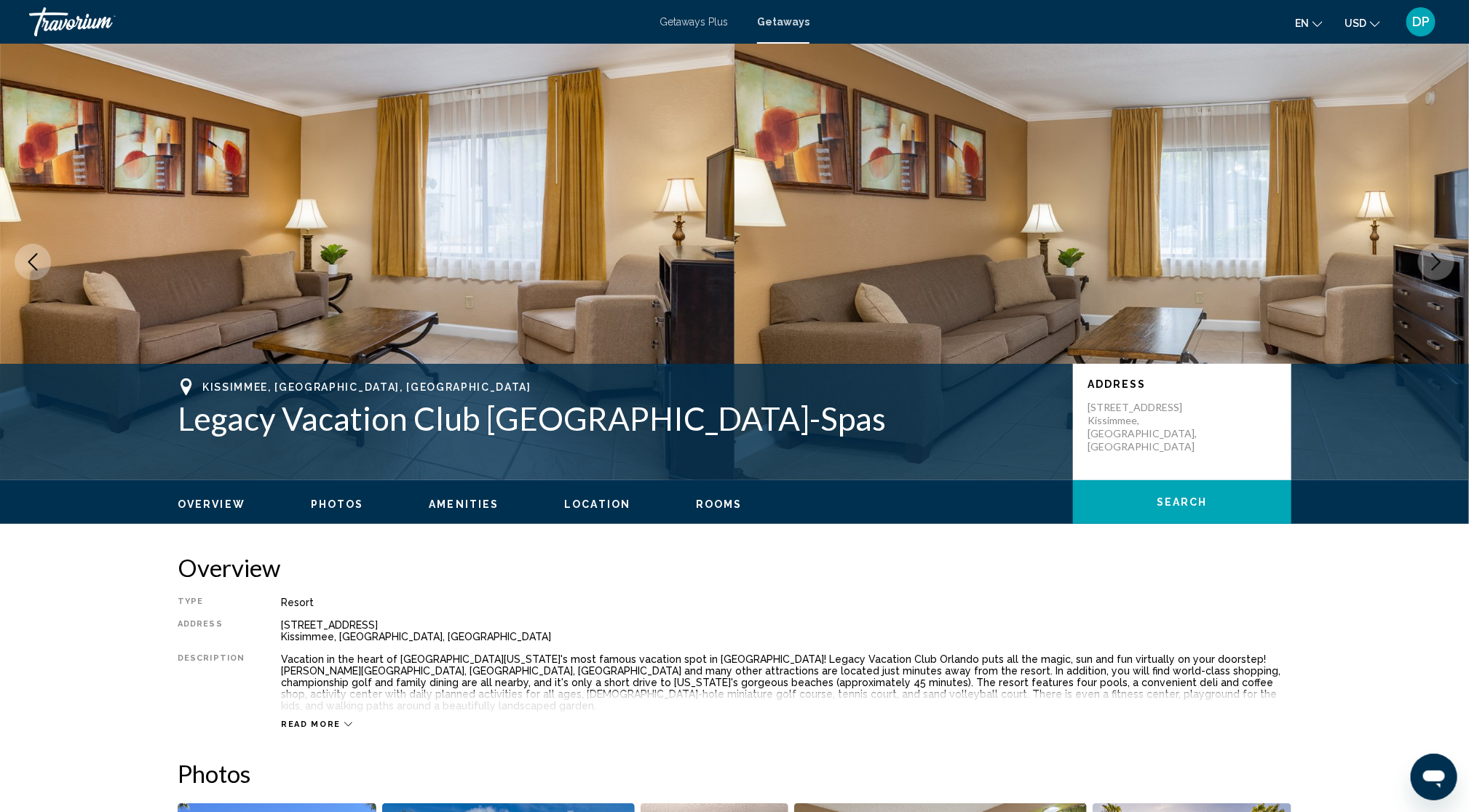
click at [1418, 280] on button "Next image" at bounding box center [1436, 262] width 36 height 36
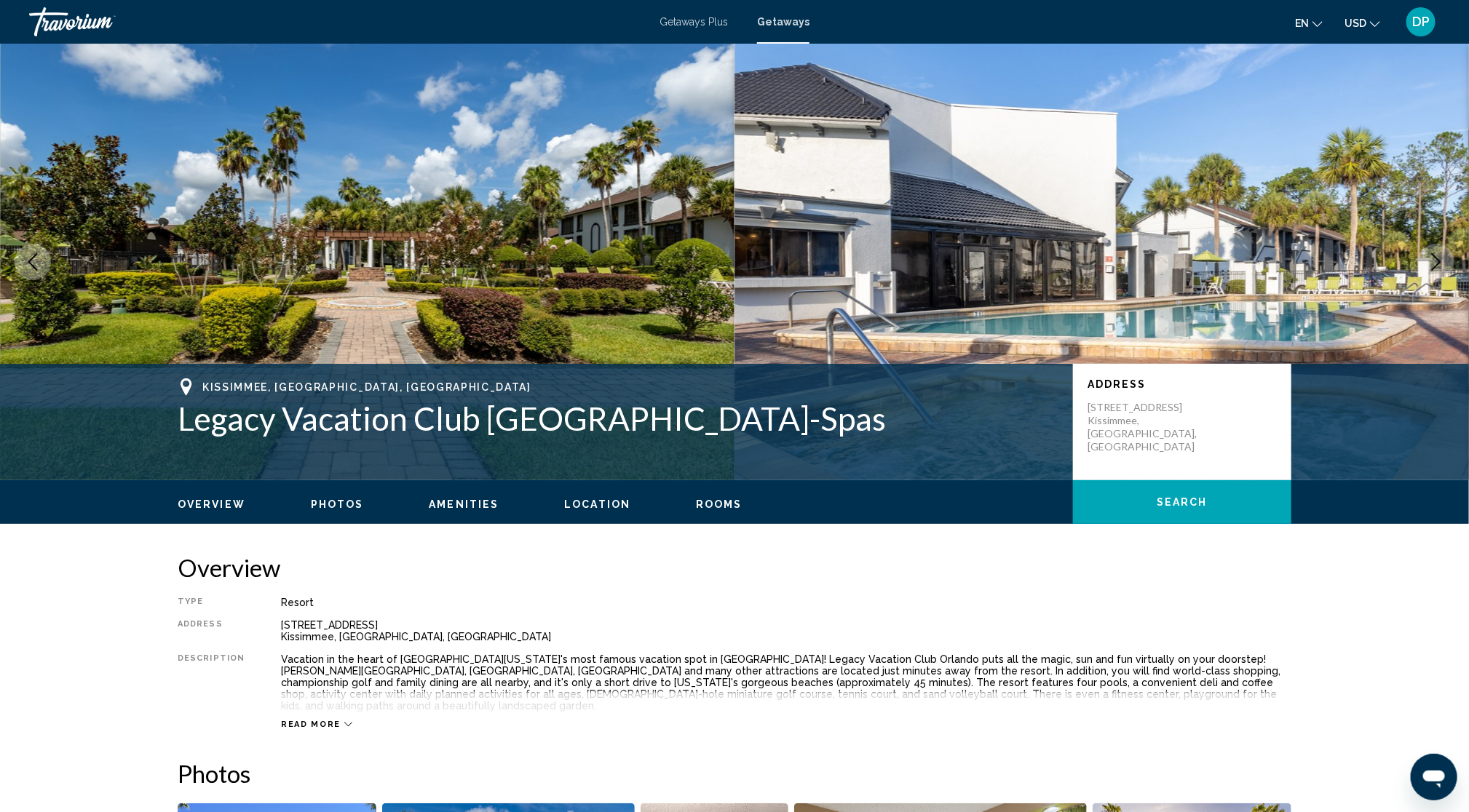
click at [1427, 270] on icon "Next image" at bounding box center [1435, 261] width 17 height 17
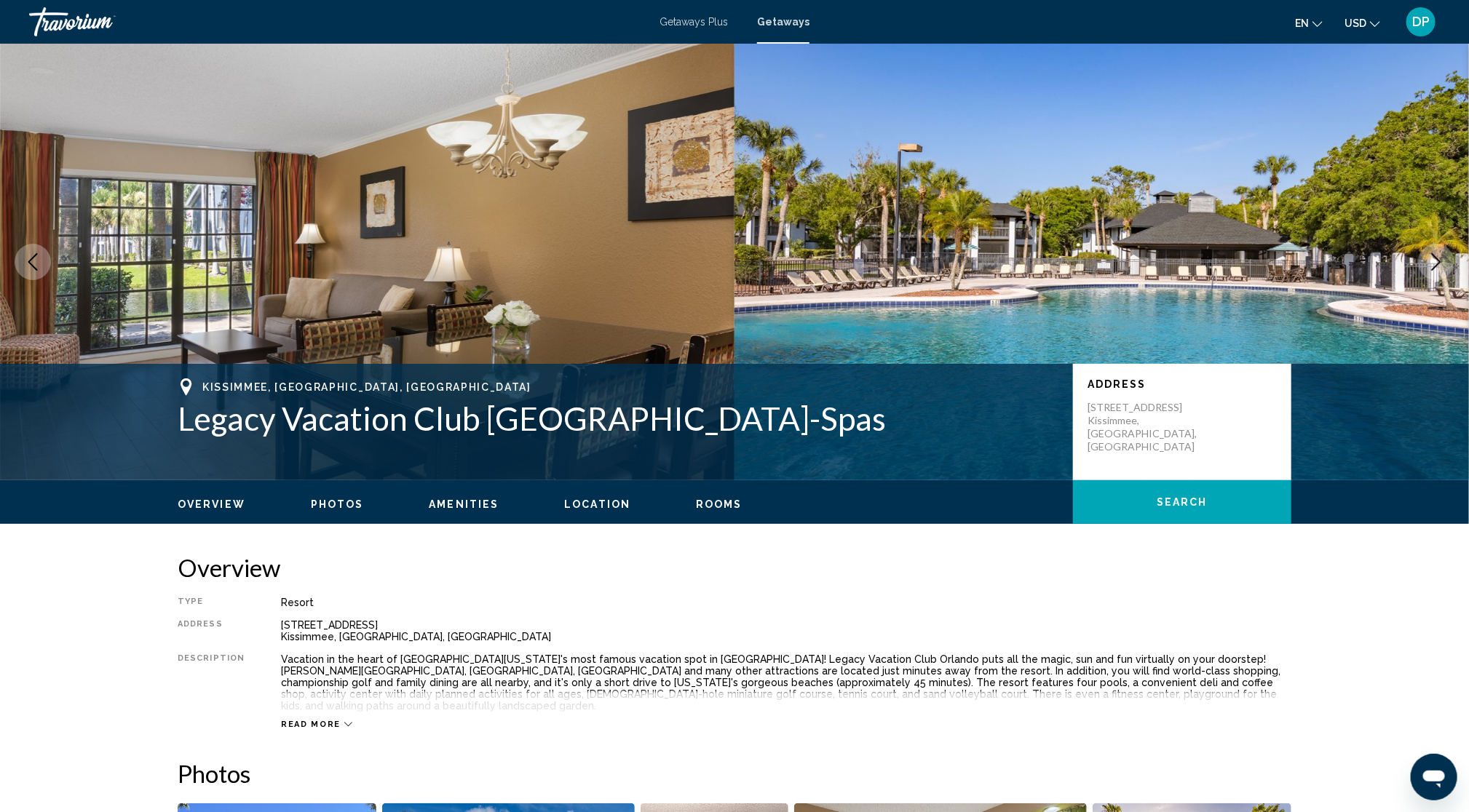
click at [1433, 270] on icon "Next image" at bounding box center [1435, 261] width 17 height 17
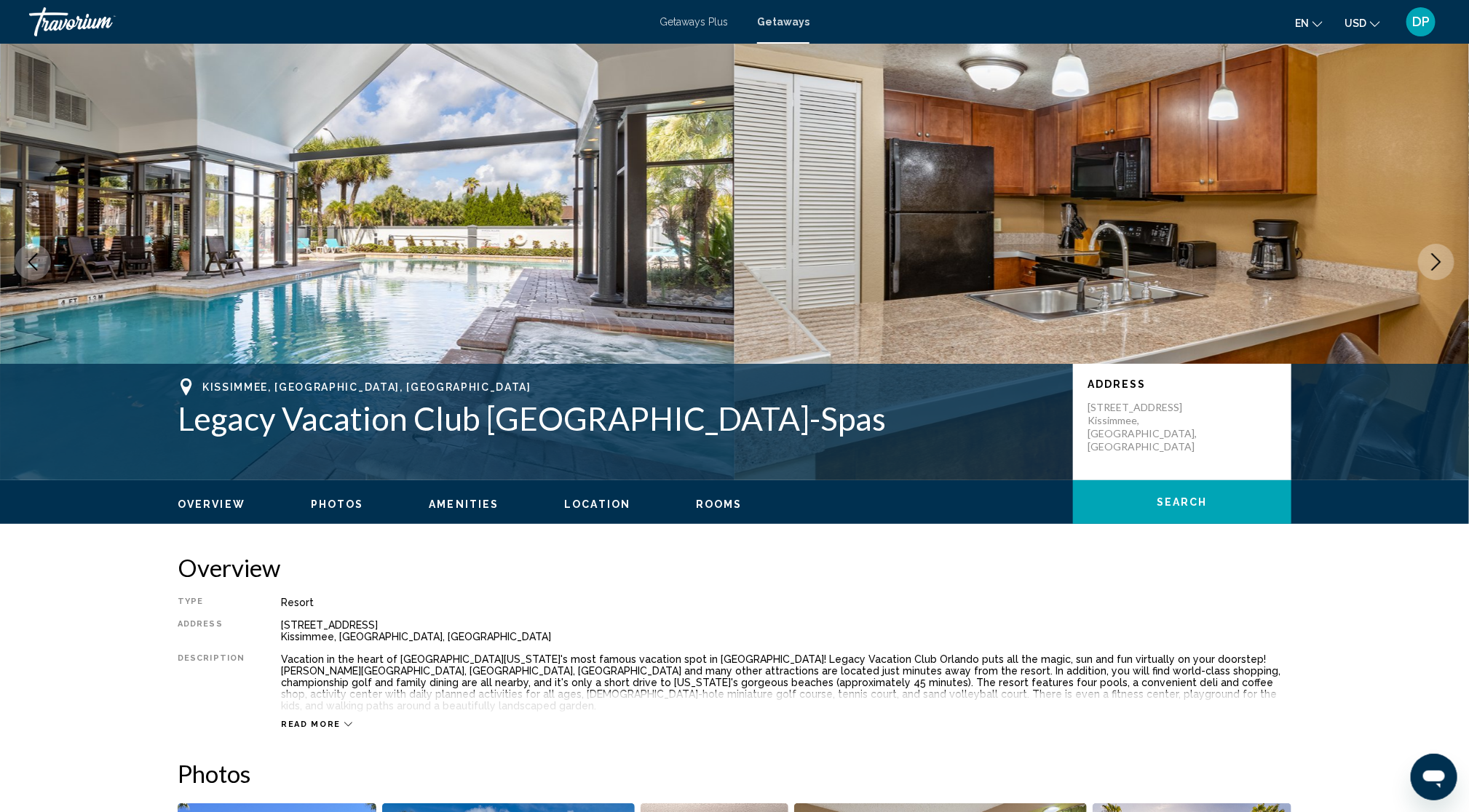
click at [1433, 270] on icon "Next image" at bounding box center [1435, 261] width 17 height 17
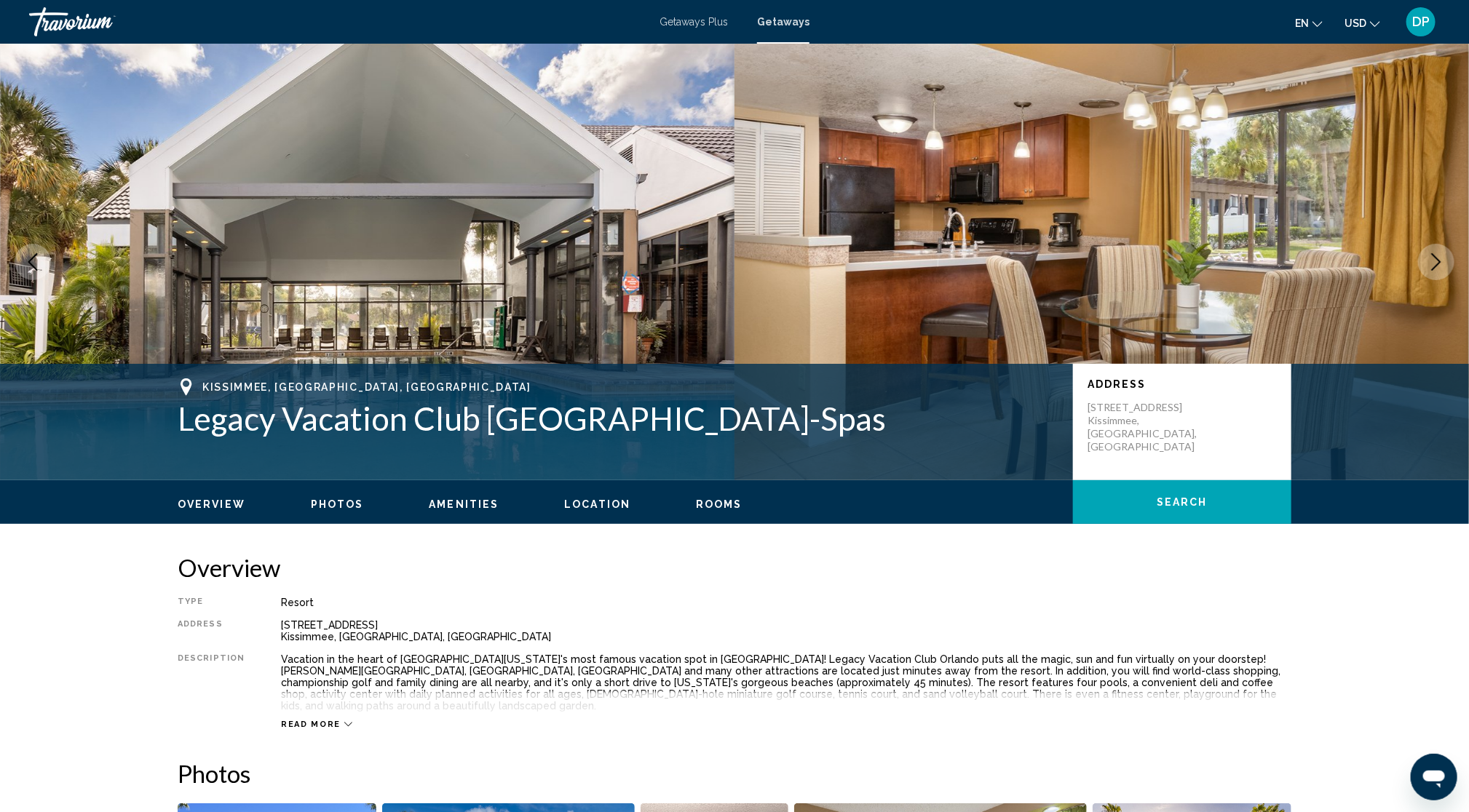
click at [1433, 270] on icon "Next image" at bounding box center [1435, 261] width 17 height 17
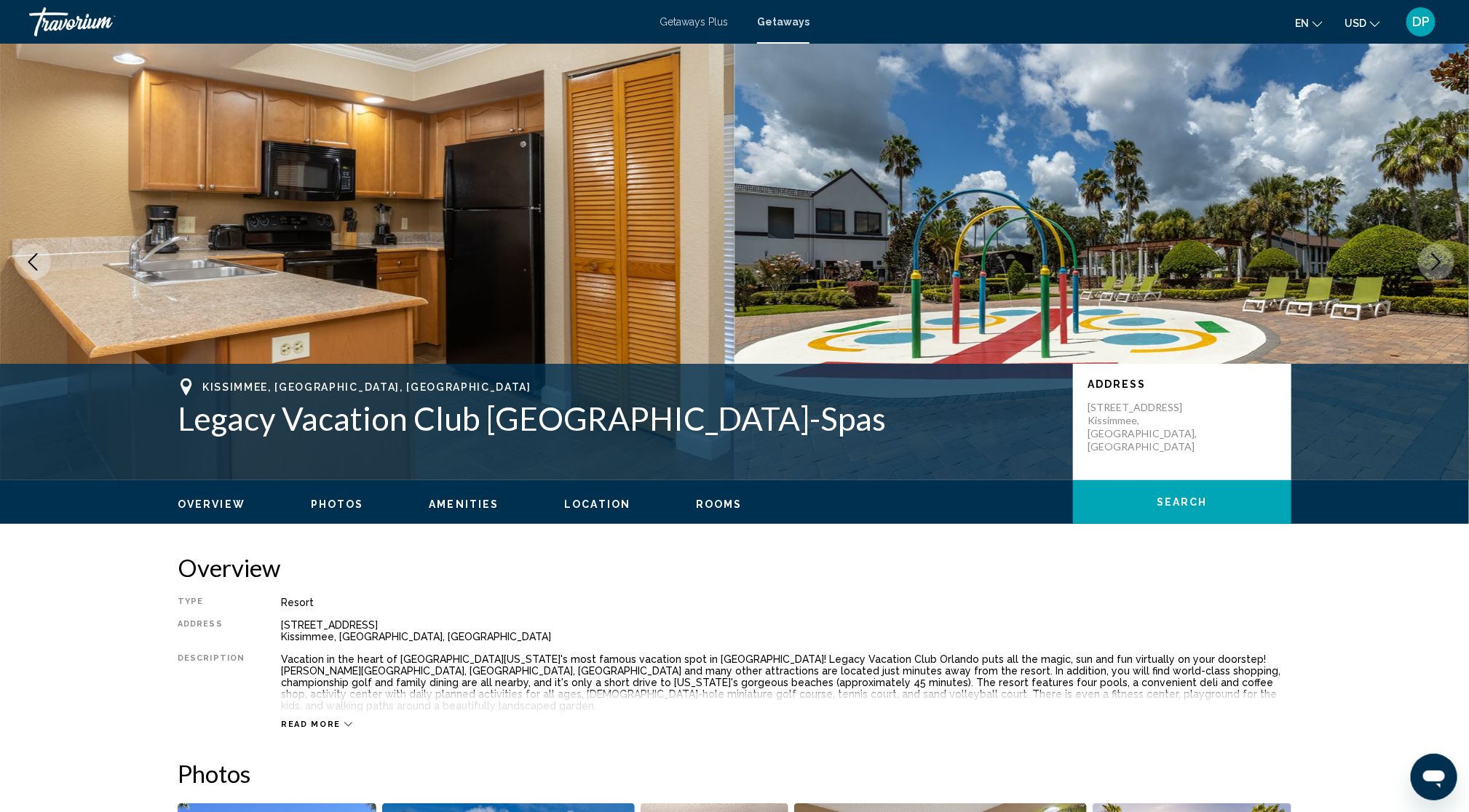
click at [1433, 270] on icon "Next image" at bounding box center [1435, 261] width 17 height 17
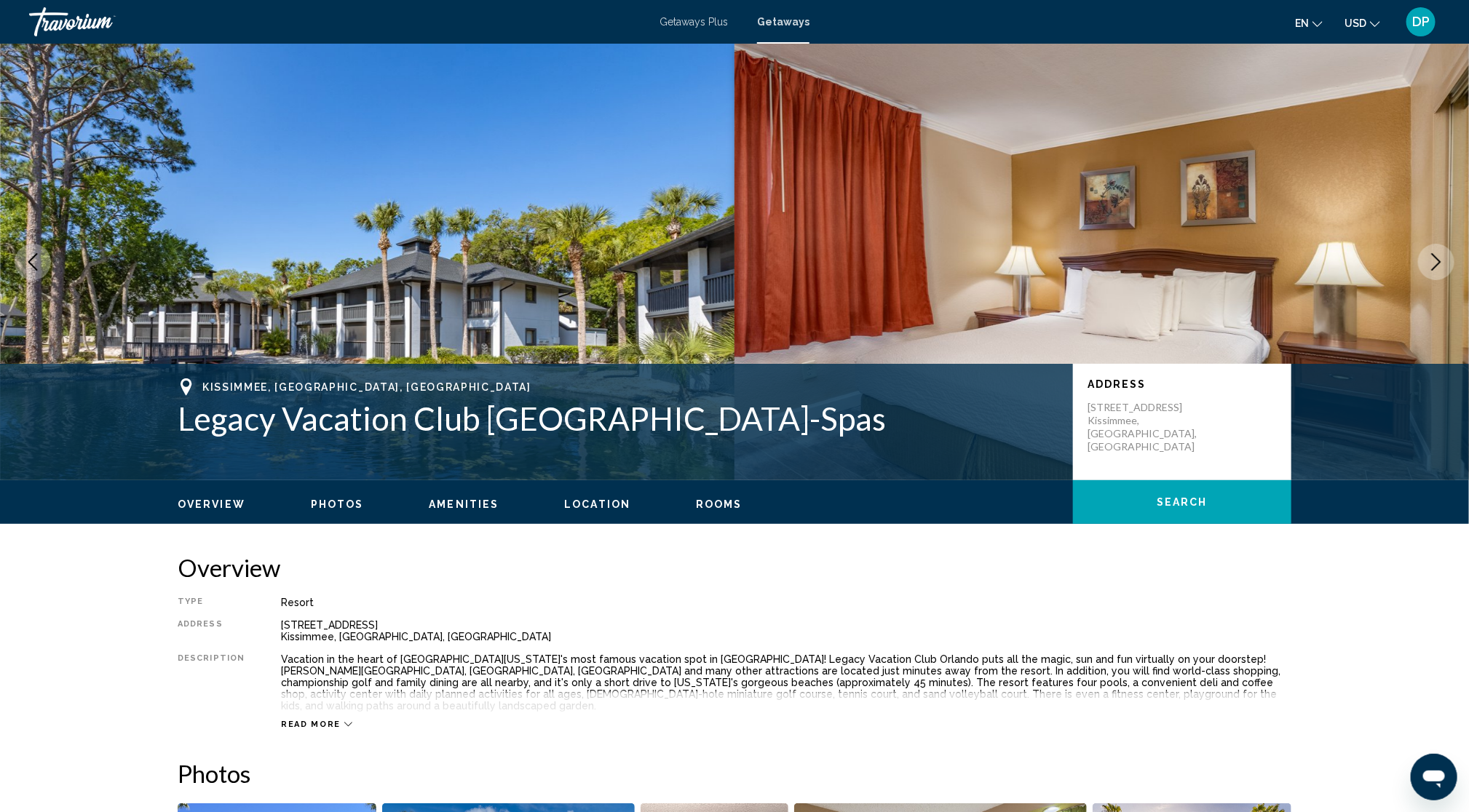
click at [1433, 270] on icon "Next image" at bounding box center [1435, 261] width 17 height 17
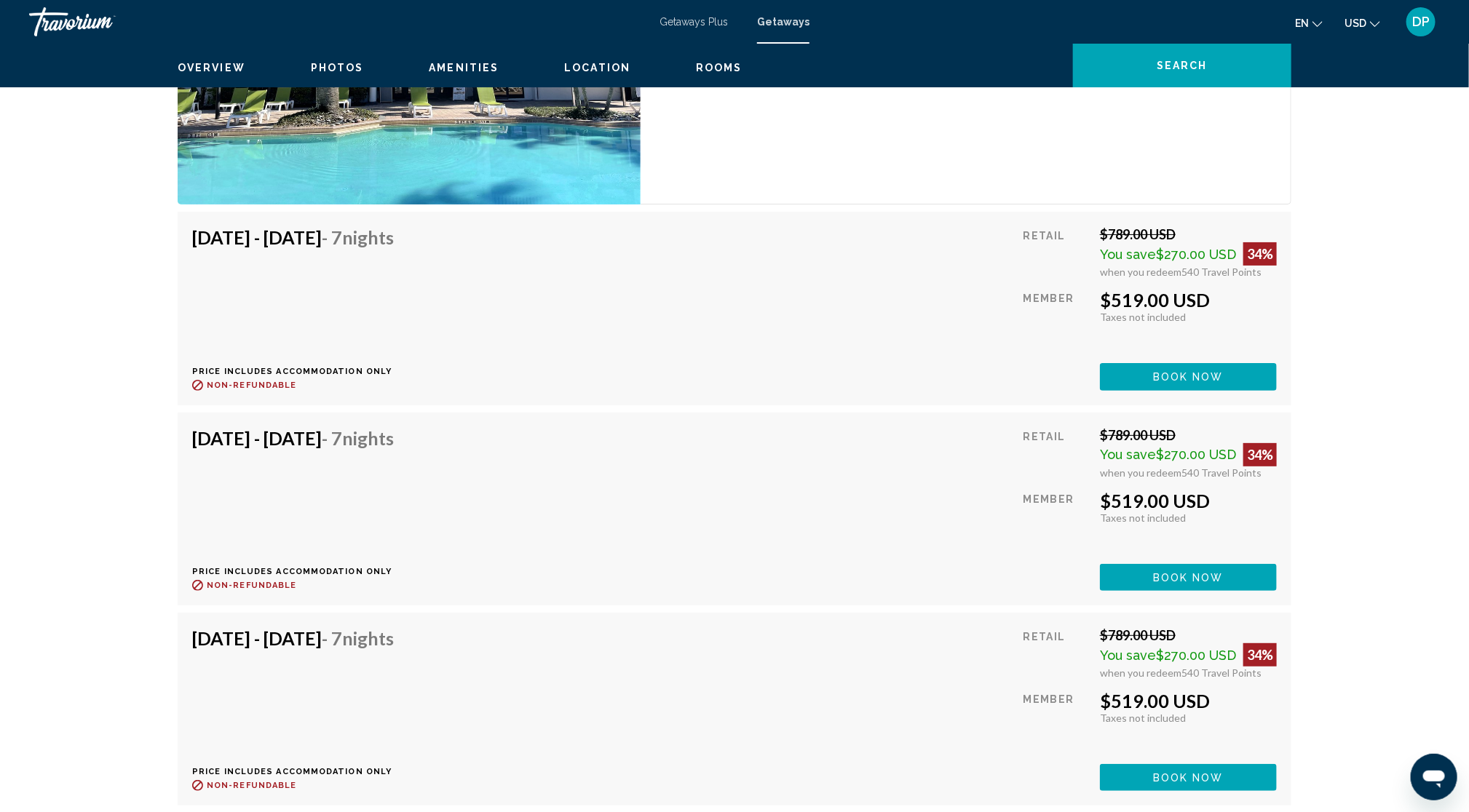
scroll to position [3001, 0]
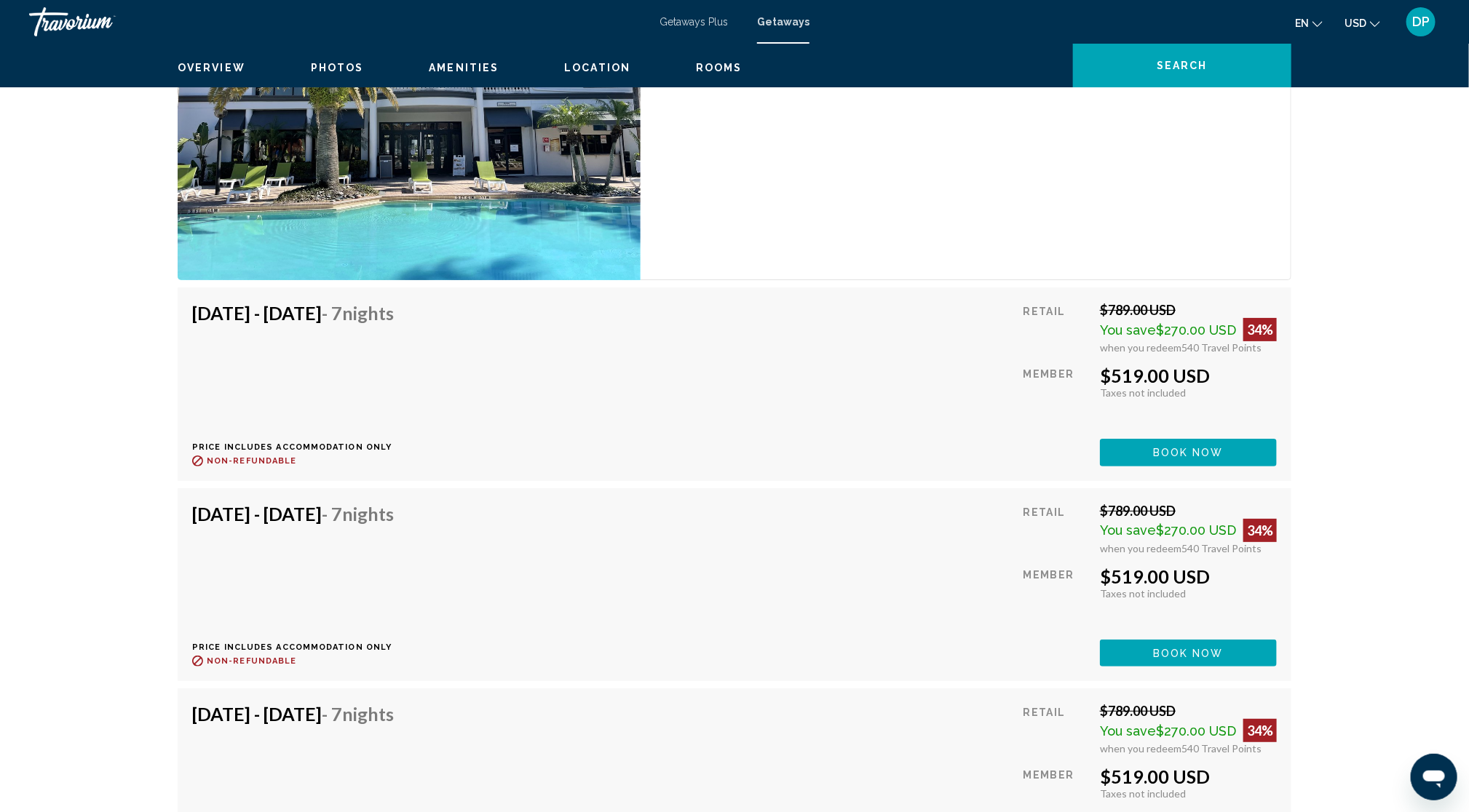
drag, startPoint x: 1092, startPoint y: 208, endPoint x: 851, endPoint y: 393, distance: 303.8
drag, startPoint x: 773, startPoint y: 325, endPoint x: 805, endPoint y: 355, distance: 43.9
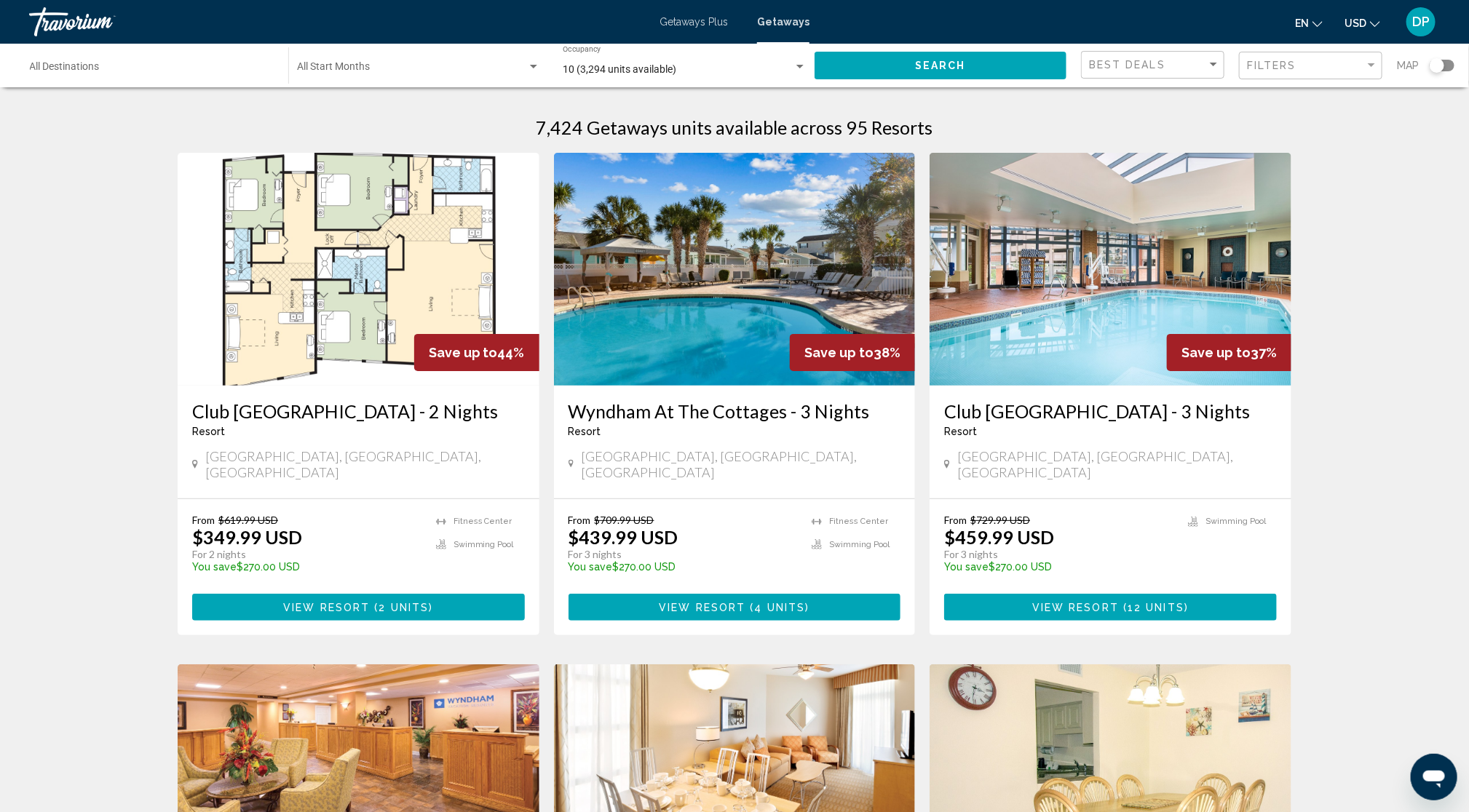
click at [496, 591] on app-weeks-search-item "Save up to 44% Club Wyndham Seawatch Resort - 2 Nights Resort - This is an adul…" at bounding box center [358, 394] width 376 height 482
click at [175, 76] on input "Destination All Destinations" at bounding box center [151, 69] width 244 height 12
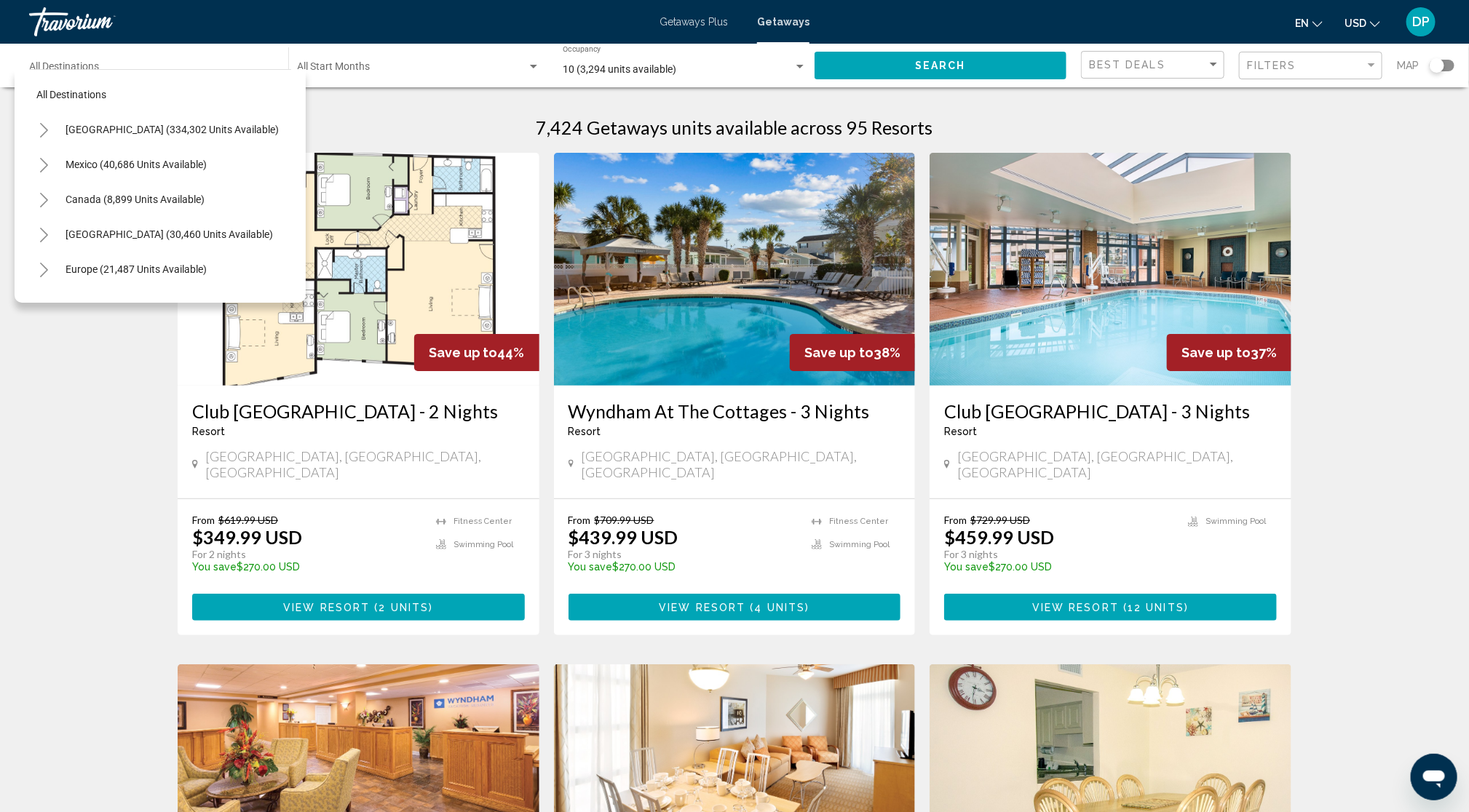
click at [476, 138] on div "7,424 Getaways units available across 95 Resorts" at bounding box center [734, 127] width 1113 height 21
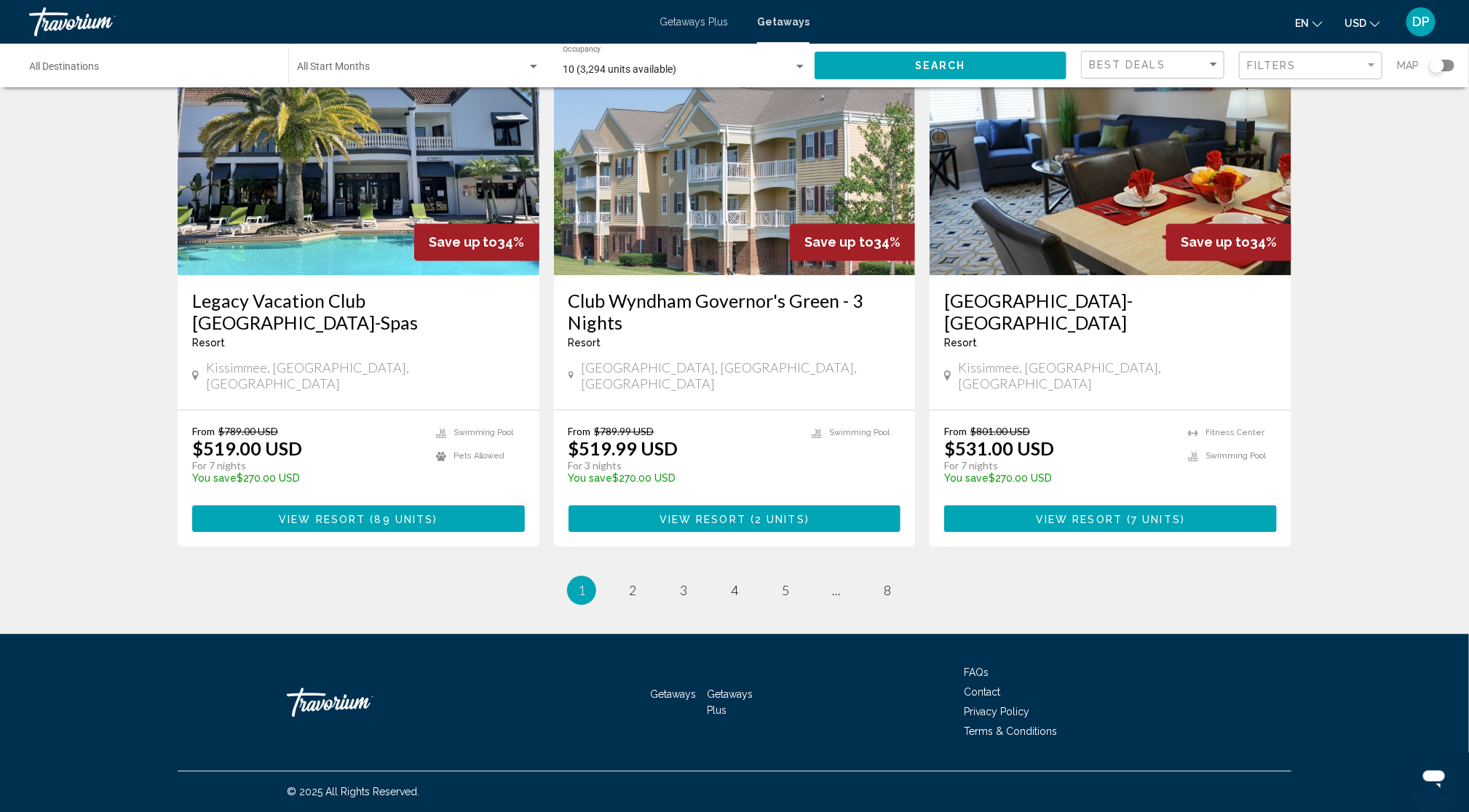
scroll to position [2207, 0]
click at [617, 576] on ul "1 / 8 You're on page 1 page 2 page 3 page 4 page 5 page ... page 8" at bounding box center [734, 590] width 1113 height 29
click at [620, 578] on link "page 2" at bounding box center [633, 590] width 26 height 26
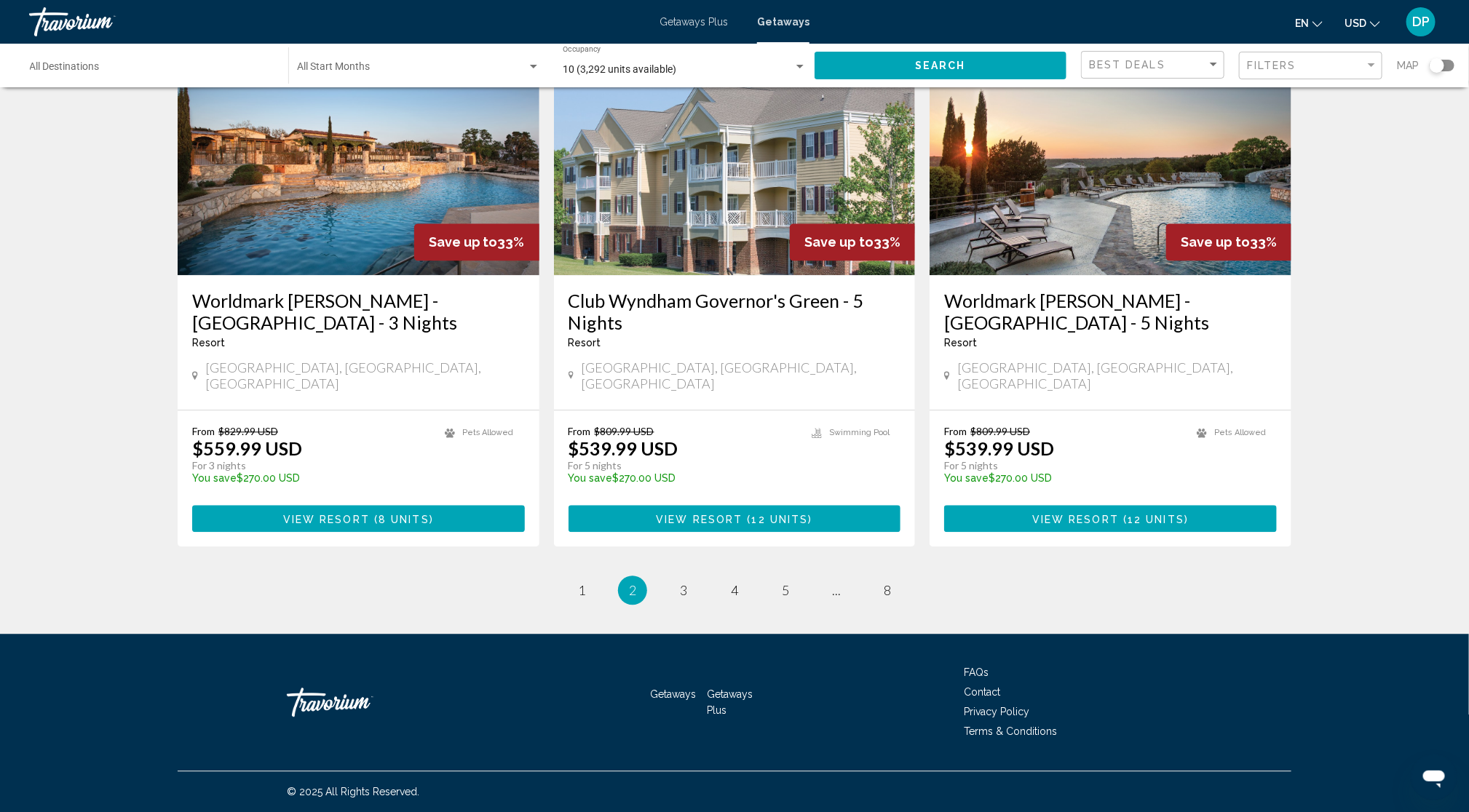
scroll to position [2152, 0]
click at [671, 578] on link "page 3" at bounding box center [683, 590] width 26 height 26
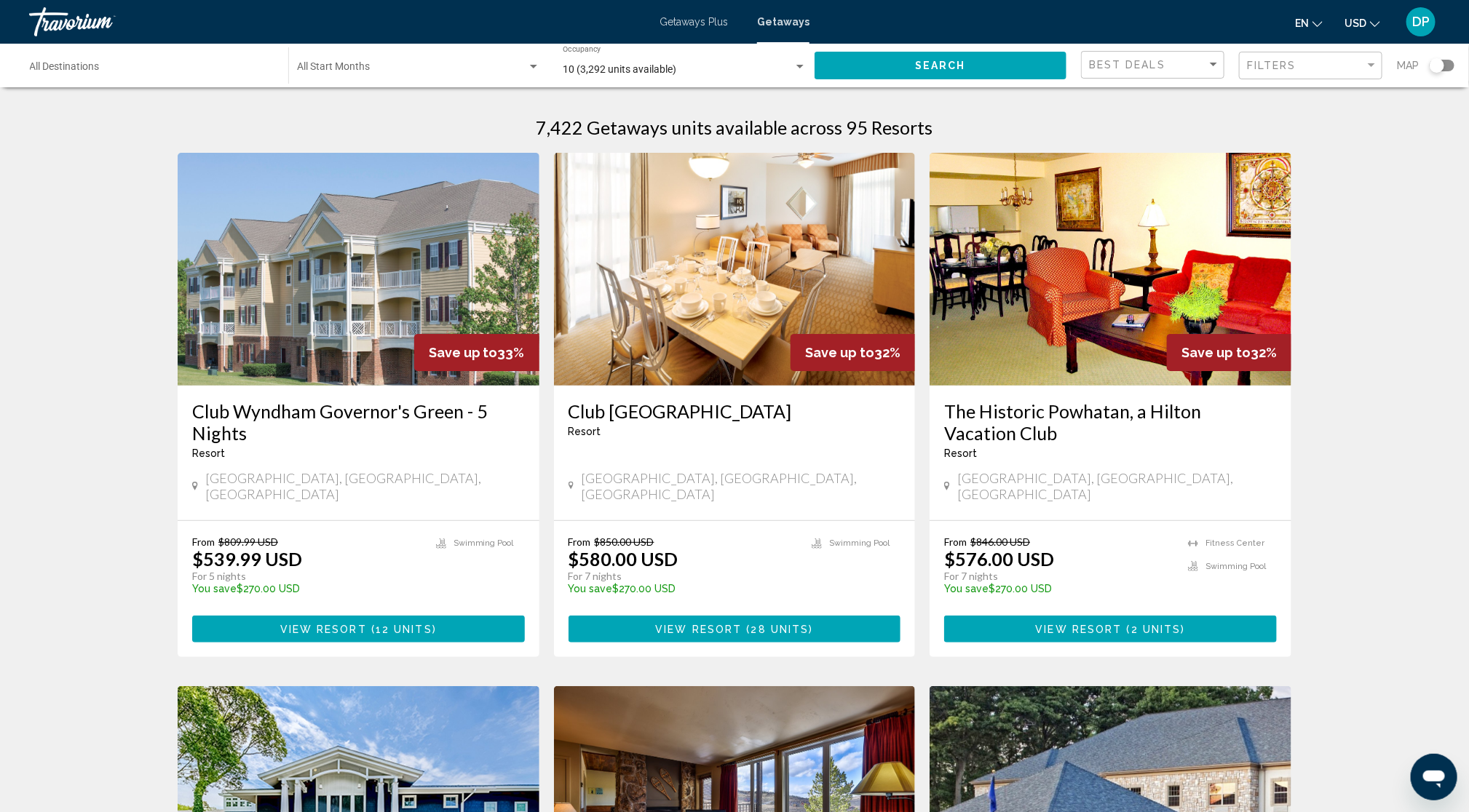
click at [155, 76] on input "Destination All Destinations" at bounding box center [151, 69] width 244 height 12
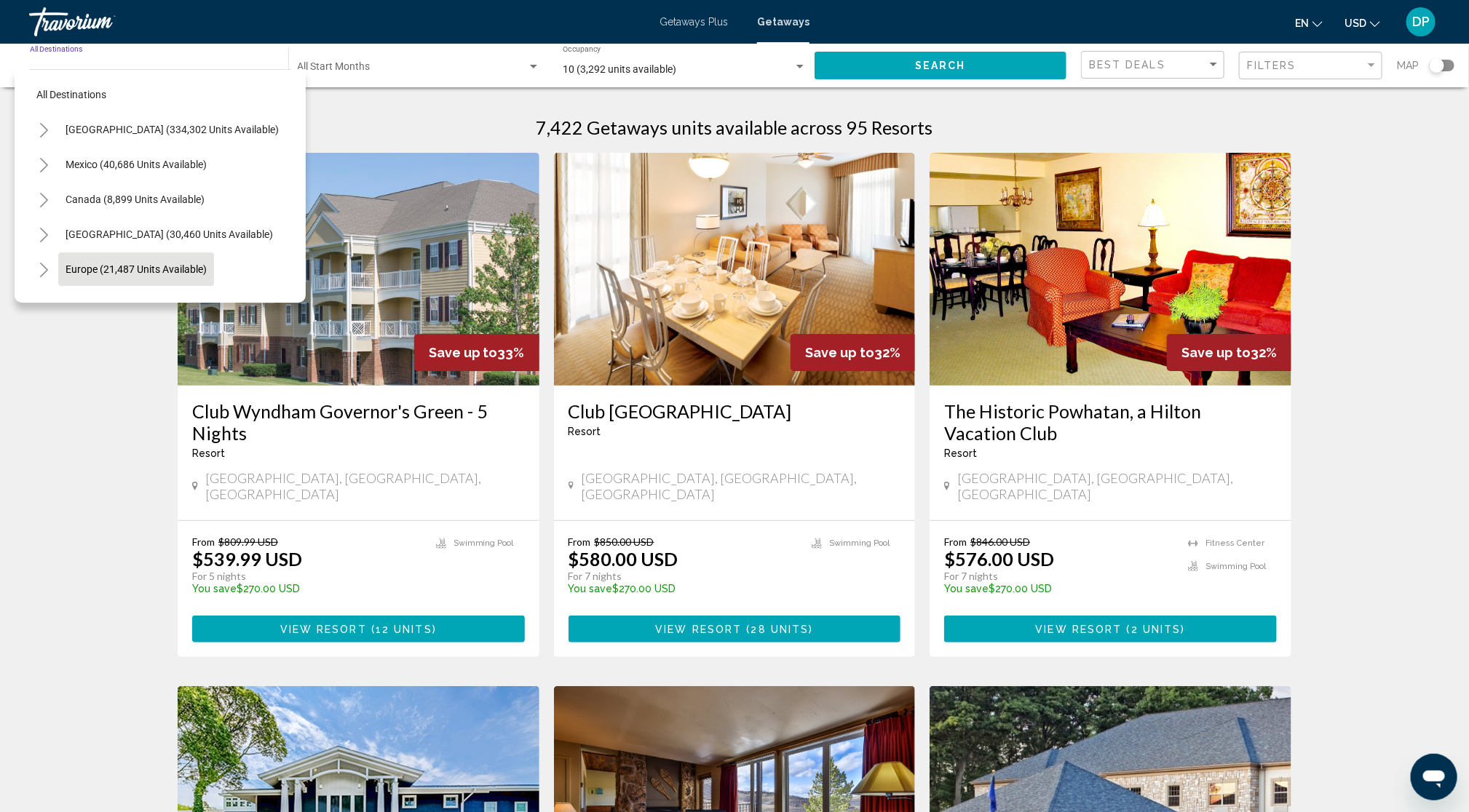
click at [114, 275] on button "Europe (21,487 units available)" at bounding box center [136, 269] width 156 height 33
type input "**********"
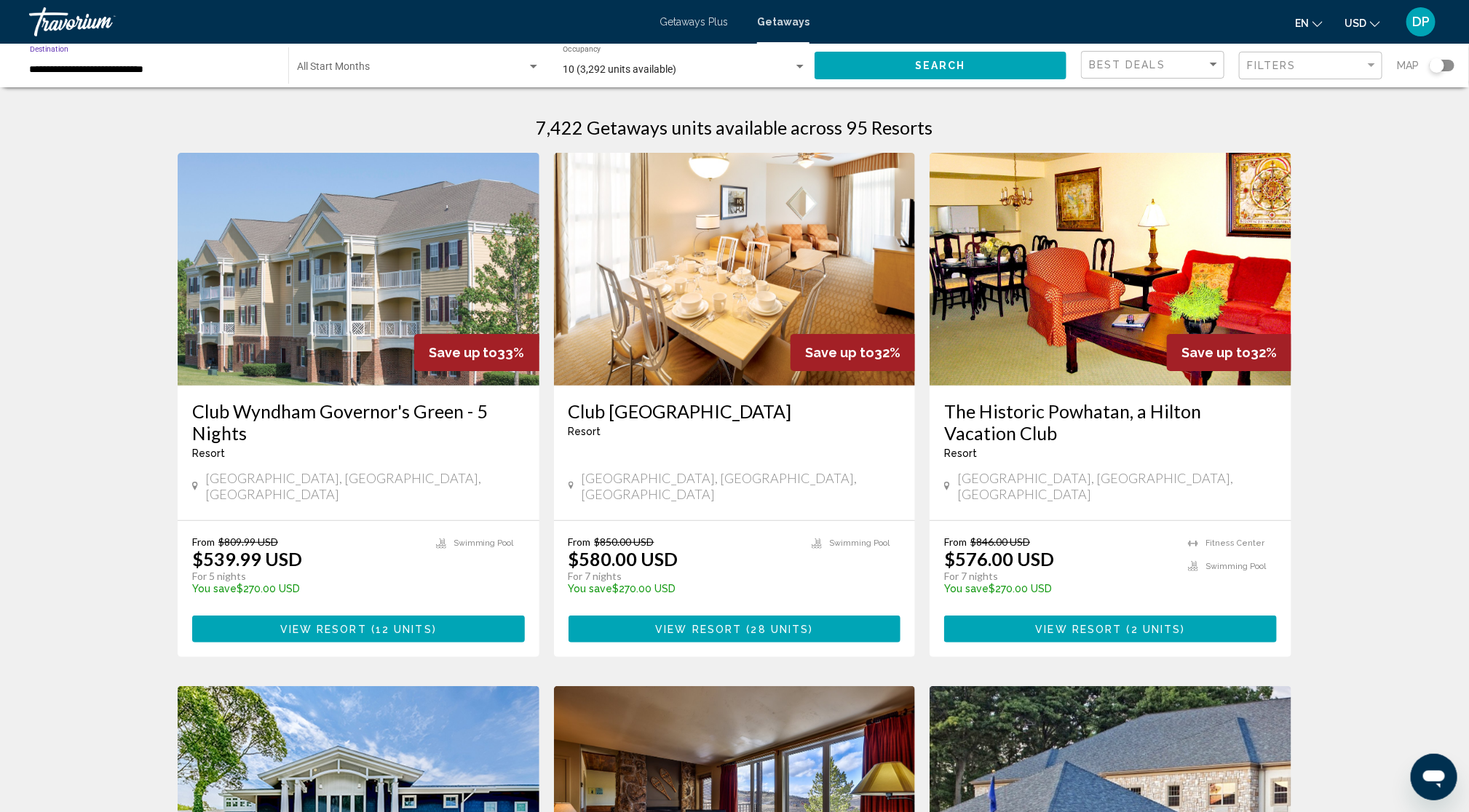
click at [931, 72] on span "Search" at bounding box center [940, 66] width 51 height 12
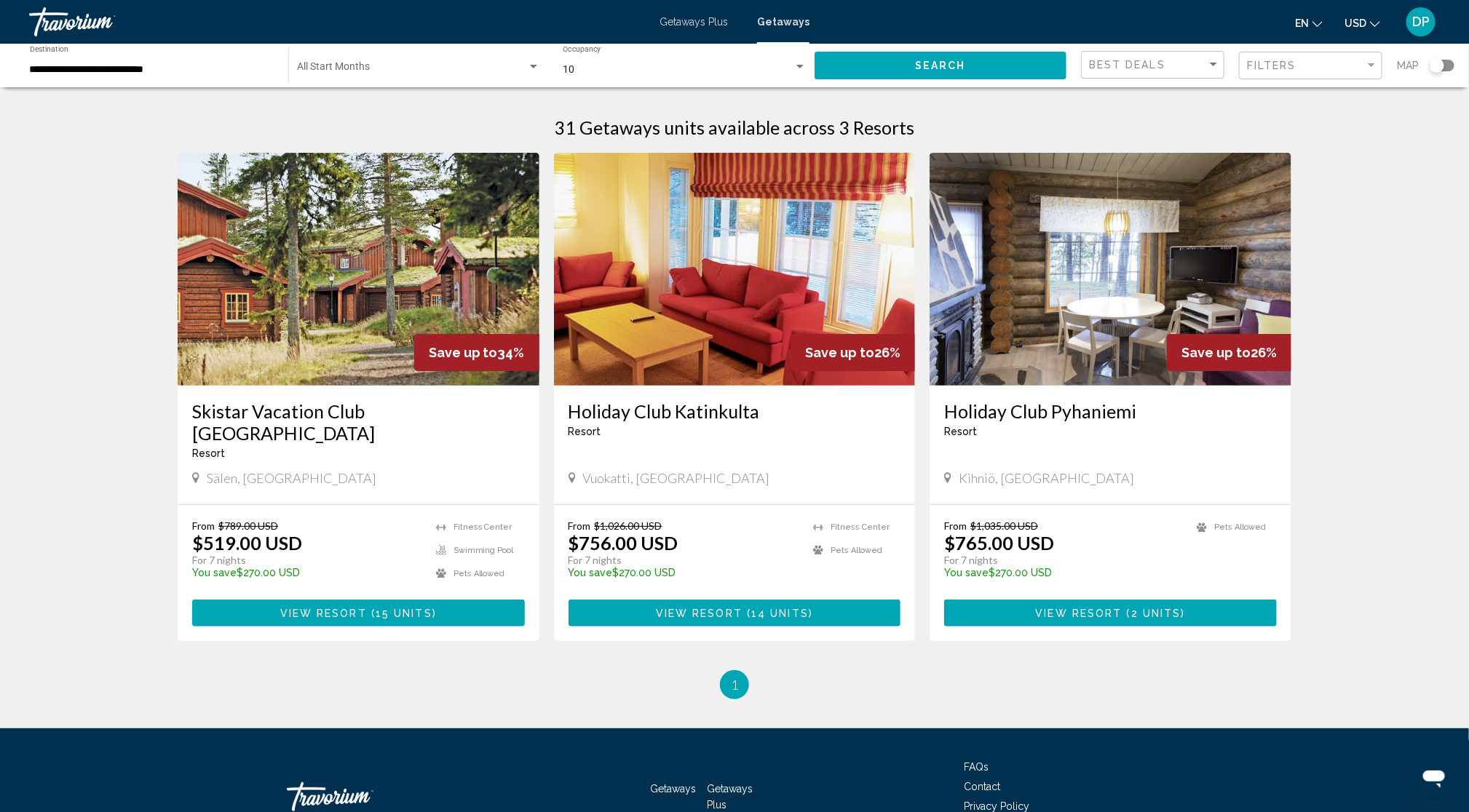
click at [261, 380] on img "Main content" at bounding box center [358, 270] width 361 height 233
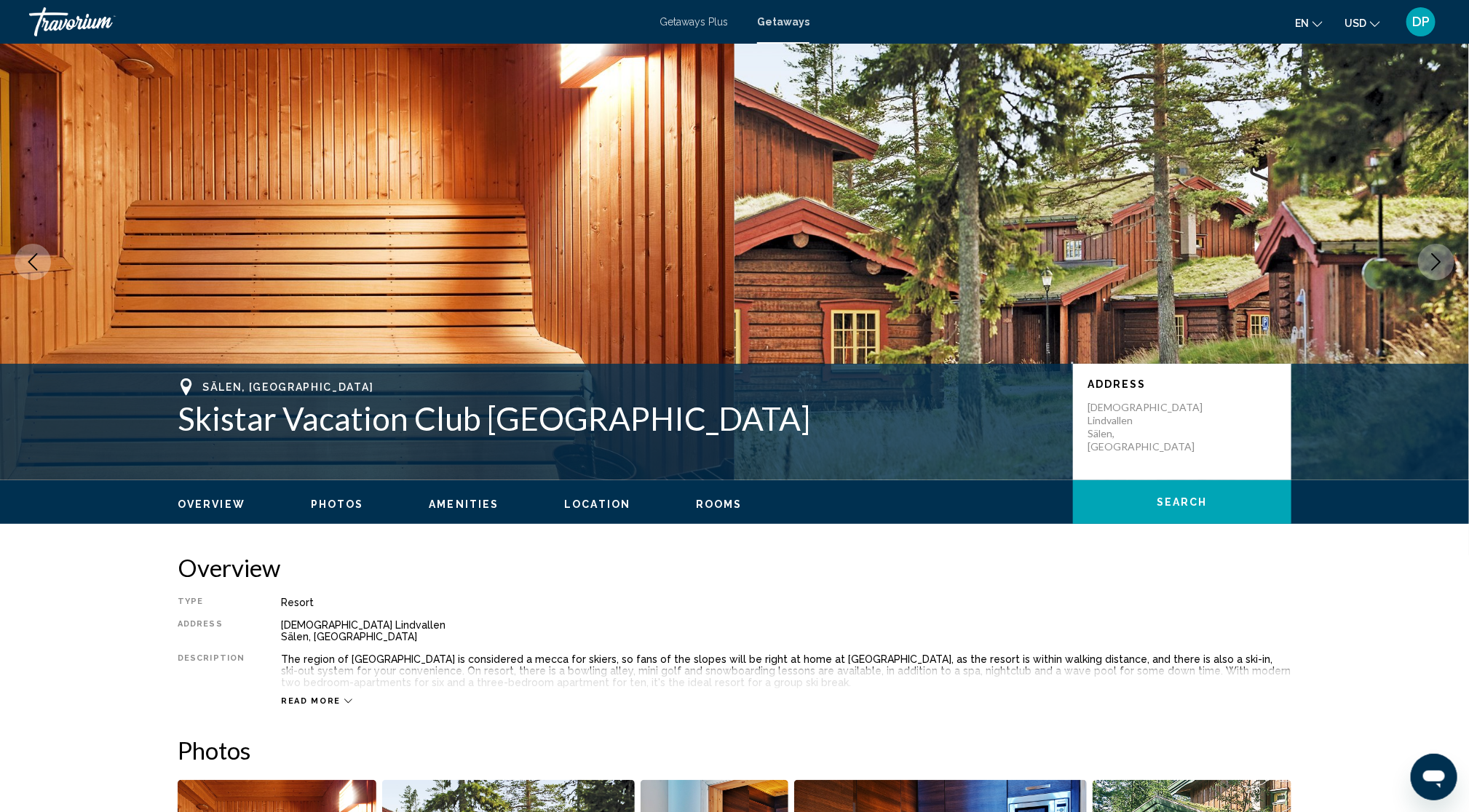
click at [1439, 280] on button "Next image" at bounding box center [1436, 262] width 36 height 36
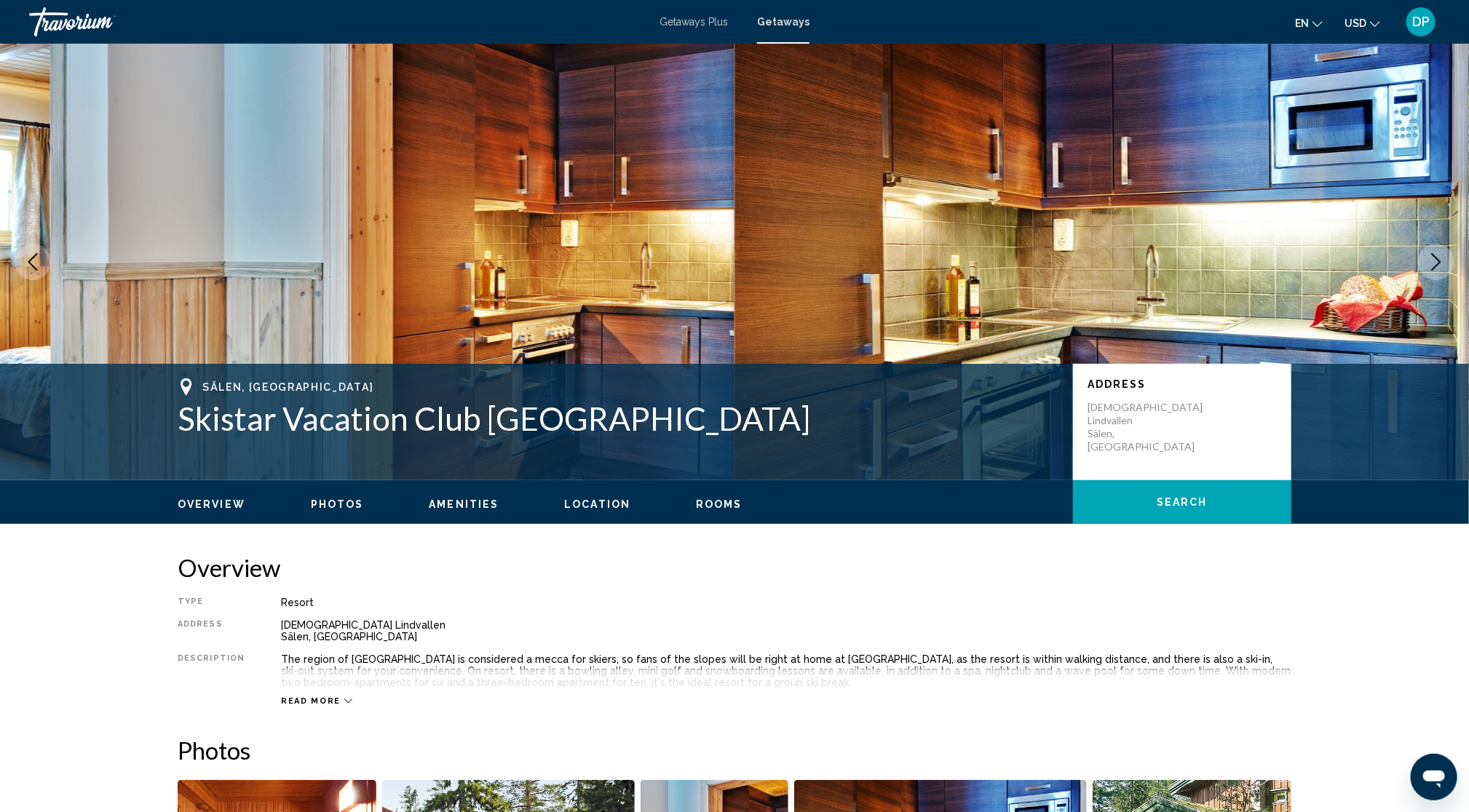
click at [1450, 280] on button "Next image" at bounding box center [1436, 262] width 36 height 36
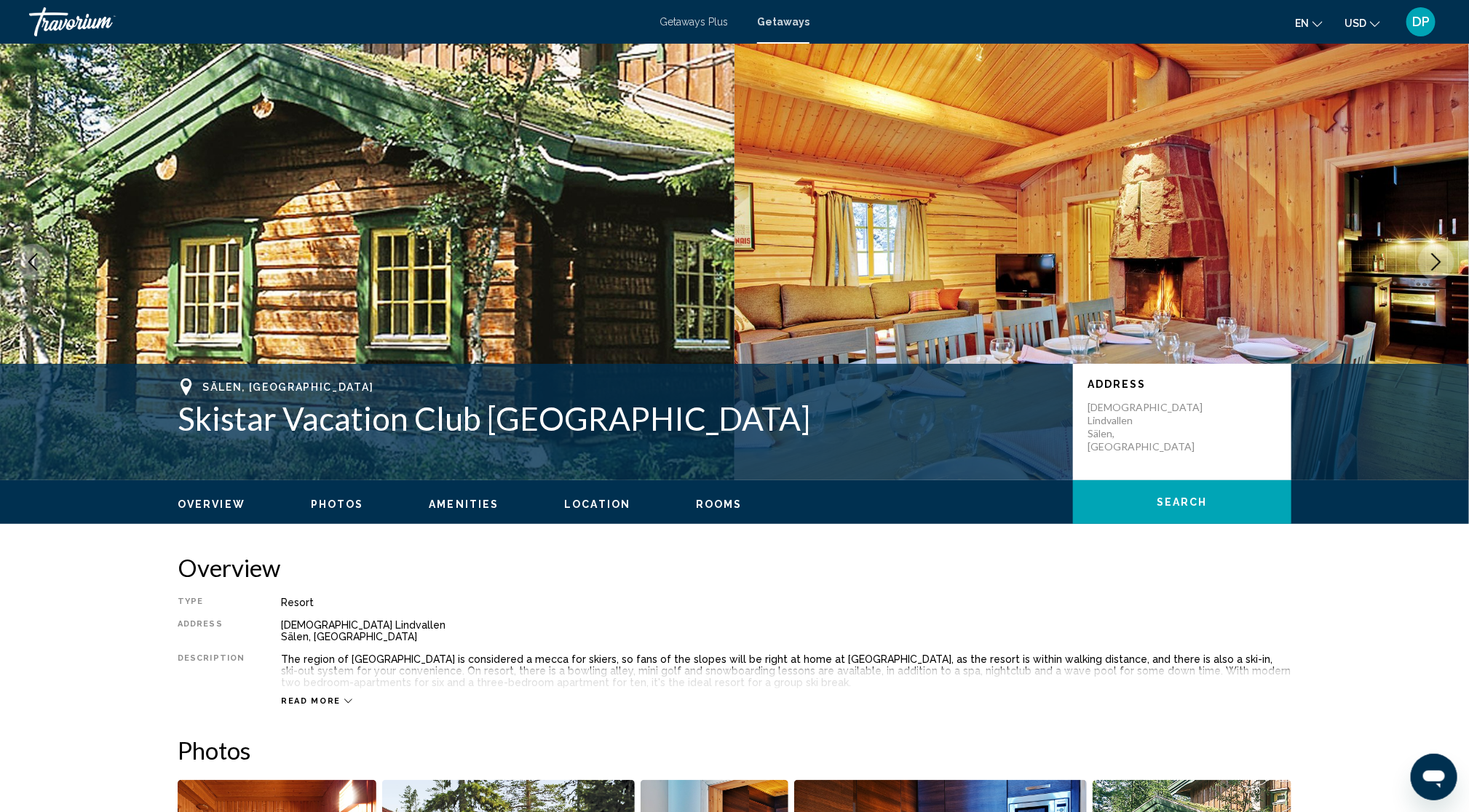
click at [1450, 280] on button "Next image" at bounding box center [1436, 262] width 36 height 36
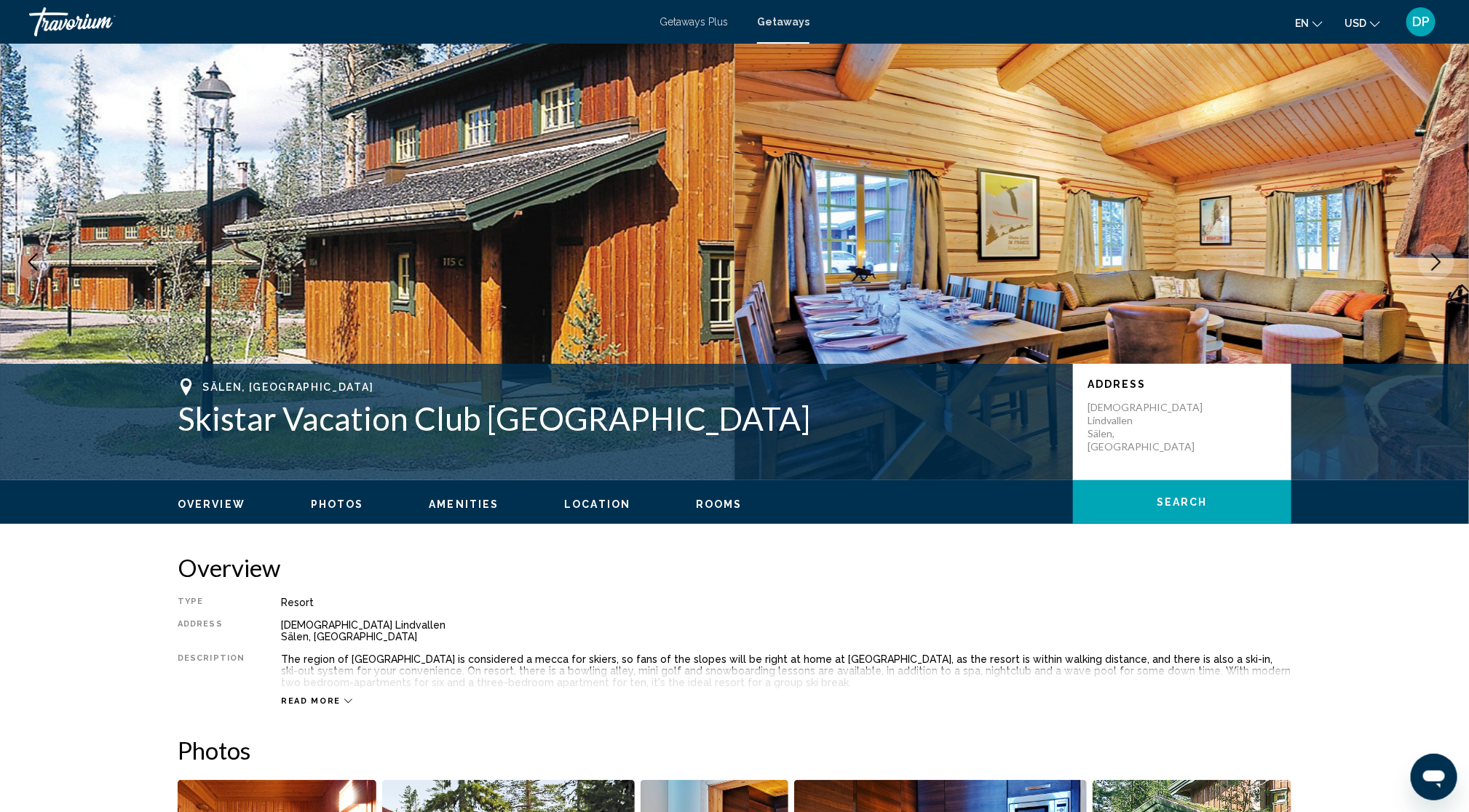
click at [1450, 280] on button "Next image" at bounding box center [1436, 262] width 36 height 36
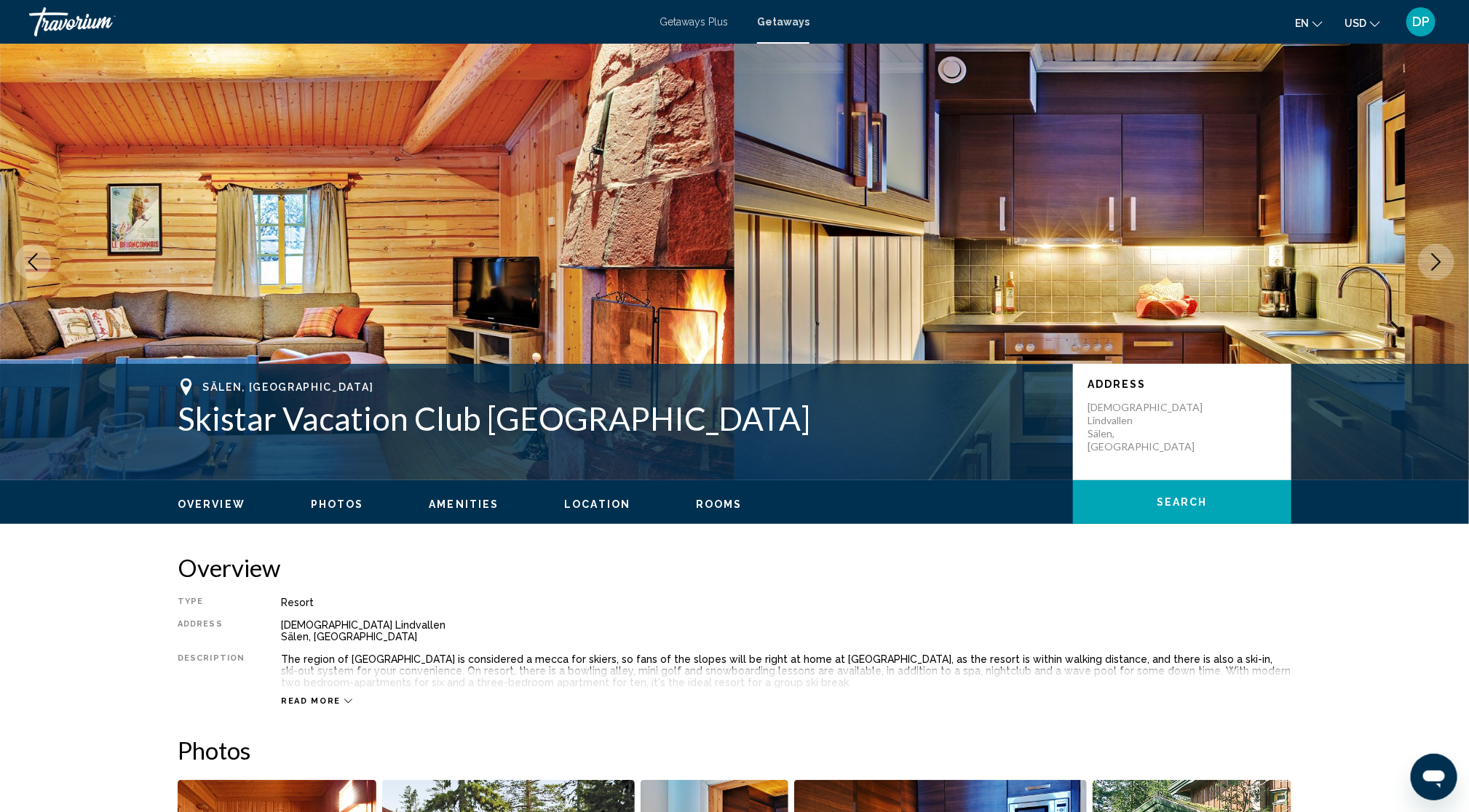
click at [1450, 280] on button "Next image" at bounding box center [1436, 262] width 36 height 36
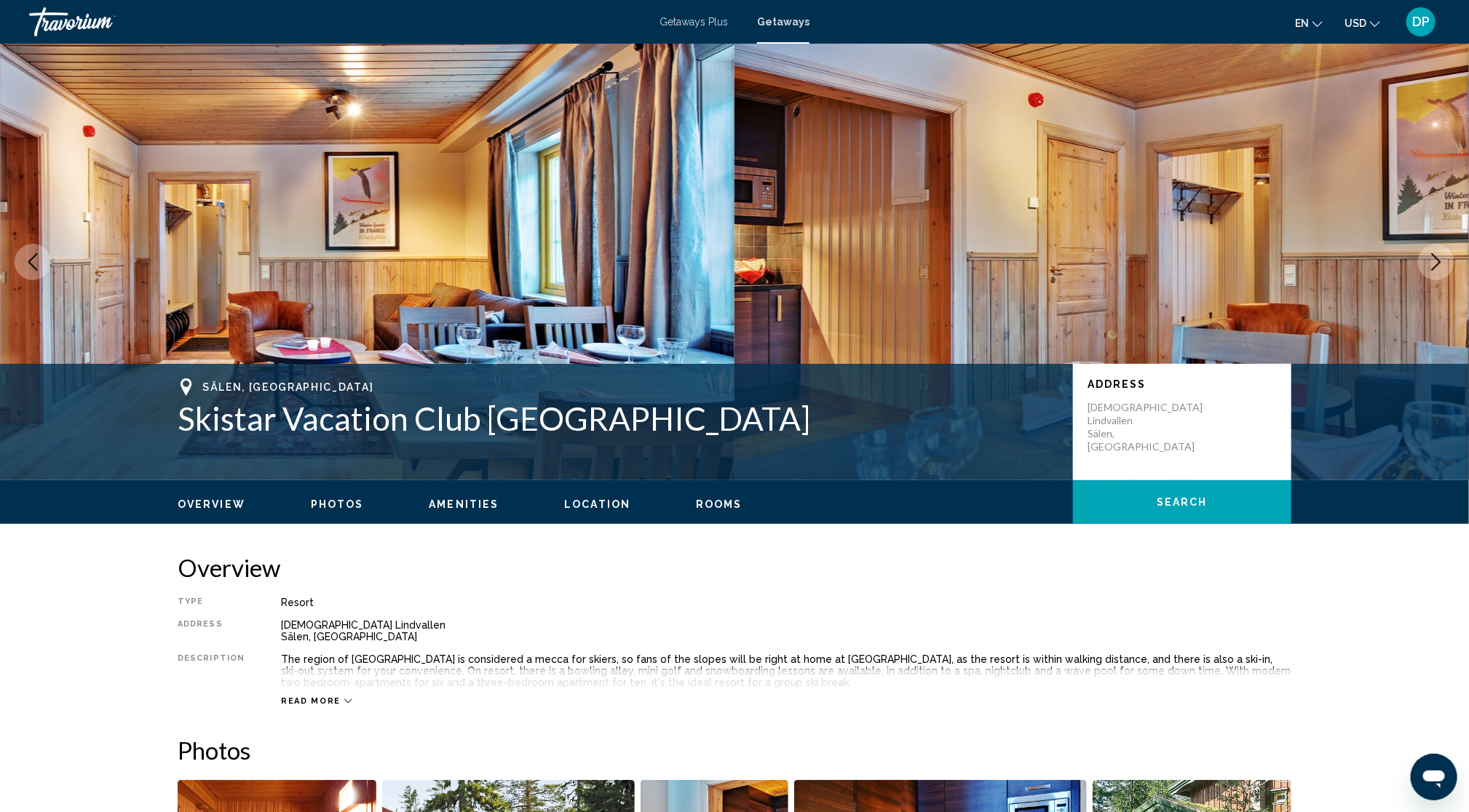
click at [1450, 280] on button "Next image" at bounding box center [1436, 262] width 36 height 36
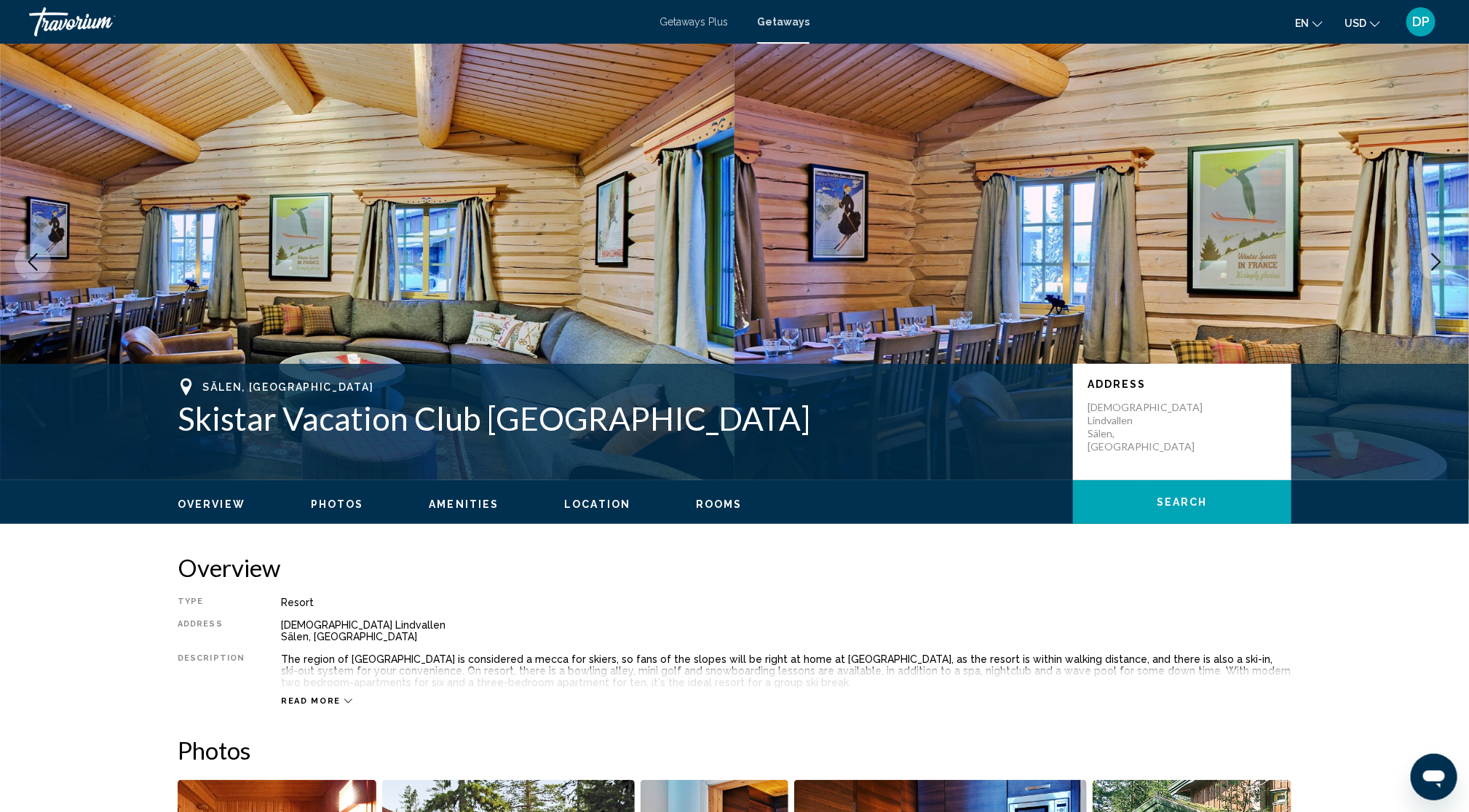
click at [1450, 280] on button "Next image" at bounding box center [1436, 262] width 36 height 36
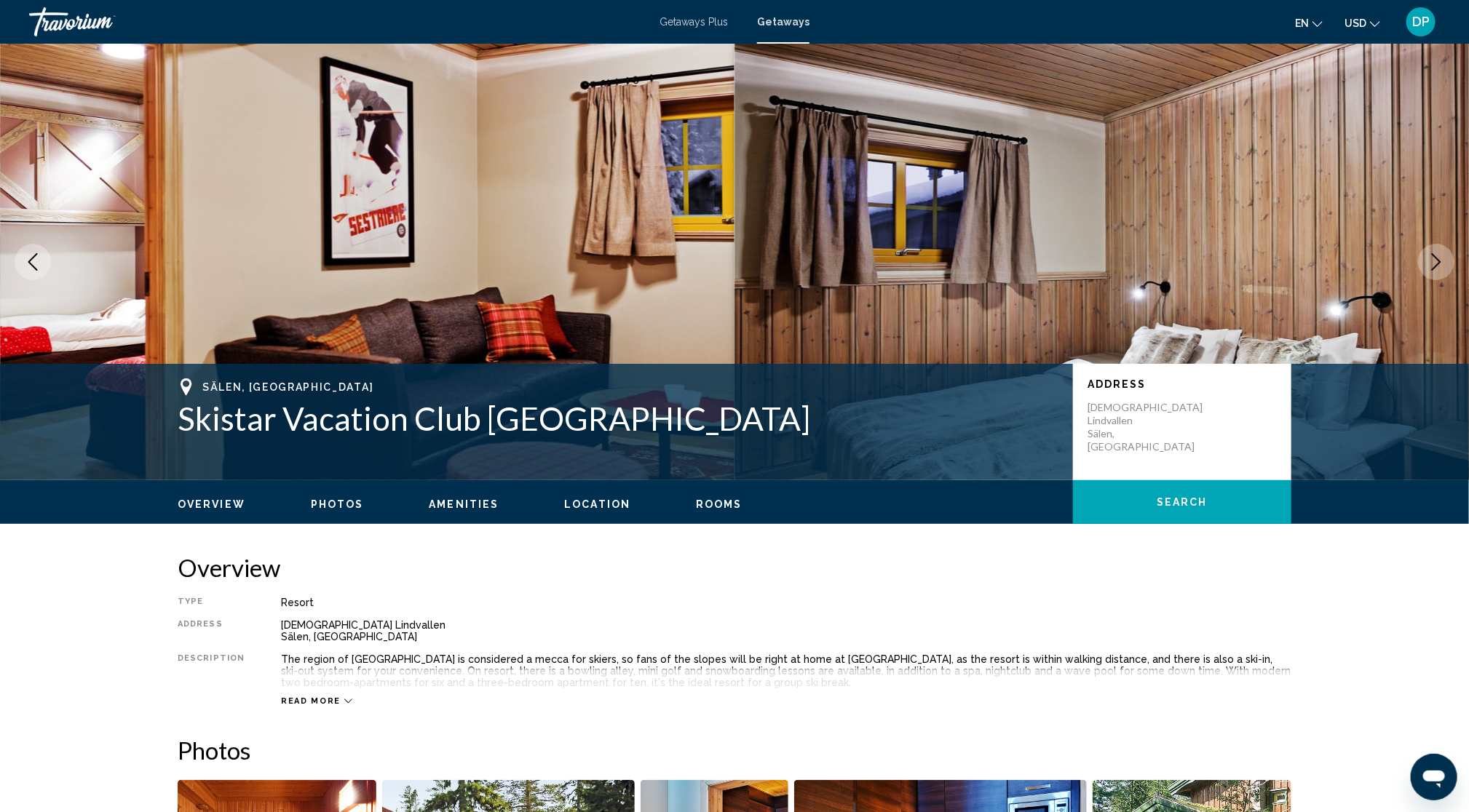
click at [1450, 280] on button "Next image" at bounding box center [1436, 262] width 36 height 36
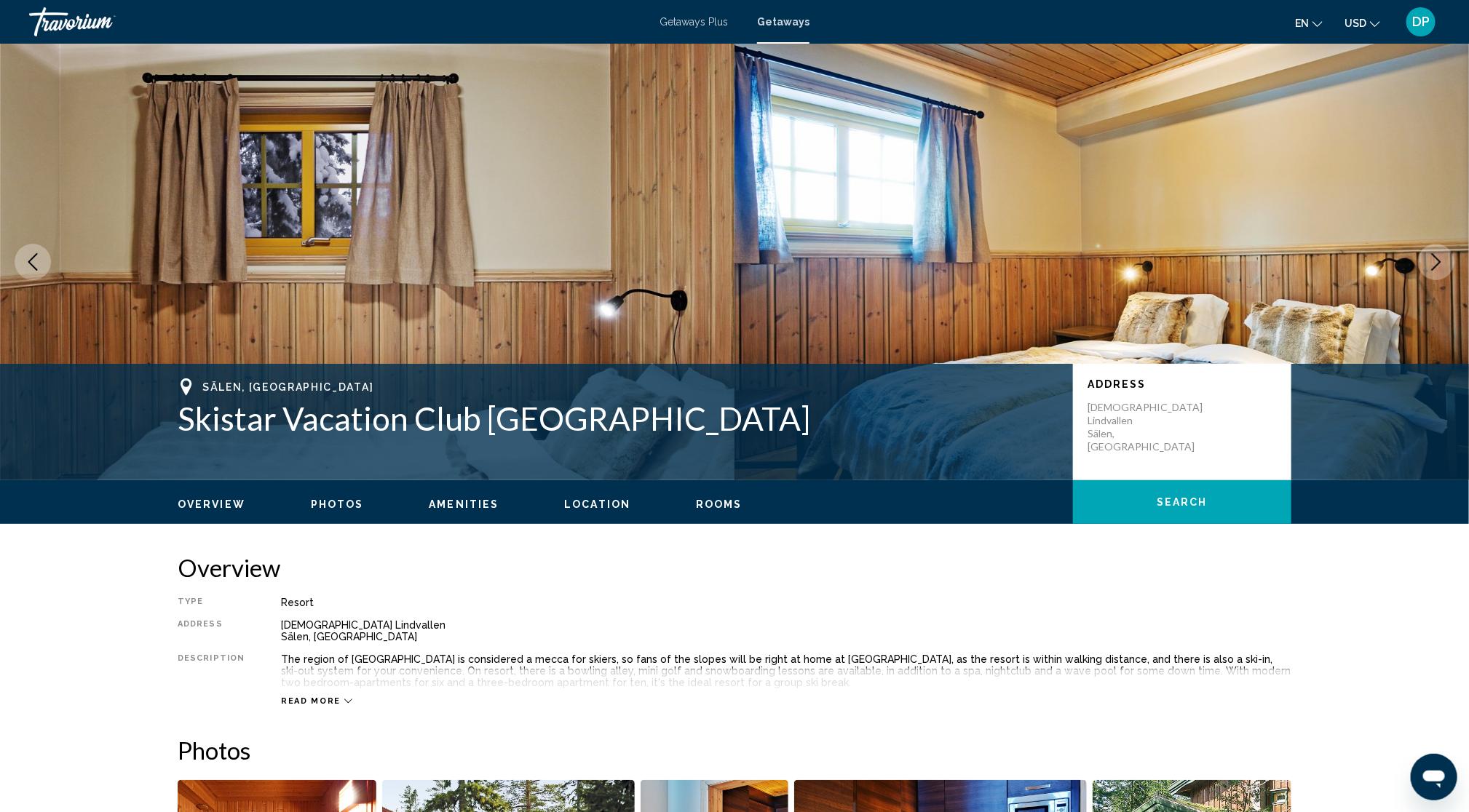
click at [1450, 280] on button "Next image" at bounding box center [1436, 262] width 36 height 36
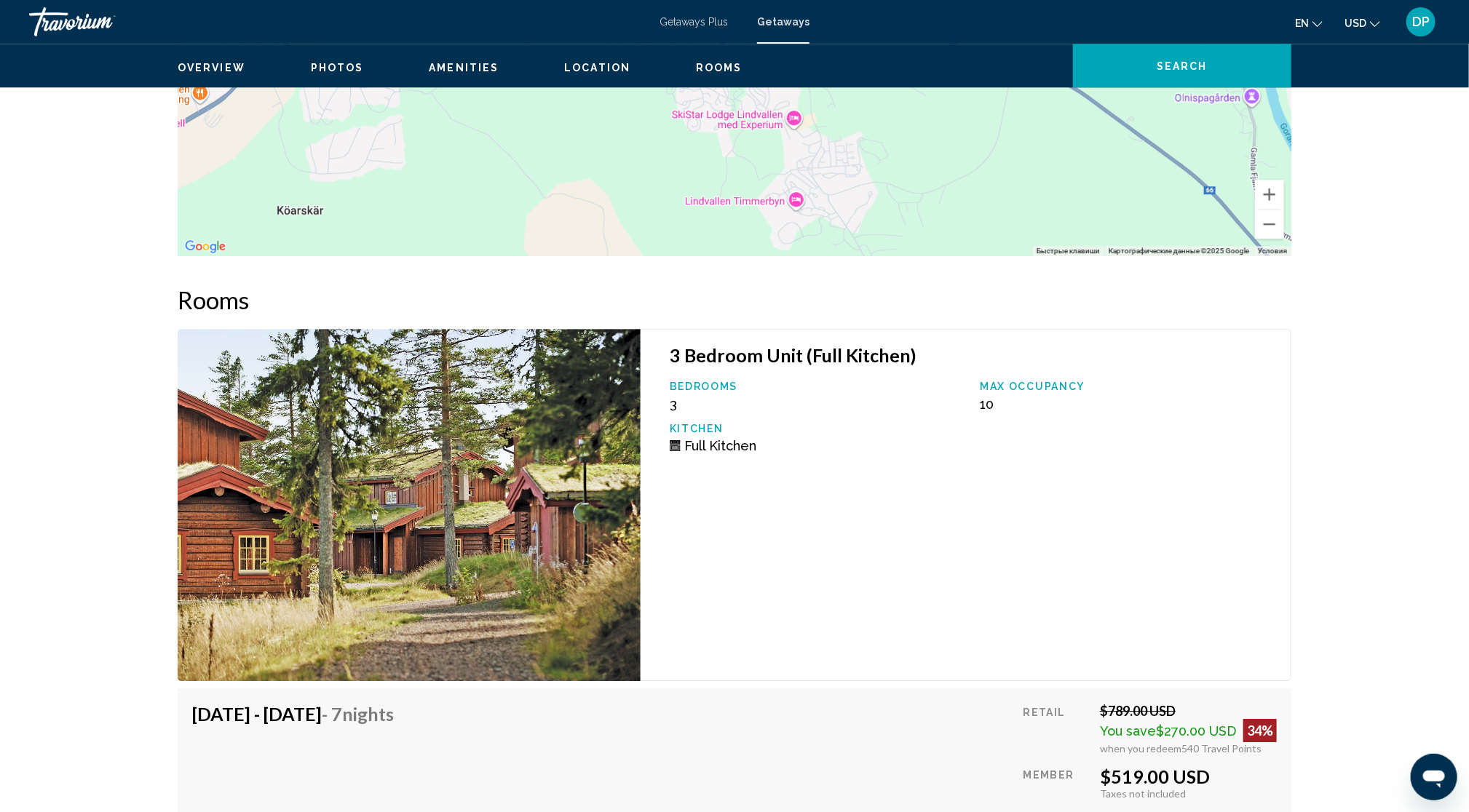
scroll to position [2274, 0]
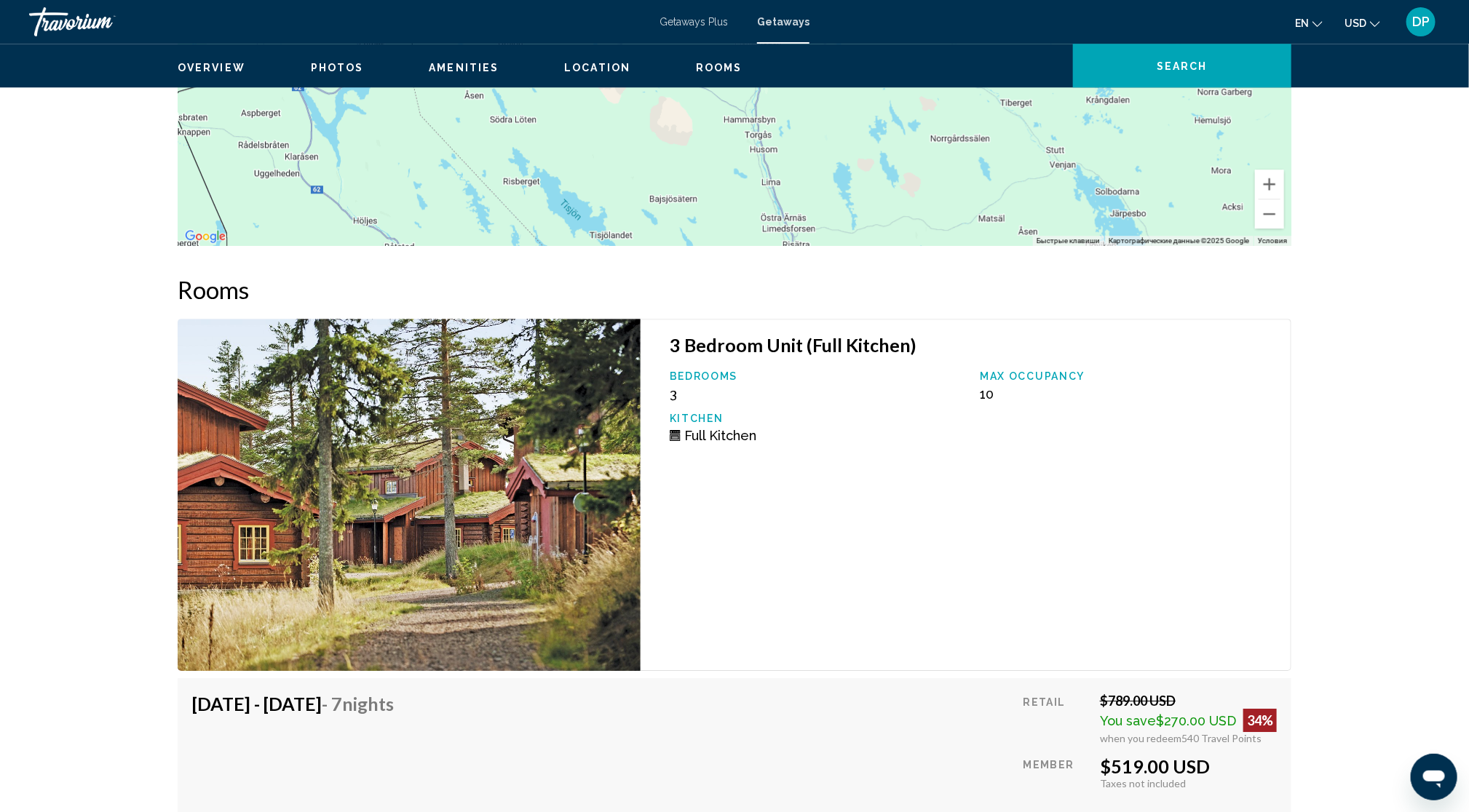
drag, startPoint x: 572, startPoint y: 464, endPoint x: 633, endPoint y: 494, distance: 68.0
click at [633, 246] on div "Чтобы активировать перетаскивание с помощью клавиатуры, нажмите Alt + Ввод. Пос…" at bounding box center [734, 27] width 1113 height 437
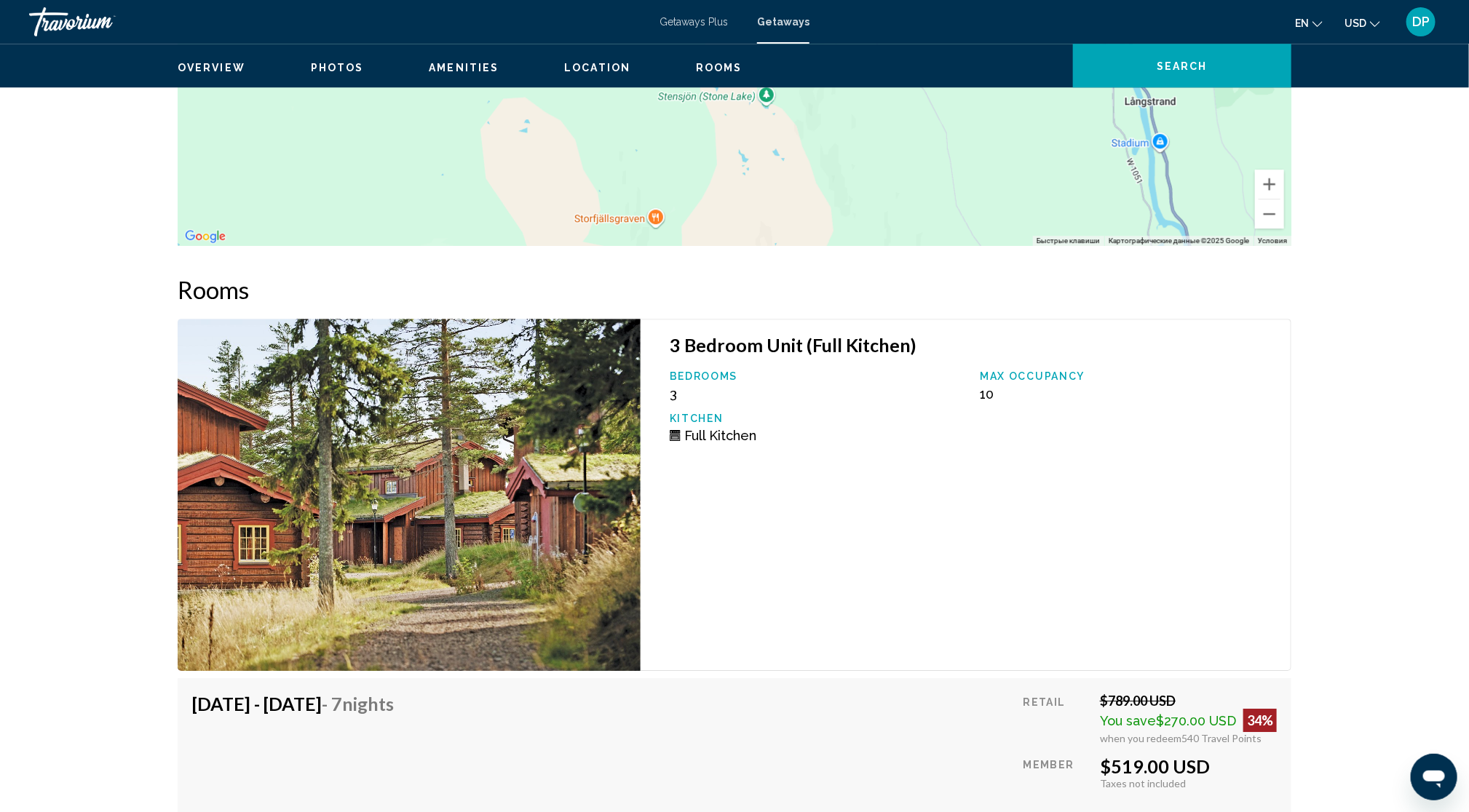
drag, startPoint x: 815, startPoint y: 407, endPoint x: 755, endPoint y: 652, distance: 252.2
click at [755, 246] on div "Чтобы активировать перетаскивание с помощью клавиатуры, нажмите Alt + Ввод. Пос…" at bounding box center [734, 27] width 1113 height 437
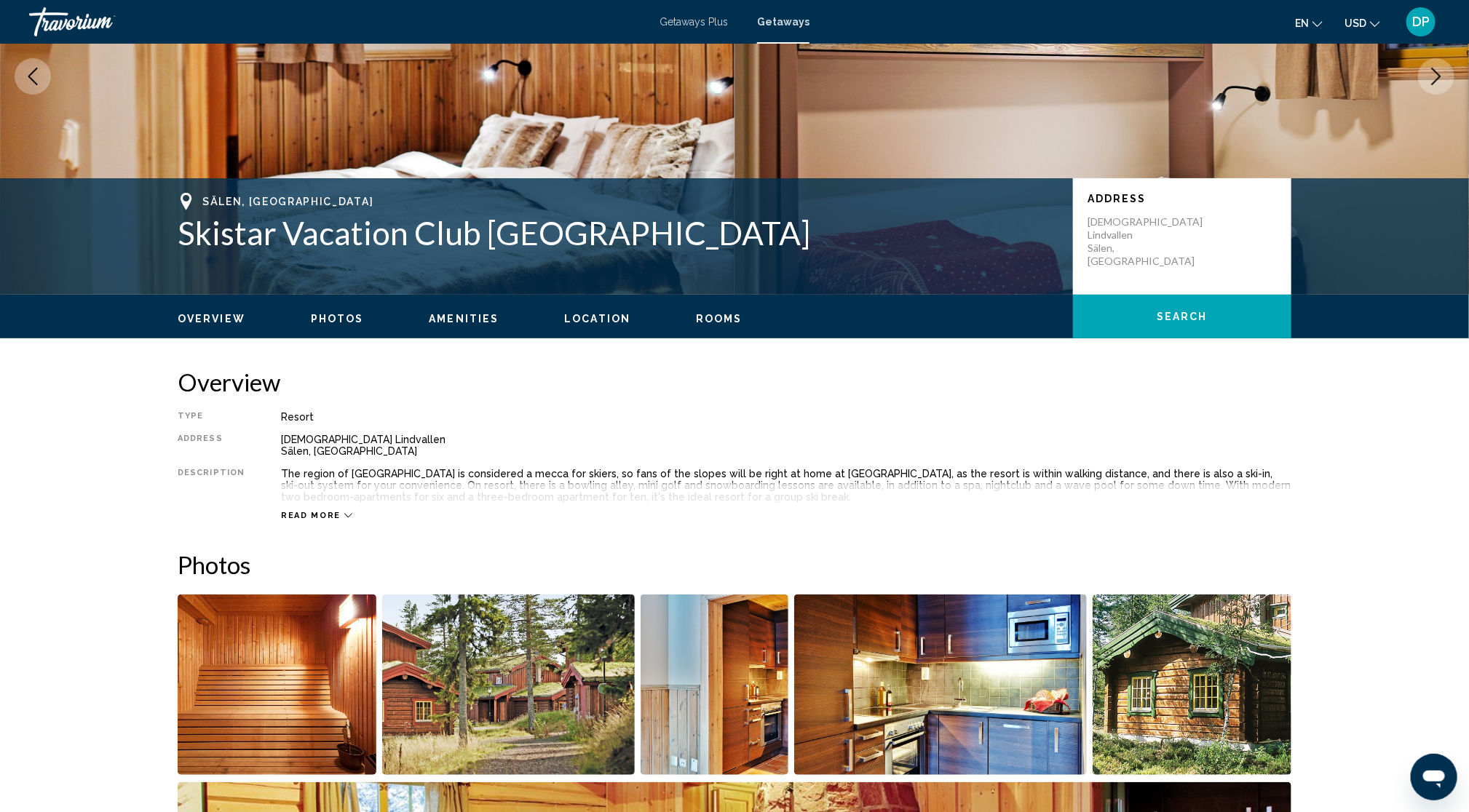
scroll to position [0, 0]
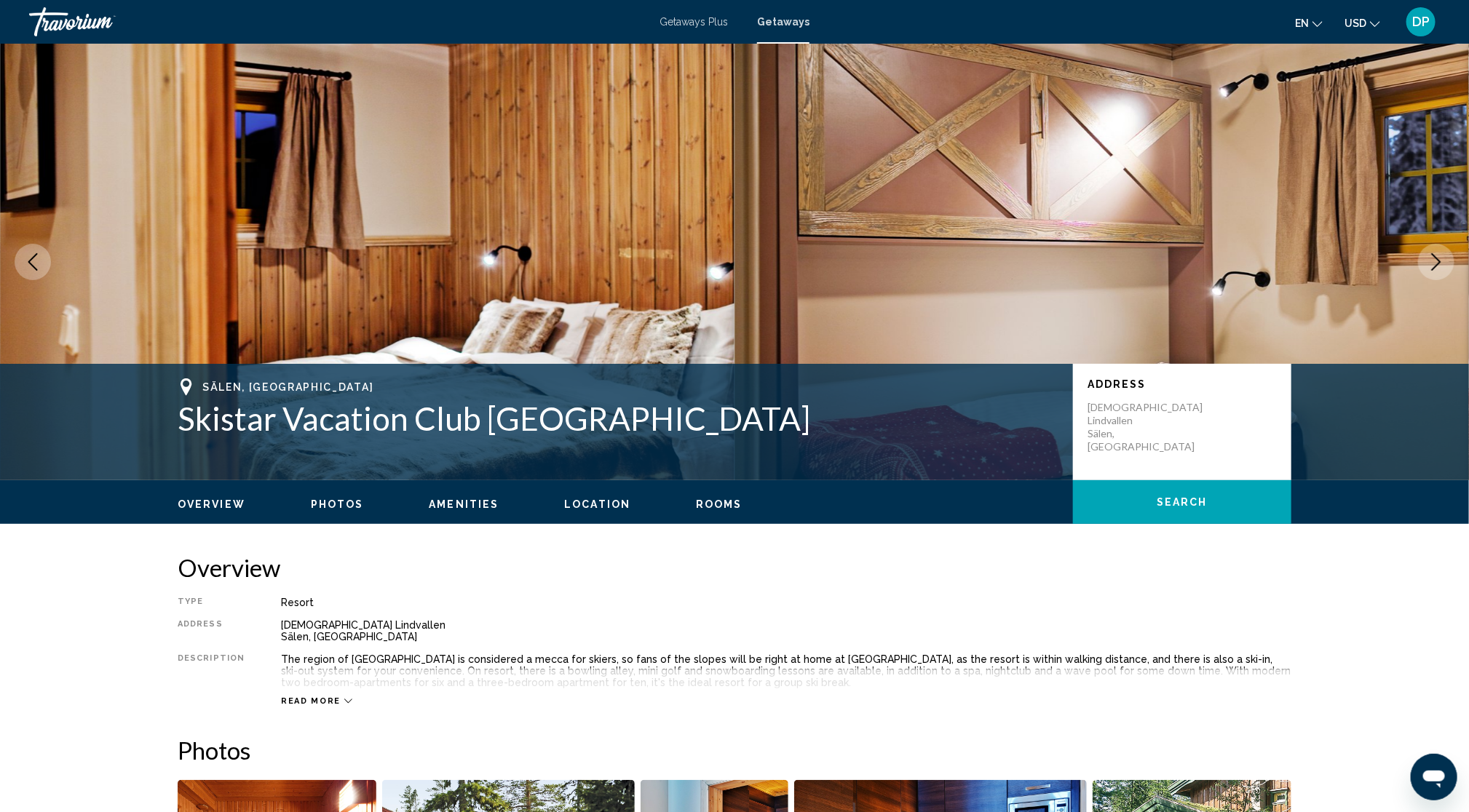
drag, startPoint x: 1442, startPoint y: 332, endPoint x: 1433, endPoint y: 336, distance: 9.8
click at [1441, 280] on button "Next image" at bounding box center [1436, 262] width 36 height 36
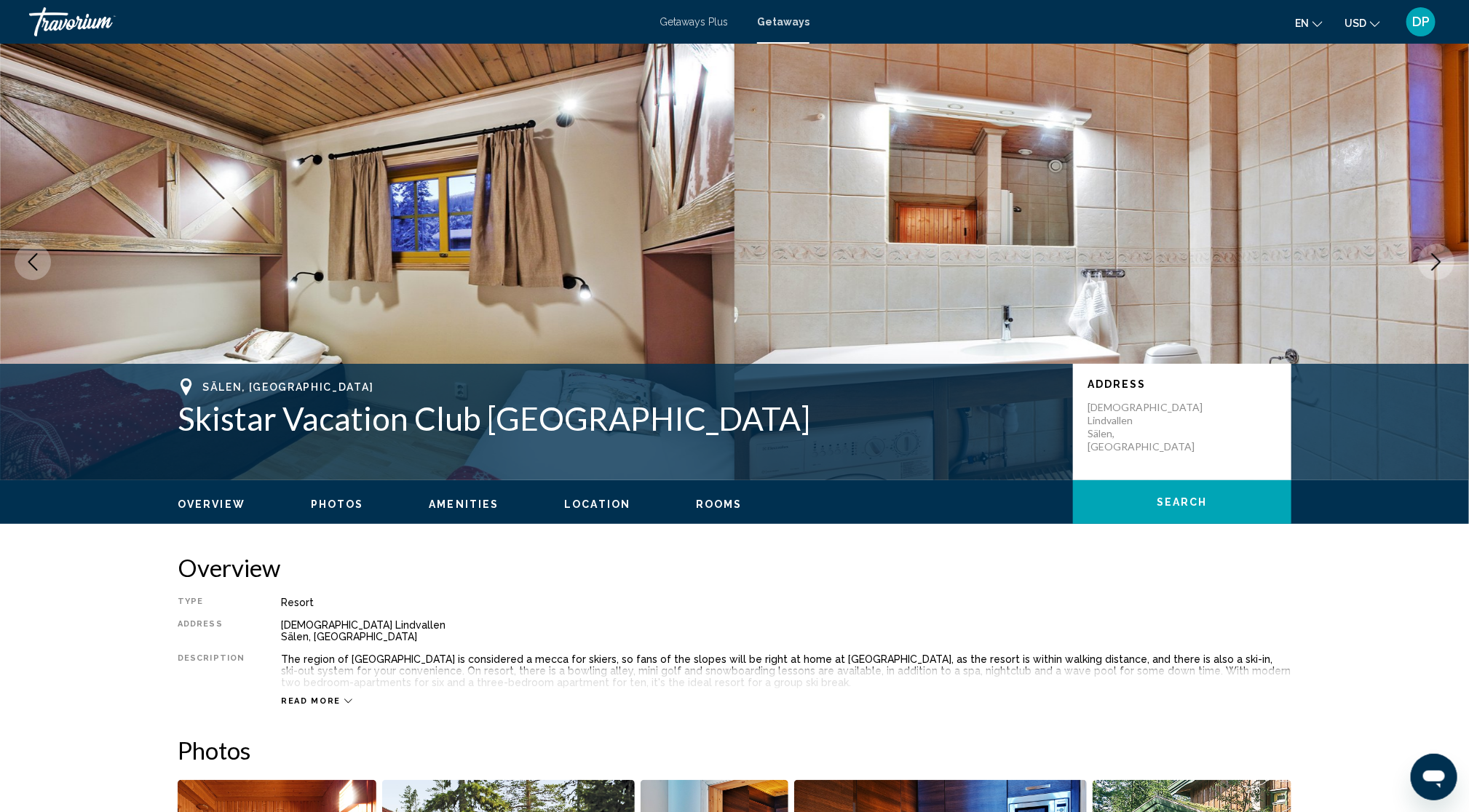
click at [1432, 270] on icon "Next image" at bounding box center [1435, 261] width 17 height 17
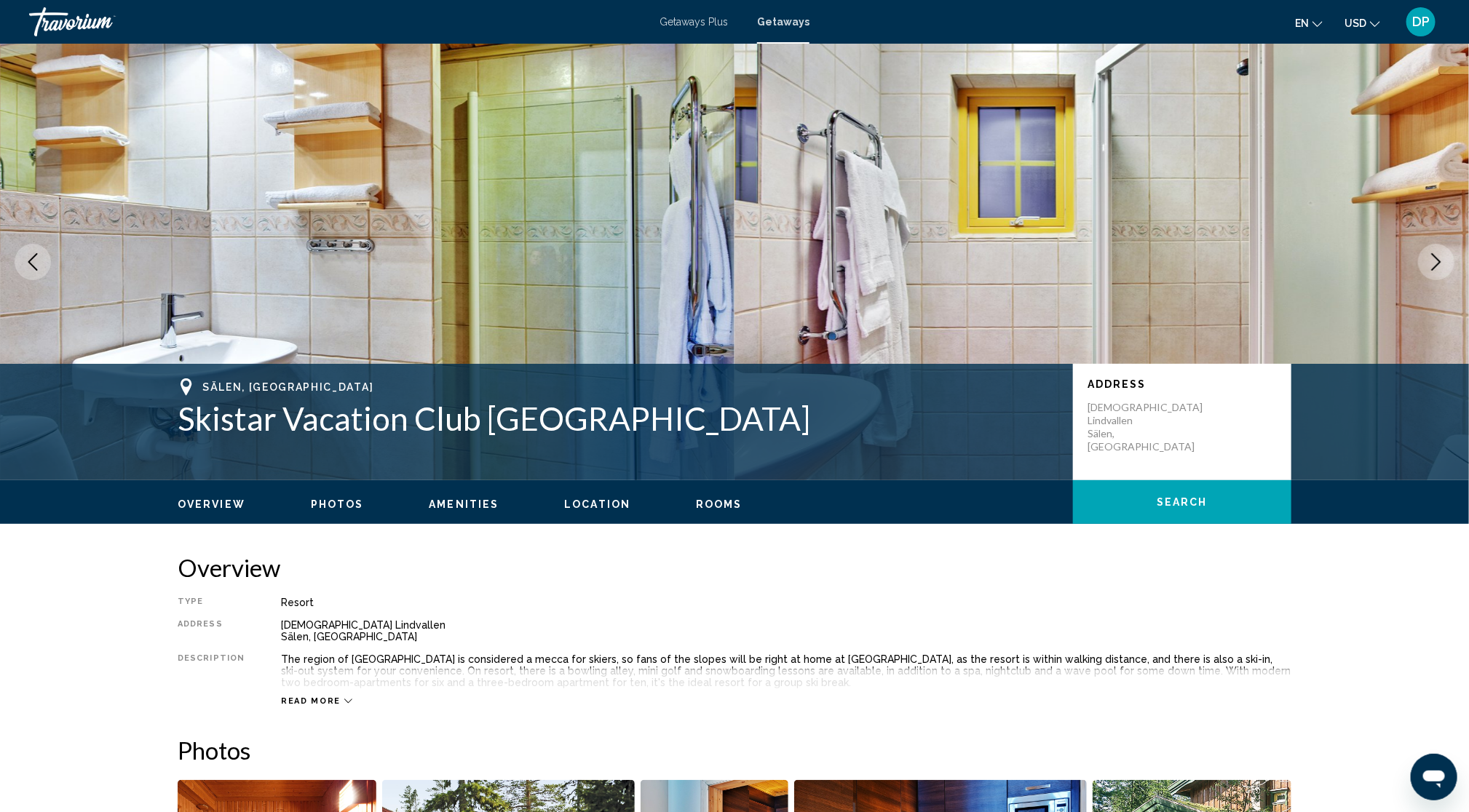
click at [1432, 270] on icon "Next image" at bounding box center [1435, 261] width 17 height 17
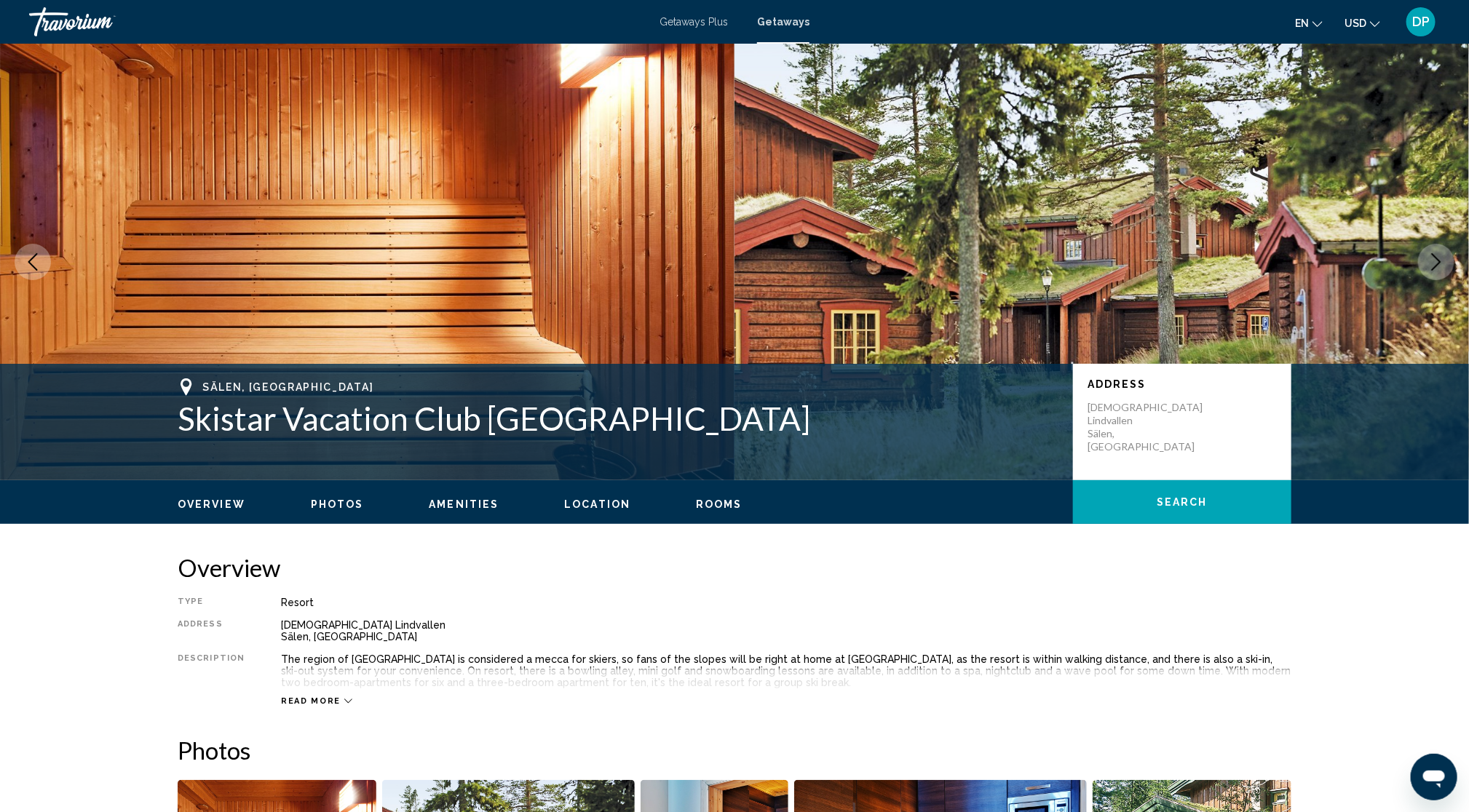
click at [1433, 270] on icon "Next image" at bounding box center [1435, 261] width 17 height 17
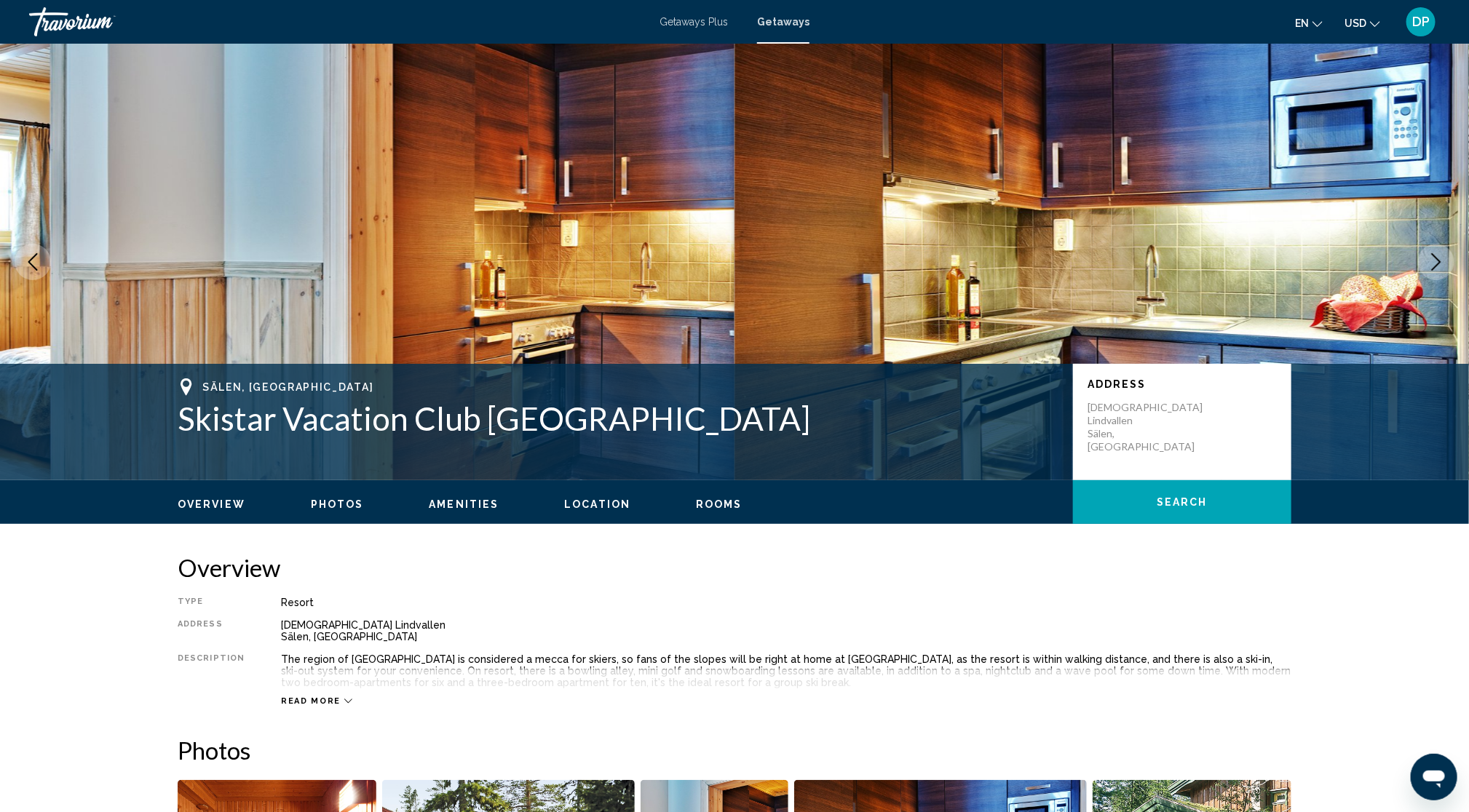
click at [1433, 270] on icon "Next image" at bounding box center [1435, 261] width 17 height 17
